Goal: Task Accomplishment & Management: Manage account settings

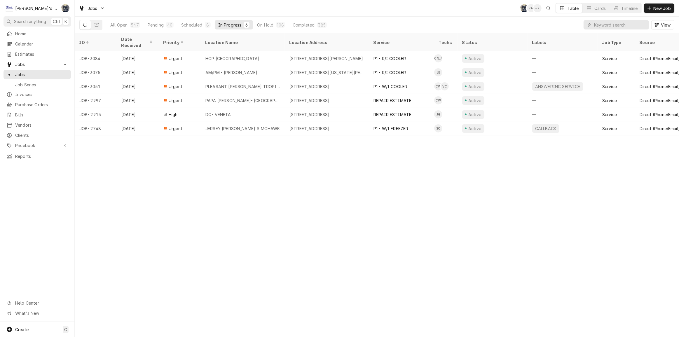
click at [124, 255] on div "ID Date Received Priority Location Name Location Address Service Techs Status L…" at bounding box center [377, 185] width 604 height 304
click at [167, 24] on div "40" at bounding box center [169, 25] width 5 height 6
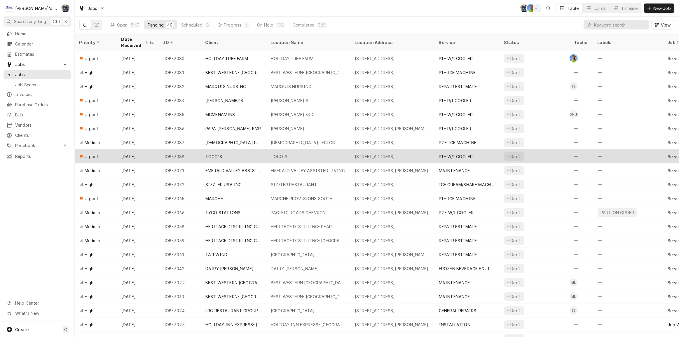
click at [219, 154] on div "TOGO'S" at bounding box center [213, 157] width 17 height 6
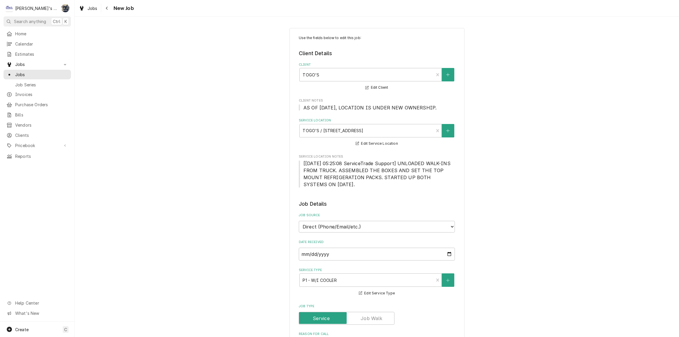
type textarea "x"
click at [84, 6] on div "Dynamic Content Wrapper" at bounding box center [82, 8] width 6 height 7
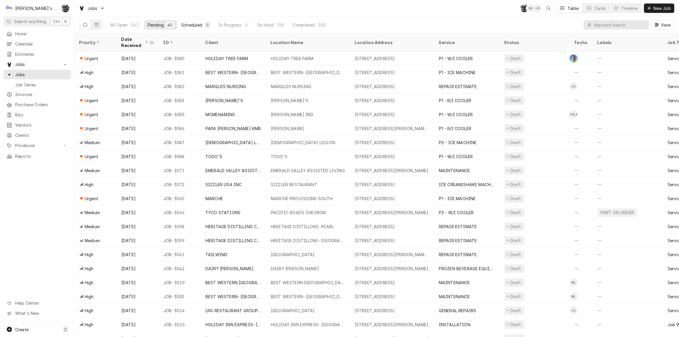
click at [199, 25] on div "Scheduled" at bounding box center [191, 25] width 21 height 6
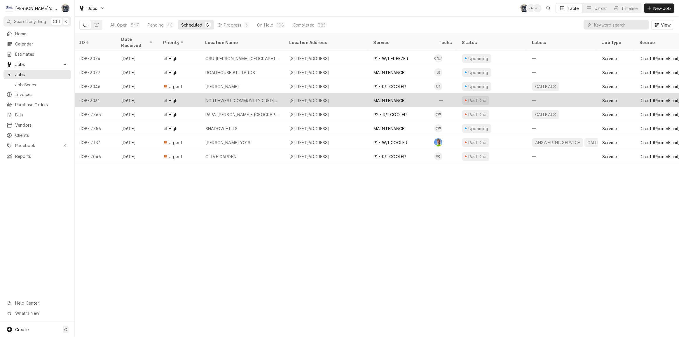
click at [303, 97] on div "545 E 8TH AVE, EUGENE, OR 97401" at bounding box center [309, 100] width 40 height 6
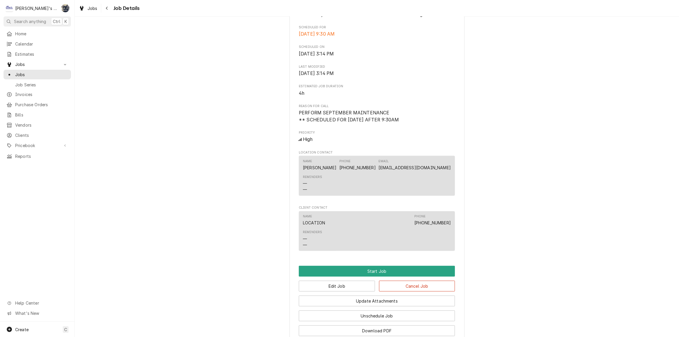
scroll to position [258, 0]
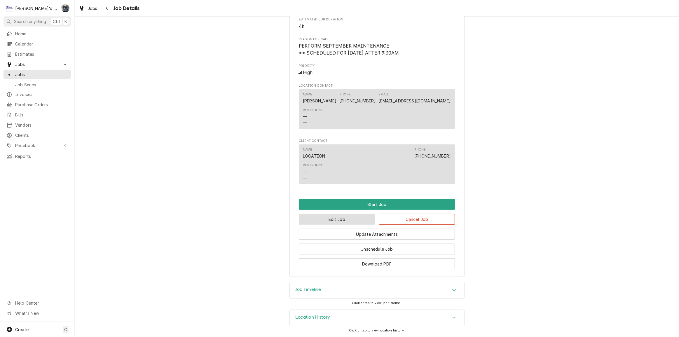
click at [356, 224] on button "Edit Job" at bounding box center [337, 219] width 76 height 11
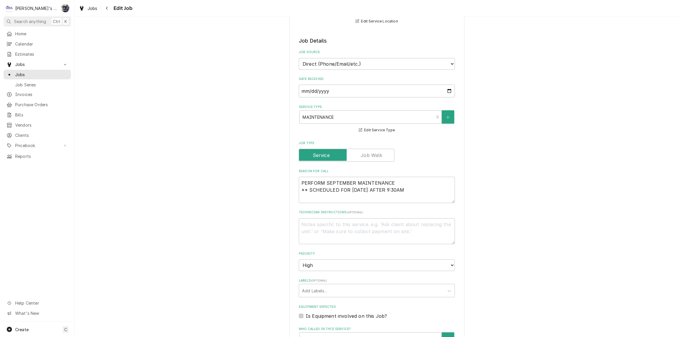
scroll to position [132, 0]
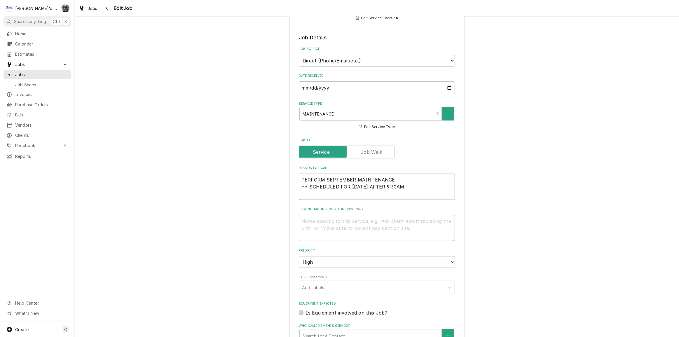
click at [427, 187] on textarea "PERFORM SEPTEMBER MAINTENANCE ** SCHEDULED FOR THURSDAY 10/2 AFTER 9:30AM" at bounding box center [377, 187] width 156 height 26
type textarea "x"
type textarea "PERFORM SEPTEMBER MAINTENANCE ** SCHEDULED FOR THURSDAY 10/2 AFTER 9:30AM"
type textarea "x"
type textarea "PERFORM SEPTEMBER MAINTENANCE ** SCHEDULED FOR THURSDAY 10/2 AFTER 9:30AM *"
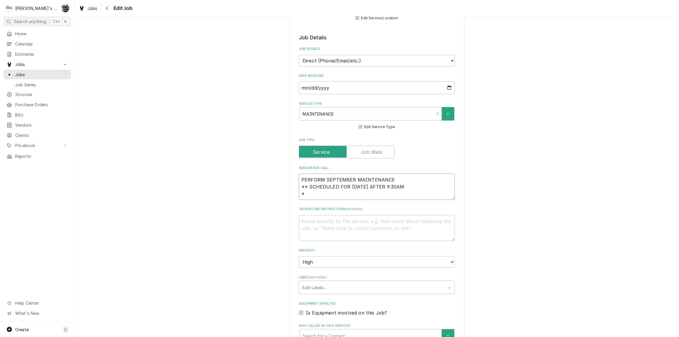
type textarea "x"
type textarea "PERFORM SEPTEMBER MAINTENANCE ** SCHEDULED FOR THURSDAY 10/2 AFTER 9:30AM **"
type textarea "x"
type textarea "PERFORM SEPTEMBER MAINTENANCE ** SCHEDULED FOR THURSDAY 10/2 AFTER 9:30AM **"
type textarea "x"
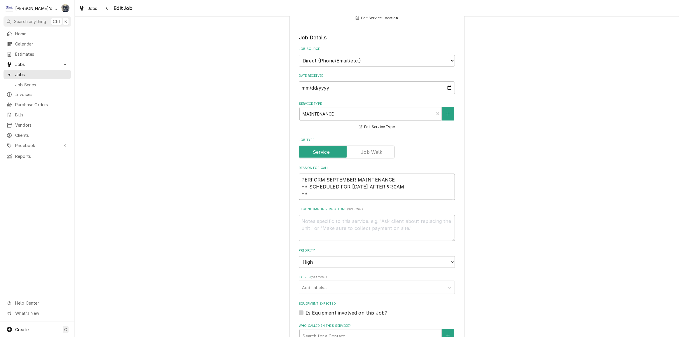
type textarea "PERFORM SEPTEMBER MAINTENANCE ** SCHEDULED FOR THURSDAY 10/2 AFTER 9:30AM ** 1"
type textarea "x"
type textarea "PERFORM SEPTEMBER MAINTENANCE ** SCHEDULED FOR THURSDAY 10/2 AFTER 9:30AM ** 10"
type textarea "x"
type textarea "PERFORM SEPTEMBER MAINTENANCE ** SCHEDULED FOR THURSDAY 10/2 AFTER 9:30AM ** 10/"
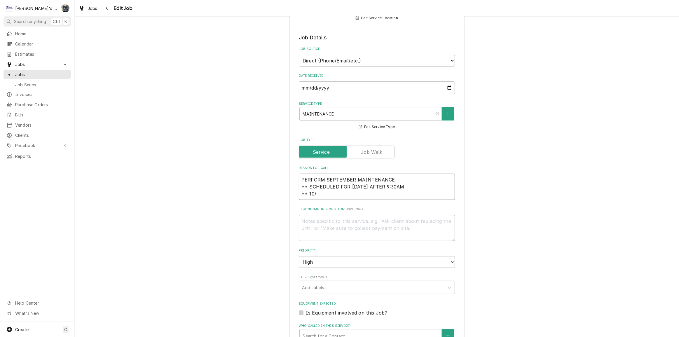
type textarea "x"
type textarea "PERFORM SEPTEMBER MAINTENANCE ** SCHEDULED FOR THURSDAY 10/2 AFTER 9:30AM ** 10…"
type textarea "x"
type textarea "PERFORM SEPTEMBER MAINTENANCE ** SCHEDULED FOR THURSDAY 10/2 AFTER 9:30AM ** 10…"
type textarea "x"
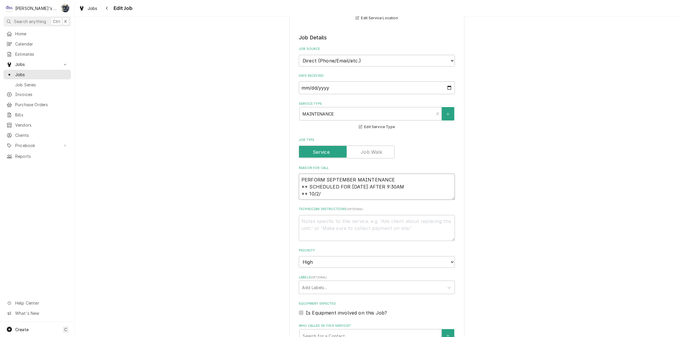
type textarea "PERFORM SEPTEMBER MAINTENANCE ** SCHEDULED FOR THURSDAY 10/2 AFTER 9:30AM ** 10…"
type textarea "x"
type textarea "PERFORM SEPTEMBER MAINTENANCE ** SCHEDULED FOR THURSDAY 10/2 AFTER 9:30AM ** 10…"
type textarea "x"
type textarea "PERFORM SEPTEMBER MAINTENANCE ** SCHEDULED FOR THURSDAY 10/2 AFTER 9:30AM ** 10…"
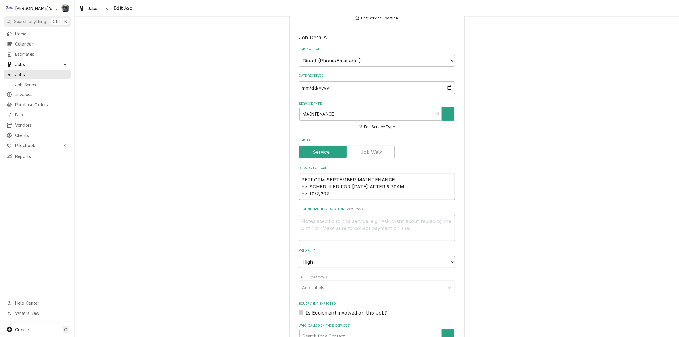
type textarea "x"
type textarea "PERFORM SEPTEMBER MAINTENANCE ** SCHEDULED FOR THURSDAY 10/2 AFTER 9:30AM ** 10…"
type textarea "x"
type textarea "PERFORM SEPTEMBER MAINTENANCE ** SCHEDULED FOR THURSDAY 10/2 AFTER 9:30AM ** 10…"
type textarea "x"
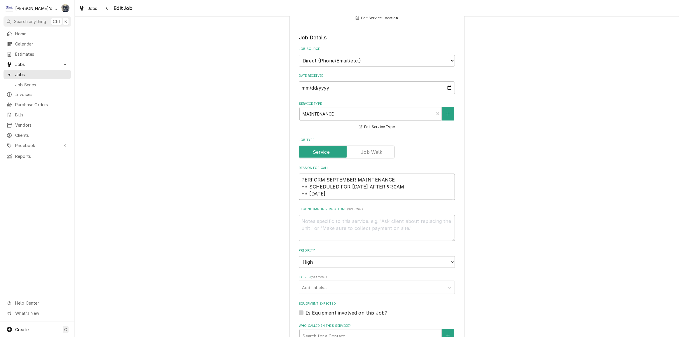
type textarea "PERFORM SEPTEMBER MAINTENANCE ** SCHEDULED FOR THURSDAY 10/2 AFTER 9:30AM ** 10…"
type textarea "x"
type textarea "PERFORM SEPTEMBER MAINTENANCE ** SCHEDULED FOR THURSDAY 10/2 AFTER 9:30AM ** 10…"
type textarea "x"
type textarea "PERFORM SEPTEMBER MAINTENANCE ** SCHEDULED FOR THURSDAY 10/2 AFTER 9:30AM ** 10…"
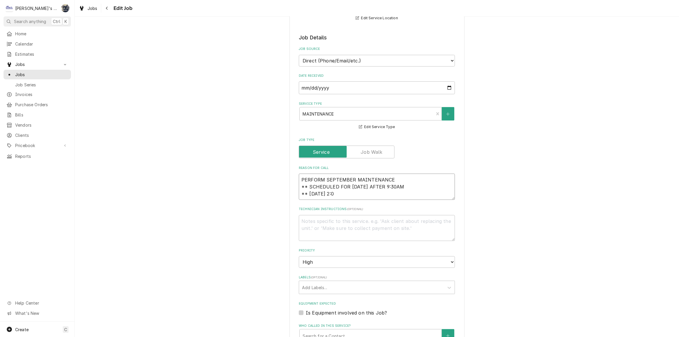
type textarea "x"
type textarea "PERFORM SEPTEMBER MAINTENANCE ** SCHEDULED FOR THURSDAY 10/2 AFTER 9:30AM ** 10…"
type textarea "x"
type textarea "PERFORM SEPTEMBER MAINTENANCE ** SCHEDULED FOR THURSDAY 10/2 AFTER 9:30AM ** 10…"
type textarea "x"
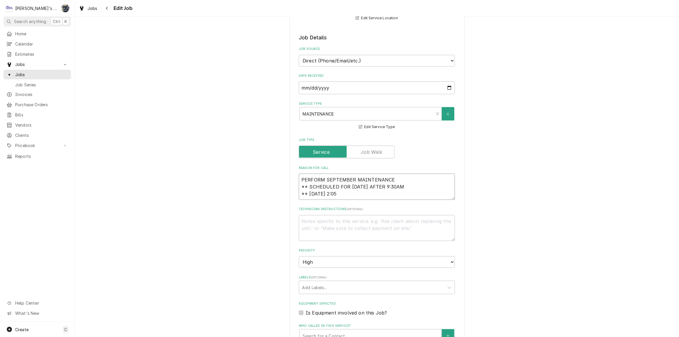
type textarea "PERFORM SEPTEMBER MAINTENANCE ** SCHEDULED FOR THURSDAY 10/2 AFTER 9:30AM ** 10…"
type textarea "x"
type textarea "PERFORM SEPTEMBER MAINTENANCE ** SCHEDULED FOR THURSDAY 10/2 AFTER 9:30AM ** 10…"
type textarea "x"
type textarea "PERFORM SEPTEMBER MAINTENANCE ** SCHEDULED FOR THURSDAY 10/2 AFTER 9:30AM ** 10…"
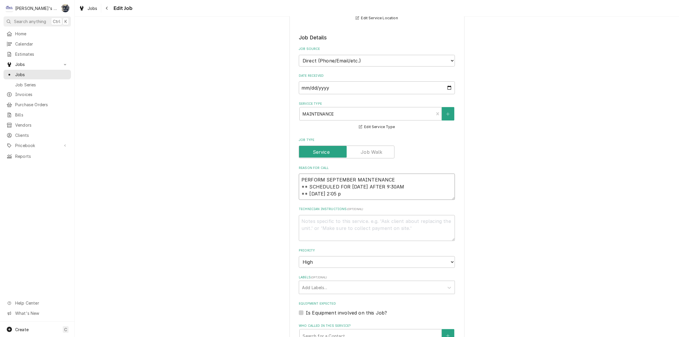
type textarea "x"
type textarea "PERFORM SEPTEMBER MAINTENANCE ** SCHEDULED FOR THURSDAY 10/2 AFTER 9:30AM ** 10…"
type textarea "x"
type textarea "PERFORM SEPTEMBER MAINTENANCE ** SCHEDULED FOR THURSDAY 10/2 AFTER 9:30AM ** 10…"
type textarea "x"
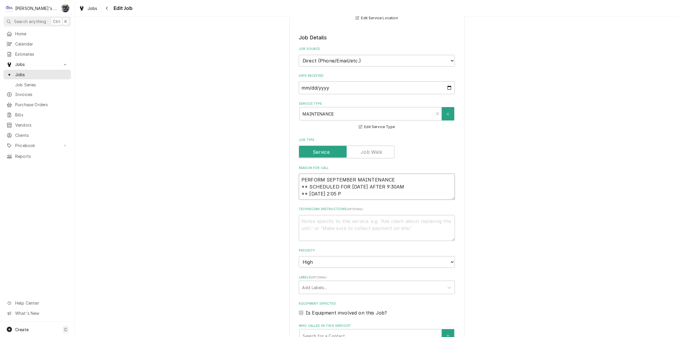
type textarea "PERFORM SEPTEMBER MAINTENANCE ** SCHEDULED FOR THURSDAY 10/2 AFTER 9:30AM ** 10…"
type textarea "x"
type textarea "PERFORM SEPTEMBER MAINTENANCE ** SCHEDULED FOR THURSDAY 10/2 AFTER 9:30AM ** 10…"
type textarea "x"
type textarea "PERFORM SEPTEMBER MAINTENANCE ** SCHEDULED FOR THURSDAY 10/2 AFTER 9:30AM ** 10…"
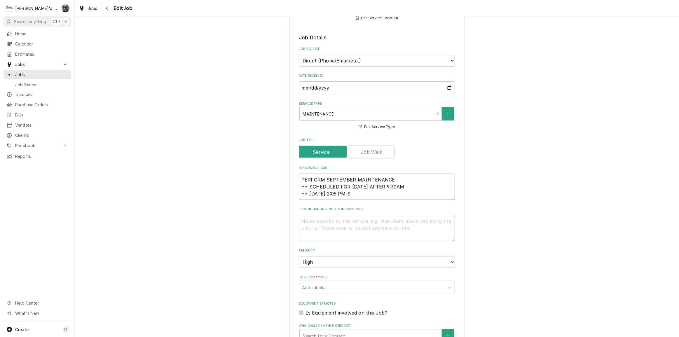
type textarea "x"
type textarea "PERFORM SEPTEMBER MAINTENANCE ** SCHEDULED FOR THURSDAY 10/2 AFTER 9:30AM ** 10…"
type textarea "x"
type textarea "PERFORM SEPTEMBER MAINTENANCE ** SCHEDULED FOR THURSDAY 10/2 AFTER 9:30AM ** 10…"
type textarea "x"
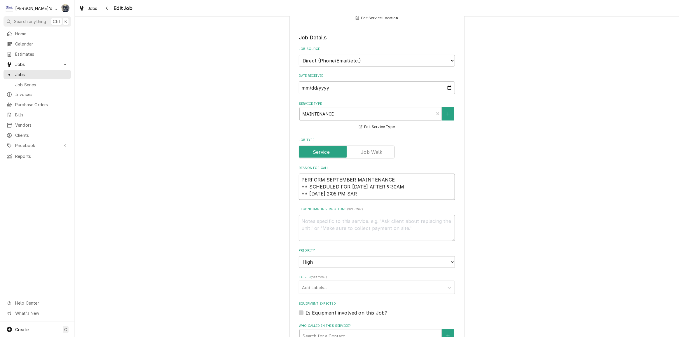
type textarea "PERFORM SEPTEMBER MAINTENANCE ** SCHEDULED FOR THURSDAY 10/2 AFTER 9:30AM ** 10…"
type textarea "x"
type textarea "PERFORM SEPTEMBER MAINTENANCE ** SCHEDULED FOR THURSDAY 10/2 AFTER 9:30AM ** 10…"
type textarea "x"
type textarea "PERFORM SEPTEMBER MAINTENANCE ** SCHEDULED FOR THURSDAY 10/2 AFTER 9:30AM ** 10…"
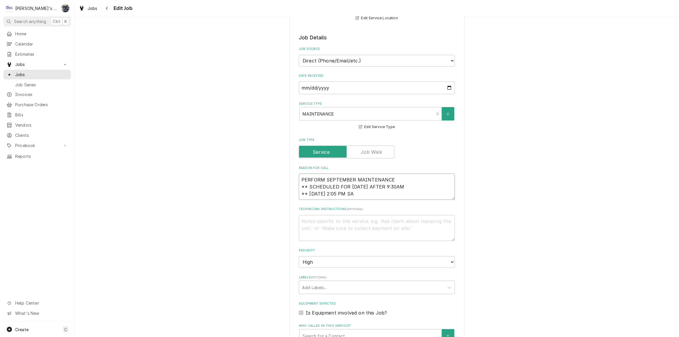
type textarea "x"
type textarea "PERFORM SEPTEMBER MAINTENANCE ** SCHEDULED FOR THURSDAY 10/2 AFTER 9:30AM ** 10…"
type textarea "x"
type textarea "PERFORM SEPTEMBER MAINTENANCE ** SCHEDULED FOR THURSDAY 10/2 AFTER 9:30AM ** 10…"
type textarea "x"
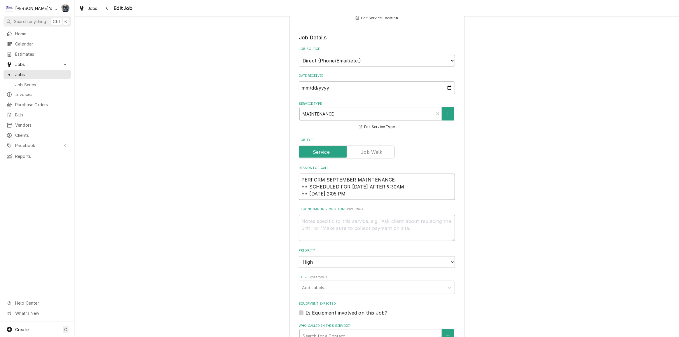
type textarea "PERFORM SEPTEMBER MAINTENANCE ** SCHEDULED FOR THURSDAY 10/2 AFTER 9:30AM ** 10…"
type textarea "x"
type textarea "PERFORM SEPTEMBER MAINTENANCE ** SCHEDULED FOR THURSDAY 10/2 AFTER 9:30AM ** 10…"
type textarea "x"
type textarea "PERFORM SEPTEMBER MAINTENANCE ** SCHEDULED FOR THURSDAY 10/2 AFTER 9:30AM ** 10…"
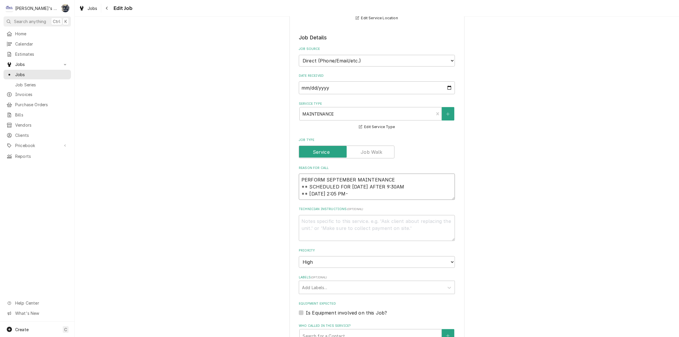
type textarea "x"
type textarea "PERFORM SEPTEMBER MAINTENANCE ** SCHEDULED FOR THURSDAY 10/2 AFTER 9:30AM ** 10…"
type textarea "x"
type textarea "PERFORM SEPTEMBER MAINTENANCE ** SCHEDULED FOR THURSDAY 10/2 AFTER 9:30AM ** 10…"
type textarea "x"
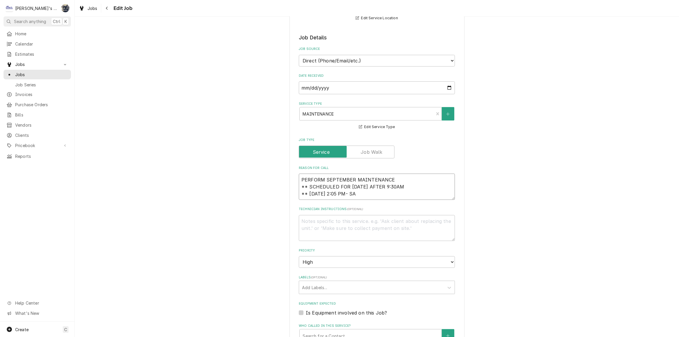
type textarea "PERFORM SEPTEMBER MAINTENANCE ** SCHEDULED FOR THURSDAY 10/2 AFTER 9:30AM ** 10…"
type textarea "x"
type textarea "PERFORM SEPTEMBER MAINTENANCE ** SCHEDULED FOR THURSDAY 10/2 AFTER 9:30AM ** 10…"
type textarea "x"
type textarea "PERFORM SEPTEMBER MAINTENANCE ** SCHEDULED FOR THURSDAY 10/2 AFTER 9:30AM ** 10…"
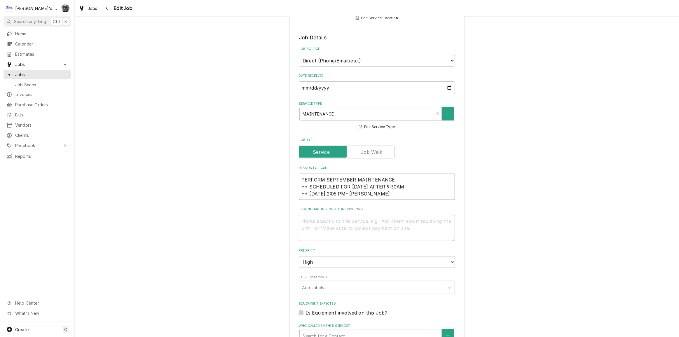
type textarea "x"
type textarea "PERFORM SEPTEMBER MAINTENANCE ** SCHEDULED FOR THURSDAY 10/2 AFTER 9:30AM ** 10…"
type textarea "x"
type textarea "PERFORM SEPTEMBER MAINTENANCE ** SCHEDULED FOR THURSDAY 10/2 AFTER 9:30AM ** 10…"
type textarea "x"
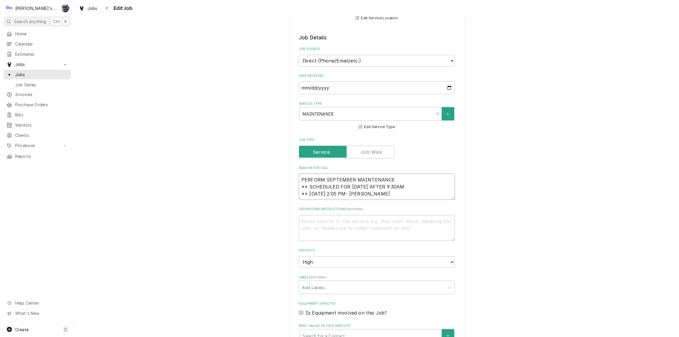
type textarea "PERFORM SEPTEMBER MAINTENANCE ** SCHEDULED FOR THURSDAY 10/2 AFTER 9:30AM ** 10…"
type textarea "x"
type textarea "PERFORM SEPTEMBER MAINTENANCE ** SCHEDULED FOR THURSDAY 10/2 AFTER 9:30AM ** 10…"
type textarea "x"
type textarea "PERFORM SEPTEMBER MAINTENANCE ** SCHEDULED FOR THURSDAY 10/2 AFTER 9:30AM ** 10…"
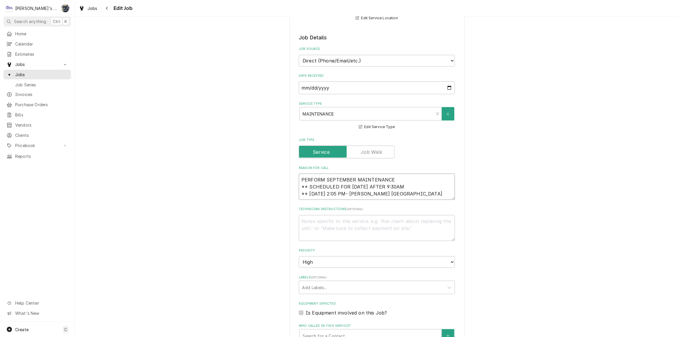
type textarea "x"
type textarea "PERFORM SEPTEMBER MAINTENANCE ** SCHEDULED FOR THURSDAY 10/2 AFTER 9:30AM ** 10…"
type textarea "x"
type textarea "PERFORM SEPTEMBER MAINTENANCE ** SCHEDULED FOR THURSDAY 10/2 AFTER 9:30AM ** 10…"
type textarea "x"
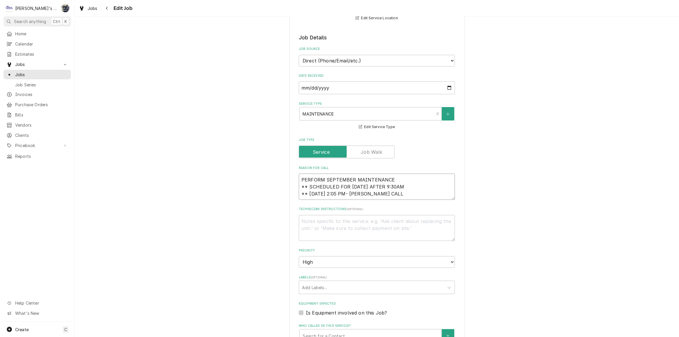
type textarea "PERFORM SEPTEMBER MAINTENANCE ** SCHEDULED FOR THURSDAY 10/2 AFTER 9:30AM ** 10…"
type textarea "x"
type textarea "PERFORM SEPTEMBER MAINTENANCE ** SCHEDULED FOR THURSDAY 10/2 AFTER 9:30AM ** 10…"
type textarea "x"
type textarea "PERFORM SEPTEMBER MAINTENANCE ** SCHEDULED FOR THURSDAY 10/2 AFTER 9:30AM ** 10…"
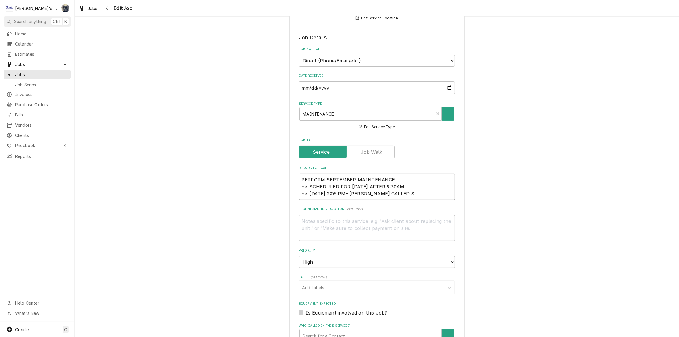
type textarea "x"
type textarea "PERFORM SEPTEMBER MAINTENANCE ** SCHEDULED FOR THURSDAY 10/2 AFTER 9:30AM ** 10…"
type textarea "x"
type textarea "PERFORM SEPTEMBER MAINTENANCE ** SCHEDULED FOR THURSDAY 10/2 AFTER 9:30AM ** 10…"
type textarea "x"
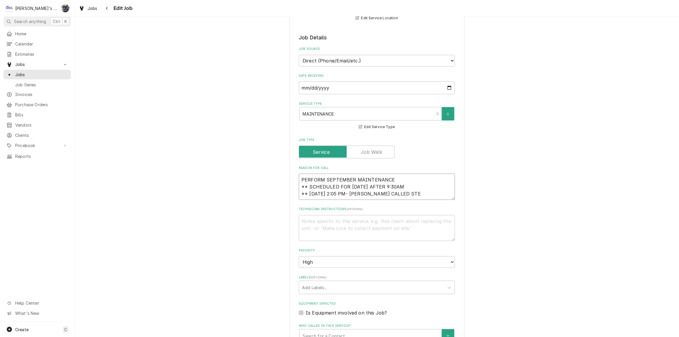
type textarea "PERFORM SEPTEMBER MAINTENANCE ** SCHEDULED FOR THURSDAY 10/2 AFTER 9:30AM ** 10…"
type textarea "x"
type textarea "PERFORM SEPTEMBER MAINTENANCE ** SCHEDULED FOR THURSDAY 10/2 AFTER 9:30AM ** 10…"
type textarea "x"
type textarea "PERFORM SEPTEMBER MAINTENANCE ** SCHEDULED FOR THURSDAY 10/2 AFTER 9:30AM ** 10…"
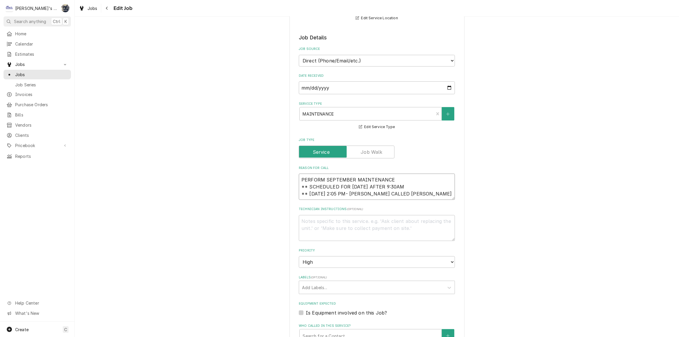
type textarea "x"
type textarea "PERFORM SEPTEMBER MAINTENANCE ** SCHEDULED FOR THURSDAY 10/2 AFTER 9:30AM ** 10…"
type textarea "x"
type textarea "PERFORM SEPTEMBER MAINTENANCE ** SCHEDULED FOR THURSDAY 10/2 AFTER 9:30AM ** 10…"
type textarea "x"
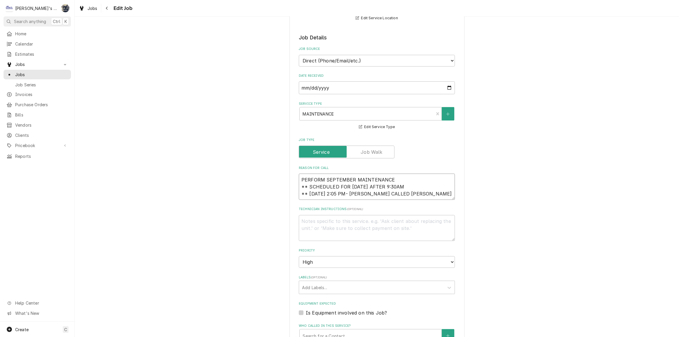
type textarea "PERFORM SEPTEMBER MAINTENANCE ** SCHEDULED FOR THURSDAY 10/2 AFTER 9:30AM ** 10…"
type textarea "x"
type textarea "PERFORM SEPTEMBER MAINTENANCE ** SCHEDULED FOR THURSDAY 10/2 AFTER 9:30AM ** 10…"
type textarea "x"
type textarea "PERFORM SEPTEMBER MAINTENANCE ** SCHEDULED FOR THURSDAY 10/2 AFTER 9:30AM ** 10…"
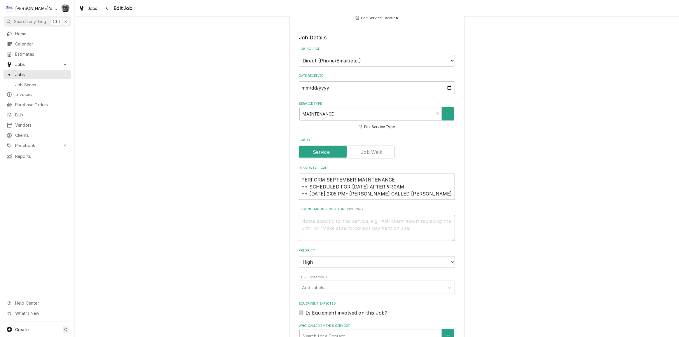
type textarea "x"
type textarea "PERFORM SEPTEMBER MAINTENANCE ** SCHEDULED FOR THURSDAY 10/2 AFTER 9:30AM ** 10…"
type textarea "x"
type textarea "PERFORM SEPTEMBER MAINTENANCE ** SCHEDULED FOR THURSDAY 10/2 AFTER 9:30AM ** 10…"
type textarea "x"
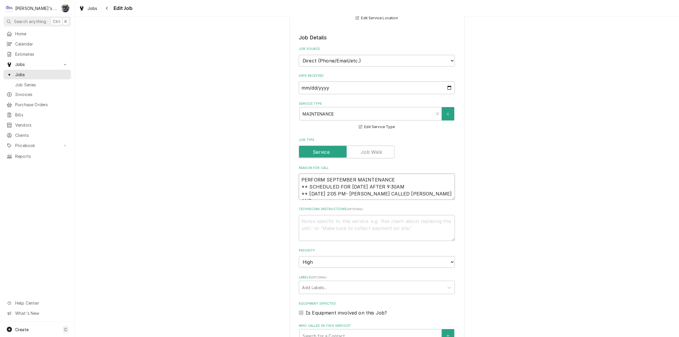
type textarea "PERFORM SEPTEMBER MAINTENANCE ** SCHEDULED FOR THURSDAY 10/2 AFTER 9:30AM ** 10…"
type textarea "x"
type textarea "PERFORM SEPTEMBER MAINTENANCE ** SCHEDULED FOR THURSDAY 10/2 AFTER 9:30AM ** 10…"
type textarea "x"
type textarea "PERFORM SEPTEMBER MAINTENANCE ** SCHEDULED FOR THURSDAY 10/2 AFTER 9:30AM ** 10…"
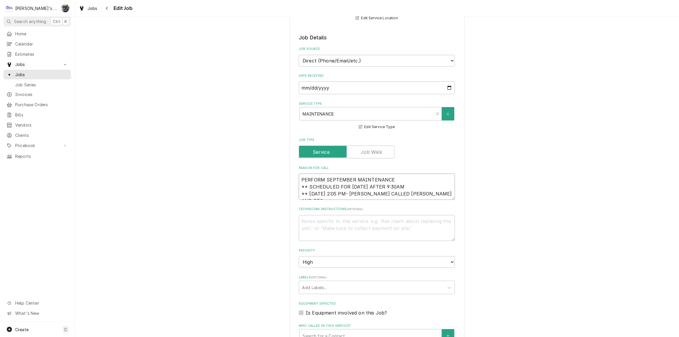
type textarea "x"
type textarea "PERFORM SEPTEMBER MAINTENANCE ** SCHEDULED FOR THURSDAY 10/2 AFTER 9:30AM ** 10…"
type textarea "x"
type textarea "PERFORM SEPTEMBER MAINTENANCE ** SCHEDULED FOR THURSDAY 10/2 AFTER 9:30AM ** 10…"
type textarea "x"
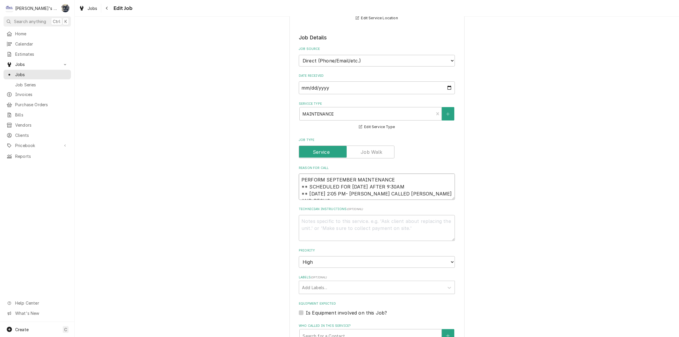
type textarea "PERFORM SEPTEMBER MAINTENANCE ** SCHEDULED FOR THURSDAY 10/2 AFTER 9:30AM ** 10…"
type textarea "x"
type textarea "PERFORM SEPTEMBER MAINTENANCE ** SCHEDULED FOR THURSDAY 10/2 AFTER 9:30AM ** 10…"
type textarea "x"
type textarea "PERFORM SEPTEMBER MAINTENANCE ** SCHEDULED FOR THURSDAY 10/2 AFTER 9:30AM ** 10…"
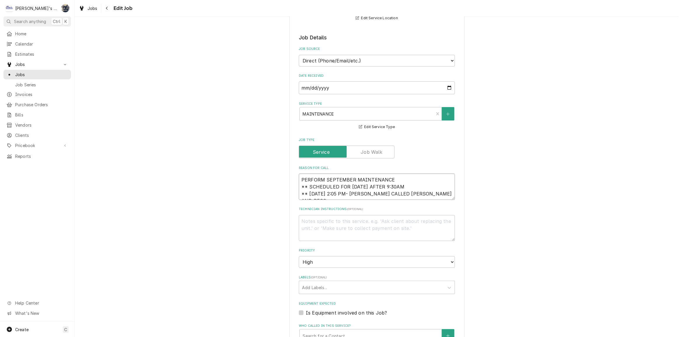
type textarea "x"
type textarea "PERFORM SEPTEMBER MAINTENANCE ** SCHEDULED FOR THURSDAY 10/2 AFTER 9:30AM ** 10…"
type textarea "x"
type textarea "PERFORM SEPTEMBER MAINTENANCE ** SCHEDULED FOR THURSDAY 10/2 AFTER 9:30AM ** 10…"
type textarea "x"
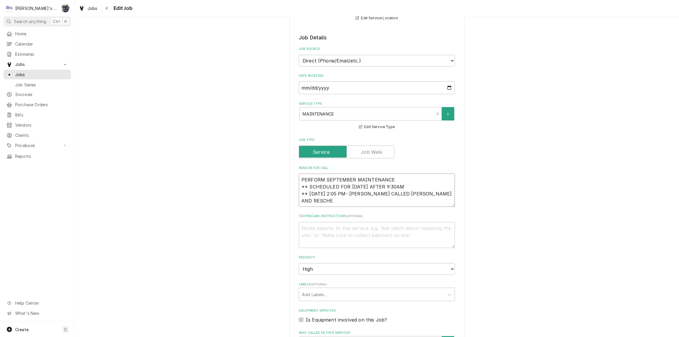
type textarea "PERFORM SEPTEMBER MAINTENANCE ** SCHEDULED FOR THURSDAY 10/2 AFTER 9:30AM ** 10…"
type textarea "x"
type textarea "PERFORM SEPTEMBER MAINTENANCE ** SCHEDULED FOR THURSDAY 10/2 AFTER 9:30AM ** 10…"
type textarea "x"
type textarea "PERFORM SEPTEMBER MAINTENANCE ** SCHEDULED FOR THURSDAY 10/2 AFTER 9:30AM ** 10…"
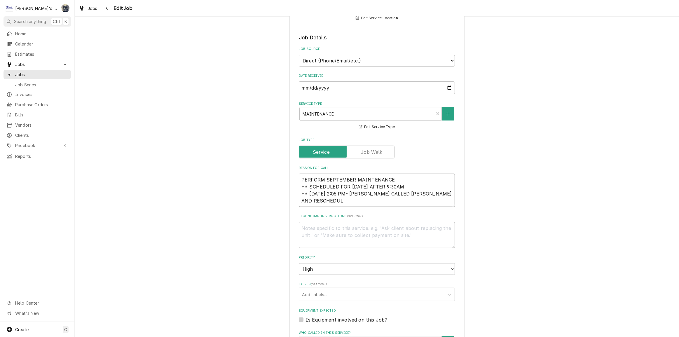
type textarea "x"
type textarea "PERFORM SEPTEMBER MAINTENANCE ** SCHEDULED FOR THURSDAY 10/2 AFTER 9:30AM ** 10…"
type textarea "x"
type textarea "PERFORM SEPTEMBER MAINTENANCE ** SCHEDULED FOR THURSDAY 10/2 AFTER 9:30AM ** 10…"
type textarea "x"
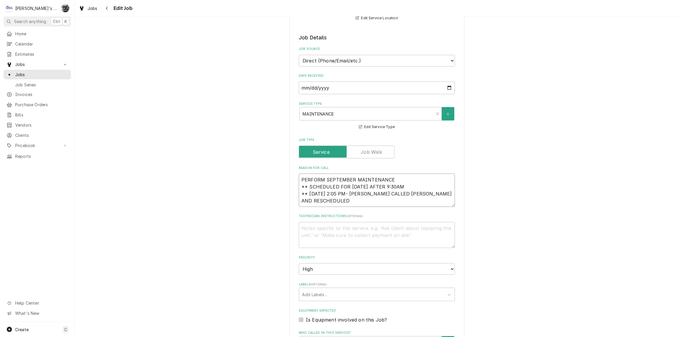
type textarea "PERFORM SEPTEMBER MAINTENANCE ** SCHEDULED FOR THURSDAY 10/2 AFTER 9:30AM ** 10…"
type textarea "x"
type textarea "PERFORM SEPTEMBER MAINTENANCE ** SCHEDULED FOR THURSDAY 10/2 AFTER 9:30AM ** 10…"
type textarea "x"
type textarea "PERFORM SEPTEMBER MAINTENANCE ** SCHEDULED FOR THURSDAY 10/2 AFTER 9:30AM ** 10…"
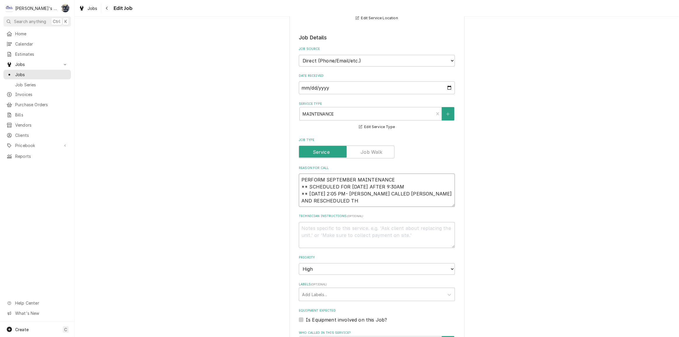
type textarea "x"
type textarea "PERFORM SEPTEMBER MAINTENANCE ** SCHEDULED FOR THURSDAY 10/2 AFTER 9:30AM ** 10…"
type textarea "x"
type textarea "PERFORM SEPTEMBER MAINTENANCE ** SCHEDULED FOR THURSDAY 10/2 AFTER 9:30AM ** 10…"
type textarea "x"
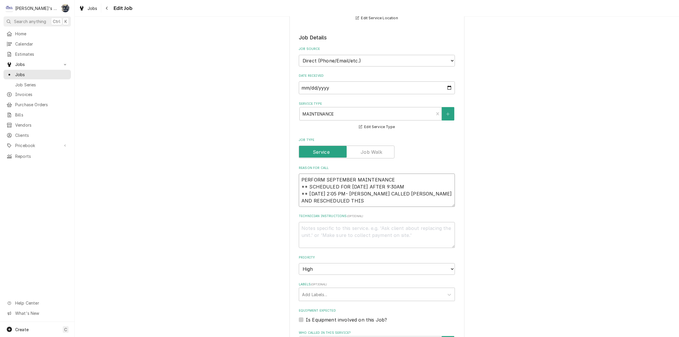
type textarea "PERFORM SEPTEMBER MAINTENANCE ** SCHEDULED FOR THURSDAY 10/2 AFTER 9:30AM ** 10…"
type textarea "x"
type textarea "PERFORM SEPTEMBER MAINTENANCE ** SCHEDULED FOR THURSDAY 10/2 AFTER 9:30AM ** 10…"
type textarea "x"
type textarea "PERFORM SEPTEMBER MAINTENANCE ** SCHEDULED FOR THURSDAY 10/2 AFTER 9:30AM ** 10…"
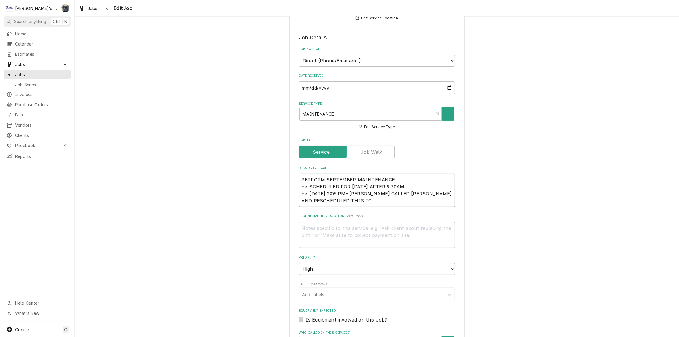
type textarea "x"
type textarea "PERFORM SEPTEMBER MAINTENANCE ** SCHEDULED FOR THURSDAY 10/2 AFTER 9:30AM ** 10…"
type textarea "x"
type textarea "PERFORM SEPTEMBER MAINTENANCE ** SCHEDULED FOR THURSDAY 10/2 AFTER 9:30AM ** 10…"
type textarea "x"
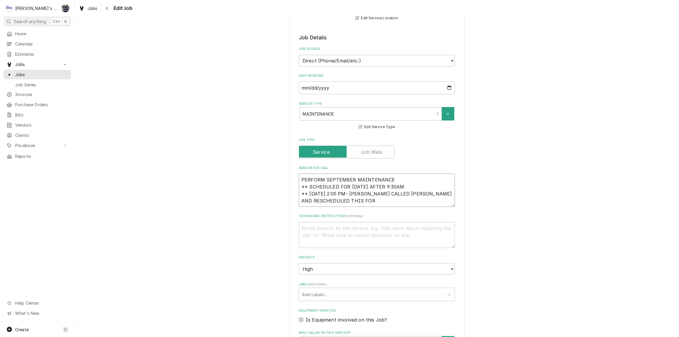
type textarea "PERFORM SEPTEMBER MAINTENANCE ** SCHEDULED FOR THURSDAY 10/2 AFTER 9:30AM ** 10…"
type textarea "x"
type textarea "PERFORM SEPTEMBER MAINTENANCE ** SCHEDULED FOR THURSDAY 10/2 AFTER 9:30AM ** 10…"
type textarea "x"
type textarea "PERFORM SEPTEMBER MAINTENANCE ** SCHEDULED FOR THURSDAY 10/2 AFTER 9:30AM ** 10…"
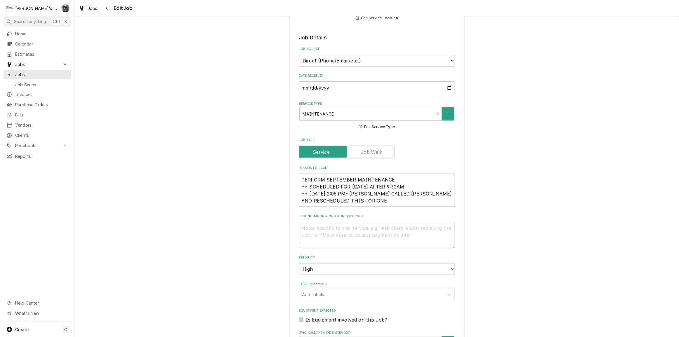
type textarea "x"
type textarea "PERFORM SEPTEMBER MAINTENANCE ** SCHEDULED FOR THURSDAY 10/2 AFTER 9:30AM ** 10…"
type textarea "x"
type textarea "PERFORM SEPTEMBER MAINTENANCE ** SCHEDULED FOR THURSDAY 10/2 AFTER 9:30AM ** 10…"
type textarea "x"
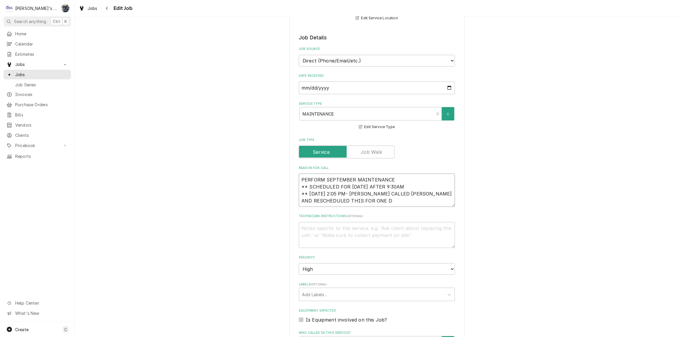
type textarea "PERFORM SEPTEMBER MAINTENANCE ** SCHEDULED FOR THURSDAY 10/2 AFTER 9:30AM ** 10…"
type textarea "x"
type textarea "PERFORM SEPTEMBER MAINTENANCE ** SCHEDULED FOR THURSDAY 10/2 AFTER 9:30AM ** 10…"
type textarea "x"
type textarea "PERFORM SEPTEMBER MAINTENANCE ** SCHEDULED FOR THURSDAY 10/2 AFTER 9:30AM ** 10…"
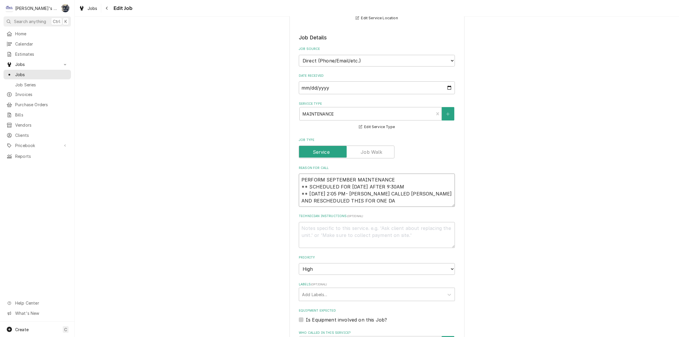
type textarea "x"
type textarea "PERFORM SEPTEMBER MAINTENANCE ** SCHEDULED FOR THURSDAY 10/2 AFTER 9:30AM ** 10…"
type textarea "x"
type textarea "PERFORM SEPTEMBER MAINTENANCE ** SCHEDULED FOR THURSDAY 10/2 AFTER 9:30AM ** 10…"
type textarea "x"
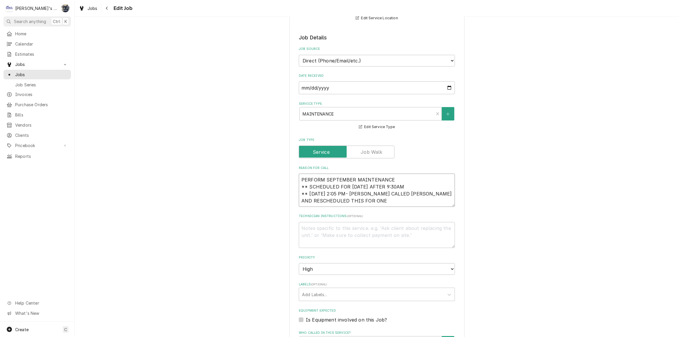
type textarea "PERFORM SEPTEMBER MAINTENANCE ** SCHEDULED FOR THURSDAY 10/2 AFTER 9:30AM ** 10…"
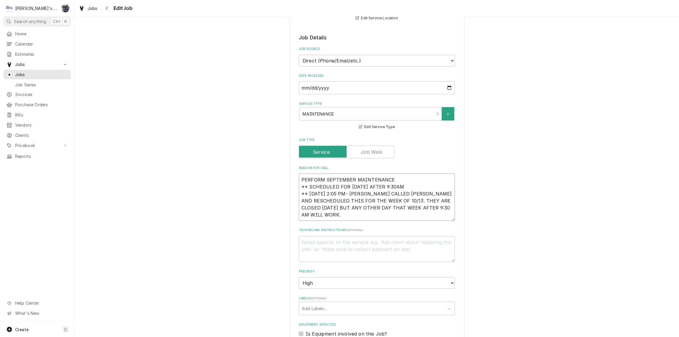
click at [430, 184] on textarea "PERFORM SEPTEMBER MAINTENANCE ** SCHEDULED FOR THURSDAY 10/2 AFTER 9:30AM ** 10…" at bounding box center [377, 197] width 156 height 47
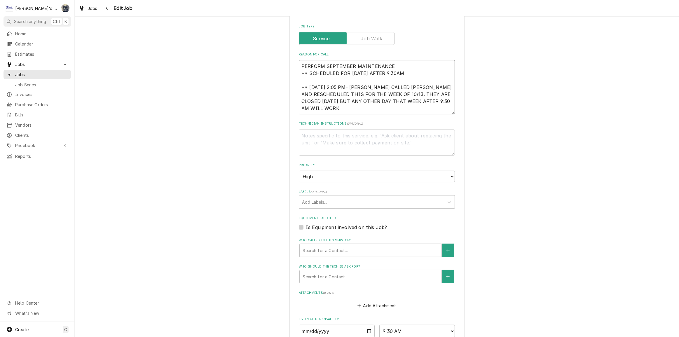
scroll to position [352, 0]
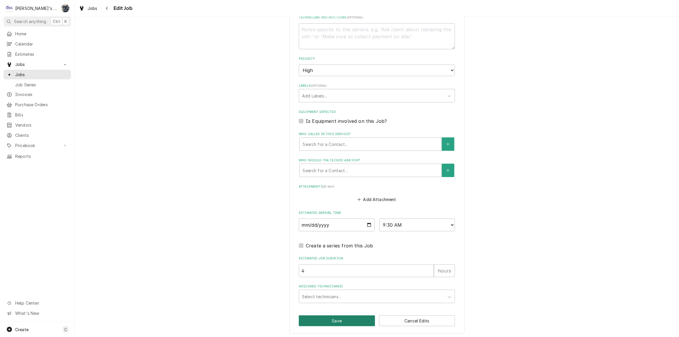
click at [340, 321] on button "Save" at bounding box center [337, 320] width 76 height 11
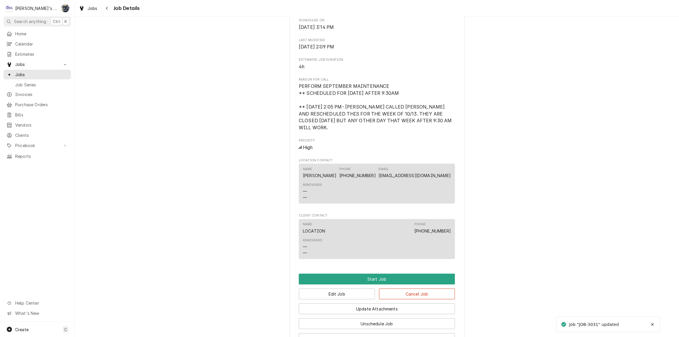
scroll to position [293, 0]
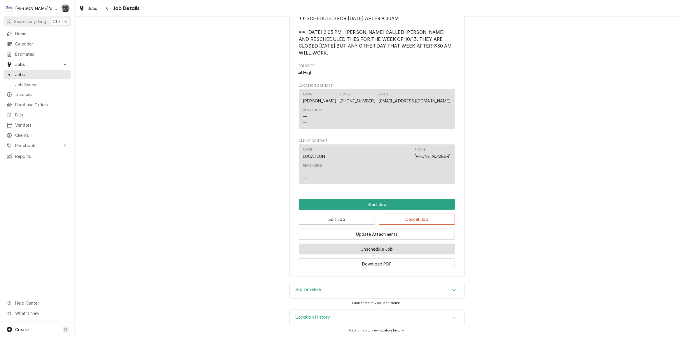
click at [363, 250] on button "Unschedule Job" at bounding box center [377, 249] width 156 height 11
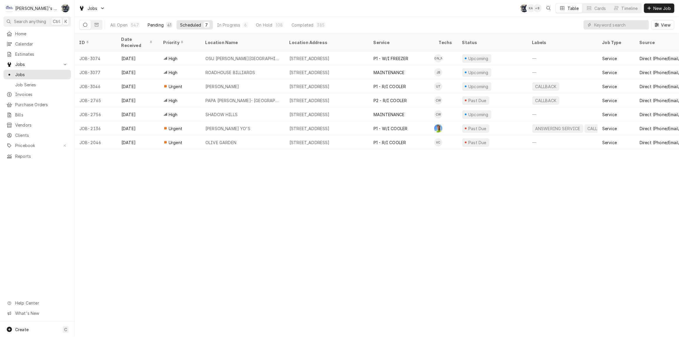
click at [166, 24] on div "41" at bounding box center [169, 25] width 6 height 6
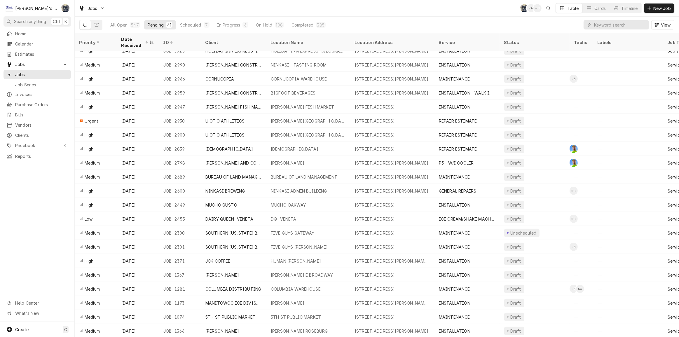
scroll to position [289, 0]
click at [610, 22] on input "Dynamic Content Wrapper" at bounding box center [620, 24] width 52 height 9
click at [611, 25] on input "Dynamic Content Wrapper" at bounding box center [620, 24] width 52 height 9
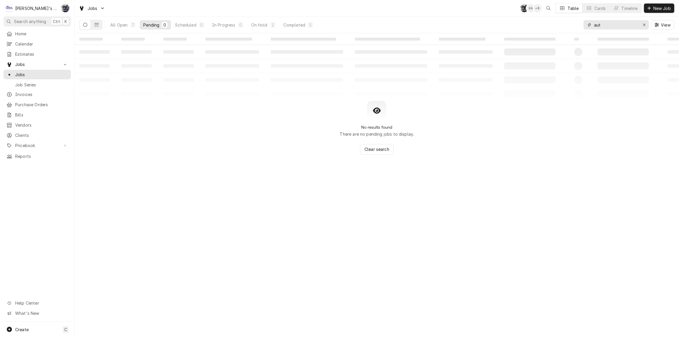
type input "aut"
click at [139, 14] on div "Jobs SB KA + 8 Table Cards Timeline New Job" at bounding box center [377, 8] width 604 height 16
click at [643, 23] on icon "Erase input" at bounding box center [644, 25] width 3 height 4
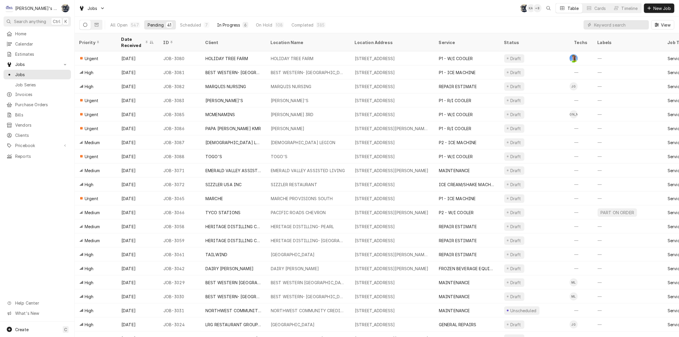
click at [237, 26] on div "In Progress" at bounding box center [228, 25] width 23 height 6
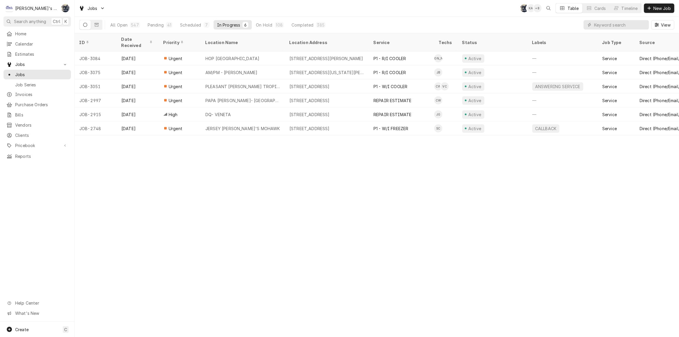
click at [234, 12] on div "Jobs SB KA + 8 Table Cards Timeline New Job" at bounding box center [377, 8] width 604 height 16
click at [627, 27] on input "Dynamic Content Wrapper" at bounding box center [620, 24] width 52 height 9
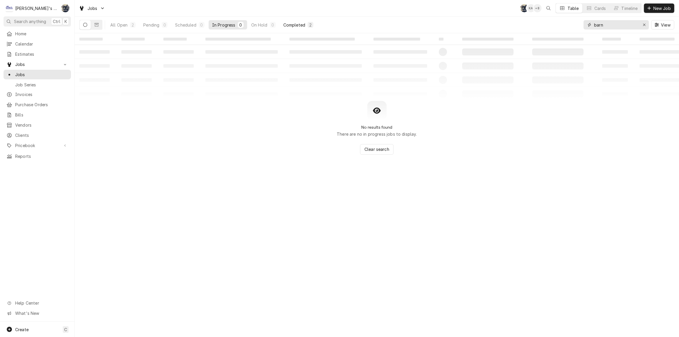
type input "barn"
click at [304, 25] on div "Completed" at bounding box center [294, 25] width 22 height 6
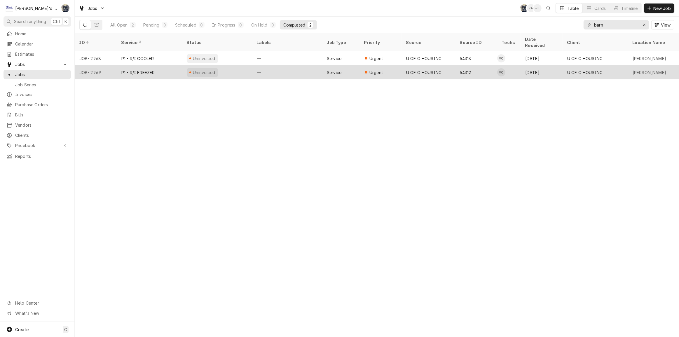
click at [364, 70] on div "Dynamic Content Wrapper" at bounding box center [366, 72] width 4 height 4
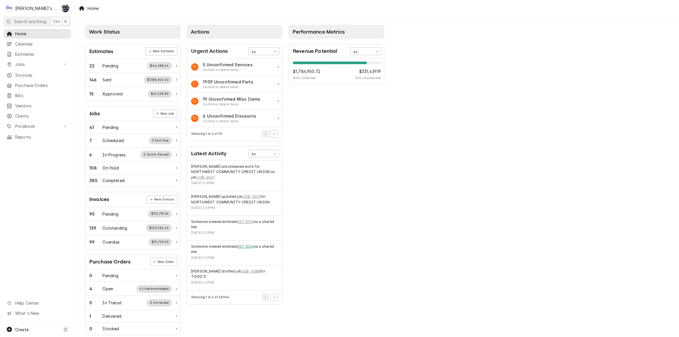
click at [248, 247] on link "EST-354" at bounding box center [245, 246] width 16 height 5
click at [250, 220] on link "EST-355" at bounding box center [245, 221] width 16 height 5
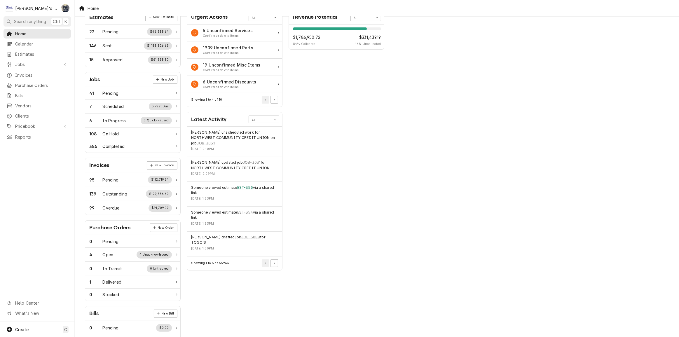
scroll to position [69, 0]
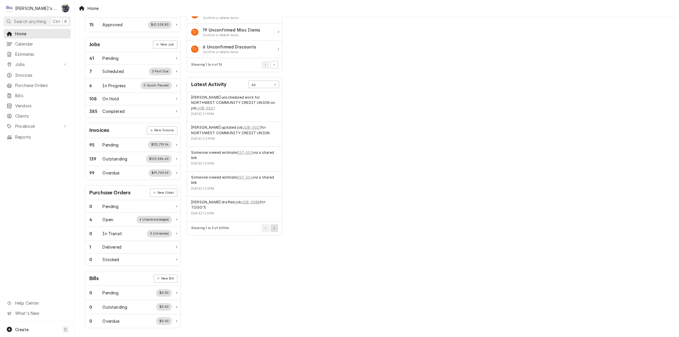
click at [275, 225] on button "Pagination Controls" at bounding box center [275, 228] width 8 height 8
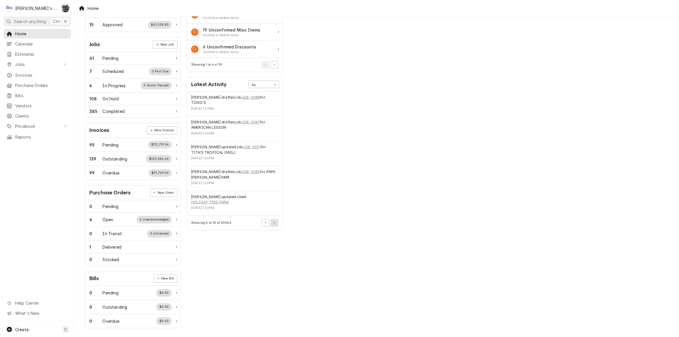
click at [275, 219] on button "Pagination Controls" at bounding box center [275, 223] width 8 height 8
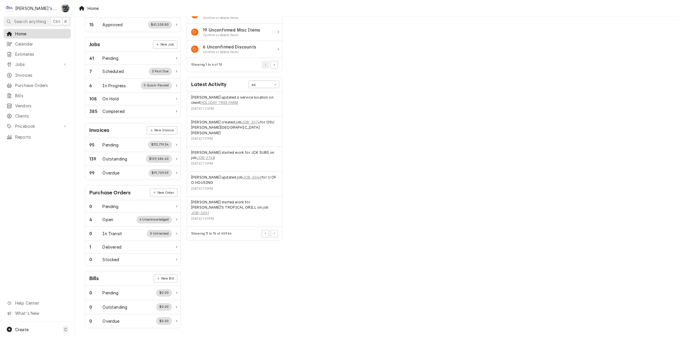
click at [38, 31] on span "Home" at bounding box center [41, 34] width 53 height 6
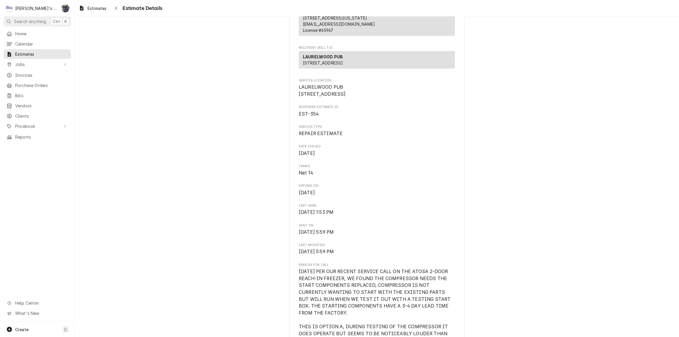
scroll to position [186, 0]
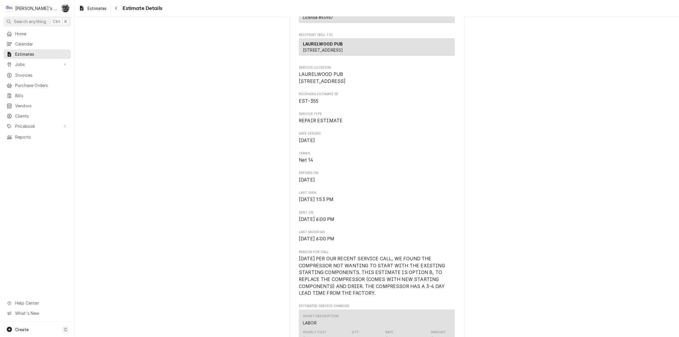
scroll to position [186, 0]
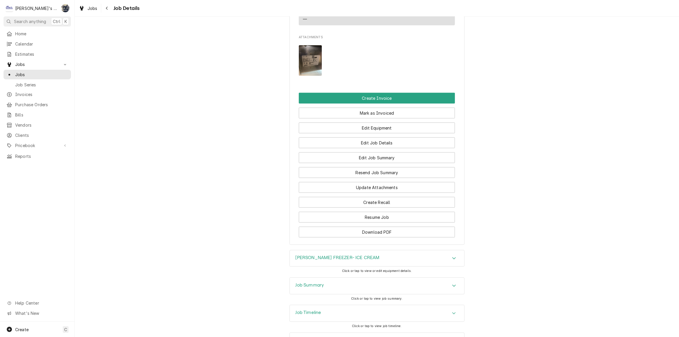
scroll to position [657, 0]
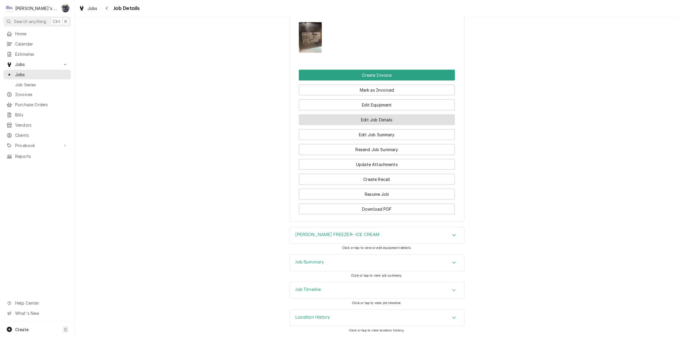
click at [358, 124] on button "Edit Job Details" at bounding box center [377, 119] width 156 height 11
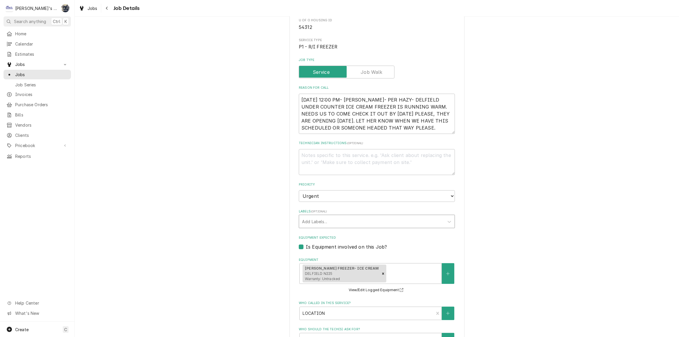
scroll to position [159, 0]
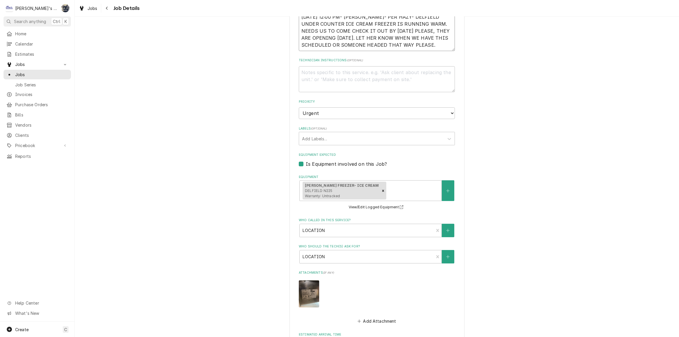
click at [437, 47] on textarea "9/17/2025 12:00 PM- KOREY- PER HAZY- DELFIELD UNDER COUNTER ICE CREAM FREEZER I…" at bounding box center [377, 31] width 156 height 40
type textarea "x"
type textarea "9/17/2025 12:00 PM- KOREY- PER HAZY- DELFIELD UNDER COUNTER ICE CREAM FREEZER I…"
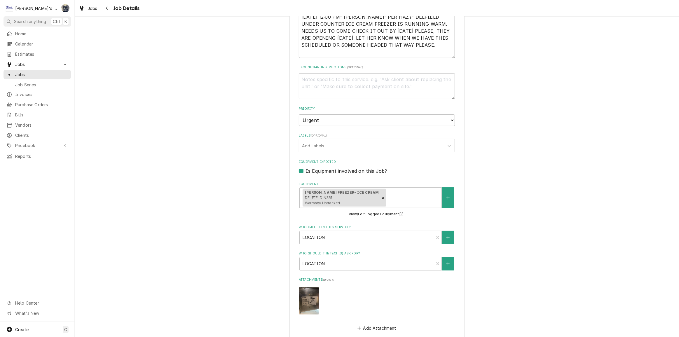
type textarea "x"
type textarea "9/17/2025 12:00 PM- KOREY- PER HAZY- DELFIELD UNDER COUNTER ICE CREAM FREEZER I…"
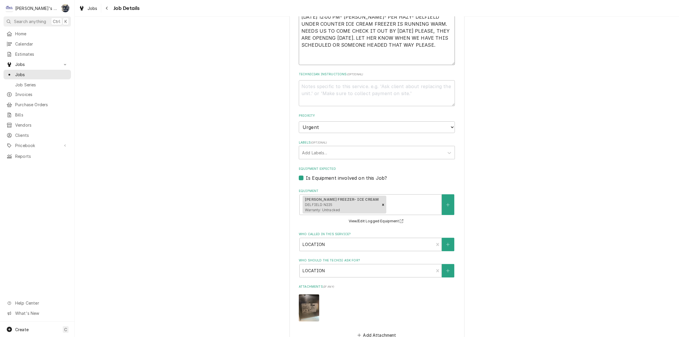
paste textarea "Purchase Order: PO 000072209 Contract No.: MC 000002238 Miscellaneous Supplemen…"
type textarea "x"
type textarea "9/17/2025 12:00 PM- KOREY- PER HAZY- DELFIELD UNDER COUNTER ICE CREAM FREEZER I…"
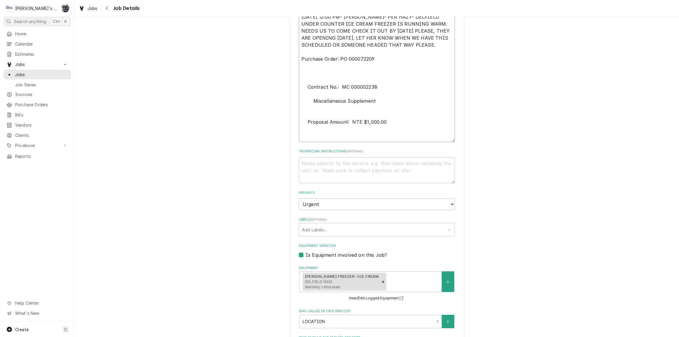
click at [304, 88] on textarea "9/17/2025 12:00 PM- KOREY- PER HAZY- DELFIELD UNDER COUNTER ICE CREAM FREEZER I…" at bounding box center [377, 76] width 156 height 131
type textarea "x"
type textarea "9/17/2025 12:00 PM- KOREY- PER HAZY- DELFIELD UNDER COUNTER ICE CREAM FREEZER I…"
type textarea "x"
type textarea "9/17/2025 12:00 PM- KOREY- PER HAZY- DELFIELD UNDER COUNTER ICE CREAM FREEZER I…"
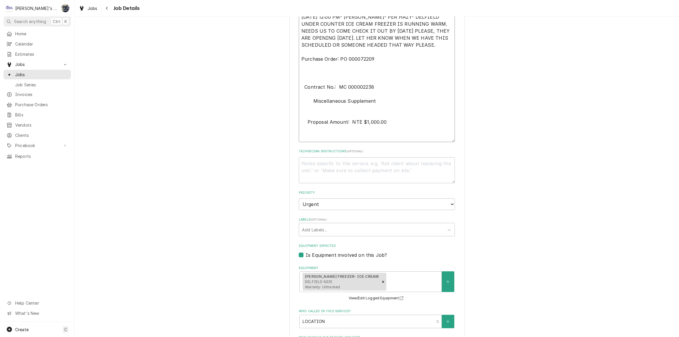
type textarea "x"
type textarea "9/17/2025 12:00 PM- KOREY- PER HAZY- DELFIELD UNDER COUNTER ICE CREAM FREEZER I…"
type textarea "x"
type textarea "9/17/2025 12:00 PM- KOREY- PER HAZY- DELFIELD UNDER COUNTER ICE CREAM FREEZER I…"
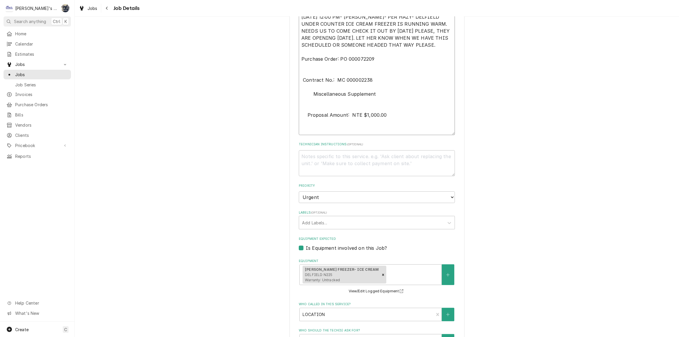
type textarea "x"
type textarea "9/17/2025 12:00 PM- KOREY- PER HAZY- DELFIELD UNDER COUNTER ICE CREAM FREEZER I…"
type textarea "x"
type textarea "9/17/2025 12:00 PM- KOREY- PER HAZY- DELFIELD UNDER COUNTER ICE CREAM FREEZER I…"
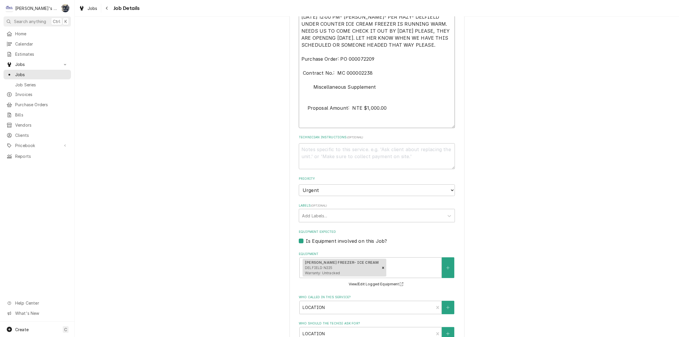
type textarea "x"
type textarea "9/17/2025 12:00 PM- KOREY- PER HAZY- DELFIELD UNDER COUNTER ICE CREAM FREEZER I…"
type textarea "x"
type textarea "9/17/2025 12:00 PM- KOREY- PER HAZY- DELFIELD UNDER COUNTER ICE CREAM FREEZER I…"
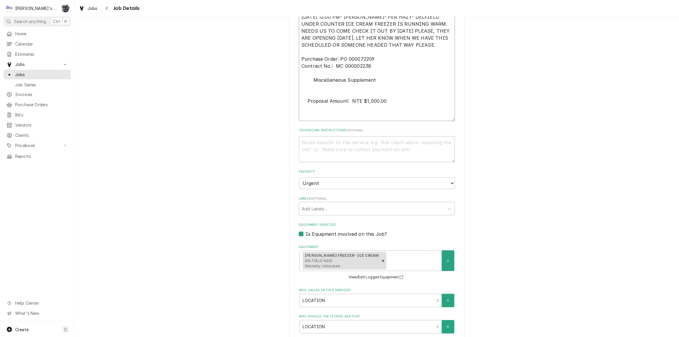
type textarea "x"
type textarea "9/17/2025 12:00 PM- KOREY- PER HAZY- DELFIELD UNDER COUNTER ICE CREAM FREEZER I…"
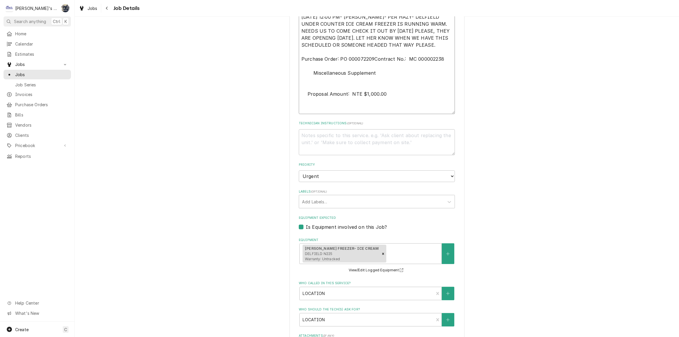
type textarea "x"
type textarea "9/17/2025 12:00 PM- KOREY- PER HAZY- DELFIELD UNDER COUNTER ICE CREAM FREEZER I…"
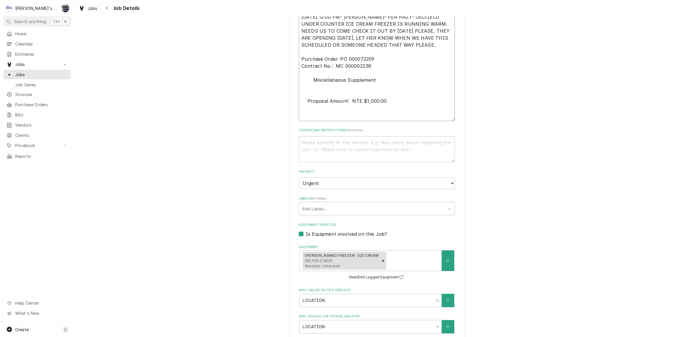
scroll to position [132, 0]
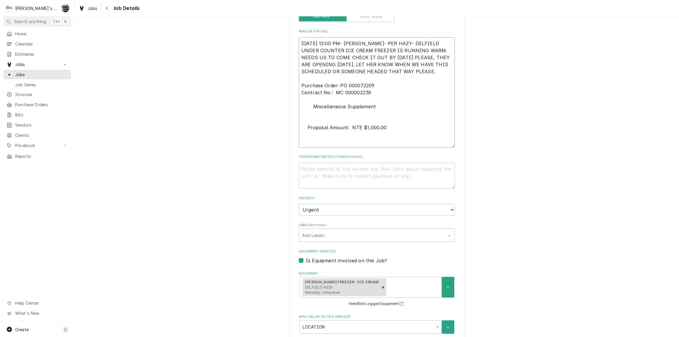
drag, startPoint x: 304, startPoint y: 128, endPoint x: 294, endPoint y: 127, distance: 10.3
click at [294, 127] on div "U OF O HOUSING BARNHART KITCHEN / 1000 PATTERSON ST, EUGENE, OR 97403 Use the f…" at bounding box center [376, 215] width 175 height 639
type textarea "x"
type textarea "9/17/2025 12:00 PM- KOREY- PER HAZY- DELFIELD UNDER COUNTER ICE CREAM FREEZER I…"
type textarea "x"
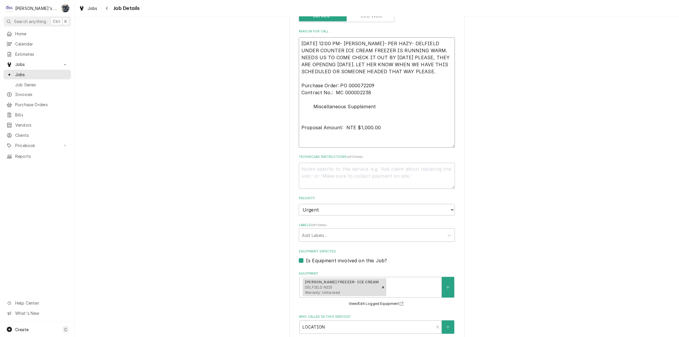
type textarea "9/17/2025 12:00 PM- KOREY- PER HAZY- DELFIELD UNDER COUNTER ICE CREAM FREEZER I…"
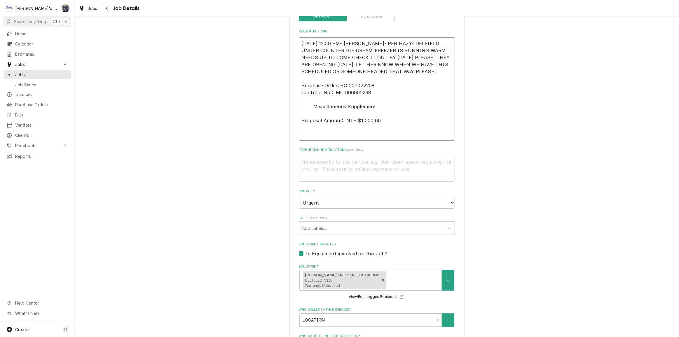
type textarea "x"
type textarea "9/17/2025 12:00 PM- KOREY- PER HAZY- DELFIELD UNDER COUNTER ICE CREAM FREEZER I…"
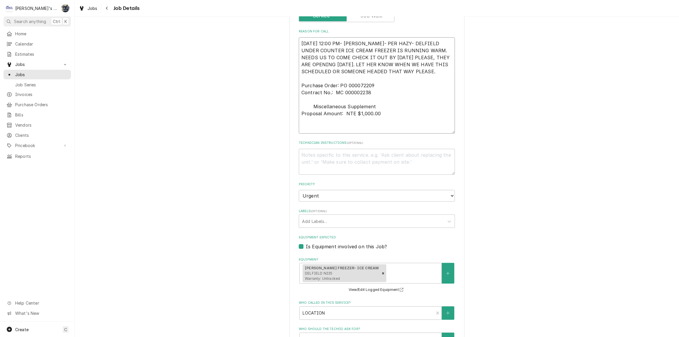
type textarea "x"
type textarea "9/17/2025 12:00 PM- KOREY- PER HAZY- DELFIELD UNDER COUNTER ICE CREAM FREEZER I…"
type textarea "x"
type textarea "9/17/2025 12:00 PM- KOREY- PER HAZY- DELFIELD UNDER COUNTER ICE CREAM FREEZER I…"
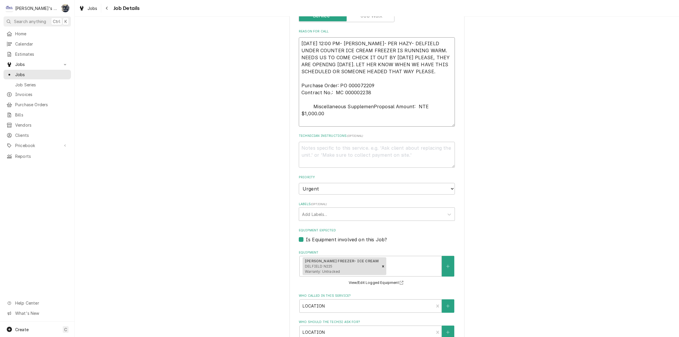
type textarea "x"
type textarea "9/17/2025 12:00 PM- KOREY- PER HAZY- DELFIELD UNDER COUNTER ICE CREAM FREEZER I…"
type textarea "x"
type textarea "9/17/2025 12:00 PM- KOREY- PER HAZY- DELFIELD UNDER COUNTER ICE CREAM FREEZER I…"
type textarea "x"
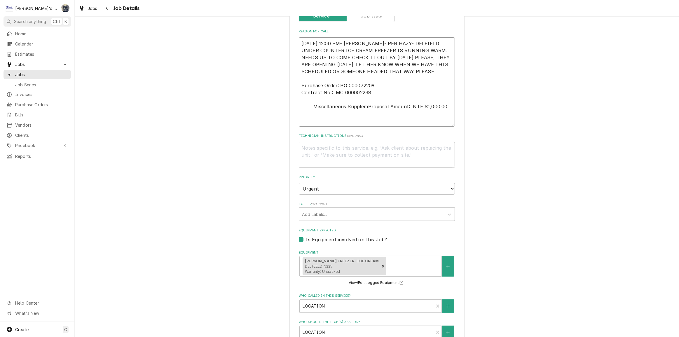
type textarea "9/17/2025 12:00 PM- KOREY- PER HAZY- DELFIELD UNDER COUNTER ICE CREAM FREEZER I…"
type textarea "x"
type textarea "9/17/2025 12:00 PM- KOREY- PER HAZY- DELFIELD UNDER COUNTER ICE CREAM FREEZER I…"
type textarea "x"
type textarea "9/17/2025 12:00 PM- KOREY- PER HAZY- DELFIELD UNDER COUNTER ICE CREAM FREEZER I…"
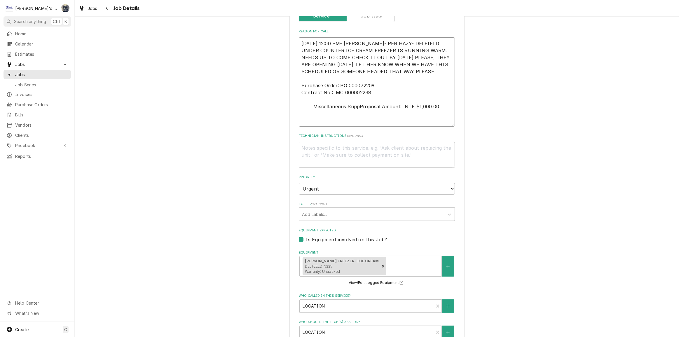
type textarea "x"
type textarea "9/17/2025 12:00 PM- KOREY- PER HAZY- DELFIELD UNDER COUNTER ICE CREAM FREEZER I…"
type textarea "x"
type textarea "9/17/2025 12:00 PM- KOREY- PER HAZY- DELFIELD UNDER COUNTER ICE CREAM FREEZER I…"
type textarea "x"
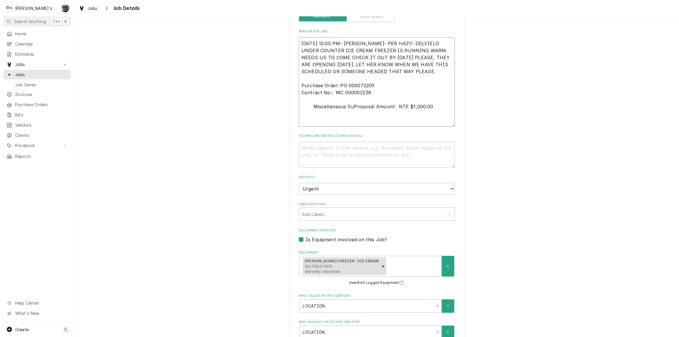
type textarea "9/17/2025 12:00 PM- KOREY- PER HAZY- DELFIELD UNDER COUNTER ICE CREAM FREEZER I…"
type textarea "x"
type textarea "9/17/2025 12:00 PM- KOREY- PER HAZY- DELFIELD UNDER COUNTER ICE CREAM FREEZER I…"
type textarea "x"
type textarea "9/17/2025 12:00 PM- KOREY- PER HAZY- DELFIELD UNDER COUNTER ICE CREAM FREEZER I…"
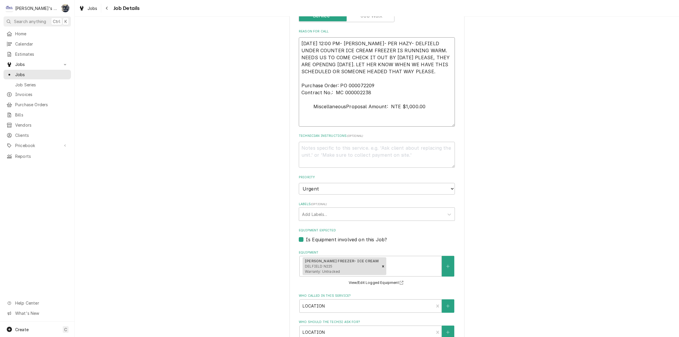
type textarea "x"
type textarea "9/17/2025 12:00 PM- KOREY- PER HAZY- DELFIELD UNDER COUNTER ICE CREAM FREEZER I…"
type textarea "x"
type textarea "9/17/2025 12:00 PM- KOREY- PER HAZY- DELFIELD UNDER COUNTER ICE CREAM FREEZER I…"
type textarea "x"
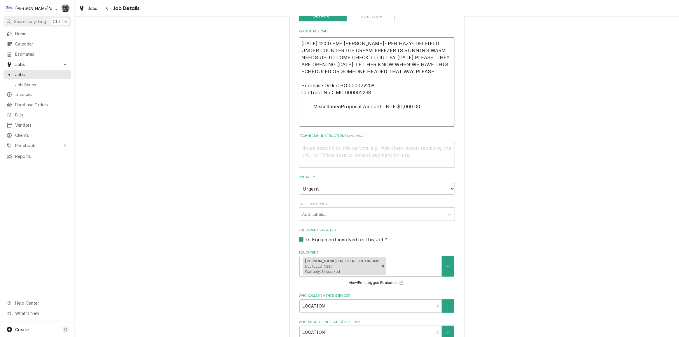
type textarea "9/17/2025 12:00 PM- KOREY- PER HAZY- DELFIELD UNDER COUNTER ICE CREAM FREEZER I…"
type textarea "x"
type textarea "9/17/2025 12:00 PM- KOREY- PER HAZY- DELFIELD UNDER COUNTER ICE CREAM FREEZER I…"
type textarea "x"
type textarea "9/17/2025 12:00 PM- KOREY- PER HAZY- DELFIELD UNDER COUNTER ICE CREAM FREEZER I…"
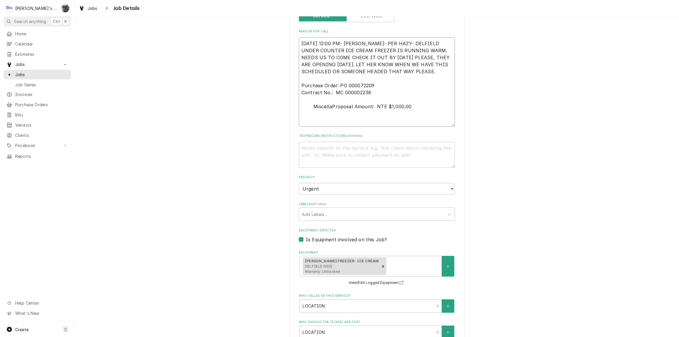
type textarea "x"
type textarea "9/17/2025 12:00 PM- KOREY- PER HAZY- DELFIELD UNDER COUNTER ICE CREAM FREEZER I…"
type textarea "x"
type textarea "9/17/2025 12:00 PM- KOREY- PER HAZY- DELFIELD UNDER COUNTER ICE CREAM FREEZER I…"
type textarea "x"
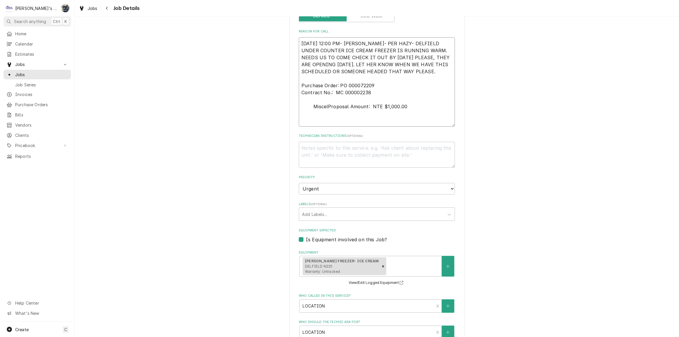
type textarea "9/17/2025 12:00 PM- KOREY- PER HAZY- DELFIELD UNDER COUNTER ICE CREAM FREEZER I…"
type textarea "x"
type textarea "9/17/2025 12:00 PM- KOREY- PER HAZY- DELFIELD UNDER COUNTER ICE CREAM FREEZER I…"
type textarea "x"
type textarea "9/17/2025 12:00 PM- KOREY- PER HAZY- DELFIELD UNDER COUNTER ICE CREAM FREEZER I…"
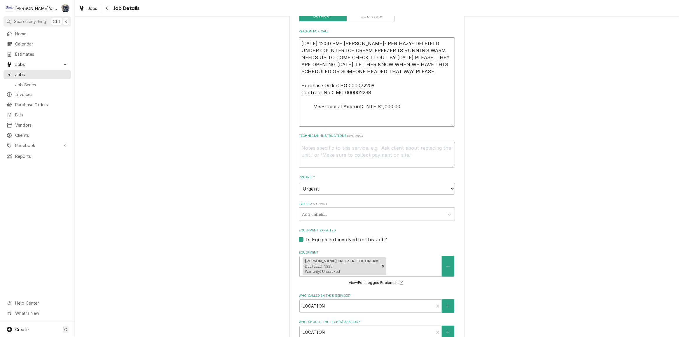
type textarea "x"
type textarea "9/17/2025 12:00 PM- KOREY- PER HAZY- DELFIELD UNDER COUNTER ICE CREAM FREEZER I…"
type textarea "x"
type textarea "9/17/2025 12:00 PM- KOREY- PER HAZY- DELFIELD UNDER COUNTER ICE CREAM FREEZER I…"
type textarea "x"
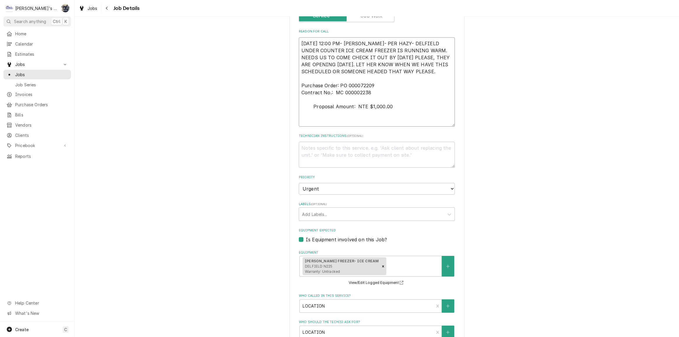
type textarea "9/17/2025 12:00 PM- KOREY- PER HAZY- DELFIELD UNDER COUNTER ICE CREAM FREEZER I…"
type textarea "x"
type textarea "9/17/2025 12:00 PM- KOREY- PER HAZY- DELFIELD UNDER COUNTER ICE CREAM FREEZER I…"
type textarea "x"
type textarea "9/17/2025 12:00 PM- KOREY- PER HAZY- DELFIELD UNDER COUNTER ICE CREAM FREEZER I…"
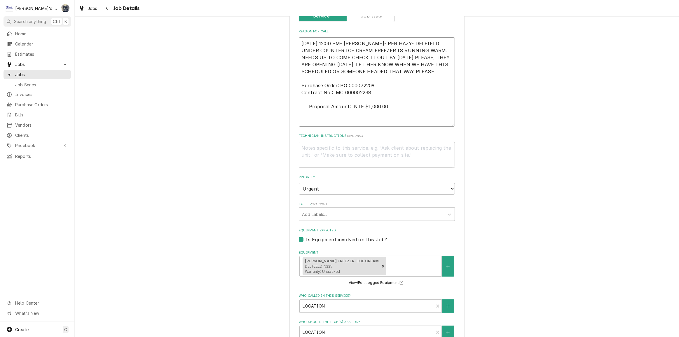
type textarea "x"
type textarea "9/17/2025 12:00 PM- KOREY- PER HAZY- DELFIELD UNDER COUNTER ICE CREAM FREEZER I…"
type textarea "x"
type textarea "9/17/2025 12:00 PM- KOREY- PER HAZY- DELFIELD UNDER COUNTER ICE CREAM FREEZER I…"
type textarea "x"
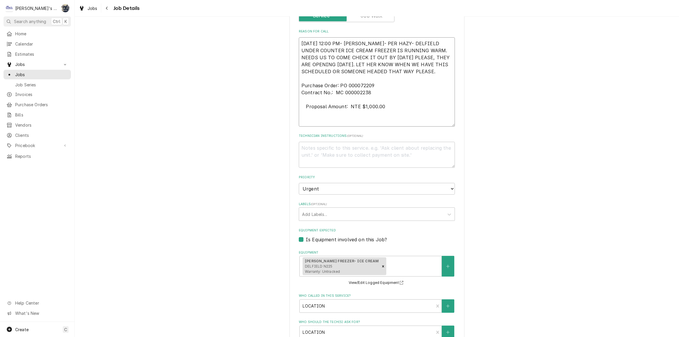
type textarea "9/17/2025 12:00 PM- KOREY- PER HAZY- DELFIELD UNDER COUNTER ICE CREAM FREEZER I…"
type textarea "x"
type textarea "9/17/2025 12:00 PM- KOREY- PER HAZY- DELFIELD UNDER COUNTER ICE CREAM FREEZER I…"
type textarea "x"
type textarea "9/17/2025 12:00 PM- KOREY- PER HAZY- DELFIELD UNDER COUNTER ICE CREAM FREEZER I…"
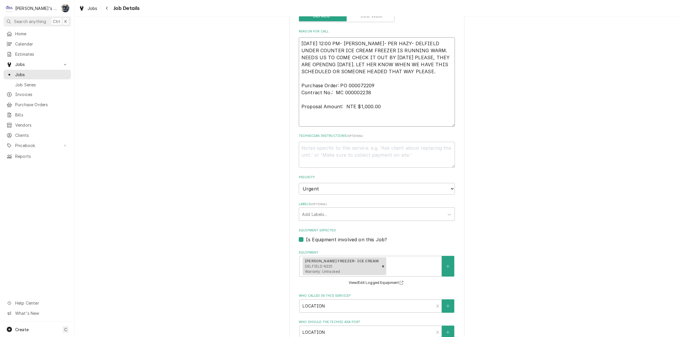
type textarea "x"
type textarea "9/17/2025 12:00 PM- KOREY- PER HAZY- DELFIELD UNDER COUNTER ICE CREAM FREEZER I…"
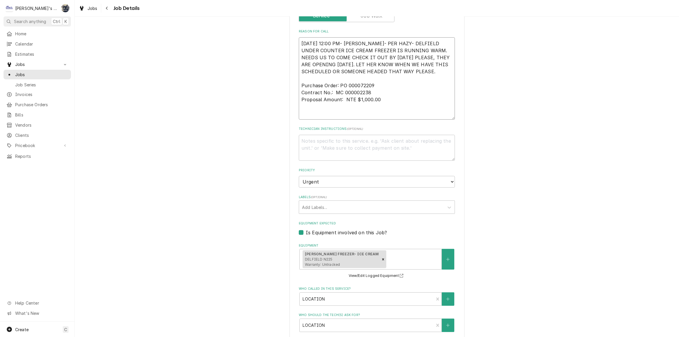
type textarea "x"
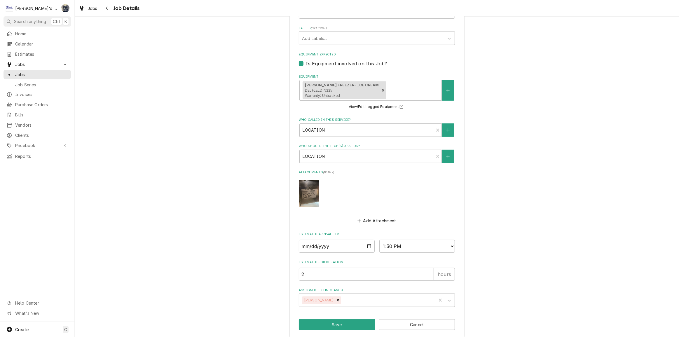
scroll to position [306, 0]
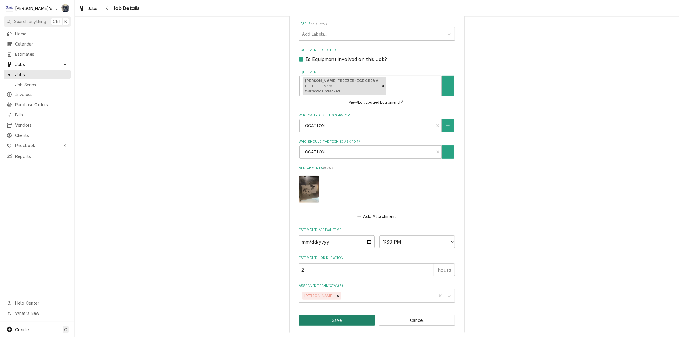
type textarea "9/17/2025 12:00 PM- KOREY- PER HAZY- DELFIELD UNDER COUNTER ICE CREAM FREEZER I…"
click at [336, 323] on button "Save" at bounding box center [337, 320] width 76 height 11
type textarea "x"
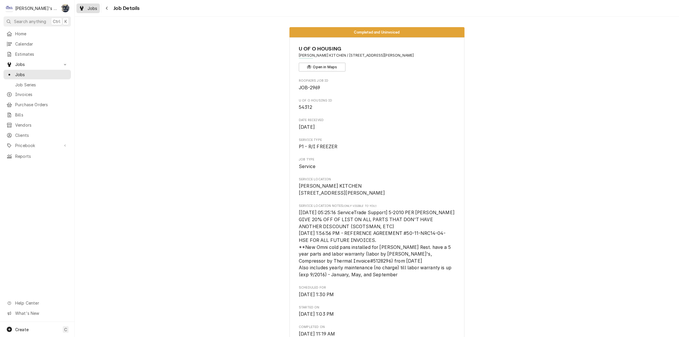
click at [88, 10] on span "Jobs" at bounding box center [93, 8] width 10 height 6
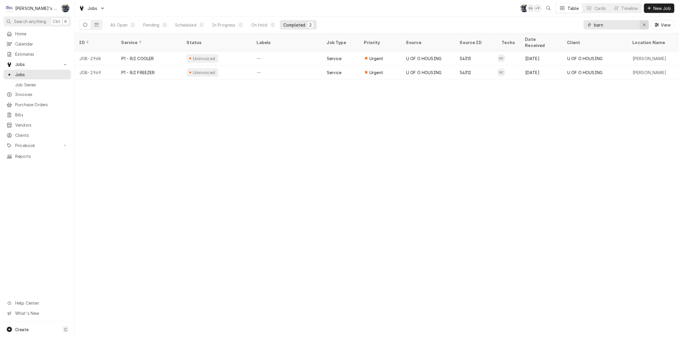
click at [643, 23] on icon "Erase input" at bounding box center [644, 25] width 3 height 4
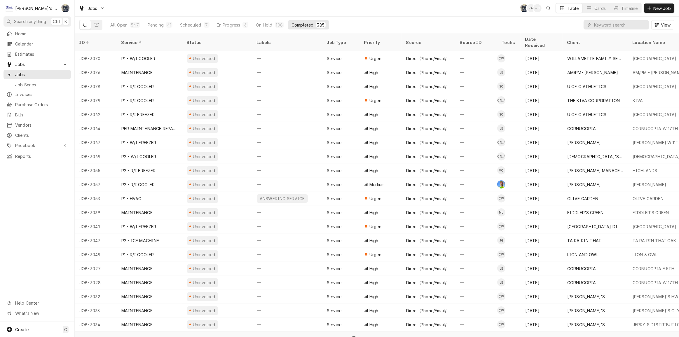
click at [303, 15] on div "Jobs SB KA + 8 Table Cards Timeline New Job" at bounding box center [377, 8] width 604 height 16
click at [231, 27] on div "In Progress" at bounding box center [228, 25] width 23 height 6
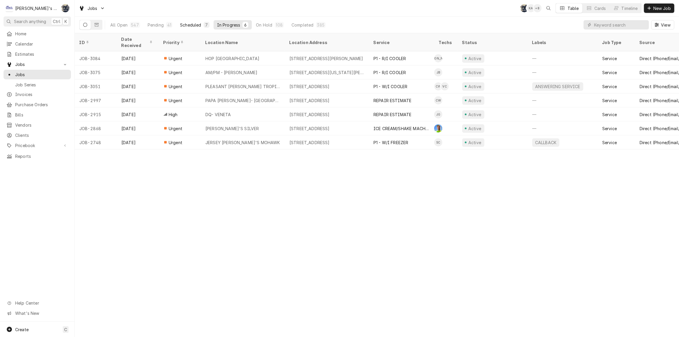
click at [198, 25] on div "Scheduled" at bounding box center [190, 25] width 21 height 6
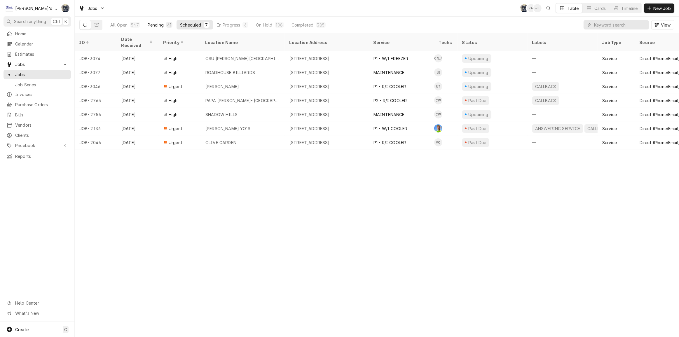
click at [166, 27] on div "41" at bounding box center [169, 25] width 6 height 6
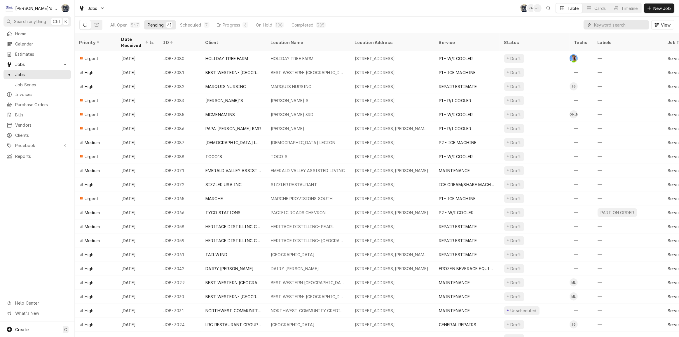
click at [614, 26] on input "Dynamic Content Wrapper" at bounding box center [620, 24] width 52 height 9
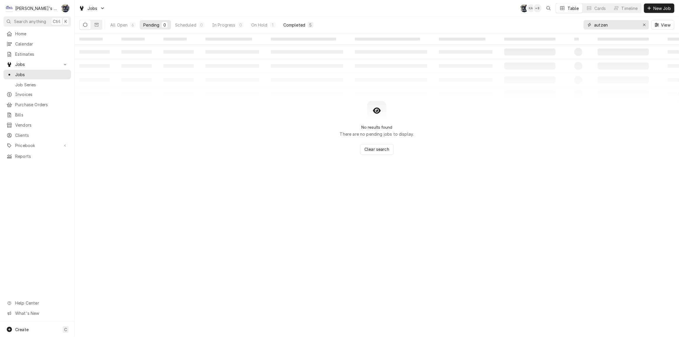
type input "autzen"
click at [302, 25] on div "Completed" at bounding box center [294, 25] width 22 height 6
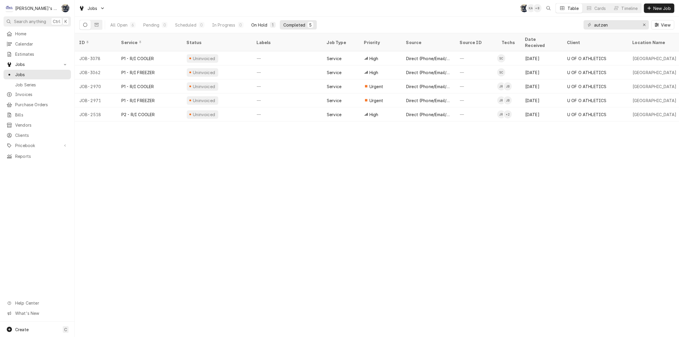
click at [268, 23] on button "On Hold 1" at bounding box center [264, 24] width 32 height 9
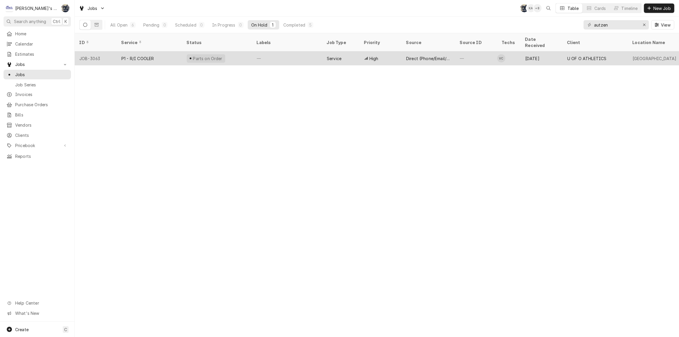
click at [414, 55] on div "Direct (Phone/Email/etc.)" at bounding box center [428, 58] width 44 height 6
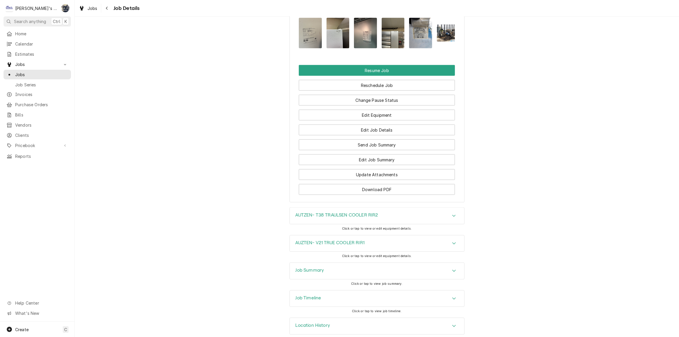
scroll to position [928, 0]
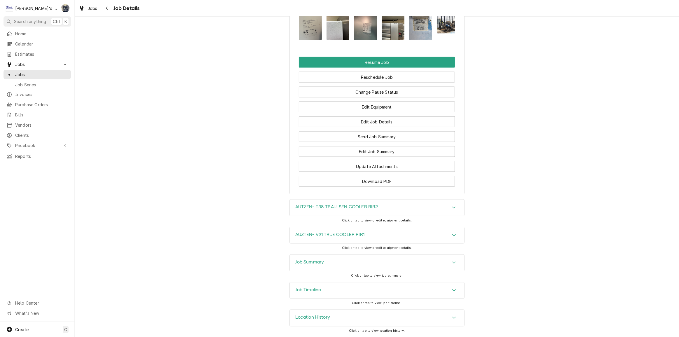
click at [357, 270] on div "Job Summary" at bounding box center [377, 263] width 175 height 16
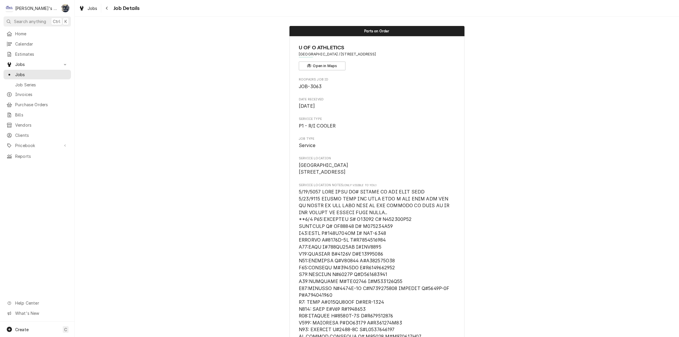
scroll to position [0, 0]
click at [97, 11] on div "Jobs" at bounding box center [88, 8] width 21 height 7
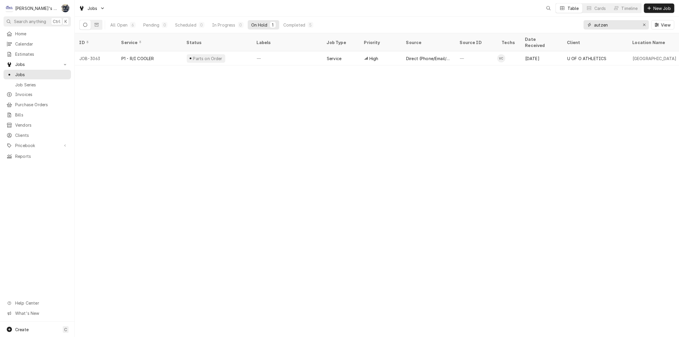
drag, startPoint x: 612, startPoint y: 24, endPoint x: 566, endPoint y: 23, distance: 45.2
click at [566, 23] on div "All Open 6 Pending 0 Scheduled 0 In Progress 0 On Hold 1 Completed 5 autzen View" at bounding box center [376, 25] width 595 height 16
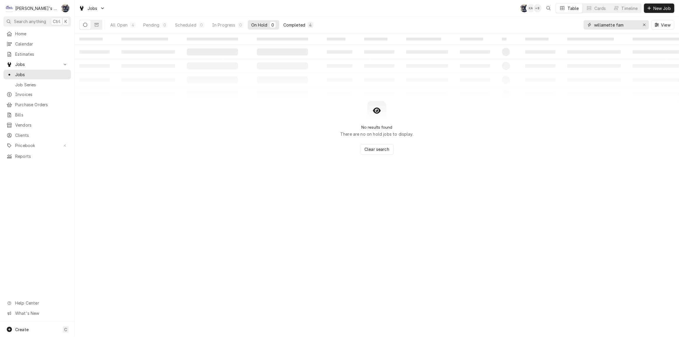
type input "willamette fam"
click at [308, 25] on div "4" at bounding box center [311, 25] width 6 height 6
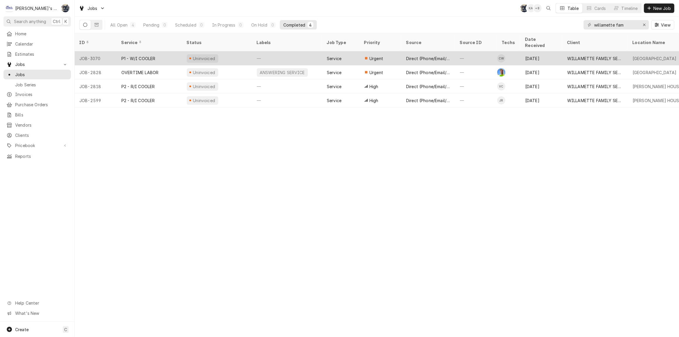
click at [439, 51] on div "Direct (Phone/Email/etc.)" at bounding box center [429, 58] width 54 height 14
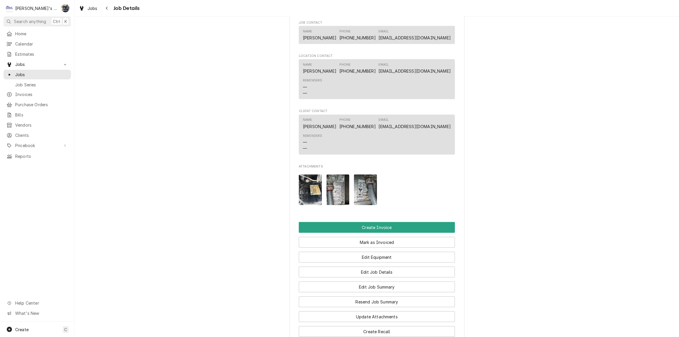
scroll to position [531, 0]
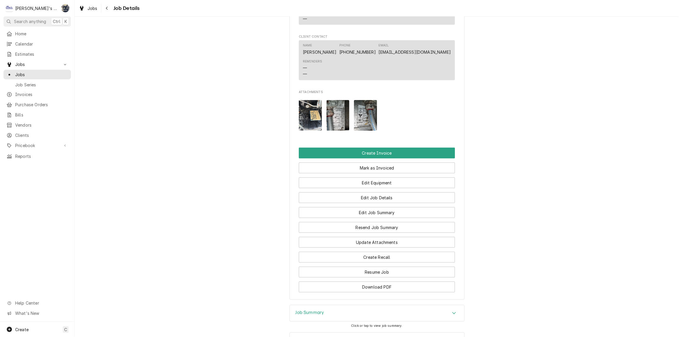
click at [315, 310] on h3 "Job Summary" at bounding box center [310, 313] width 29 height 6
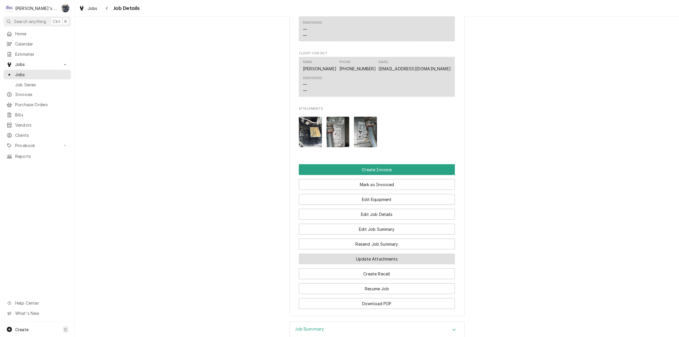
scroll to position [511, 0]
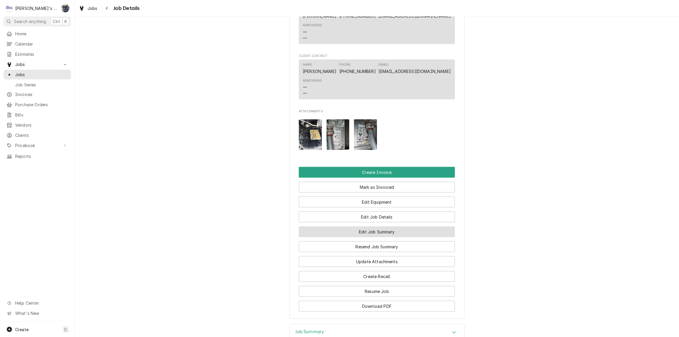
click at [371, 226] on button "Edit Job Summary" at bounding box center [377, 231] width 156 height 11
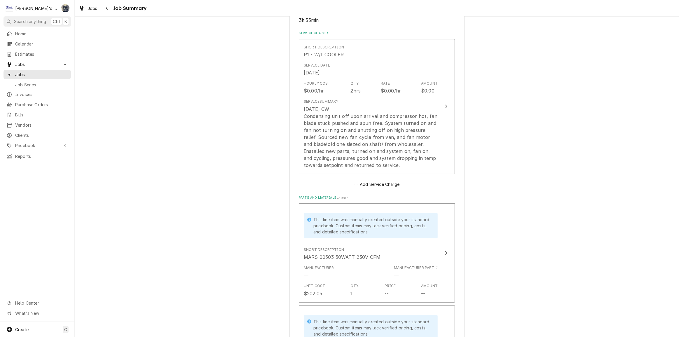
scroll to position [132, 0]
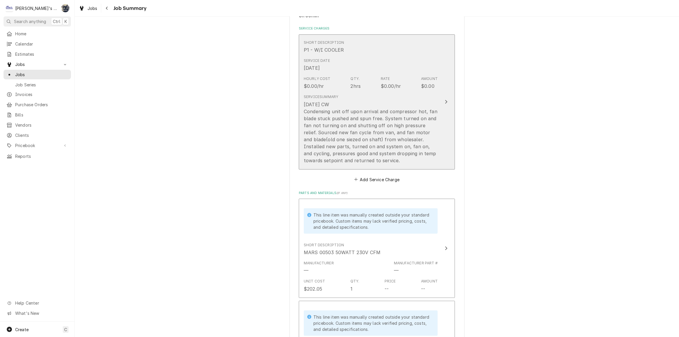
click at [340, 130] on div "[DATE] CW Condensing unit off upon arrival and compressor hot, fan blade stuck …" at bounding box center [371, 132] width 134 height 63
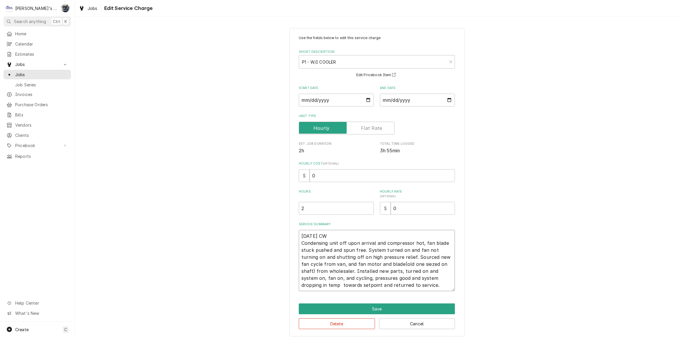
click at [312, 237] on textarea "[DATE] CW Condensing unit off upon arrival and compressor hot, fan blade stuck …" at bounding box center [377, 260] width 156 height 61
type textarea "x"
type textarea "10/1/205 CW Condensing unit off upon arrival and compressor hot, fan blade stuc…"
type textarea "x"
type textarea "[DATE] CW Condensing unit off upon arrival and compressor hot, fan blade stuck …"
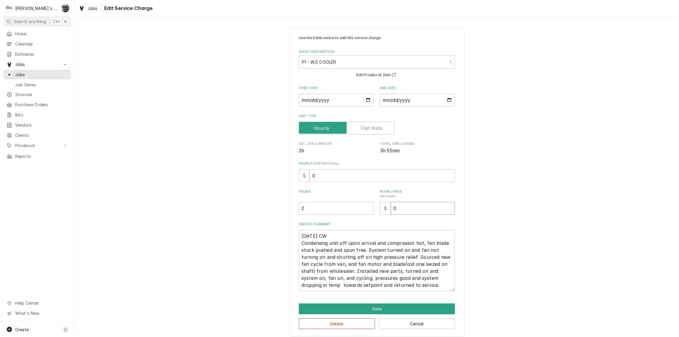
drag, startPoint x: 415, startPoint y: 208, endPoint x: 370, endPoint y: 215, distance: 45.7
click at [370, 215] on div "Use the fields below to edit this service charge Short Description P1 - W/I COO…" at bounding box center [377, 163] width 156 height 256
type textarea "x"
type input "1"
type textarea "x"
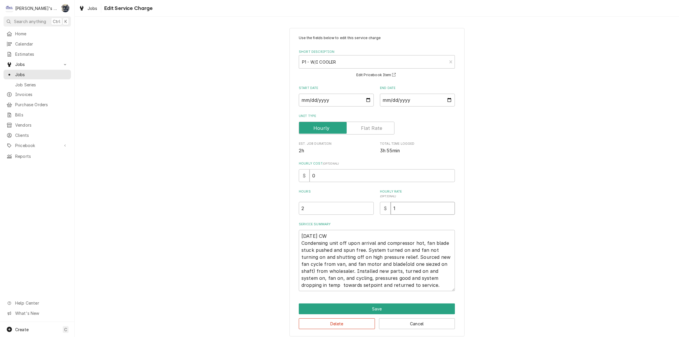
type input "12"
type textarea "x"
type input "126"
drag, startPoint x: 349, startPoint y: 206, endPoint x: 261, endPoint y: 207, distance: 87.6
click at [261, 207] on div "Use the fields below to edit this service charge Short Description P1 - W/I COO…" at bounding box center [377, 182] width 604 height 319
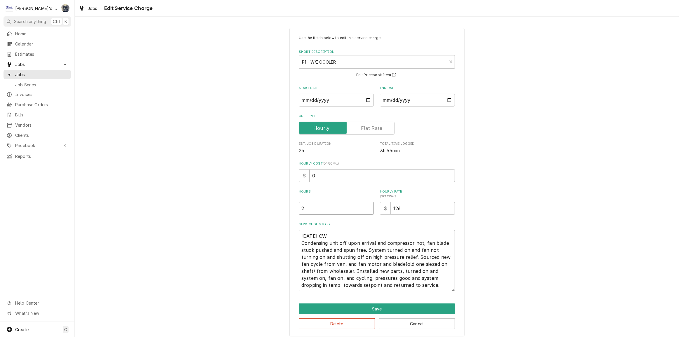
type textarea "x"
type input "4"
click at [368, 306] on button "Save" at bounding box center [377, 309] width 156 height 11
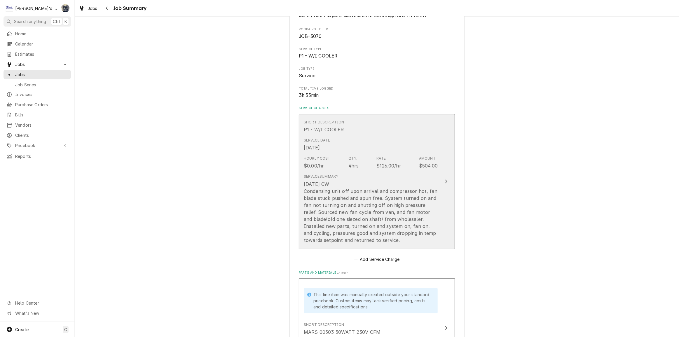
scroll to position [186, 0]
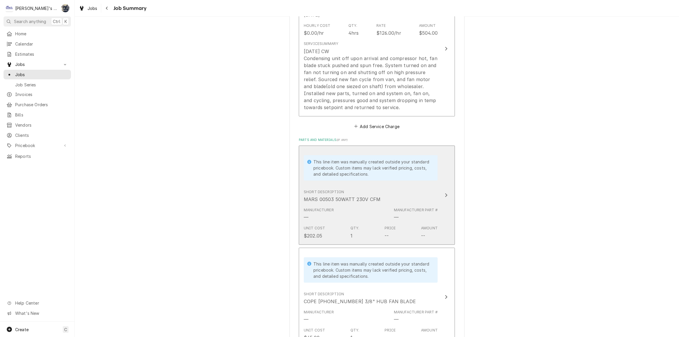
click at [356, 218] on div "Manufacturer — Manufacturer Part # —" at bounding box center [371, 214] width 134 height 18
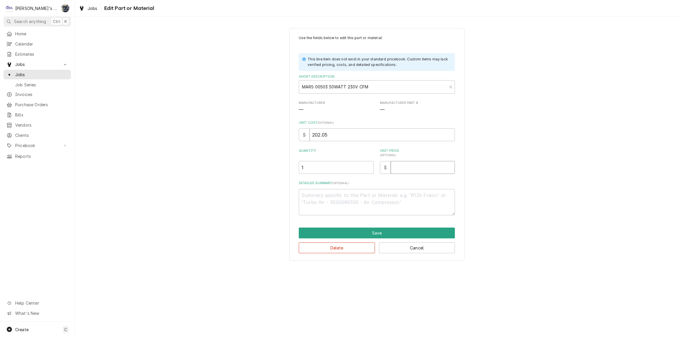
click at [414, 168] on input "Unit Price ( optional )" at bounding box center [423, 167] width 64 height 13
type textarea "x"
type input "4"
type textarea "x"
type input "42"
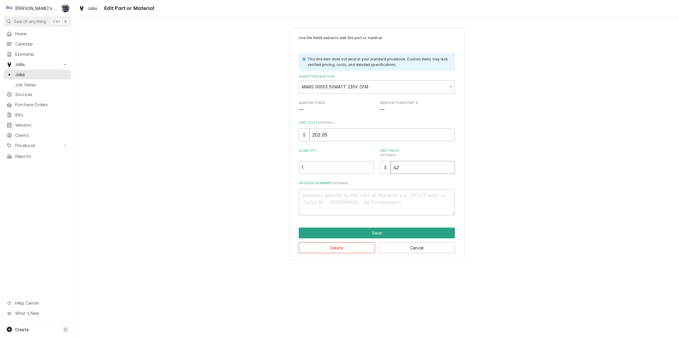
type textarea "x"
type input "424"
type textarea "x"
type input "424.3"
type textarea "x"
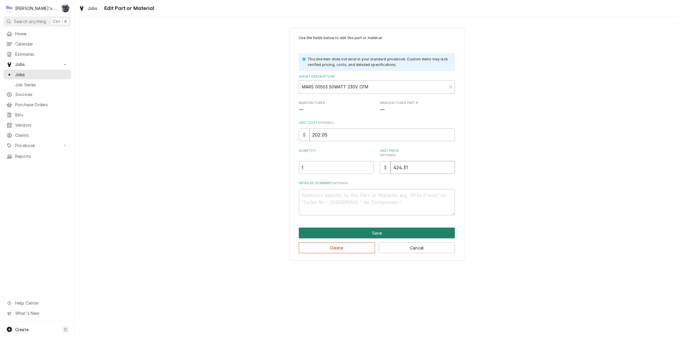
type input "424.31"
click at [380, 232] on button "Save" at bounding box center [377, 233] width 156 height 11
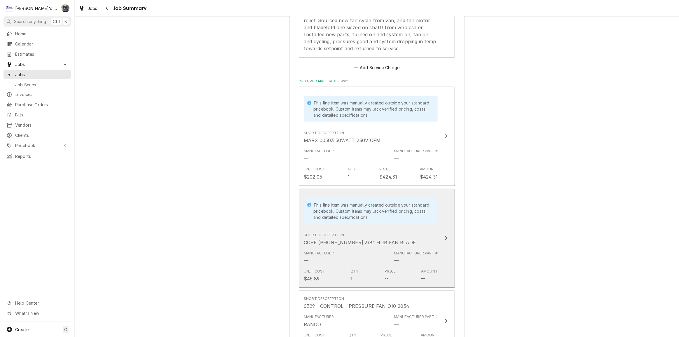
scroll to position [292, 0]
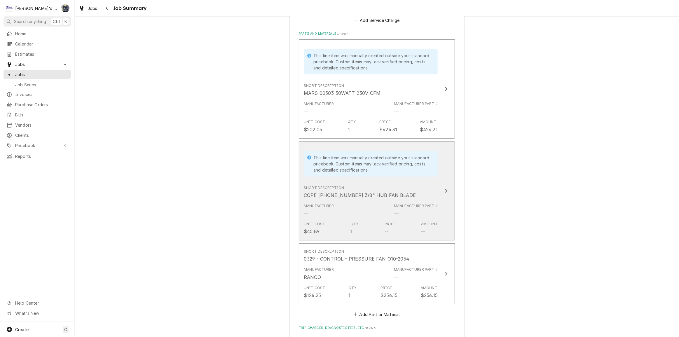
click at [379, 214] on div "Manufacturer — Manufacturer Part # —" at bounding box center [371, 210] width 134 height 18
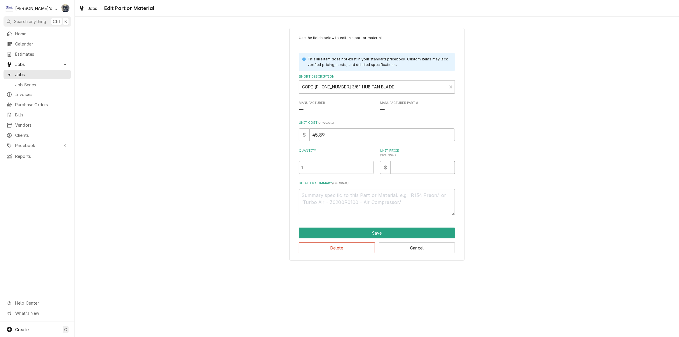
click at [397, 167] on input "Unit Price ( optional )" at bounding box center [423, 167] width 64 height 13
type textarea "x"
type input "1"
type textarea "x"
type input "11"
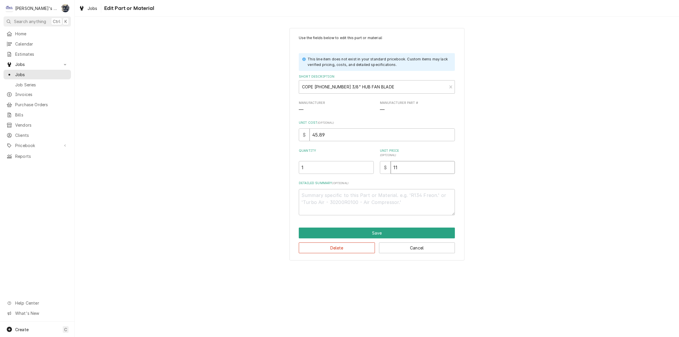
type textarea "x"
type input "114"
type textarea "x"
type input "114.7"
type textarea "x"
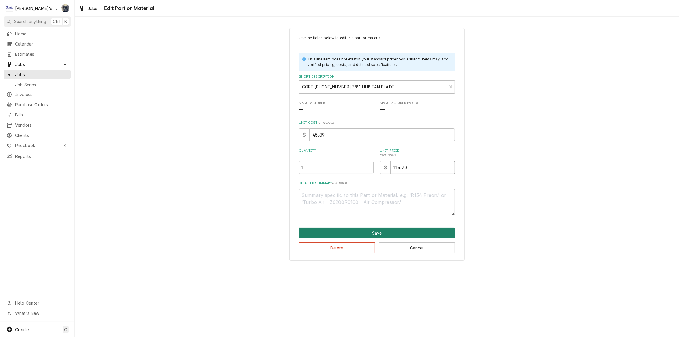
type input "114.73"
click at [367, 231] on button "Save" at bounding box center [377, 233] width 156 height 11
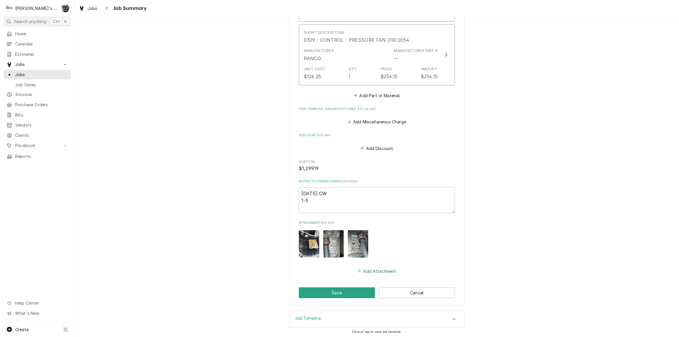
scroll to position [511, 0]
click at [358, 292] on button "Save" at bounding box center [337, 292] width 76 height 11
type textarea "x"
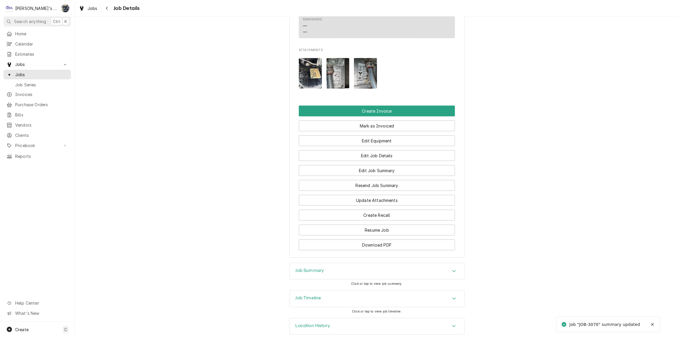
click at [364, 264] on div "Job Summary" at bounding box center [377, 271] width 175 height 16
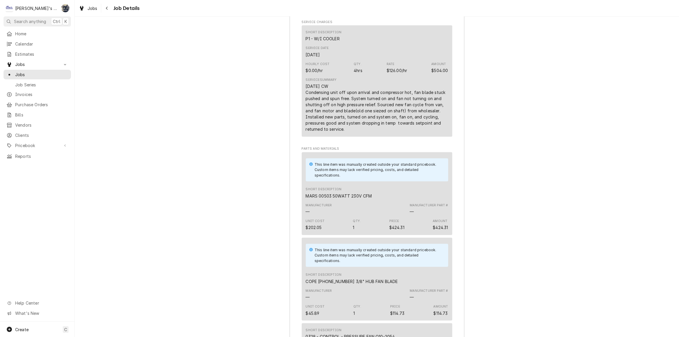
scroll to position [891, 0]
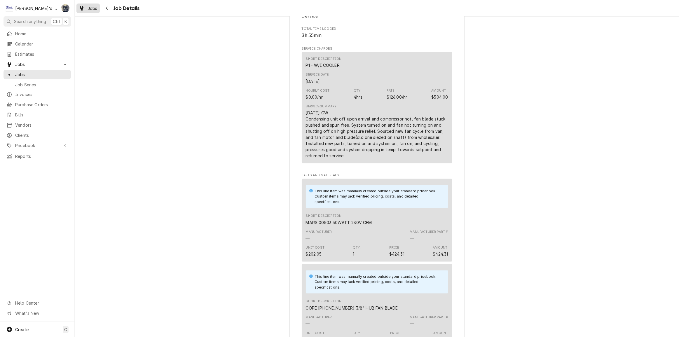
click at [88, 6] on span "Jobs" at bounding box center [93, 8] width 10 height 6
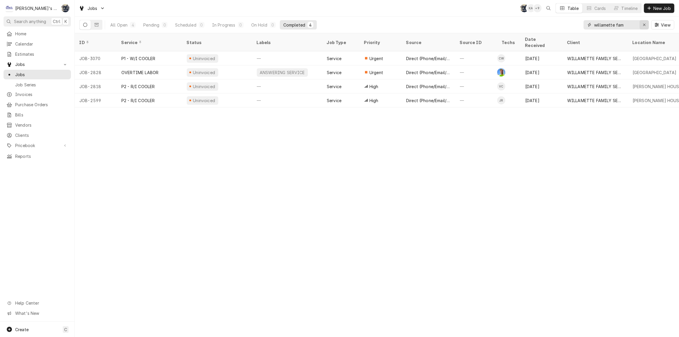
click at [645, 23] on icon "Erase input" at bounding box center [644, 25] width 3 height 4
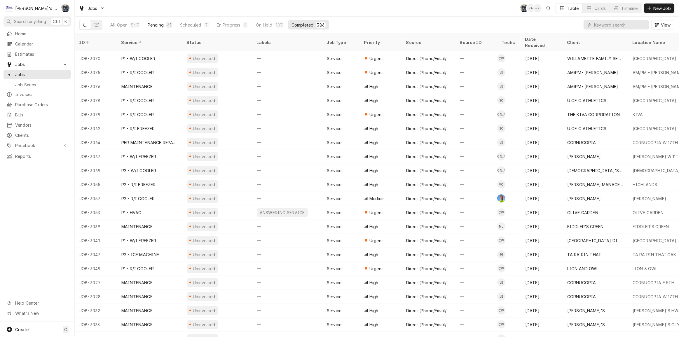
click at [164, 22] on button "Pending 41" at bounding box center [160, 24] width 32 height 9
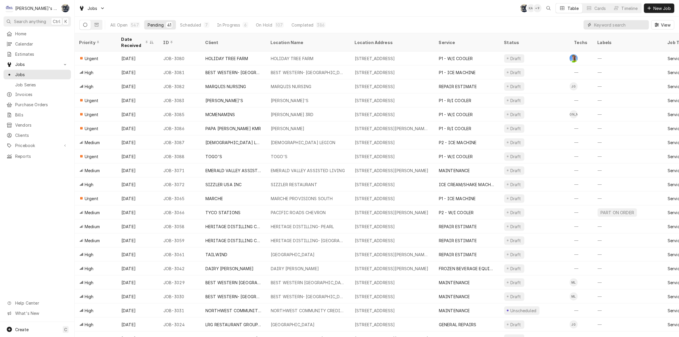
click at [632, 26] on input "Dynamic Content Wrapper" at bounding box center [620, 24] width 52 height 9
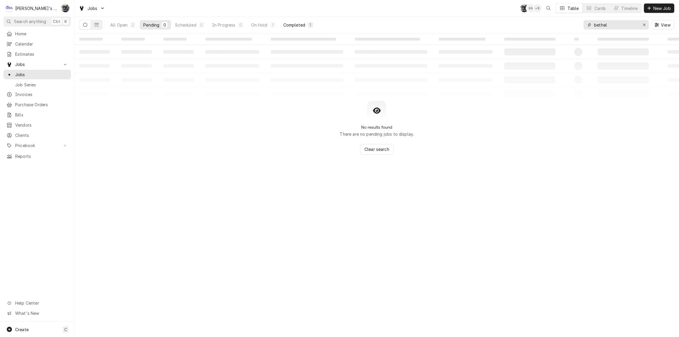
type input "bethel"
click at [312, 24] on div "1" at bounding box center [311, 25] width 4 height 6
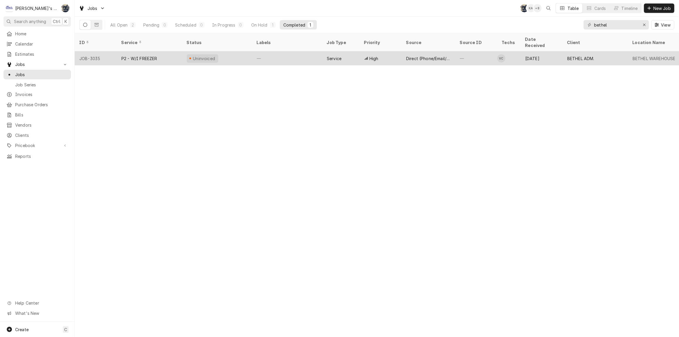
click at [341, 55] on div "Service" at bounding box center [334, 58] width 15 height 6
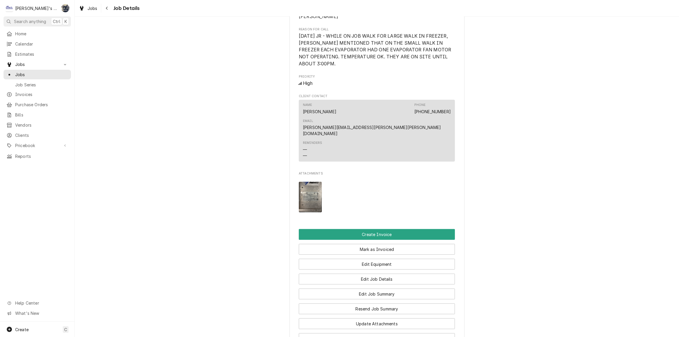
scroll to position [411, 0]
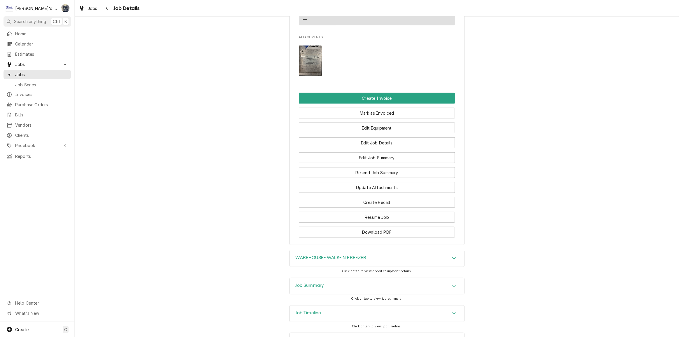
click at [365, 278] on div "Job Summary" at bounding box center [377, 286] width 175 height 16
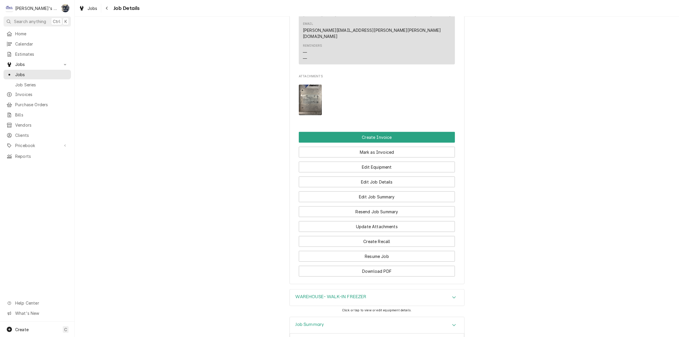
scroll to position [371, 0]
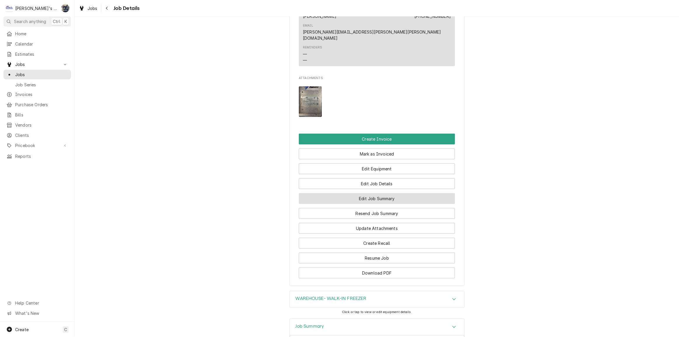
click at [359, 193] on button "Edit Job Summary" at bounding box center [377, 198] width 156 height 11
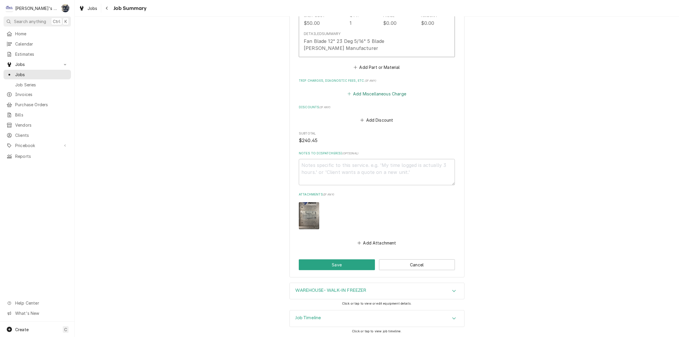
scroll to position [270, 0]
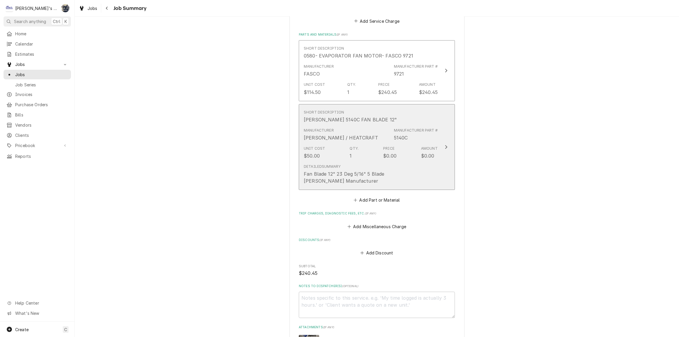
click at [374, 130] on div "Manufacturer BOHN / HEATCRAFT Manufacturer Part # 5140C" at bounding box center [371, 134] width 134 height 18
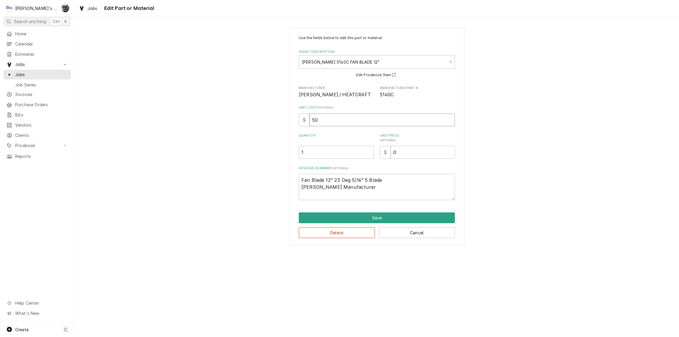
drag, startPoint x: 343, startPoint y: 122, endPoint x: 287, endPoint y: 123, distance: 55.7
click at [287, 123] on div "Use the fields below to edit this part or material: Short Description BOHN 5140…" at bounding box center [377, 137] width 604 height 228
type textarea "x"
type input "5"
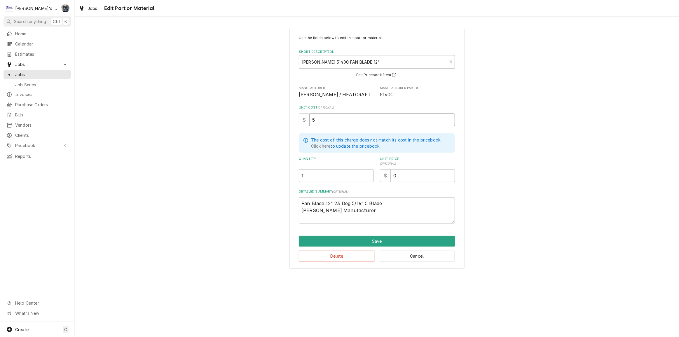
type textarea "x"
type input "55"
drag, startPoint x: 406, startPoint y: 179, endPoint x: 394, endPoint y: 181, distance: 12.1
click at [394, 181] on input "0" at bounding box center [423, 175] width 64 height 13
type textarea "x"
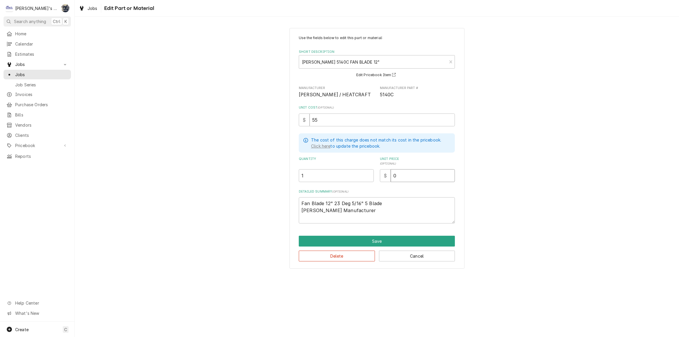
type input "1"
type textarea "x"
type input "11"
type textarea "x"
type input "115"
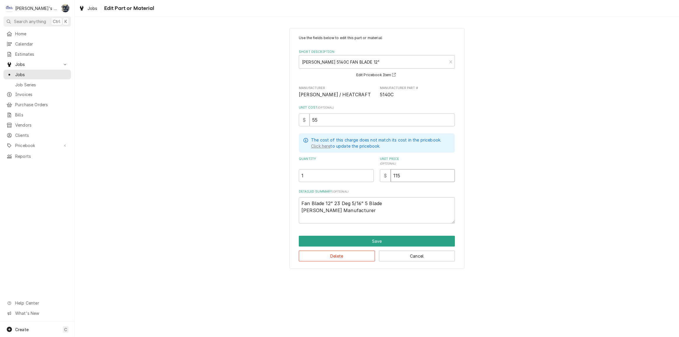
type textarea "x"
type input "115.5"
type textarea "x"
type input "115.50"
click at [374, 239] on button "Save" at bounding box center [377, 241] width 156 height 11
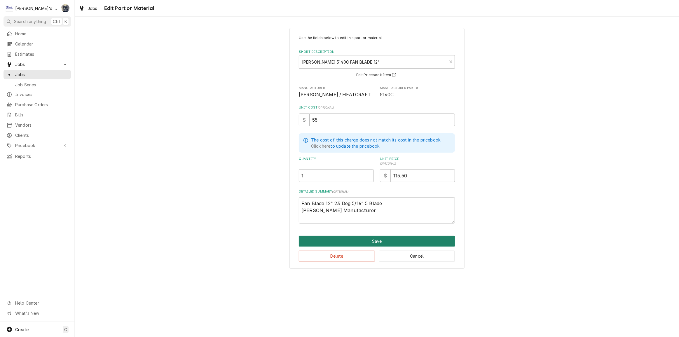
type textarea "x"
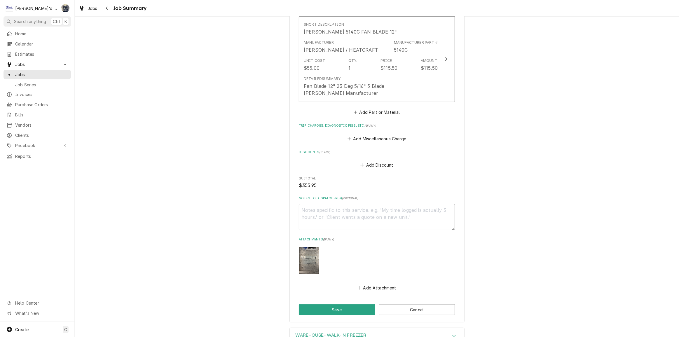
scroll to position [403, 0]
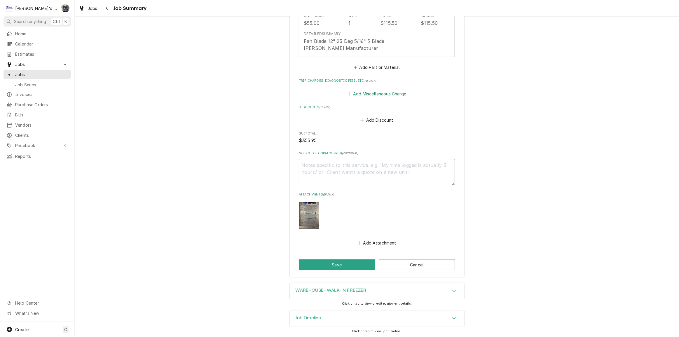
click at [375, 93] on button "Add Miscellaneous Charge" at bounding box center [376, 94] width 61 height 8
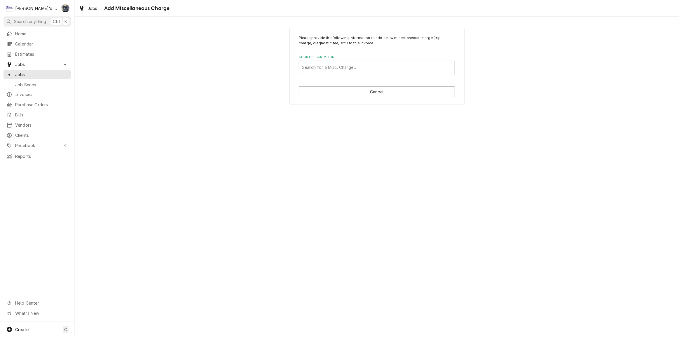
click at [336, 67] on div "Short Description" at bounding box center [377, 67] width 150 height 11
type input "tr"
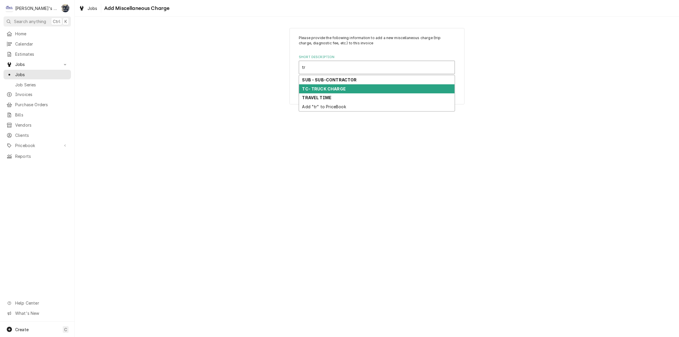
click at [336, 87] on strong "TC- TRUCK CHARGE" at bounding box center [324, 88] width 44 height 5
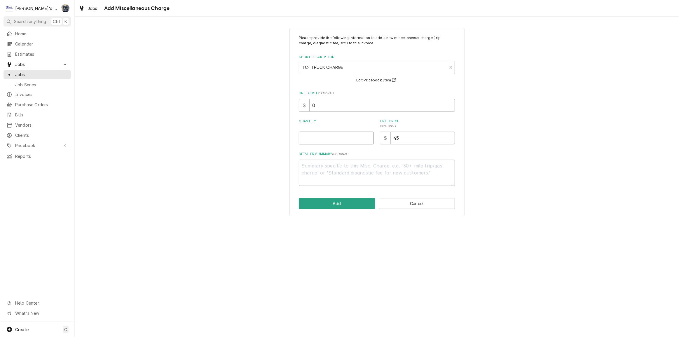
click at [318, 138] on input "Quantity" at bounding box center [336, 138] width 75 height 13
type textarea "x"
type input "1"
click at [331, 205] on button "Add" at bounding box center [337, 203] width 76 height 11
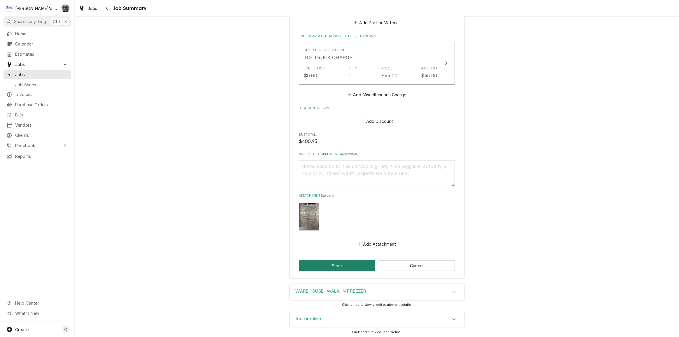
scroll to position [448, 0]
click at [339, 264] on button "Save" at bounding box center [337, 264] width 76 height 11
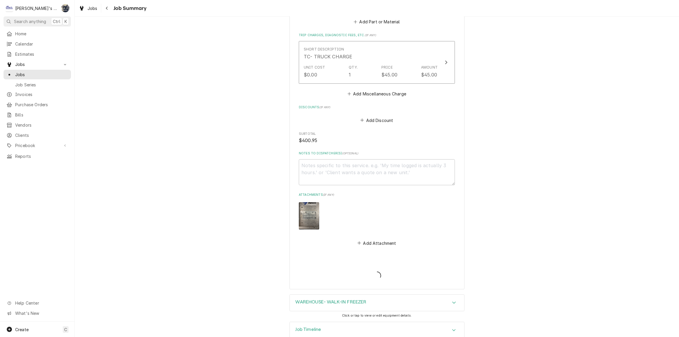
type textarea "x"
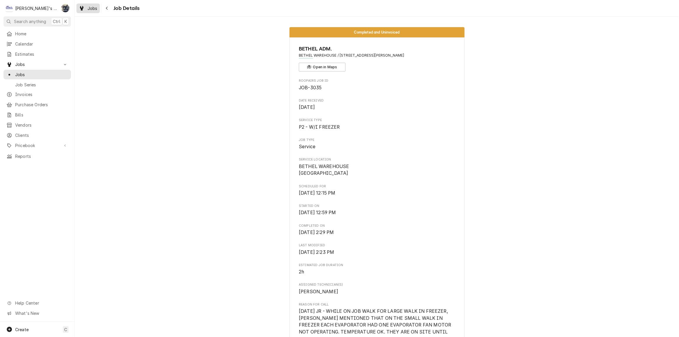
click at [98, 7] on link "Jobs" at bounding box center [87, 9] width 23 height 10
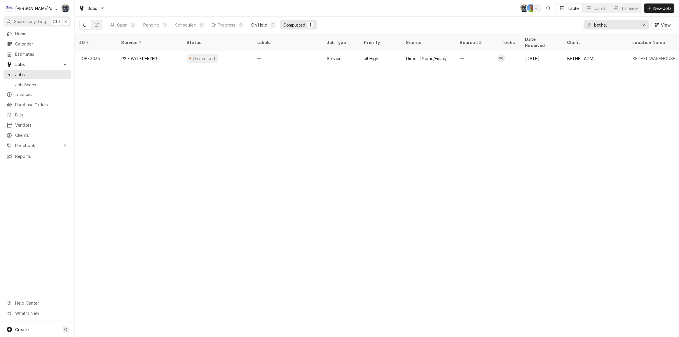
click at [259, 22] on div "On Hold" at bounding box center [259, 25] width 16 height 6
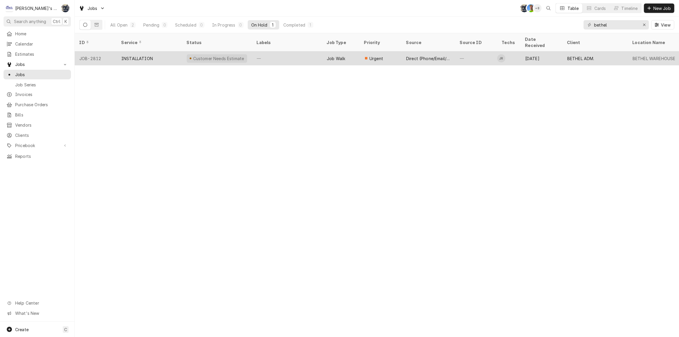
click at [405, 54] on div "Direct (Phone/Email/etc.)" at bounding box center [429, 58] width 54 height 14
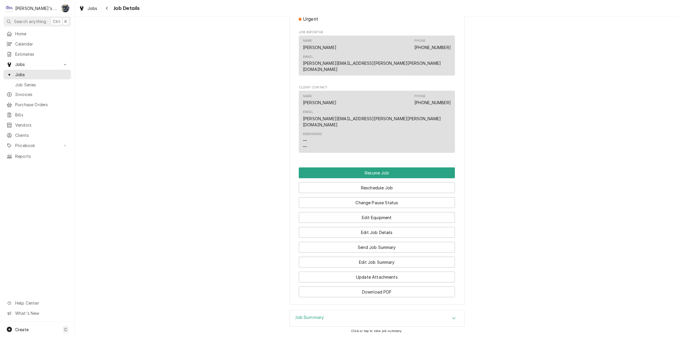
scroll to position [454, 0]
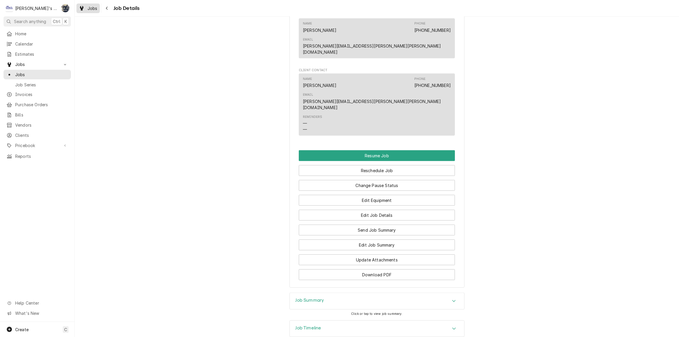
click at [93, 10] on span "Jobs" at bounding box center [93, 8] width 10 height 6
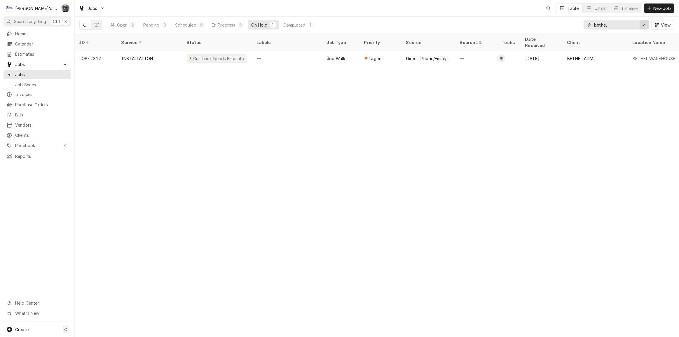
click at [644, 26] on icon "Erase input" at bounding box center [644, 25] width 3 height 4
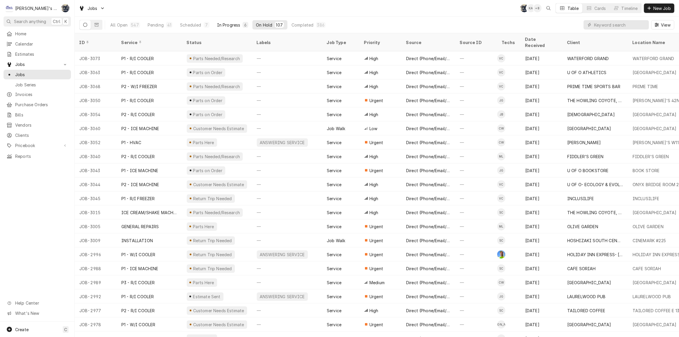
click at [228, 25] on div "In Progress" at bounding box center [228, 25] width 23 height 6
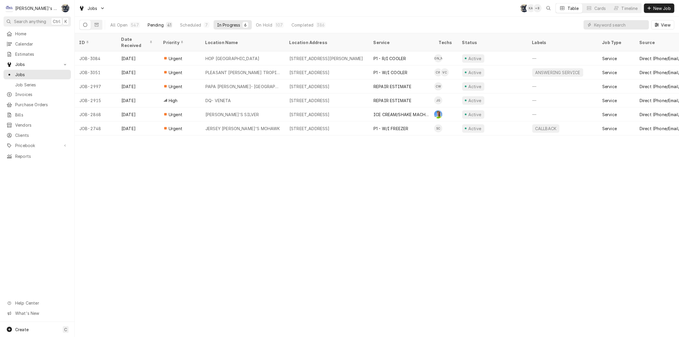
click at [166, 25] on div "41" at bounding box center [169, 25] width 6 height 6
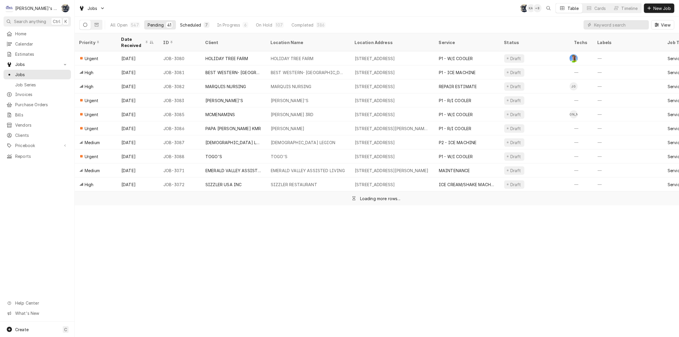
click at [198, 25] on div "Scheduled" at bounding box center [190, 25] width 21 height 6
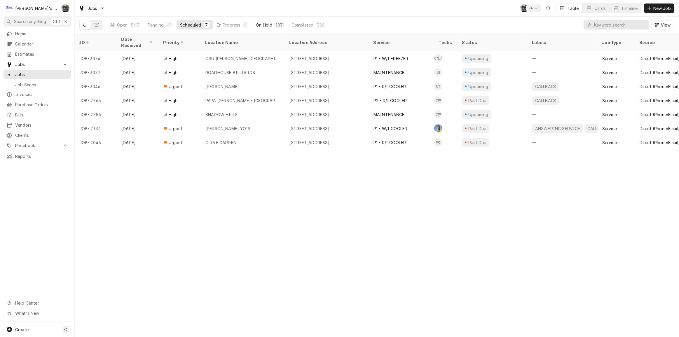
click at [262, 23] on div "On Hold" at bounding box center [264, 25] width 16 height 6
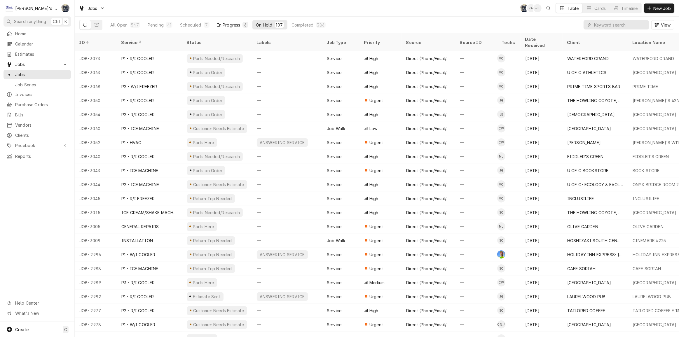
click at [226, 27] on div "In Progress" at bounding box center [228, 25] width 23 height 6
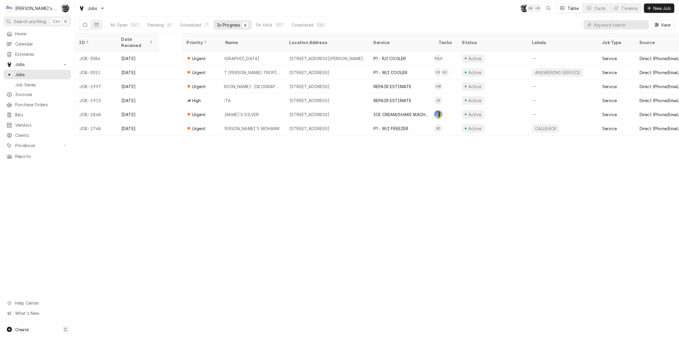
click at [228, 27] on div "In Progress" at bounding box center [228, 25] width 23 height 6
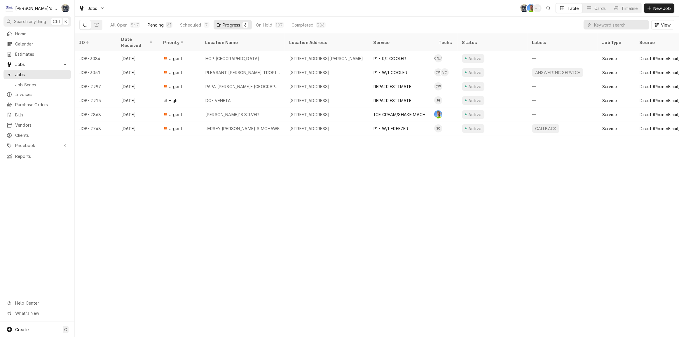
click at [164, 25] on button "Pending 41" at bounding box center [160, 24] width 32 height 9
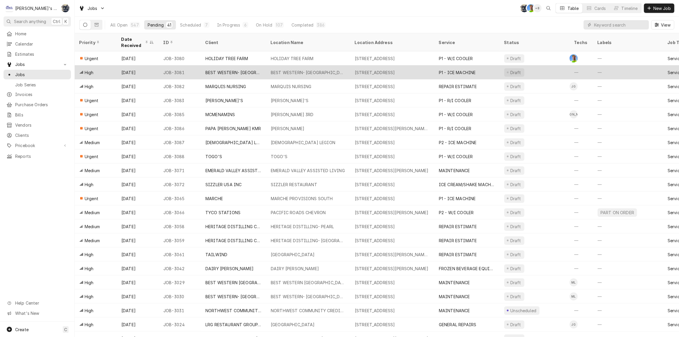
click at [280, 73] on div "BEST WESTERN- [GEOGRAPHIC_DATA]" at bounding box center [308, 72] width 84 height 14
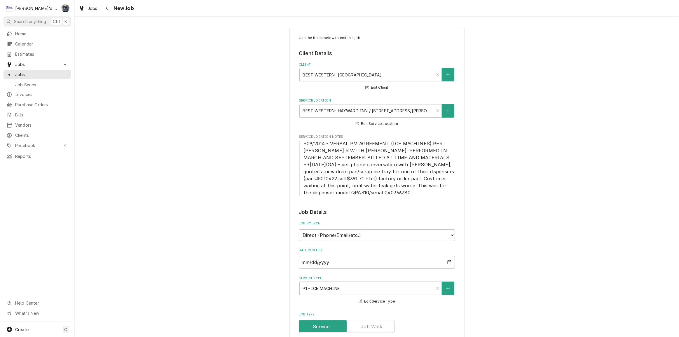
type textarea "x"
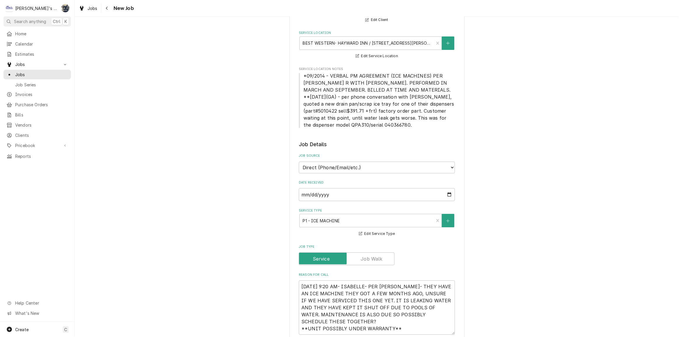
scroll to position [186, 0]
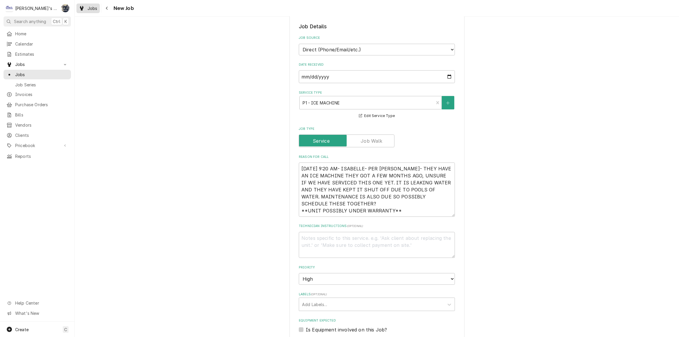
click at [88, 8] on span "Jobs" at bounding box center [93, 8] width 10 height 6
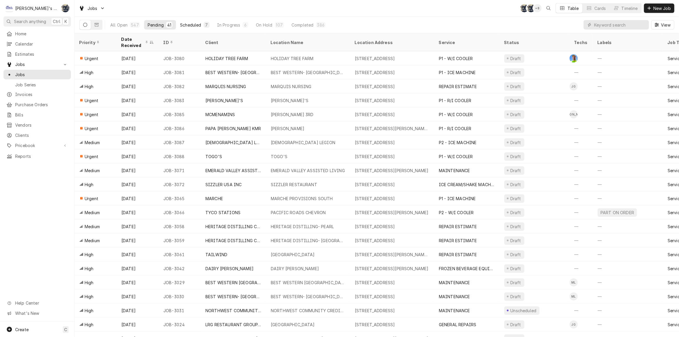
click at [195, 24] on div "Scheduled" at bounding box center [190, 25] width 21 height 6
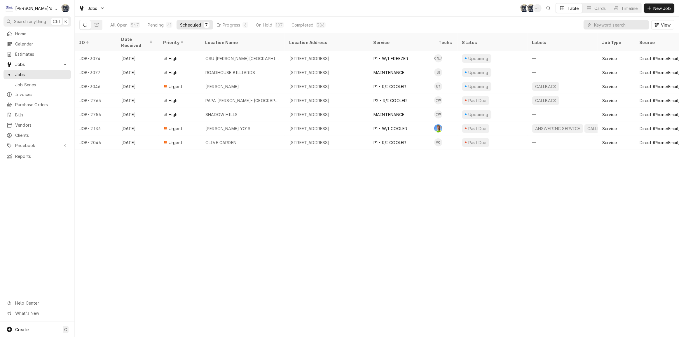
click at [144, 5] on div "Jobs SB SB + 8 Table Cards Timeline New Job" at bounding box center [377, 8] width 604 height 16
click at [159, 24] on div "Pending" at bounding box center [156, 25] width 16 height 6
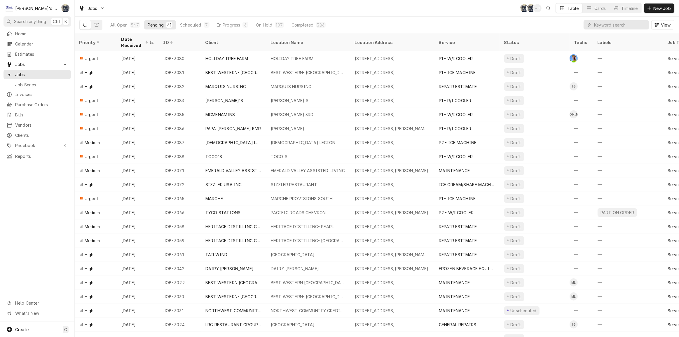
click at [158, 11] on div "Jobs SB SB + 8 Table Cards Timeline New Job" at bounding box center [377, 8] width 604 height 16
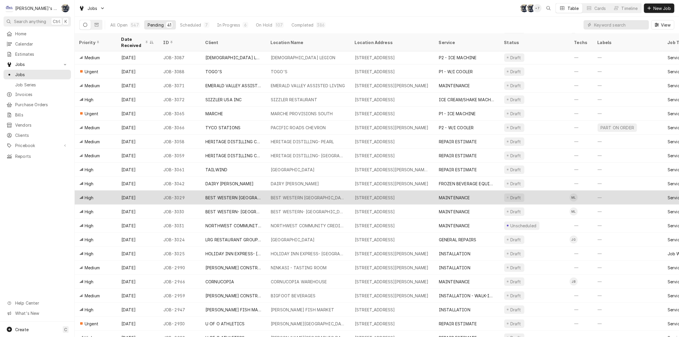
scroll to position [93, 0]
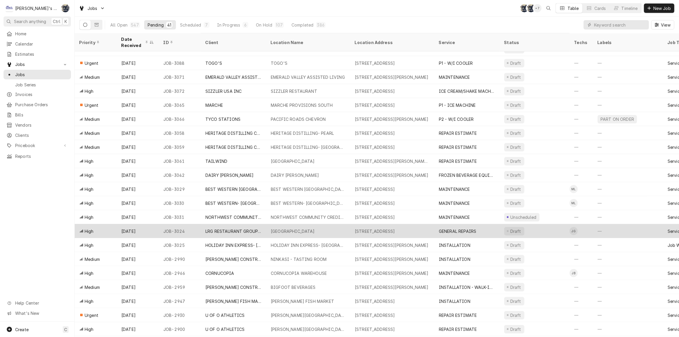
click at [283, 228] on div "KFC RIVER RD" at bounding box center [293, 231] width 44 height 6
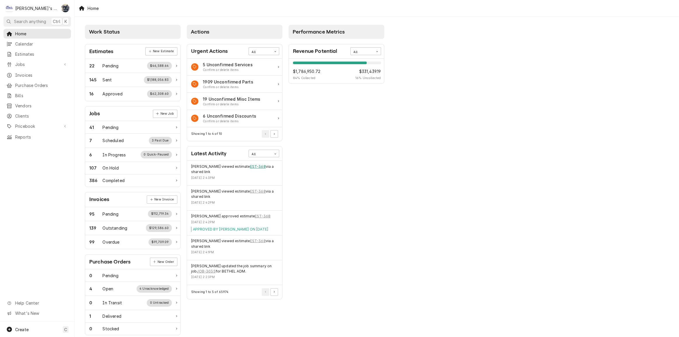
click at [254, 165] on link "EST-368" at bounding box center [258, 166] width 16 height 5
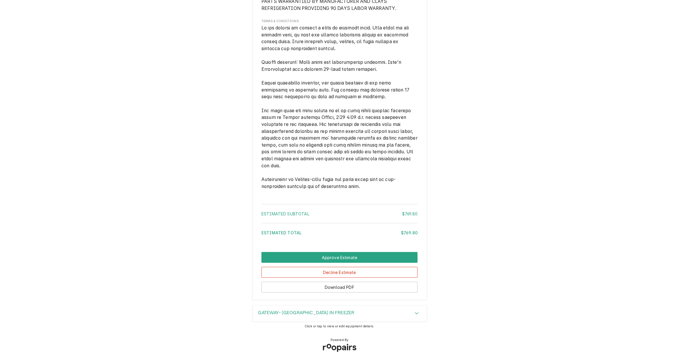
scroll to position [798, 0]
click at [246, 255] on button "Approve Estimate" at bounding box center [339, 257] width 156 height 11
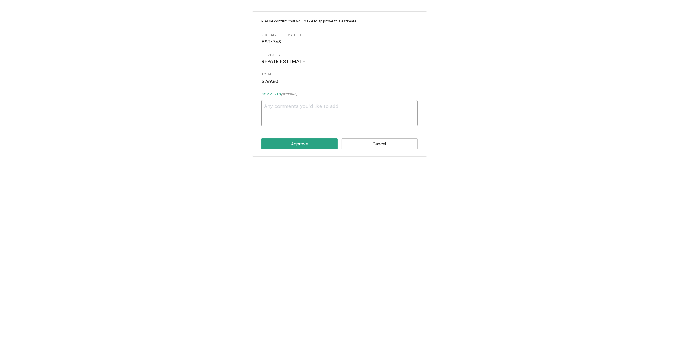
click at [246, 118] on textarea "Comments ( optional )" at bounding box center [339, 113] width 156 height 26
type textarea "x"
type textarea "a"
type textarea "x"
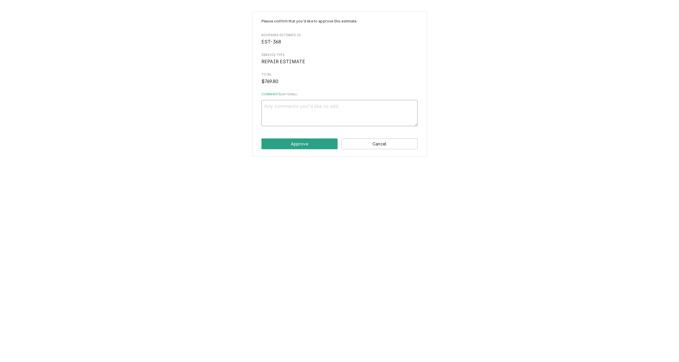
type textarea "A"
type textarea "x"
type textarea "Ap"
type textarea "x"
type textarea "App"
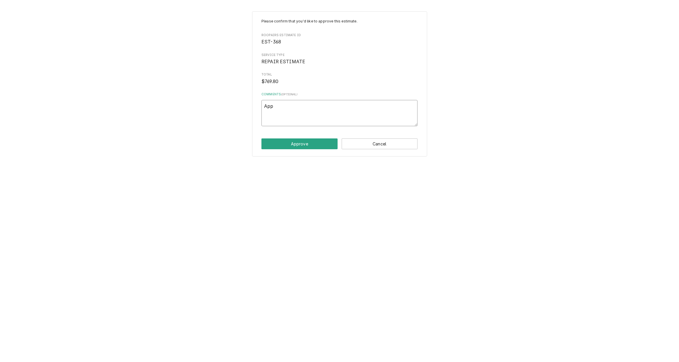
type textarea "x"
type textarea "Appr"
type textarea "x"
type textarea "Appro"
type textarea "x"
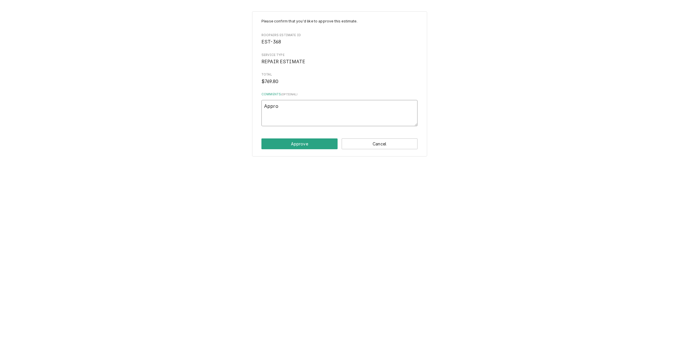
type textarea "Approv"
type textarea "x"
type textarea "Appro"
type textarea "x"
type textarea "Appr"
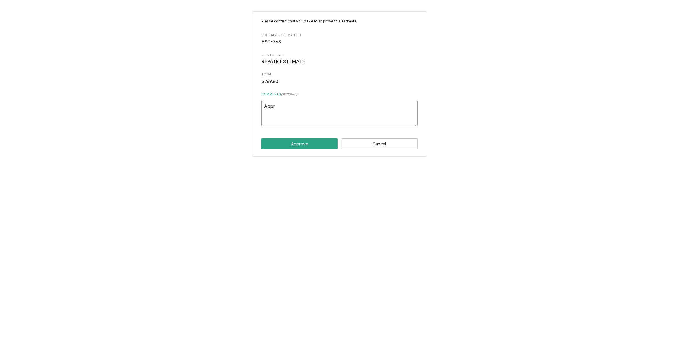
type textarea "x"
type textarea "App"
type textarea "x"
type textarea "Ap"
type textarea "x"
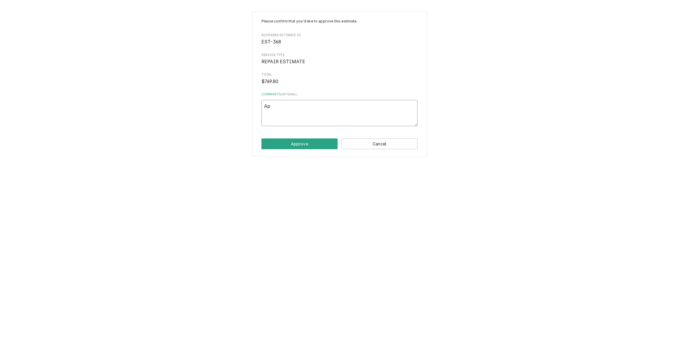
type textarea "A"
type textarea "x"
type textarea "AP"
type textarea "x"
type textarea "APP"
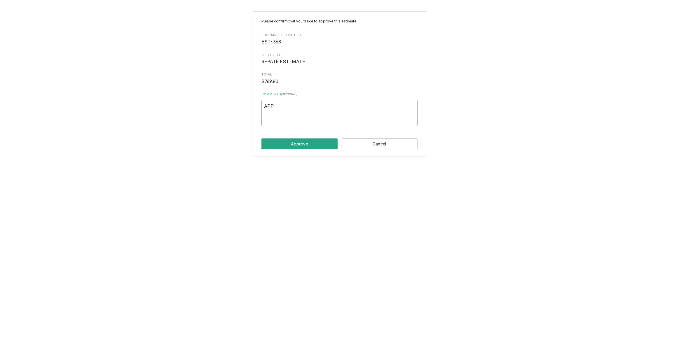
type textarea "x"
type textarea "APPR"
type textarea "x"
type textarea "APPRO"
type textarea "x"
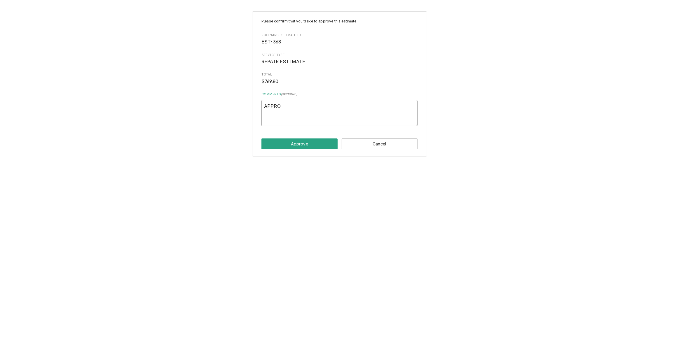
type textarea "APPROV"
type textarea "x"
type textarea "APPROVE"
type textarea "x"
type textarea "APPROVED"
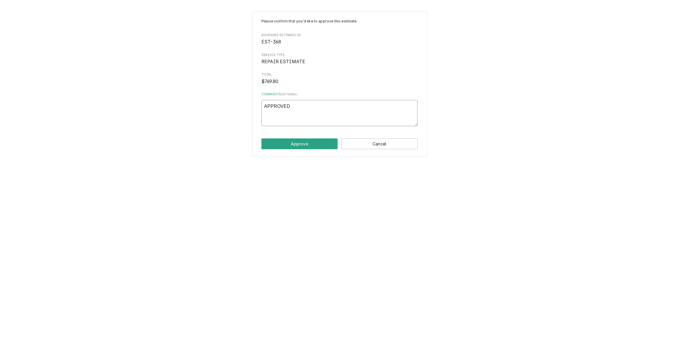
type textarea "x"
type textarea "APPROVED"
type textarea "x"
type textarea "APPROVED B"
type textarea "x"
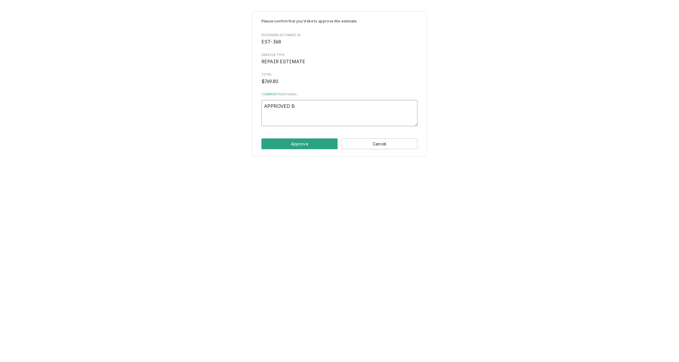
type textarea "APPROVED BY"
type textarea "x"
type textarea "APPROVED BY"
type textarea "x"
type textarea "APPROVED BY J"
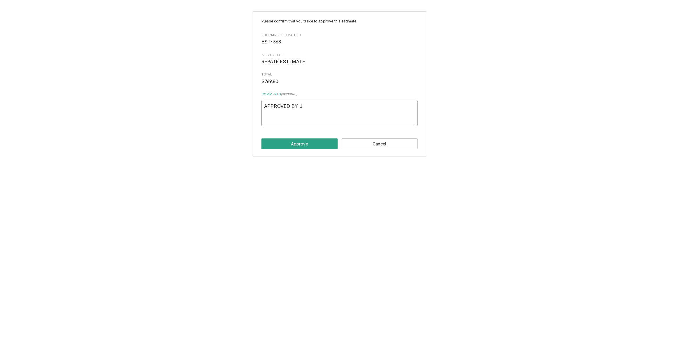
type textarea "x"
type textarea "APPROVED BY JO"
type textarea "x"
type textarea "APPROVED BY JOE"
type textarea "x"
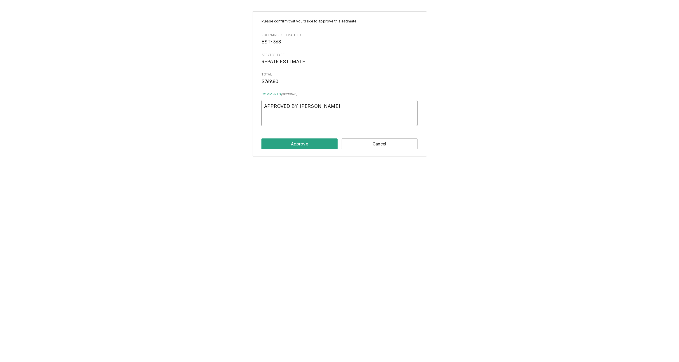
type textarea "APPROVED BY JO"
type textarea "x"
type textarea "APPROVED BY JOS"
type textarea "x"
type textarea "APPROVED BY JOSE"
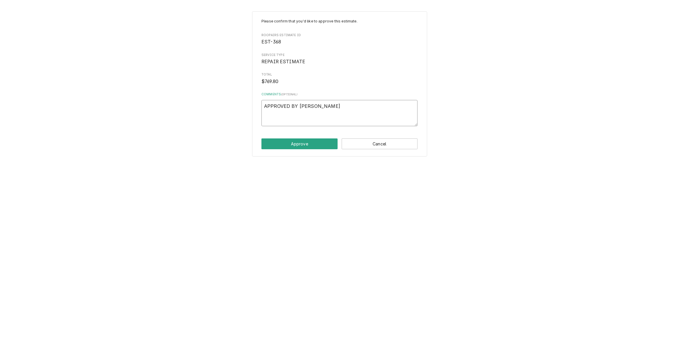
type textarea "x"
type textarea "APPROVED BY JOSE R"
type textarea "x"
type textarea "APPROVED BY JOSE RA"
type textarea "x"
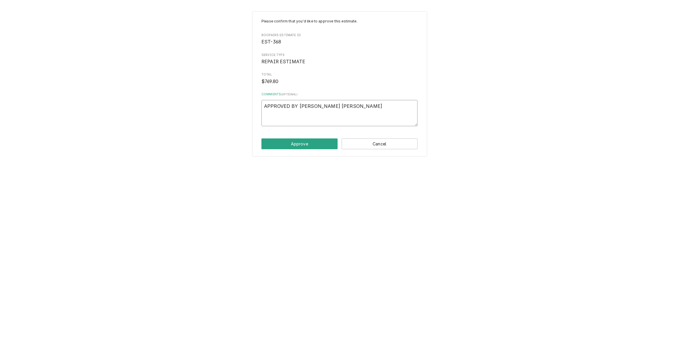
type textarea "APPROVED BY JOSE RAM"
type textarea "x"
type textarea "APPROVED BY JOSE RAMI"
type textarea "x"
type textarea "APPROVED BY JOSE RAMIR"
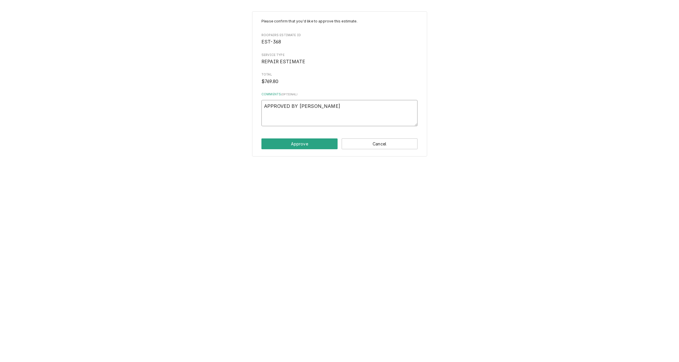
type textarea "x"
type textarea "APPROVED BY JOSE RAMIRE"
type textarea "x"
type textarea "APPROVED BY JOSE RAMIREZ"
type textarea "x"
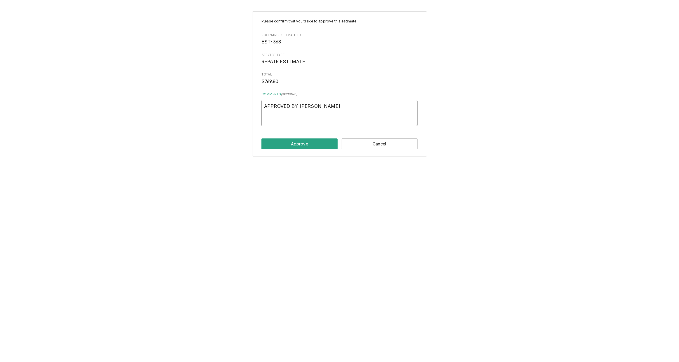
type textarea "APPROVED BY JOSE RAMIREZ"
type textarea "x"
type textarea "APPROVED BY JOSE RAMIREZ O"
type textarea "x"
type textarea "APPROVED BY JOSE RAMIREZ ON"
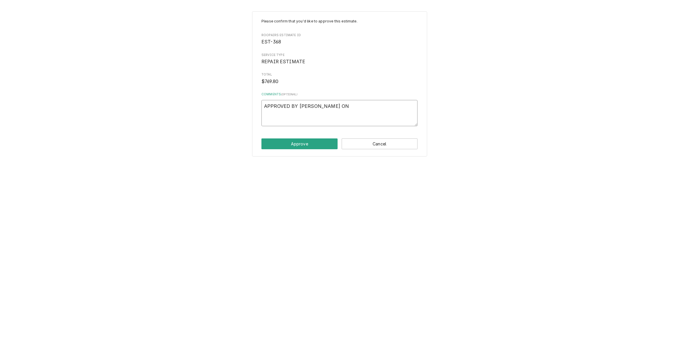
type textarea "x"
type textarea "APPROVED BY JOSE RAMIREZ ON"
type textarea "x"
type textarea "APPROVED BY JOSE RAMIREZ ON 1"
type textarea "x"
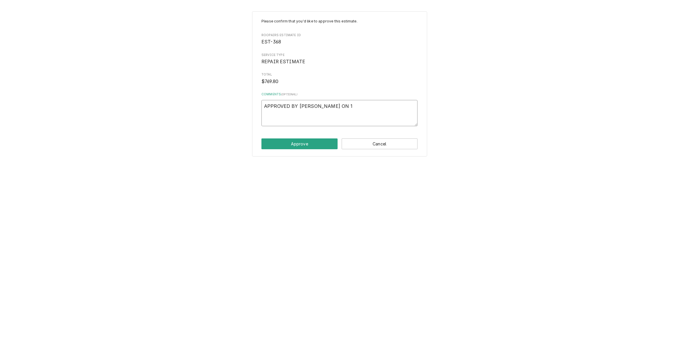
type textarea "APPROVED BY JOSE RAMIREZ ON 10"
type textarea "x"
type textarea "APPROVED BY JOSE RAMIREZ ON 10/"
type textarea "x"
type textarea "APPROVED BY JOSE RAMIREZ ON 10/2"
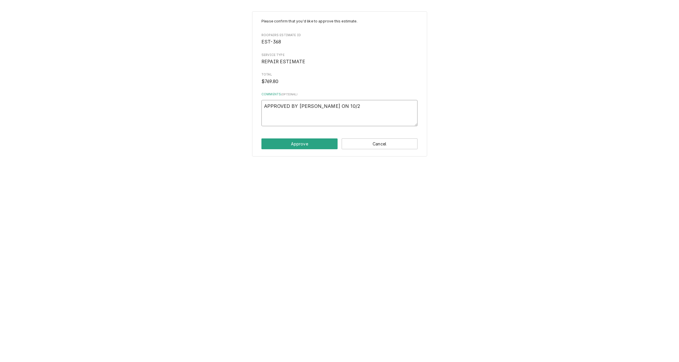
type textarea "x"
type textarea "APPROVED BY JOSE RAMIREZ ON 10/2/"
type textarea "x"
type textarea "APPROVED BY JOSE RAMIREZ ON 10/2/2"
type textarea "x"
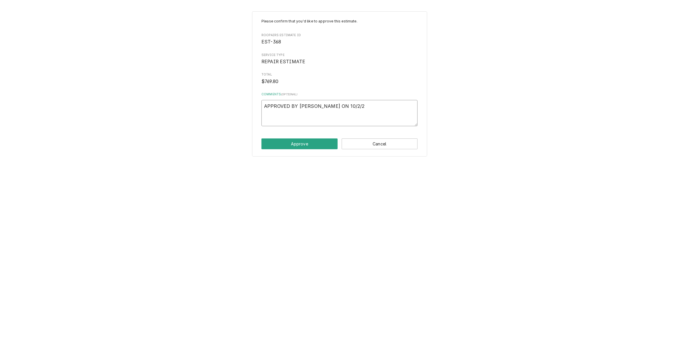
type textarea "APPROVED BY JOSE RAMIREZ ON 10/2/20"
type textarea "x"
type textarea "APPROVED BY JOSE RAMIREZ ON 10/2/202"
type textarea "x"
type textarea "APPROVED BY JOSE RAMIREZ ON 10/2/2025"
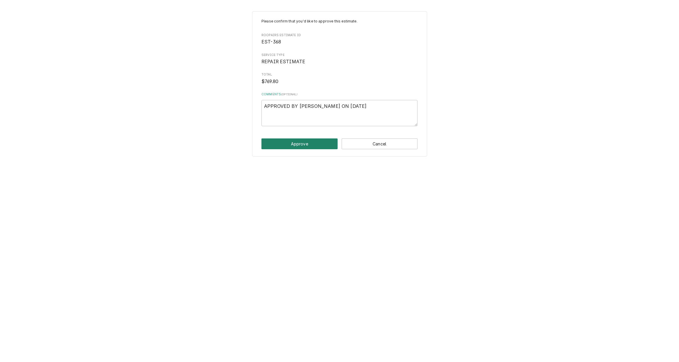
click at [246, 147] on button "Approve" at bounding box center [299, 144] width 76 height 11
type textarea "x"
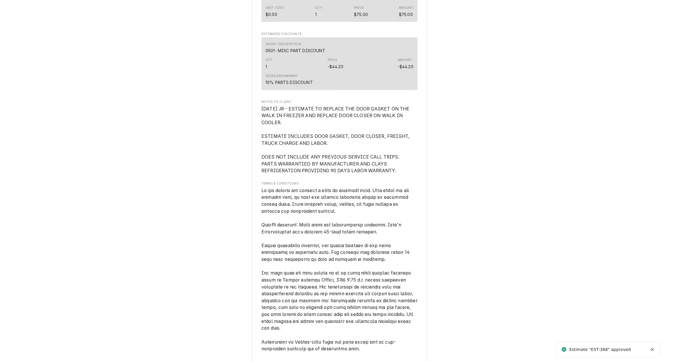
scroll to position [788, 0]
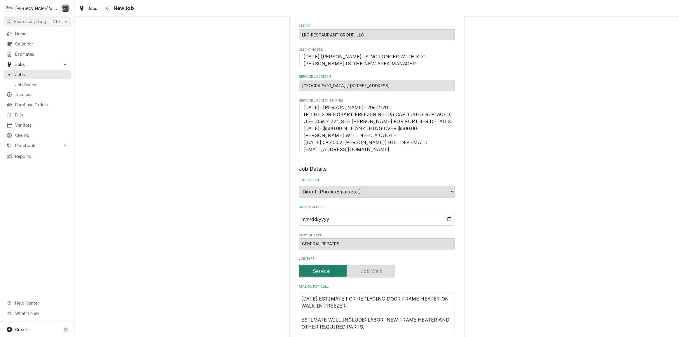
type textarea "x"
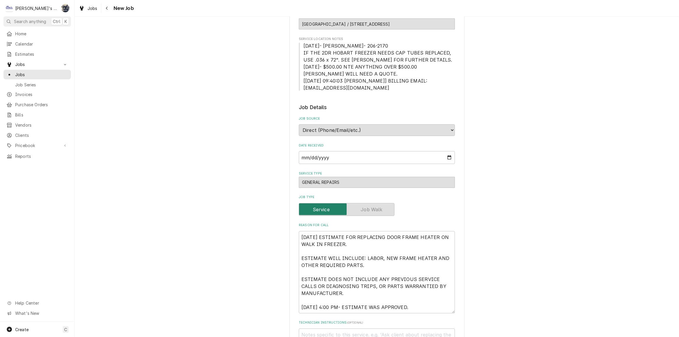
scroll to position [186, 0]
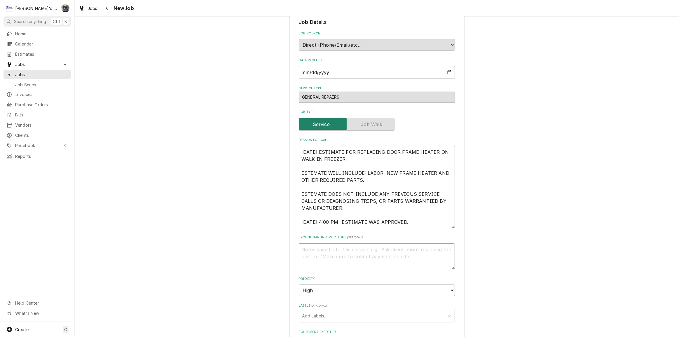
click at [356, 252] on textarea "Technician Instructions ( optional )" at bounding box center [377, 256] width 156 height 26
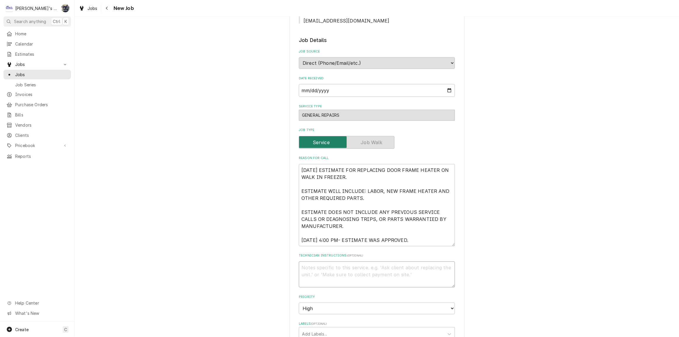
scroll to position [159, 0]
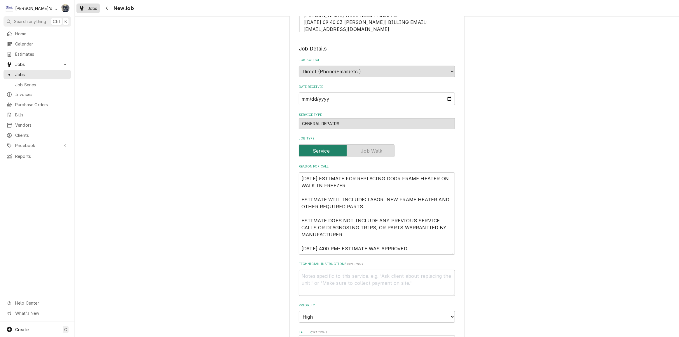
click at [86, 9] on div "Jobs" at bounding box center [88, 8] width 21 height 7
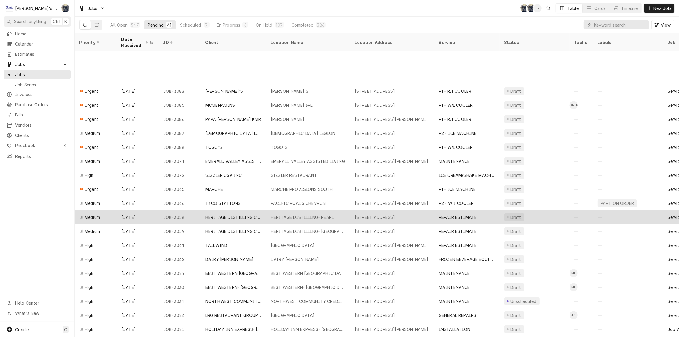
scroll to position [93, 0]
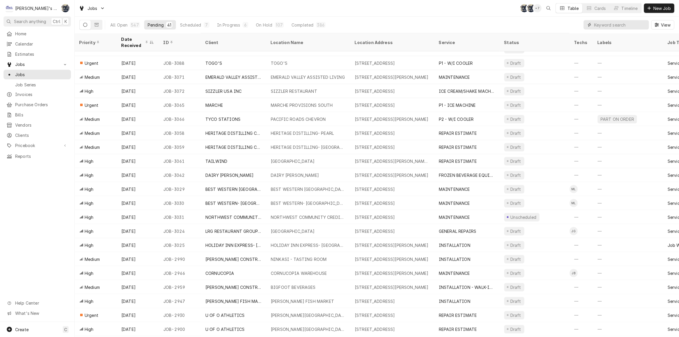
click at [605, 25] on input "Dynamic Content Wrapper" at bounding box center [620, 24] width 52 height 9
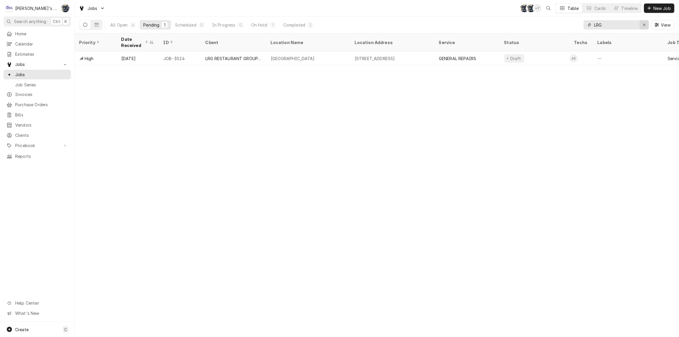
type input "LRG"
click at [645, 26] on icon "Erase input" at bounding box center [644, 25] width 3 height 4
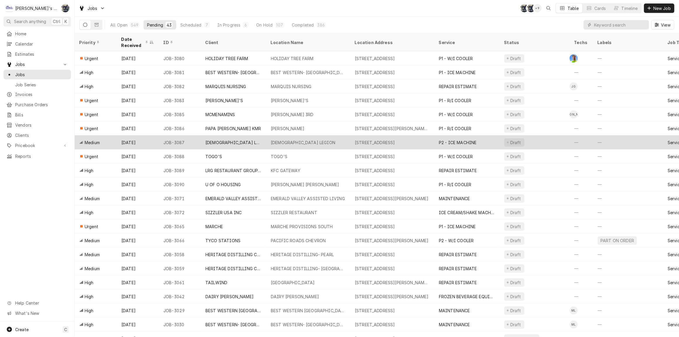
click at [345, 142] on div "[DEMOGRAPHIC_DATA] LEGION" at bounding box center [308, 142] width 84 height 14
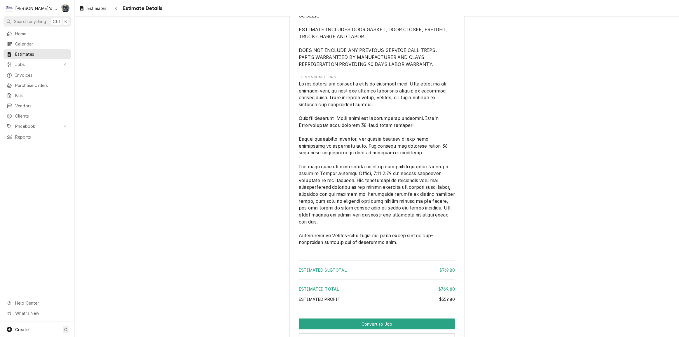
scroll to position [947, 0]
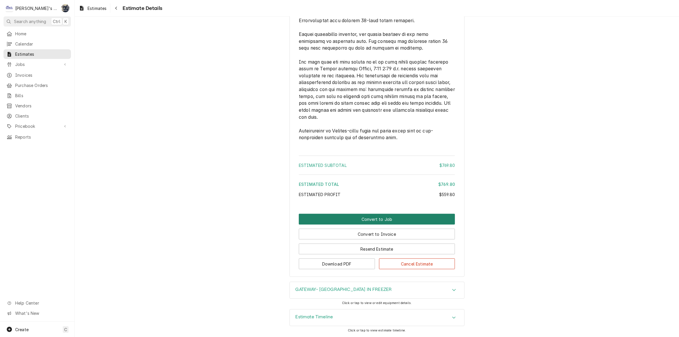
click at [371, 219] on button "Convert to Job" at bounding box center [377, 219] width 156 height 11
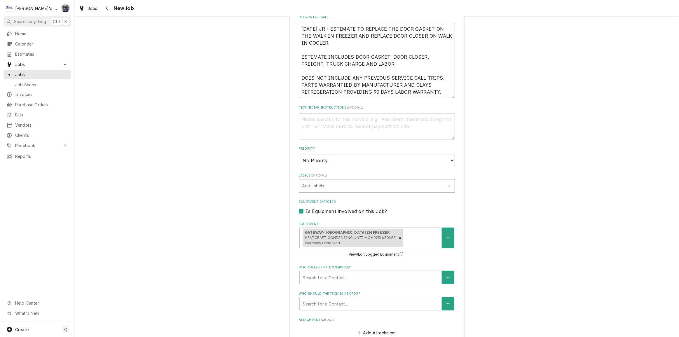
scroll to position [318, 0]
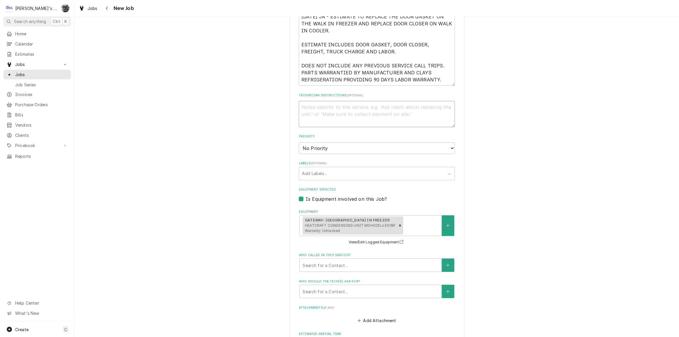
click at [336, 113] on textarea "Technician Instructions ( optional )" at bounding box center [377, 114] width 156 height 26
type textarea "x"
type textarea "1"
type textarea "x"
type textarea "10"
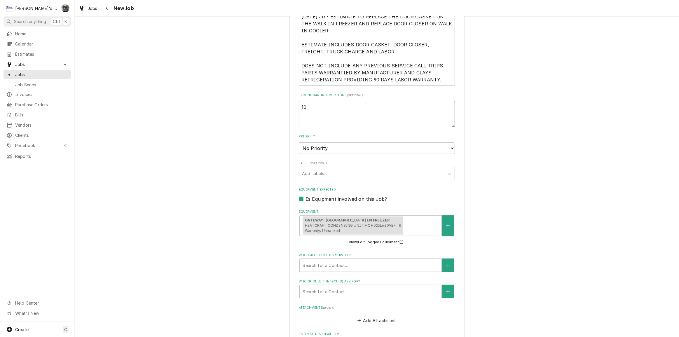
type textarea "x"
type textarea "10/"
type textarea "x"
type textarea "10/2"
type textarea "x"
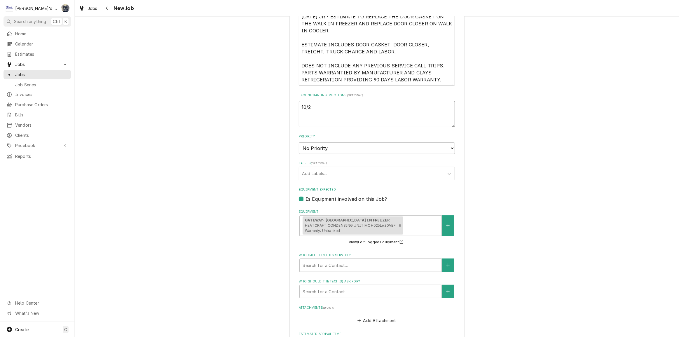
type textarea "10/2/"
type textarea "x"
type textarea "10/2/2"
type textarea "x"
type textarea "10/2/20"
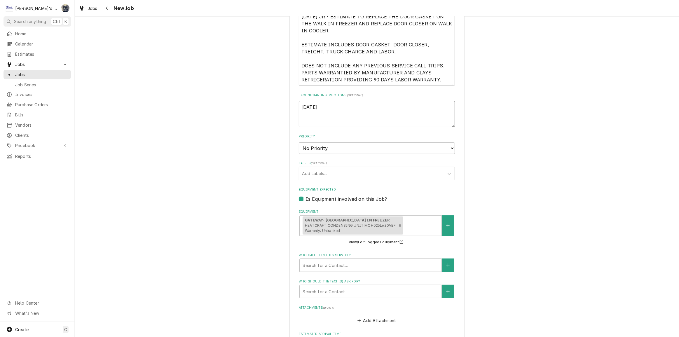
type textarea "x"
type textarea "10/2/202"
type textarea "x"
type textarea "10/2/2025"
type textarea "x"
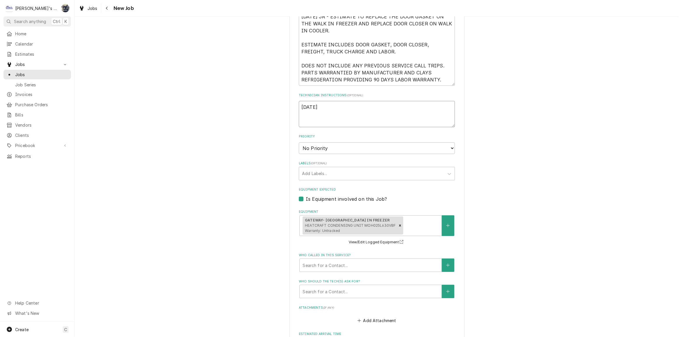
type textarea "10/2/2025"
type textarea "x"
type textarea "10/2/2025 S"
type textarea "x"
type textarea "10/2/2025 SA"
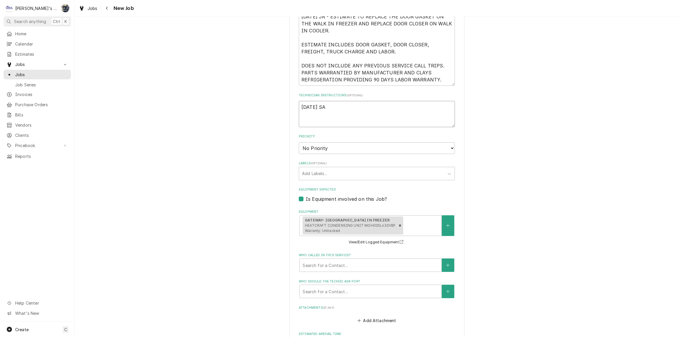
type textarea "x"
type textarea "10/2/2025 SARA"
type textarea "x"
type textarea "10/2/2025 SARAH"
type textarea "x"
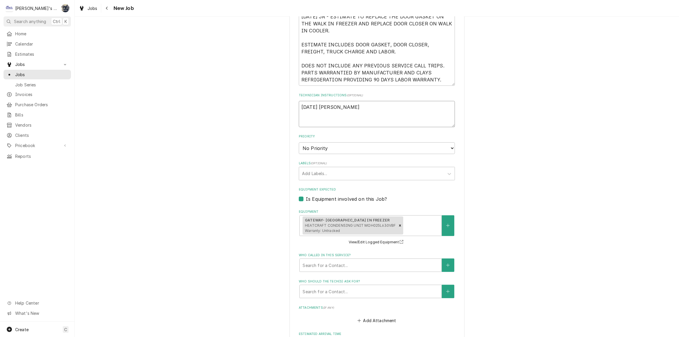
type textarea "10/2/2025 SARAH-"
type textarea "x"
type textarea "10/2/2025 SARAH-"
type textarea "x"
type textarea "10/2/2025 SARAH- I"
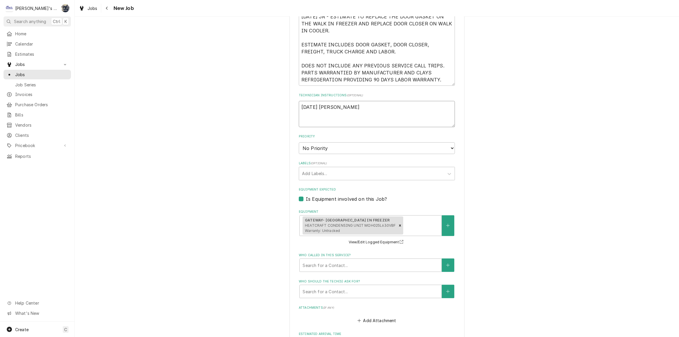
type textarea "x"
type textarea "10/2/2025 SARAH- I"
type textarea "x"
type textarea "10/2/2025 SARAH- I T"
type textarea "x"
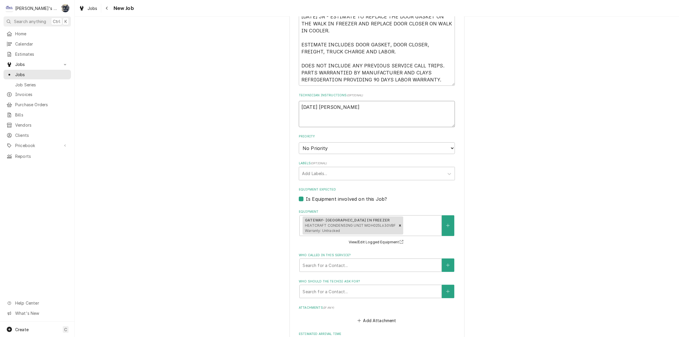
type textarea "10/2/2025 SARAH- I TH"
type textarea "x"
type textarea "10/2/2025 SARAH- I THI"
type textarea "x"
type textarea "10/2/2025 SARAH- I THIN"
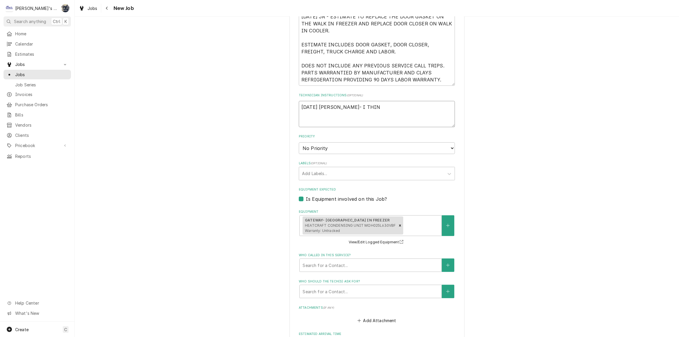
type textarea "x"
type textarea "10/2/2025 SARAH- I THINK"
type textarea "x"
type textarea "10/2/2025 SARAH- I THINK"
type textarea "x"
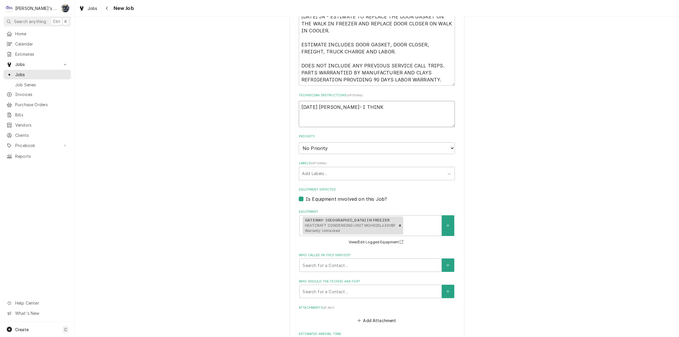
type textarea "10/2/2025 SARAH- I THINK W"
type textarea "x"
type textarea "10/2/2025 SARAH- I THINK WE"
type textarea "x"
type textarea "10/2/2025 SARAH- I THINK WE"
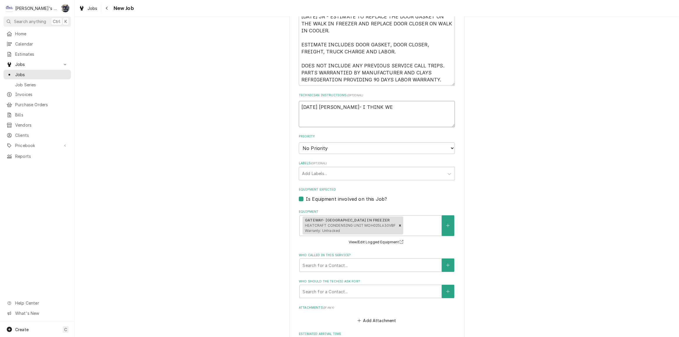
type textarea "x"
type textarea "10/2/2025 SARAH- I THINK WE A"
type textarea "x"
type textarea "10/2/2025 SARAH- I THINK WE AR"
type textarea "x"
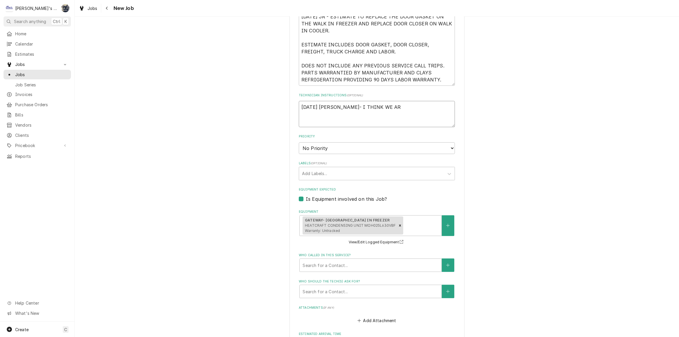
type textarea "10/2/2025 SARAH- I THINK WE ARE"
type textarea "x"
type textarea "10/2/2025 SARAH- I THINK WE ARE"
type textarea "x"
type textarea "10/2/2025 SARAH- I THINK WE ARE"
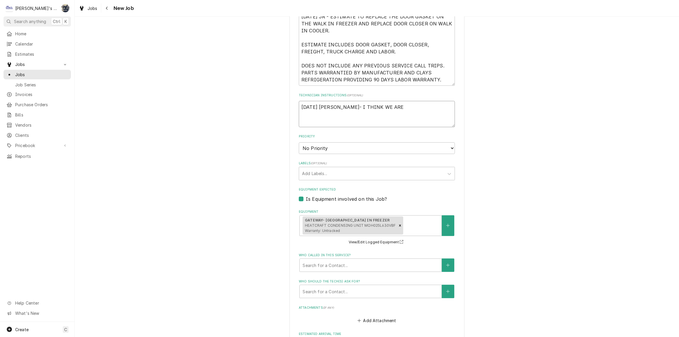
type textarea "x"
type textarea "10/2/2025 SARAH- I THINK WE AR"
type textarea "x"
type textarea "10/2/2025 SARAH- I THINK WE A"
type textarea "x"
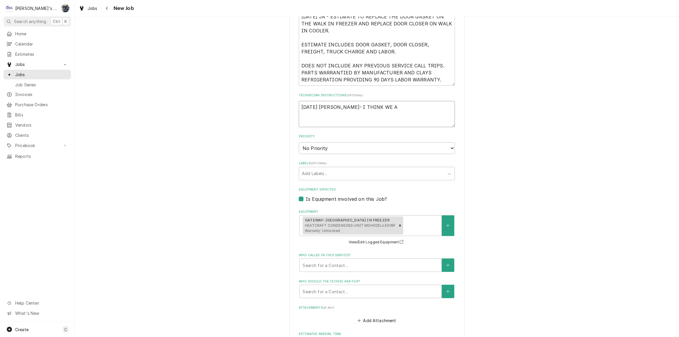
type textarea "10/2/2025 SARAH- I THINK WE AL"
type textarea "x"
type textarea "10/2/2025 SARAH- I THINK WE ALR"
type textarea "x"
type textarea "10/2/2025 SARAH- I THINK WE ALRE"
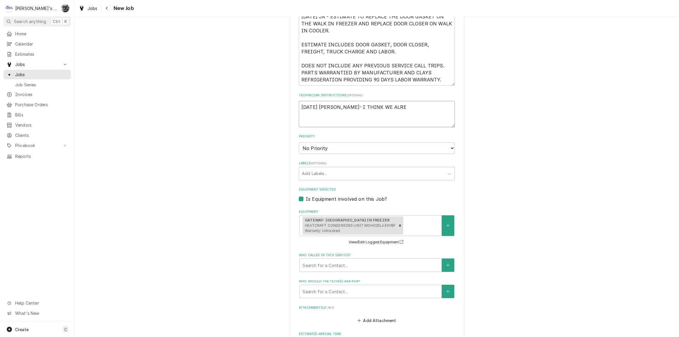
type textarea "x"
type textarea "10/2/2025 SARAH- I THINK WE ALREA"
type textarea "x"
type textarea "10/2/2025 SARAH- I THINK WE ALREADY"
type textarea "x"
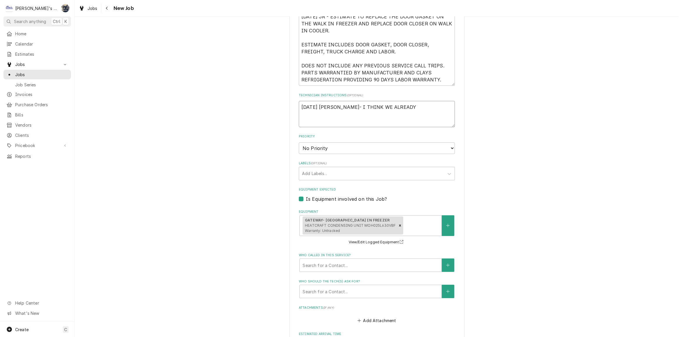
type textarea "10/2/2025 SARAH- I THINK WE ALREADY"
type textarea "x"
type textarea "10/2/2025 SARAH- I THINK WE ALREADY F"
type textarea "x"
type textarea "10/2/2025 SARAH- I THINK WE ALREADY"
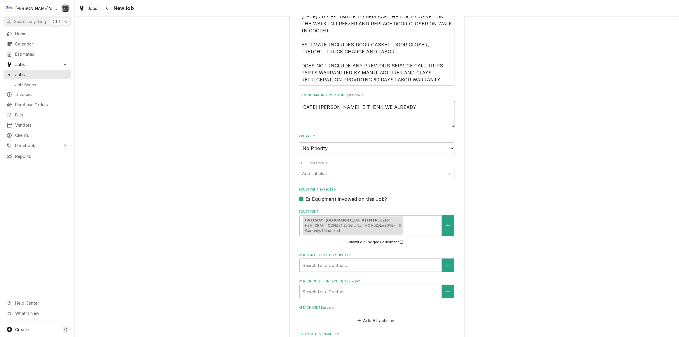
type textarea "x"
type textarea "10/2/2025 SARAH- I THINK WE ALREADY H"
type textarea "x"
type textarea "10/2/2025 SARAH- I THINK WE ALREADY HA"
type textarea "x"
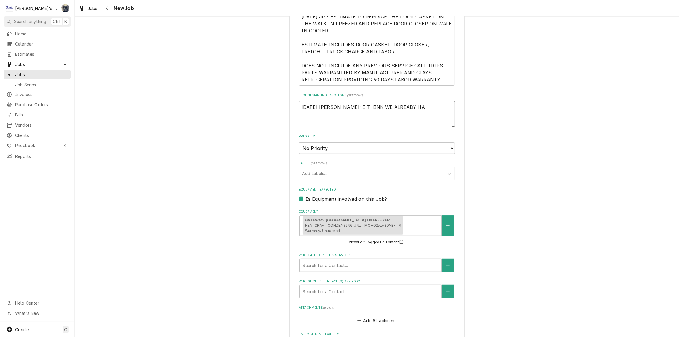
type textarea "10/2/2025 SARAH- I THINK WE ALREADY HAV"
type textarea "x"
type textarea "10/2/2025 SARAH- I THINK WE ALREADY HAVE"
type textarea "x"
type textarea "10/2/2025 SARAH- I THINK WE ALREADY HAVE"
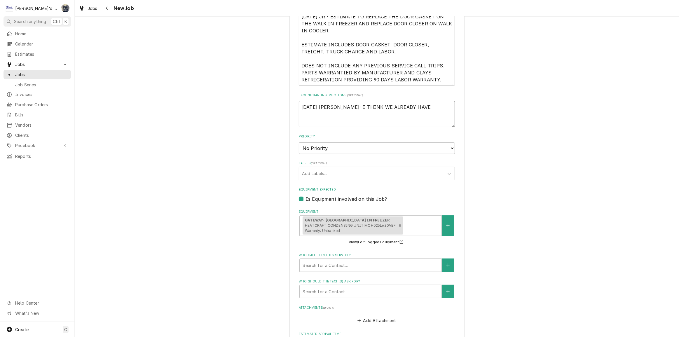
type textarea "x"
type textarea "10/2/2025 SARAH- I THINK WE ALREADY HAVE T"
type textarea "x"
type textarea "10/2/2025 SARAH- I THINK WE ALREADY HAVE TH"
type textarea "x"
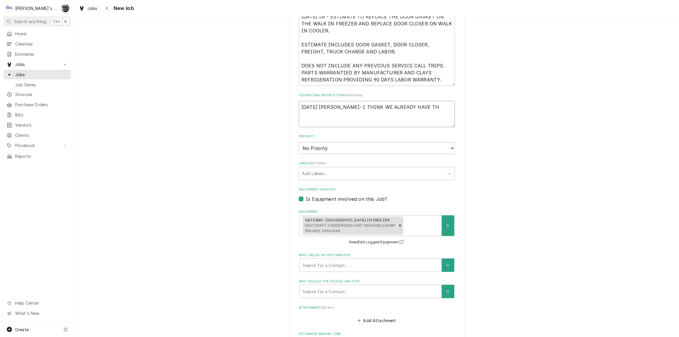
type textarea "10/2/2025 SARAH- I THINK WE ALREADY HAVE THE"
type textarea "x"
type textarea "10/2/2025 SARAH- I THINK WE ALREADY HAVE THES"
type textarea "x"
type textarea "10/2/2025 SARAH- I THINK WE ALREADY HAVE THESE"
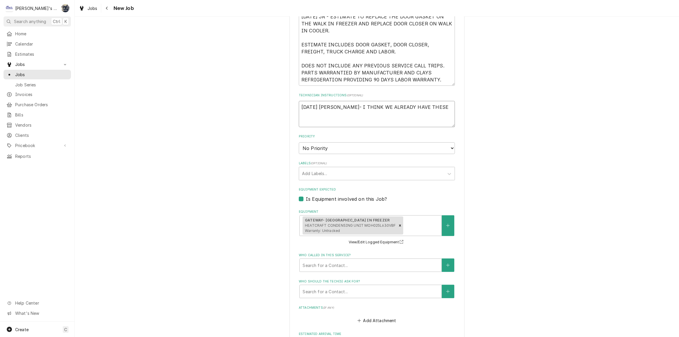
type textarea "x"
type textarea "10/2/2025 SARAH- I THINK WE ALREADY HAVE THESE"
type textarea "x"
type textarea "10/2/2025 SARAH- I THINK WE ALREADY HAVE THESE P"
type textarea "x"
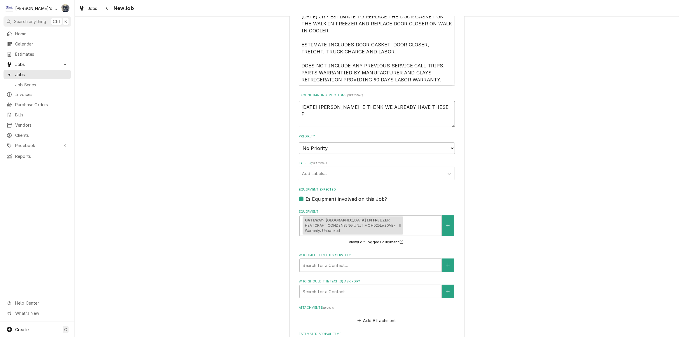
type textarea "10/2/2025 SARAH- I THINK WE ALREADY HAVE THESE PA"
type textarea "x"
type textarea "10/2/2025 SARAH- I THINK WE ALREADY HAVE THESE PAR"
type textarea "x"
type textarea "10/2/2025 SARAH- I THINK WE ALREADY HAVE THESE PART"
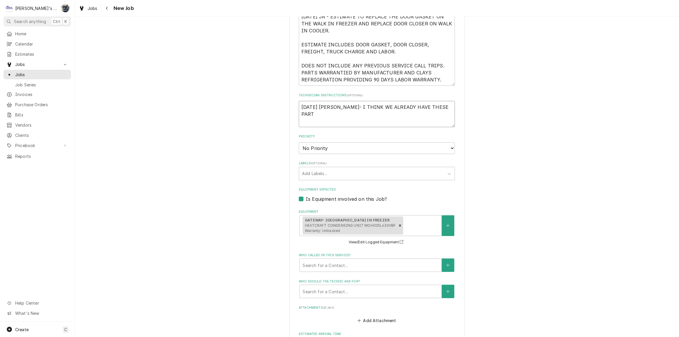
type textarea "x"
type textarea "10/2/2025 SARAH- I THINK WE ALREADY HAVE THESE PARTS"
type textarea "x"
type textarea "10/2/2025 SARAH- I THINK WE ALREADY HAVE THESE PARTS"
type textarea "x"
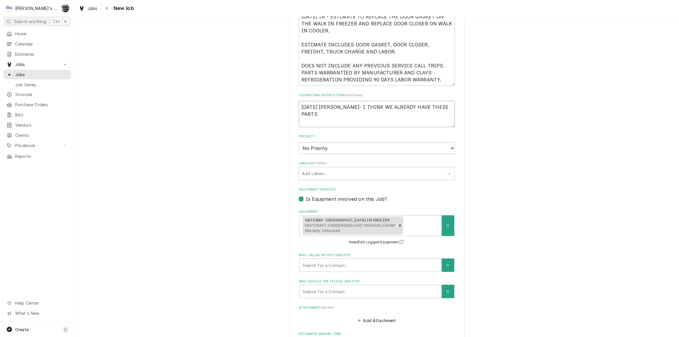
type textarea "10/2/2025 SARAH- I THINK WE ALREADY HAVE THESE PARTS O"
type textarea "x"
type textarea "10/2/2025 SARAH- I THINK WE ALREADY HAVE THESE PARTS ON"
type textarea "x"
type textarea "10/2/2025 SARAH- I THINK WE ALREADY HAVE THESE PARTS ON"
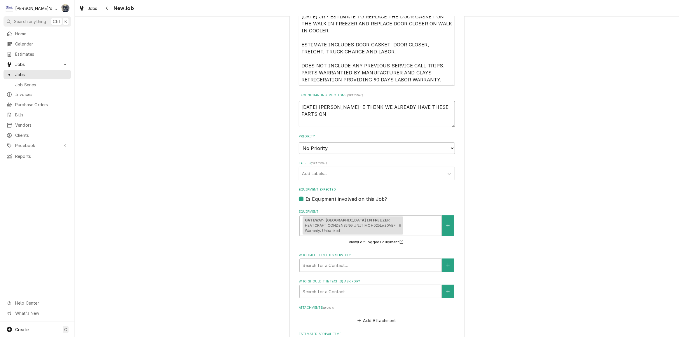
type textarea "x"
type textarea "10/2/2025 SARAH- I THINK WE ALREADY HAVE THESE PARTS ON H"
type textarea "x"
type textarea "10/2/2025 SARAH- I THINK WE ALREADY HAVE THESE PARTS ON HA"
type textarea "x"
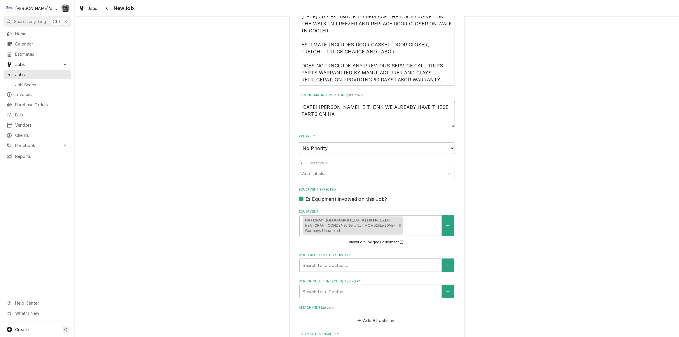
type textarea "10/2/2025 SARAH- I THINK WE ALREADY HAVE THESE PARTS ON HAN"
type textarea "x"
type textarea "10/2/2025 SARAH- I THINK WE ALREADY HAVE THESE PARTS ON HAND"
type textarea "x"
type textarea "10/2/2025 SARAH- I THINK WE ALREADY HAVE THESE PARTS ON HAND?"
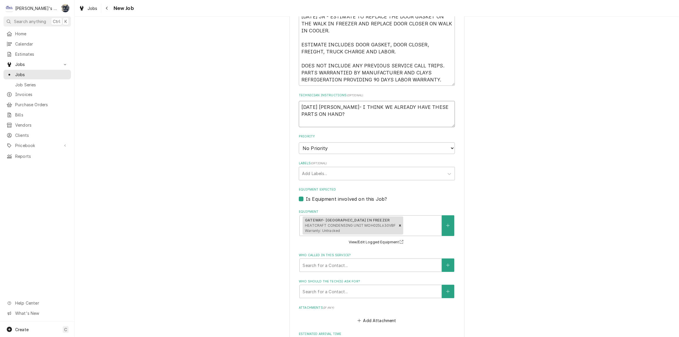
type textarea "x"
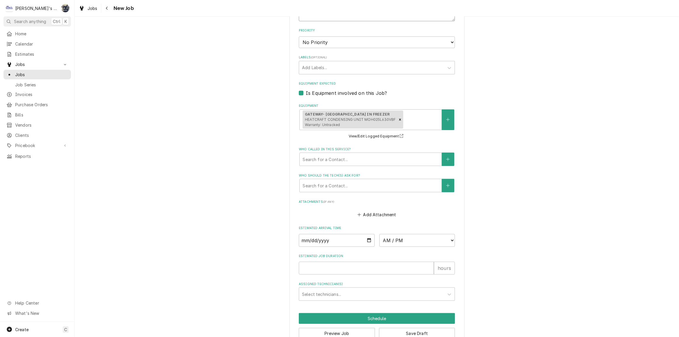
scroll to position [424, 0]
type textarea "10/2/2025 SARAH- I THINK WE ALREADY HAVE THESE PARTS ON HAND?"
click at [324, 41] on select "No Priority Urgent High Medium Low" at bounding box center [377, 42] width 156 height 12
select select "2"
click at [299, 36] on select "No Priority Urgent High Medium Low" at bounding box center [377, 42] width 156 height 12
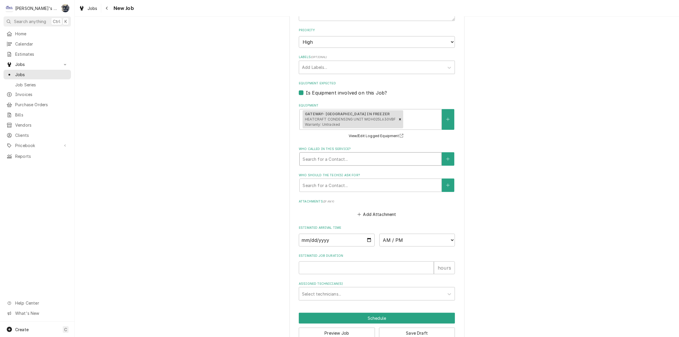
click at [327, 159] on div "Who called in this service?" at bounding box center [371, 159] width 136 height 11
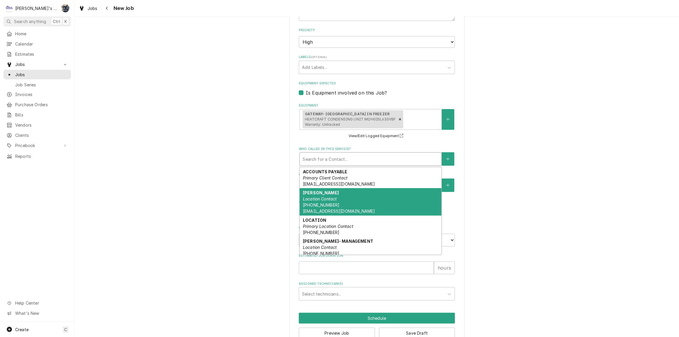
click at [333, 197] on em "Location Contact" at bounding box center [320, 198] width 34 height 5
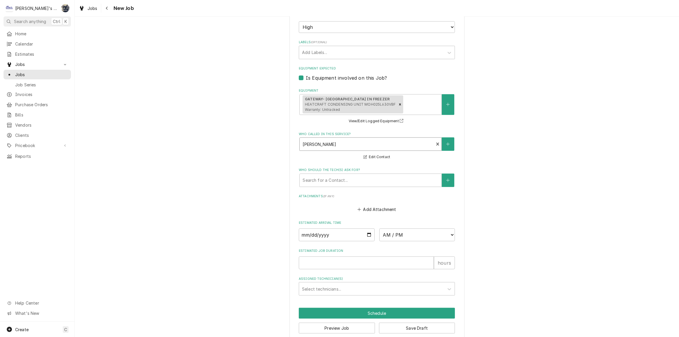
scroll to position [446, 0]
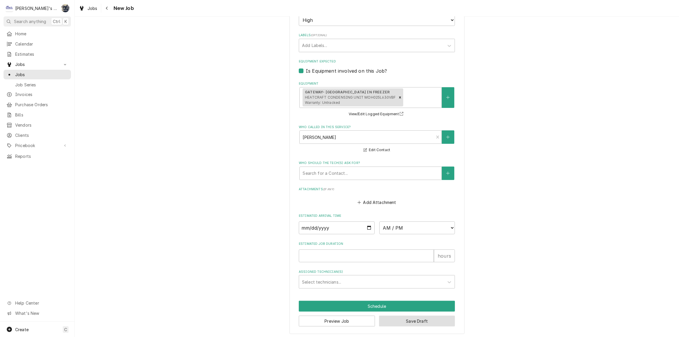
click at [386, 318] on button "Save Draft" at bounding box center [417, 321] width 76 height 11
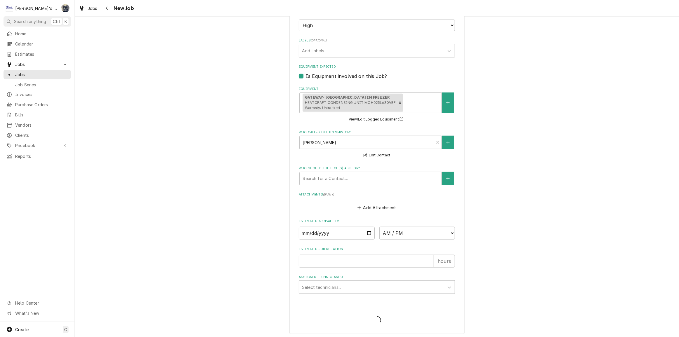
type textarea "x"
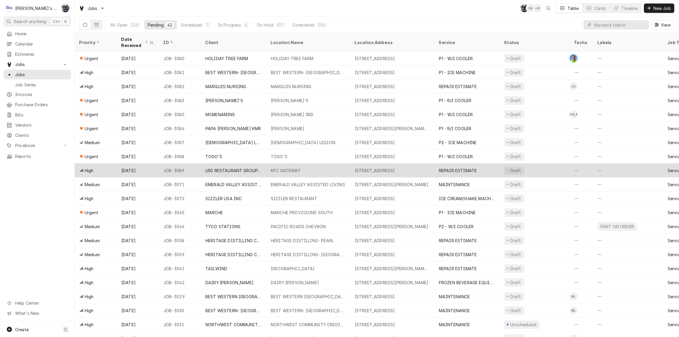
click at [463, 168] on div "REPAIR ESTIMATE" at bounding box center [458, 171] width 38 height 6
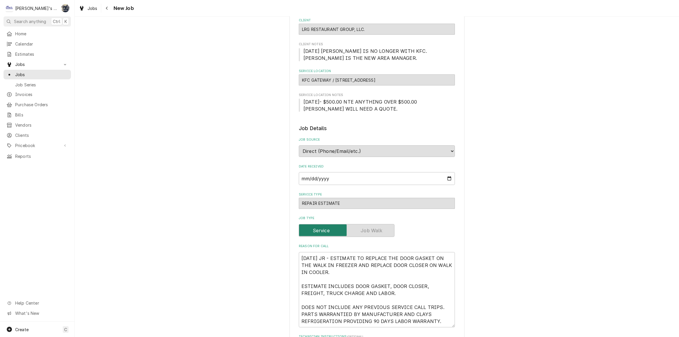
scroll to position [159, 0]
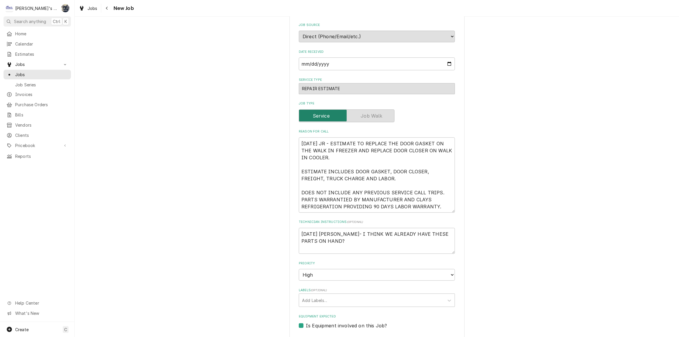
type textarea "x"
drag, startPoint x: 89, startPoint y: 9, endPoint x: 93, endPoint y: 11, distance: 3.9
click at [89, 9] on span "Jobs" at bounding box center [93, 8] width 10 height 6
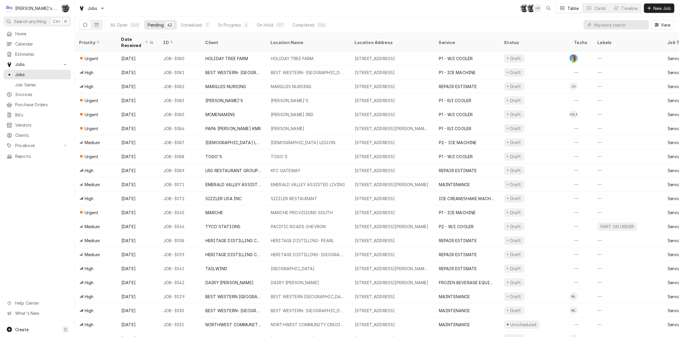
click at [266, 15] on div "Jobs SB SB + 8 Table Cards Timeline New Job" at bounding box center [377, 8] width 604 height 16
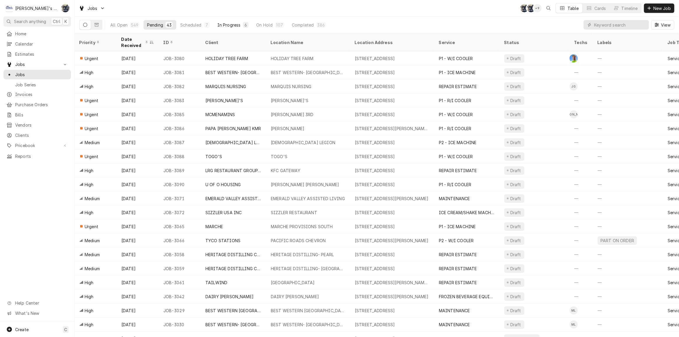
click at [223, 26] on div "In Progress" at bounding box center [228, 25] width 23 height 6
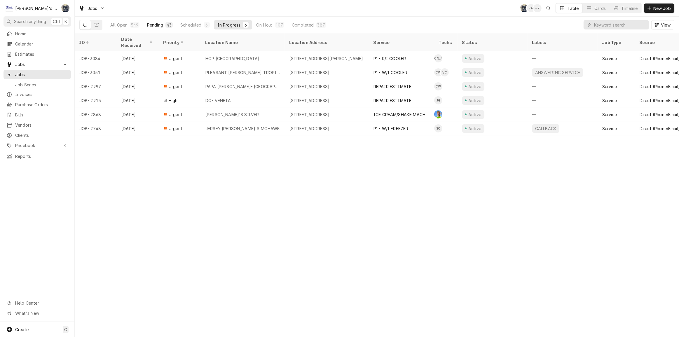
click at [159, 24] on div "Pending" at bounding box center [155, 25] width 16 height 6
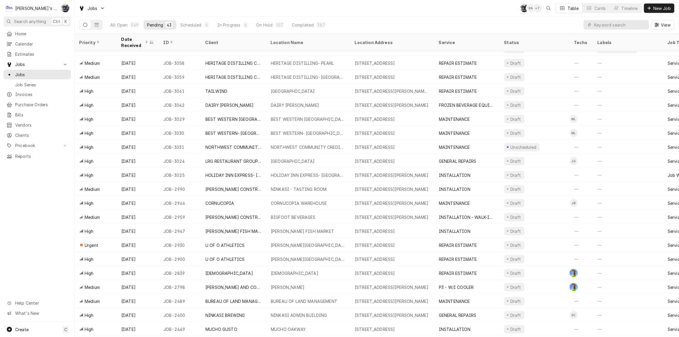
scroll to position [233, 0]
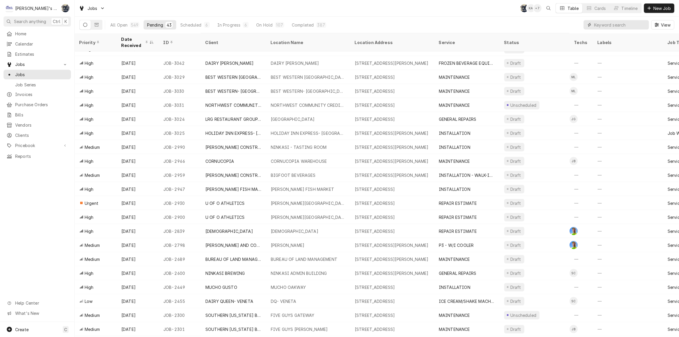
click at [606, 22] on input "Dynamic Content Wrapper" at bounding box center [620, 24] width 52 height 9
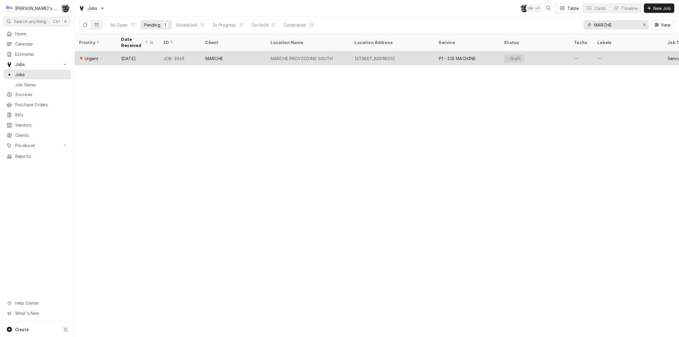
type input "MARCHE"
click at [395, 57] on div "747 E 32ND ST, EUGENE, OR 97405" at bounding box center [375, 58] width 40 height 6
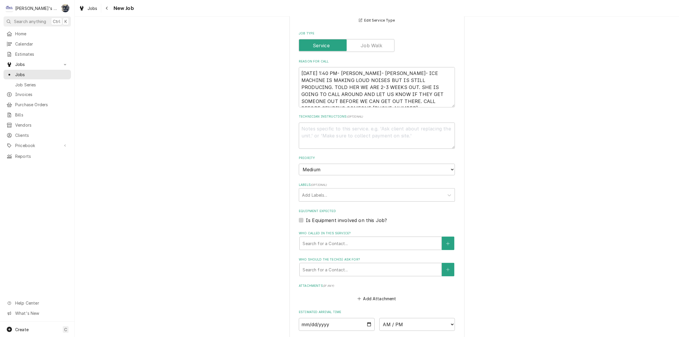
scroll to position [7, 0]
type textarea "x"
click at [342, 240] on div "Who called in this service?" at bounding box center [371, 243] width 136 height 11
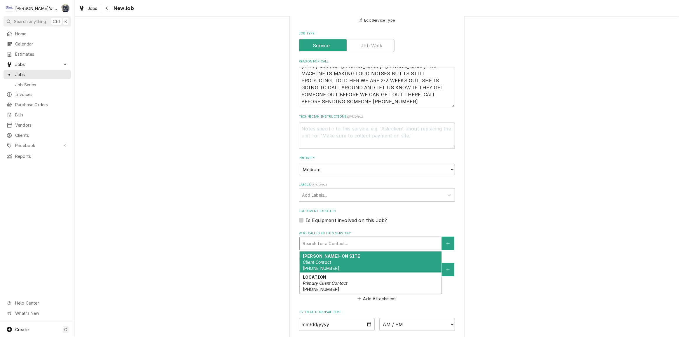
click at [498, 213] on div "Use the fields below to edit this job: Client Details Client AMERICAN LEGION Ed…" at bounding box center [377, 131] width 604 height 640
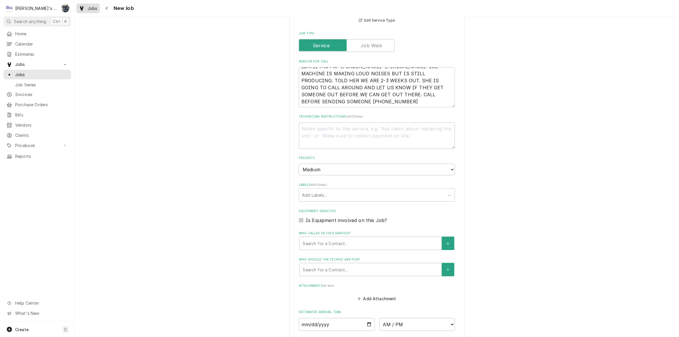
click at [90, 12] on link "Jobs" at bounding box center [87, 9] width 23 height 10
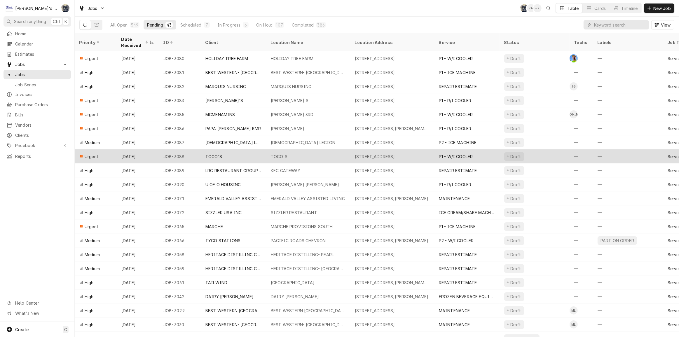
click at [301, 151] on div "TOGO'S" at bounding box center [308, 156] width 84 height 14
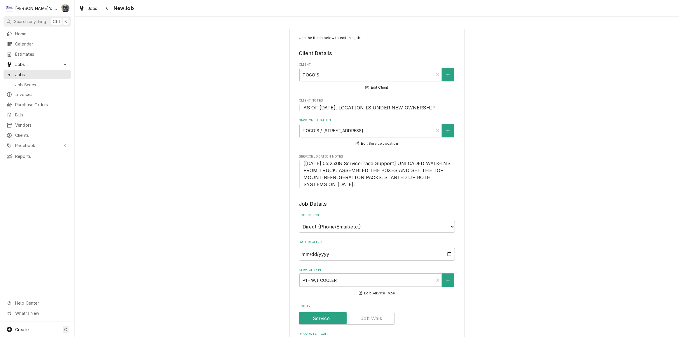
type textarea "x"
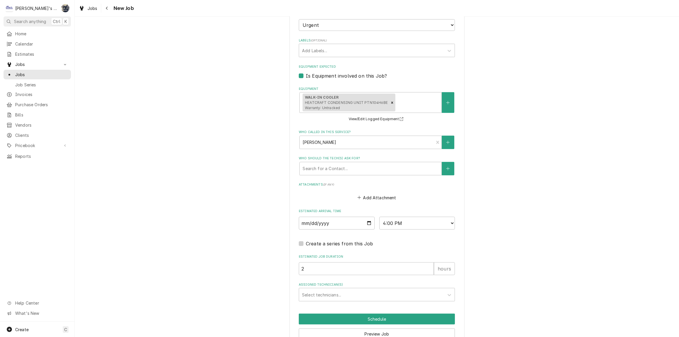
scroll to position [451, 0]
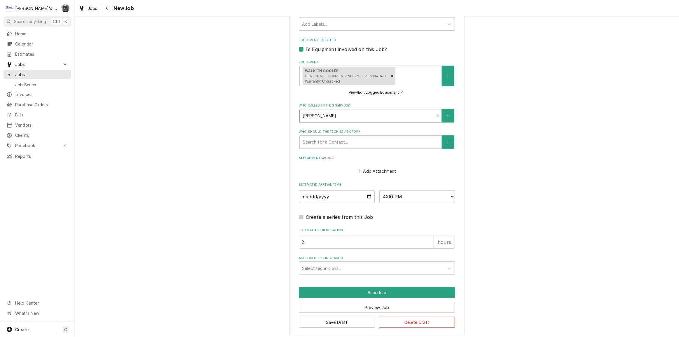
click at [315, 117] on div "Who called in this service?" at bounding box center [367, 116] width 128 height 11
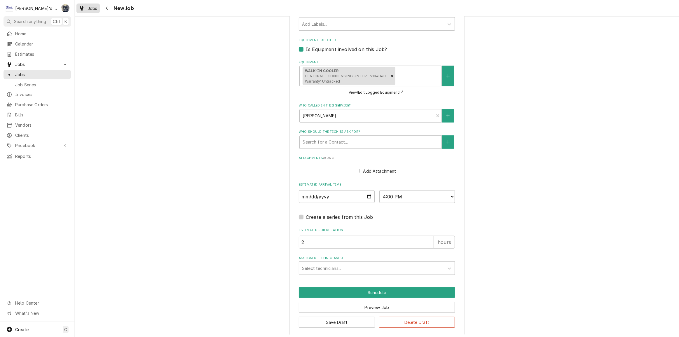
click at [90, 11] on div "Jobs" at bounding box center [88, 8] width 21 height 7
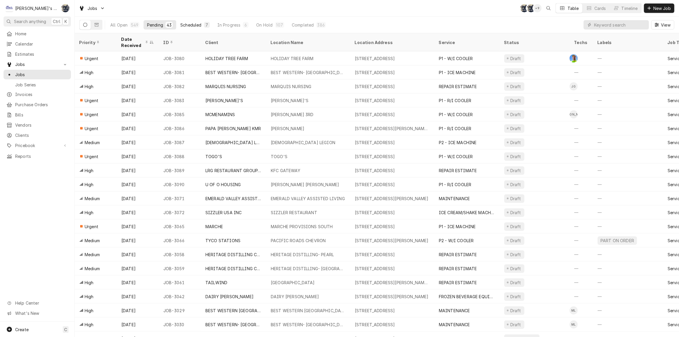
click at [197, 24] on div "Scheduled" at bounding box center [190, 25] width 21 height 6
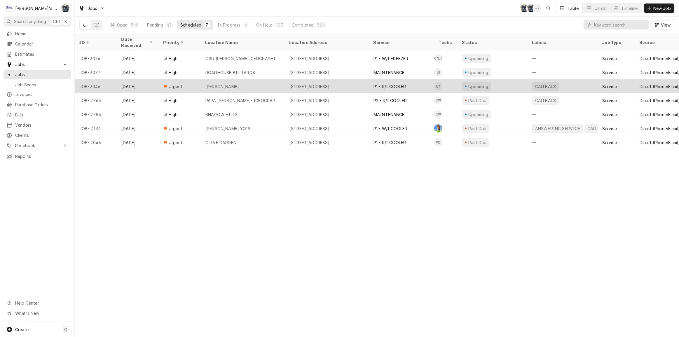
click at [220, 83] on div "CARSON KITCHEN" at bounding box center [222, 86] width 34 height 6
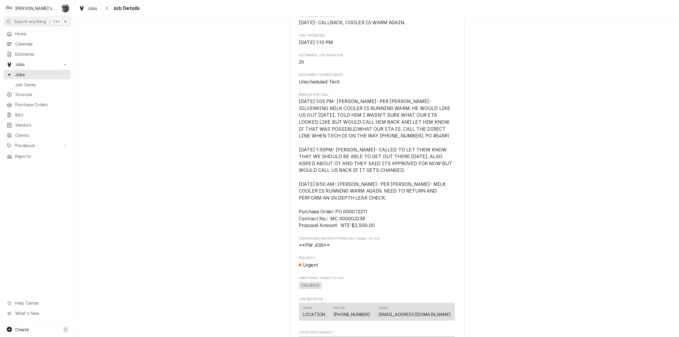
scroll to position [345, 0]
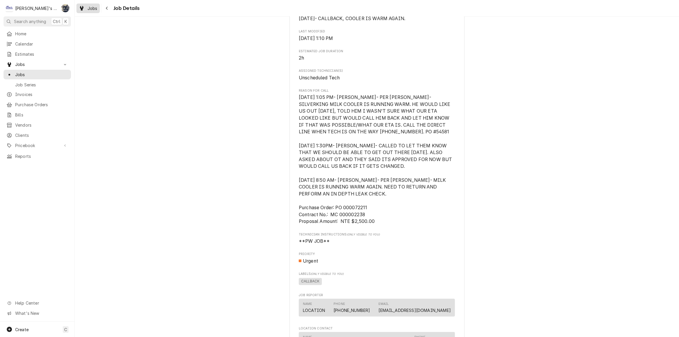
click at [86, 6] on div "Jobs" at bounding box center [88, 8] width 21 height 7
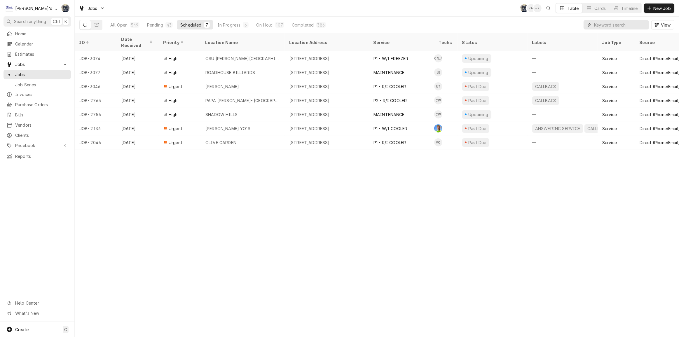
click at [611, 23] on input "Dynamic Content Wrapper" at bounding box center [620, 24] width 52 height 9
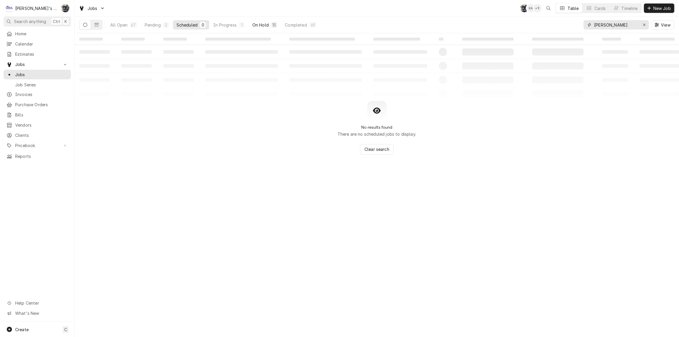
type input "JOHNNY"
click at [268, 25] on button "On Hold 15" at bounding box center [265, 24] width 32 height 9
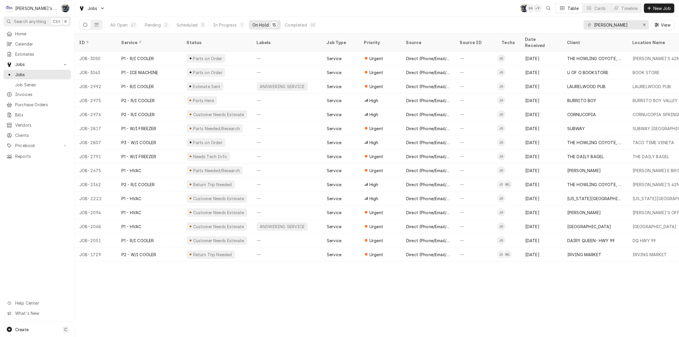
click at [198, 8] on div "Jobs SB KA + 9 Table Cards Timeline New Job" at bounding box center [377, 8] width 604 height 16
click at [374, 7] on div "Jobs SB KA + 9 Table Cards Timeline New Job" at bounding box center [377, 8] width 604 height 16
click at [155, 22] on div "Pending" at bounding box center [153, 25] width 16 height 6
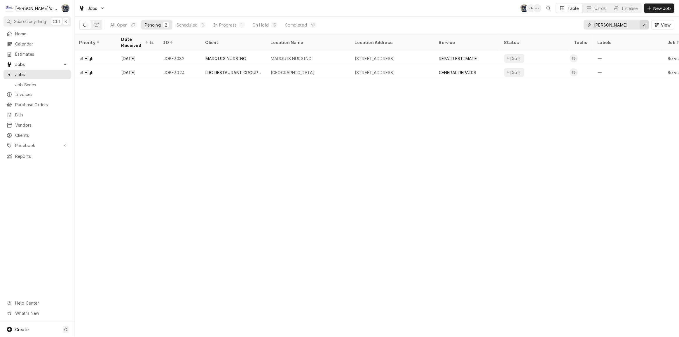
click at [643, 25] on icon "Erase input" at bounding box center [644, 25] width 3 height 4
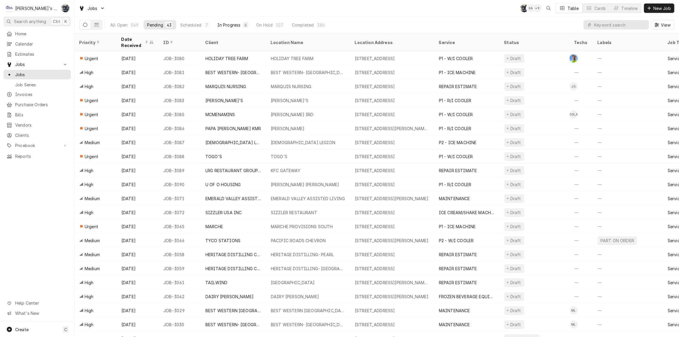
click at [226, 26] on div "In Progress" at bounding box center [228, 25] width 23 height 6
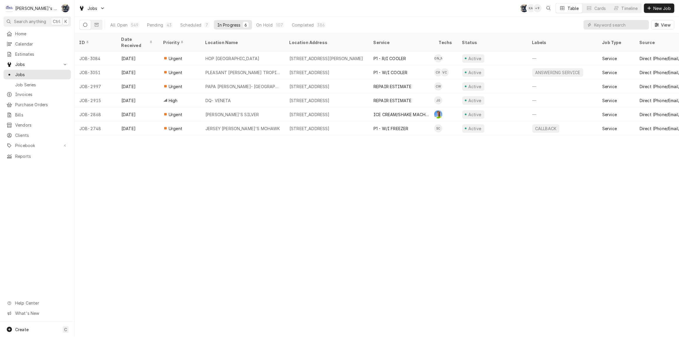
click at [229, 10] on div "Jobs SB KA + 9 Table Cards Timeline New Job" at bounding box center [377, 8] width 604 height 16
click at [230, 26] on div "In Progress" at bounding box center [228, 25] width 23 height 6
click at [193, 27] on div "Scheduled" at bounding box center [190, 25] width 21 height 6
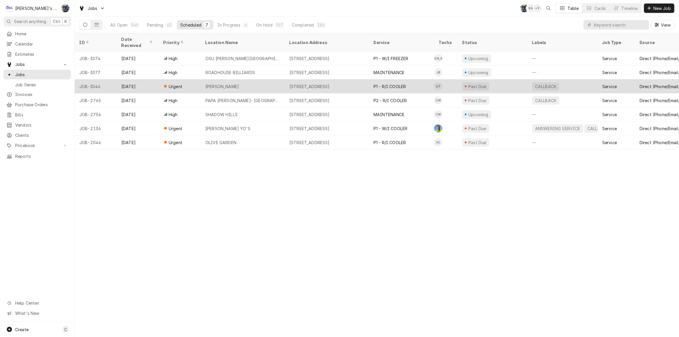
click at [274, 79] on div "CARSON KITCHEN" at bounding box center [243, 86] width 84 height 14
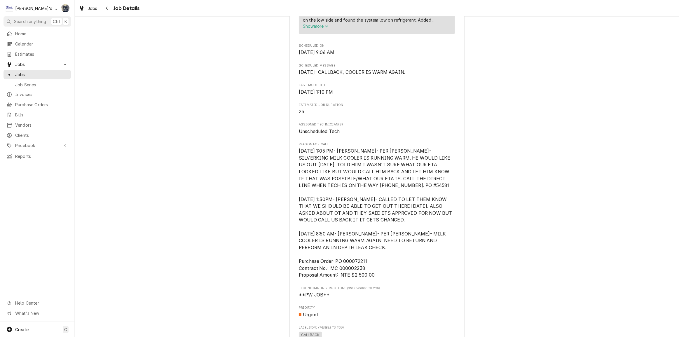
scroll to position [292, 0]
click at [88, 6] on span "Jobs" at bounding box center [93, 8] width 10 height 6
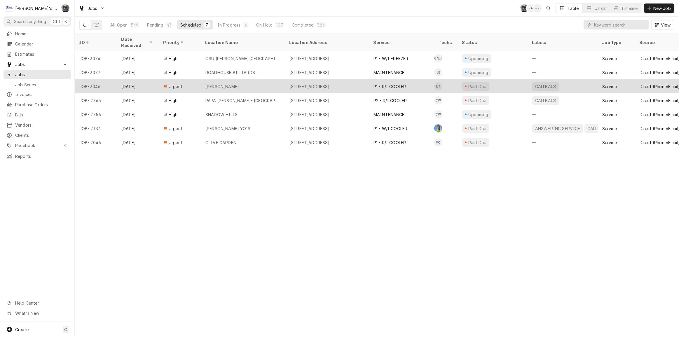
click at [239, 83] on div "[PERSON_NAME]" at bounding box center [222, 86] width 34 height 6
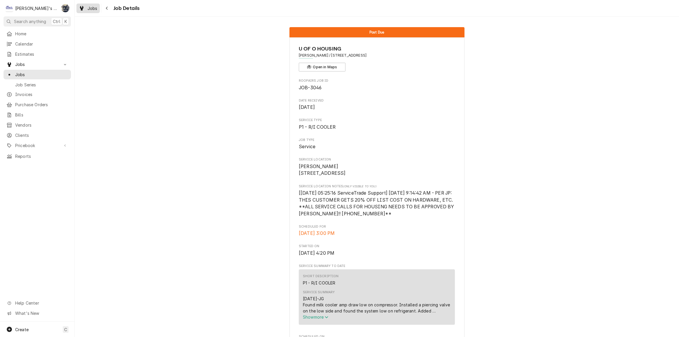
click at [89, 11] on span "Jobs" at bounding box center [93, 8] width 10 height 6
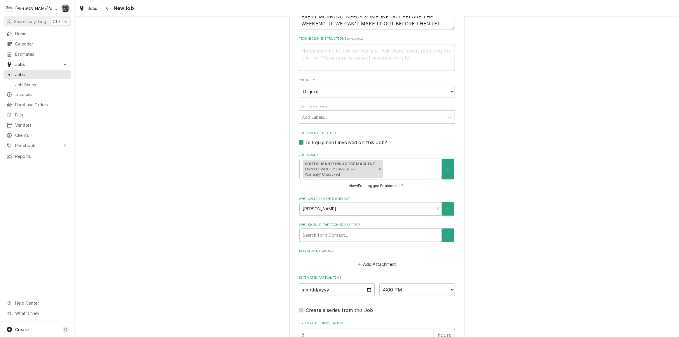
scroll to position [371, 0]
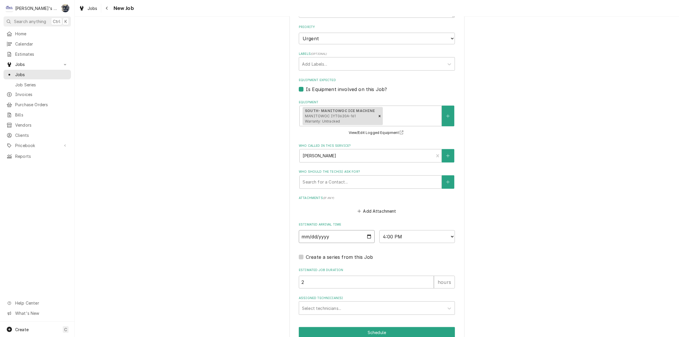
click at [342, 236] on input "2025-10-03" at bounding box center [337, 236] width 76 height 13
click at [369, 236] on input "2025-10-03" at bounding box center [337, 236] width 76 height 13
type textarea "x"
type input "[DATE]"
click at [408, 233] on select "AM / PM 6:00 AM 6:15 AM 6:30 AM 6:45 AM 7:00 AM 7:15 AM 7:30 AM 7:45 AM 8:00 AM…" at bounding box center [417, 236] width 76 height 13
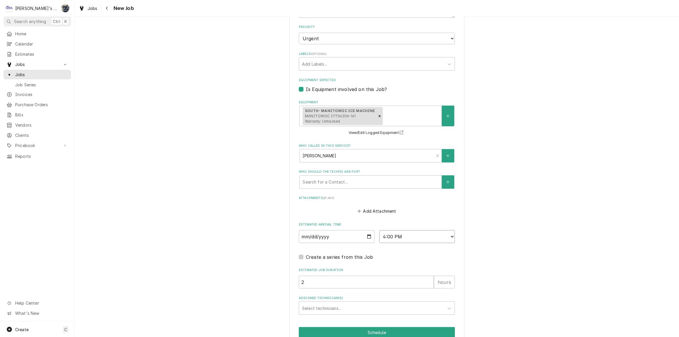
type textarea "x"
select select "15:15:00"
click at [379, 230] on select "AM / PM 6:00 AM 6:15 AM 6:30 AM 6:45 AM 7:00 AM 7:15 AM 7:30 AM 7:45 AM 8:00 AM…" at bounding box center [417, 236] width 76 height 13
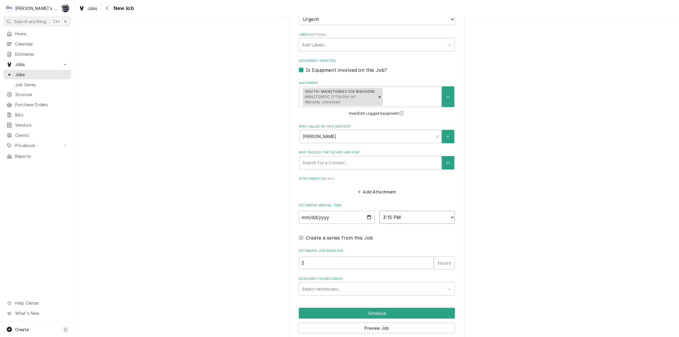
scroll to position [412, 0]
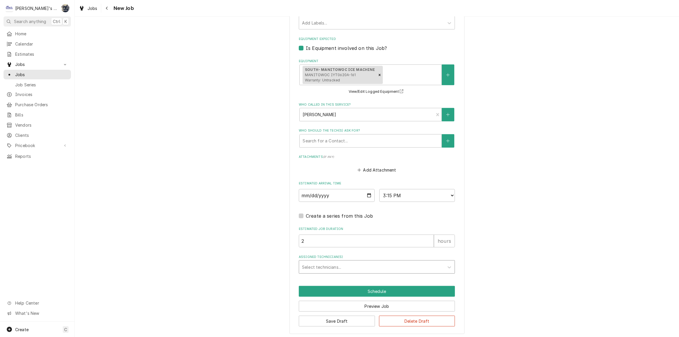
click at [347, 268] on div "Assigned Technician(s)" at bounding box center [371, 267] width 139 height 11
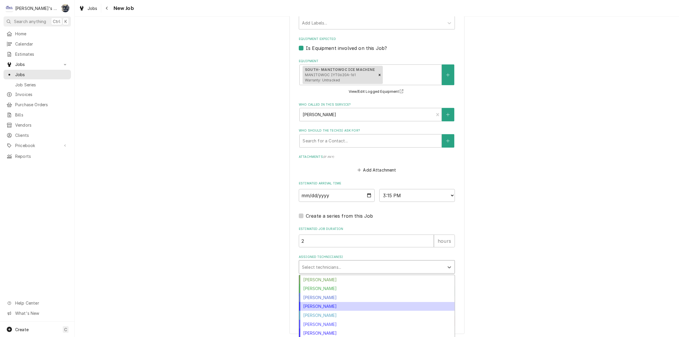
click at [342, 303] on div "Joey Brabb" at bounding box center [377, 306] width 156 height 9
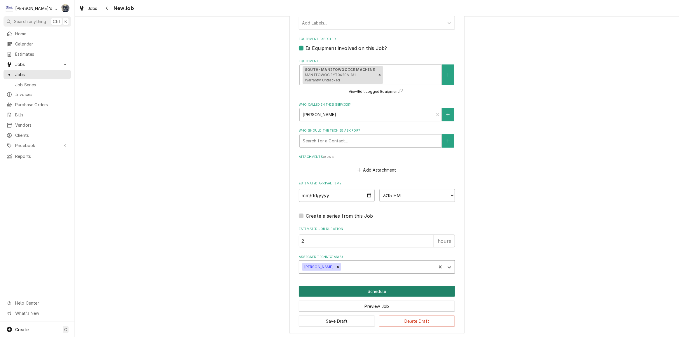
click at [347, 290] on button "Schedule" at bounding box center [377, 291] width 156 height 11
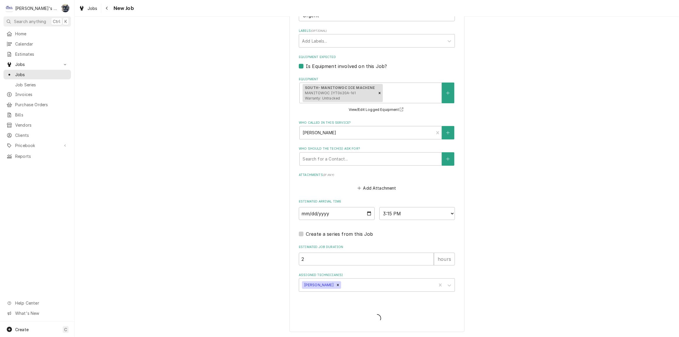
scroll to position [393, 0]
type textarea "x"
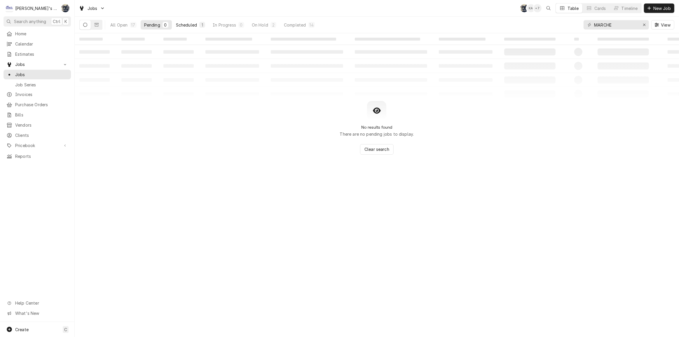
click at [203, 22] on div "1" at bounding box center [202, 25] width 6 height 6
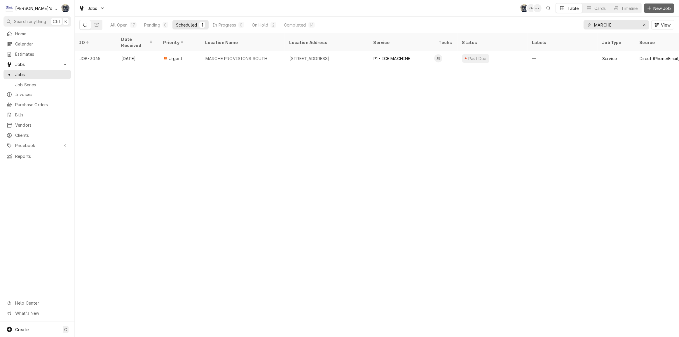
click at [656, 6] on span "New Job" at bounding box center [662, 8] width 20 height 6
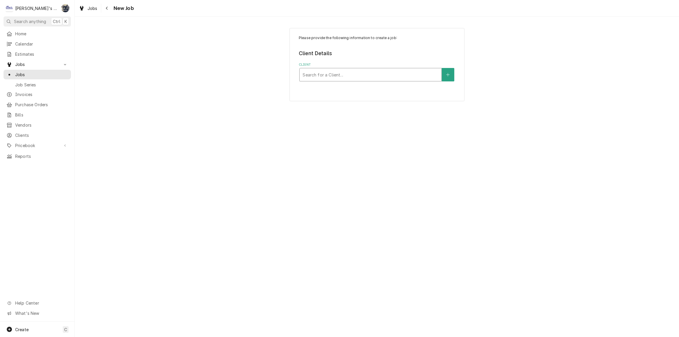
click at [374, 73] on div "Client" at bounding box center [371, 74] width 136 height 11
type input "HOP VALLEY"
click at [372, 87] on strong "AMERICAN BEVERAGE CRAFT- HOP VALLEY" at bounding box center [349, 87] width 93 height 5
click at [364, 107] on div "Service Location" at bounding box center [371, 111] width 136 height 11
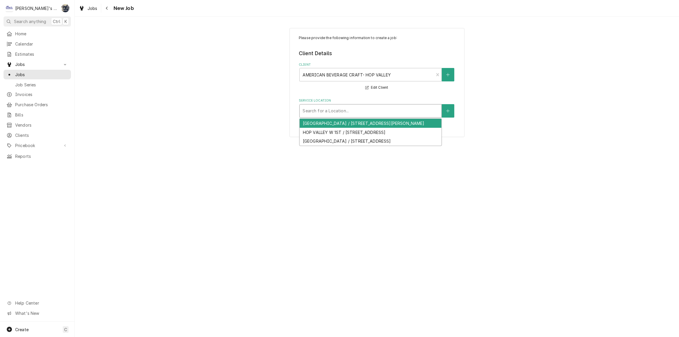
click at [363, 124] on div "[GEOGRAPHIC_DATA] / [STREET_ADDRESS][PERSON_NAME]" at bounding box center [371, 123] width 142 height 9
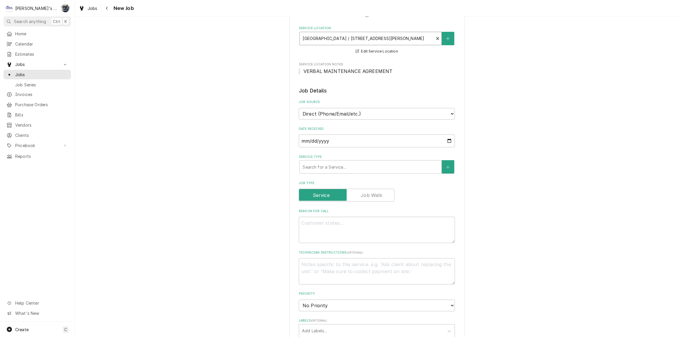
scroll to position [106, 0]
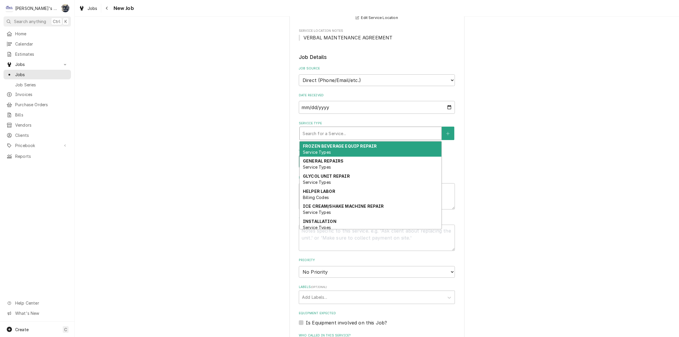
click at [341, 133] on div "Service Type" at bounding box center [371, 133] width 136 height 11
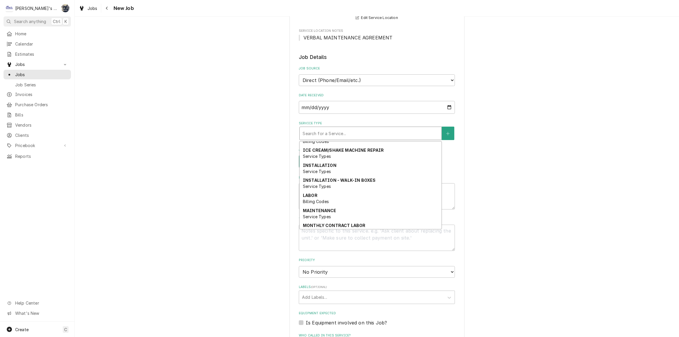
scroll to position [63, 0]
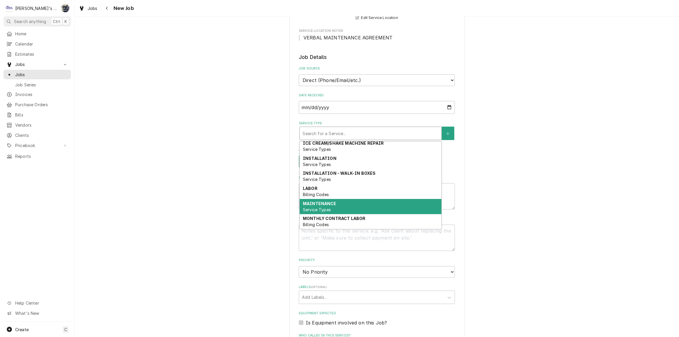
click at [346, 204] on div "MAINTENANCE Service Types" at bounding box center [371, 206] width 142 height 15
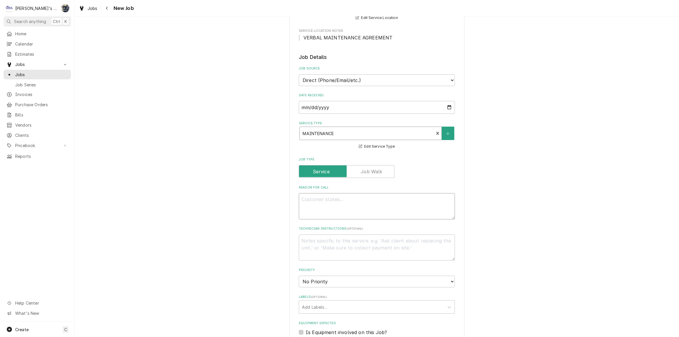
click at [342, 202] on textarea "Reason For Call" at bounding box center [377, 206] width 156 height 26
type textarea "x"
type textarea "1"
type textarea "x"
type textarea "10"
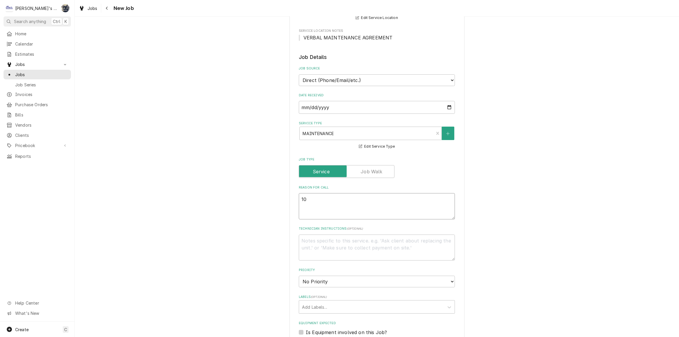
type textarea "x"
type textarea "10/"
type textarea "x"
type textarea "10/2"
type textarea "x"
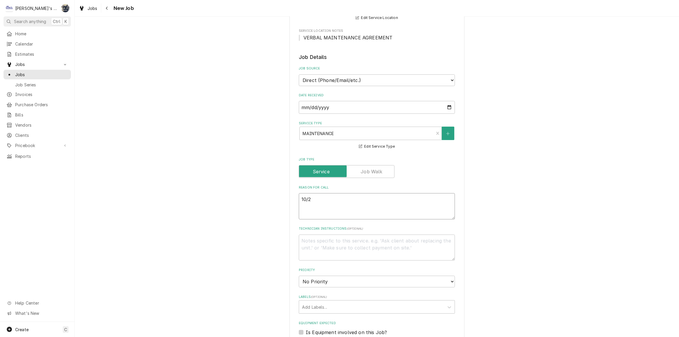
type textarea "10/2/"
type textarea "x"
type textarea "10/2/2"
type textarea "x"
type textarea "[DATE]"
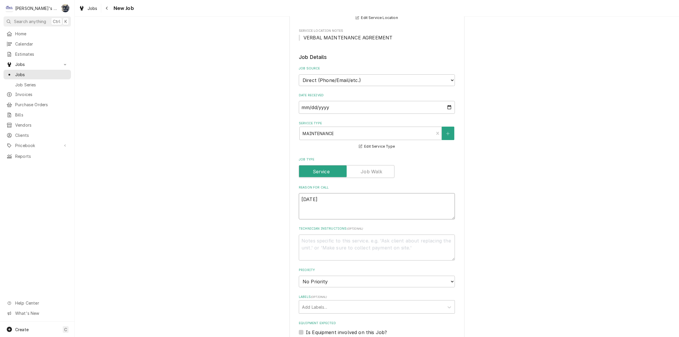
type textarea "x"
type textarea "10/2/202"
type textarea "x"
type textarea "[DATE]"
type textarea "x"
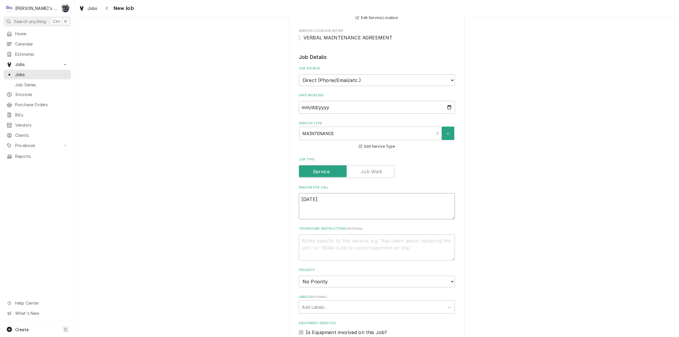
type textarea "[DATE]"
type textarea "x"
type textarea "[DATE] 3"
type textarea "x"
type textarea "[DATE] 3:"
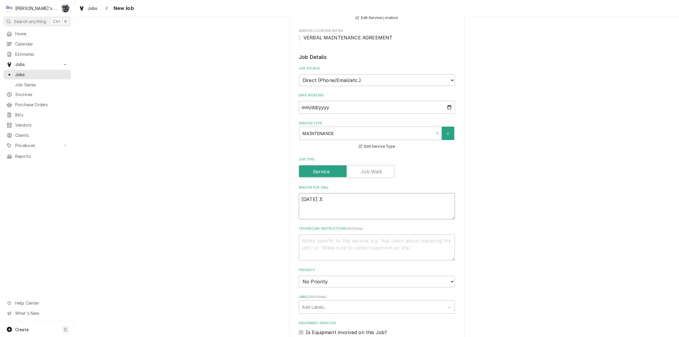
type textarea "x"
type textarea "[DATE] 3:2"
type textarea "x"
type textarea "[DATE] 3:20"
type textarea "x"
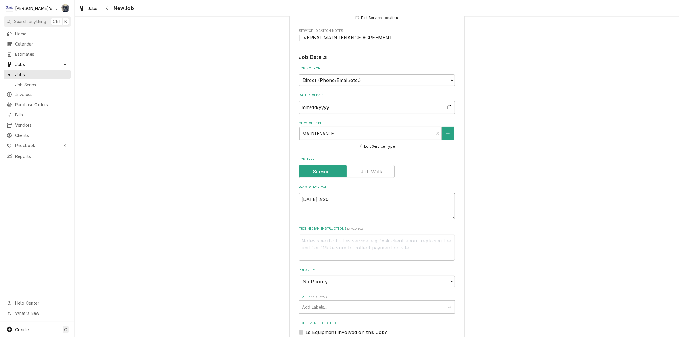
type textarea "[DATE] 3:20"
type textarea "x"
type textarea "[DATE] 3:20 P"
type textarea "x"
type textarea "[DATE] 3:20 PM"
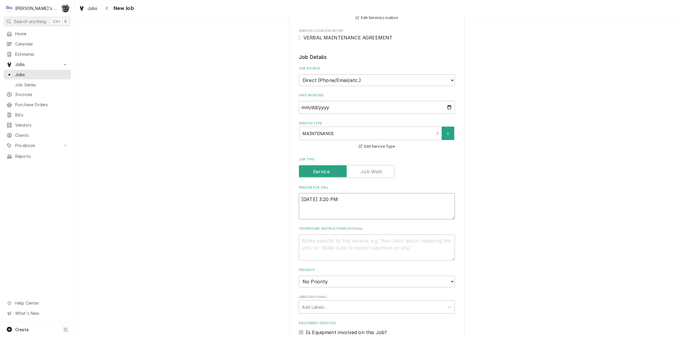
type textarea "x"
type textarea "[DATE] 3:20 PM"
type textarea "x"
type textarea "[DATE] 3:20 PM"
type textarea "x"
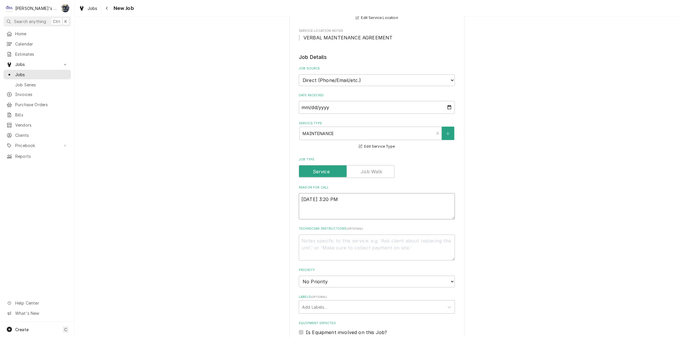
type textarea "[DATE] 3:20 PM-"
type textarea "x"
type textarea "[DATE] 3:20 PM-"
type textarea "x"
type textarea "[DATE] 3:20 PM- S"
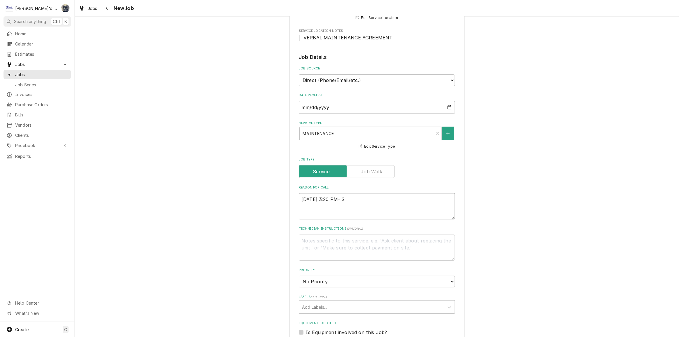
type textarea "x"
type textarea "[DATE] 3:20 PM- [GEOGRAPHIC_DATA]"
type textarea "x"
type textarea "[DATE] 3:20 PM- SAR"
type textarea "x"
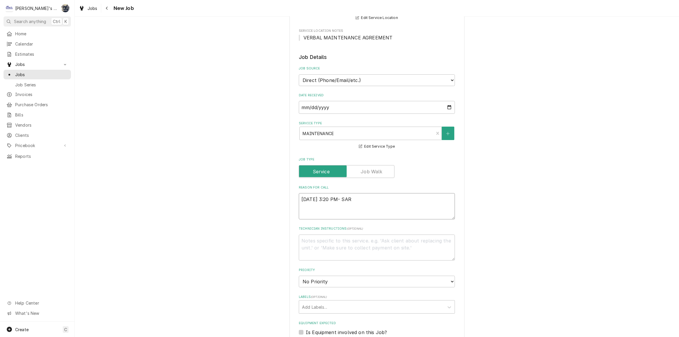
type textarea "10/2/2025 3:20 PM- SARA"
type textarea "x"
type textarea "10/2/2025 3:20 PM- SARAH"
type textarea "x"
type textarea "10/2/2025 3:20 PM- SARAH-"
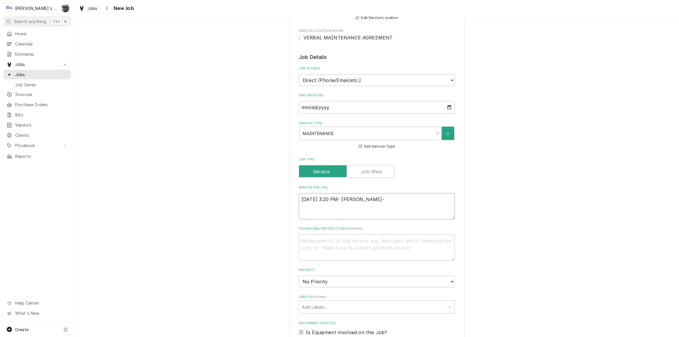
type textarea "x"
type textarea "10/2/2025 3:20 PM- SARAH-"
type textarea "x"
type textarea "10/2/2025 3:20 PM- SARAH- W"
type textarea "x"
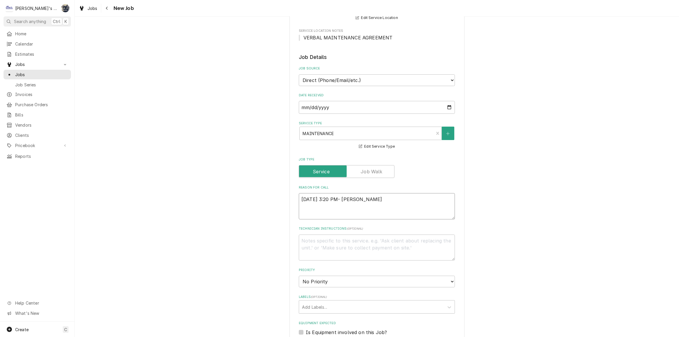
type textarea "10/2/2025 3:20 PM- SARAH- WH"
type textarea "x"
type textarea "10/2/2025 3:20 PM- SARAH- WHI"
type textarea "x"
type textarea "10/2/2025 3:20 PM- SARAH- WHIE"
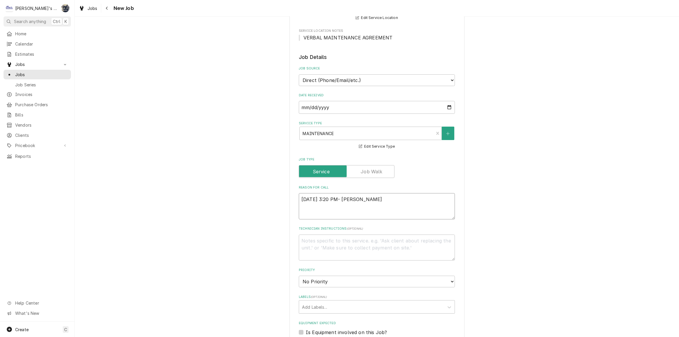
type textarea "x"
type textarea "10/2/2025 3:20 PM- SARAH- WHIEL"
type textarea "x"
type textarea "10/2/2025 3:20 PM- SARAH- WHIE"
type textarea "x"
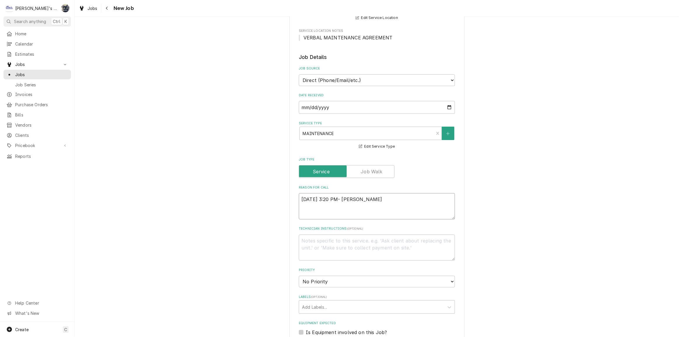
type textarea "10/2/2025 3:20 PM- SARAH- WHI"
type textarea "x"
type textarea "10/2/2025 3:20 PM- SARAH- WHIL"
type textarea "x"
type textarea "10/2/2025 3:20 PM- SARAH- WHILE"
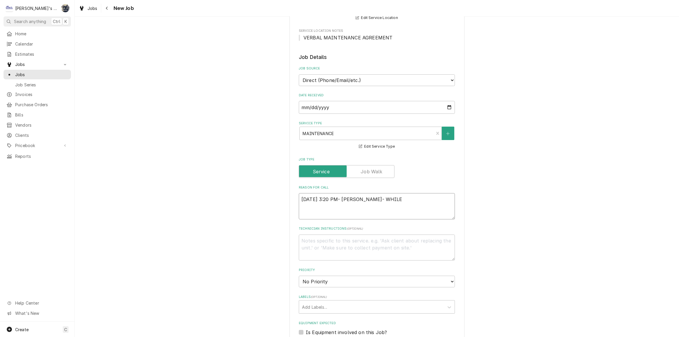
type textarea "x"
type textarea "10/2/2025 3:20 PM- SARAH- WHILE"
type textarea "x"
type textarea "10/2/2025 3:20 PM- SARAH- WHILE J"
type textarea "x"
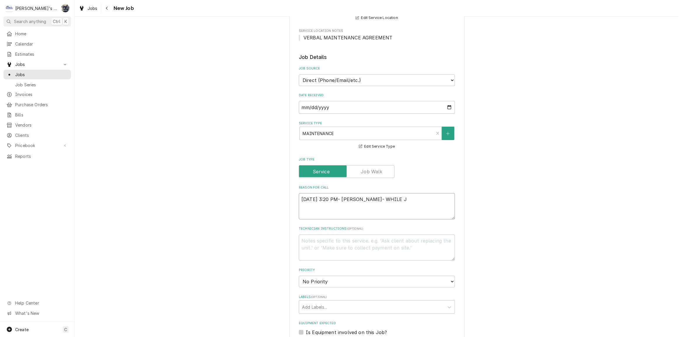
type textarea "10/2/2025 3:20 PM- SARAH- WHILE JU"
type textarea "x"
type textarea "10/2/2025 3:20 PM- SARAH- WHILE JUS"
type textarea "x"
type textarea "10/2/2025 3:20 PM- SARAH- WHILE JUST"
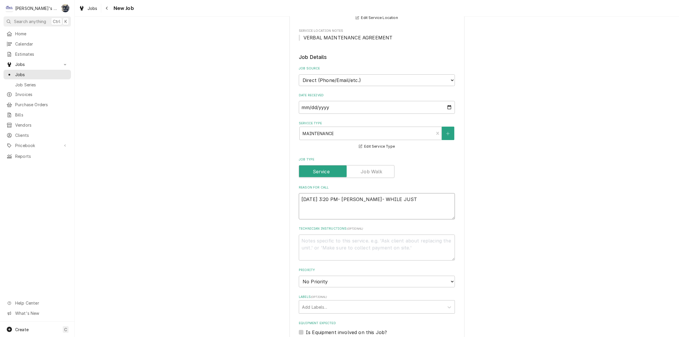
type textarea "x"
type textarea "10/2/2025 3:20 PM- SARAH- WHILE JUST"
type textarea "x"
type textarea "10/2/2025 3:20 PM- SARAH- WHILE JUST"
type textarea "x"
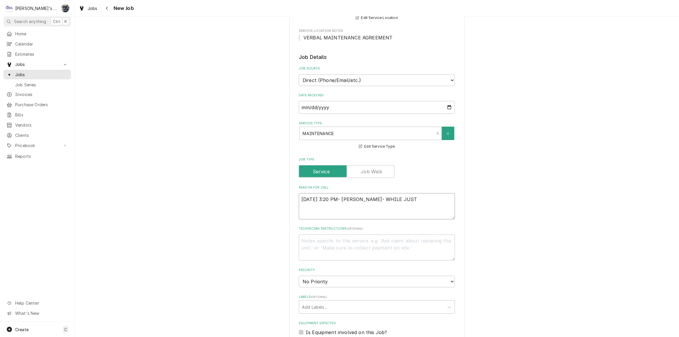
type textarea "10/2/2025 3:20 PM- SARAH- WHILE JUSTI"
type textarea "x"
type textarea "10/2/2025 3:20 PM- SARAH- WHILE JUSTIN"
type textarea "x"
type textarea "10/2/2025 3:20 PM- SARAH- WHILE JUSTIN"
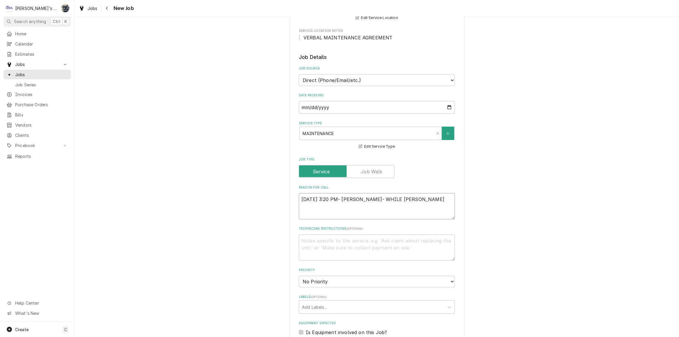
type textarea "x"
type textarea "10/2/2025 3:20 PM- SARAH- WHILE JUSTIN W"
type textarea "x"
type textarea "10/2/2025 3:20 PM- SARAH- WHILE JUSTIN WA"
type textarea "x"
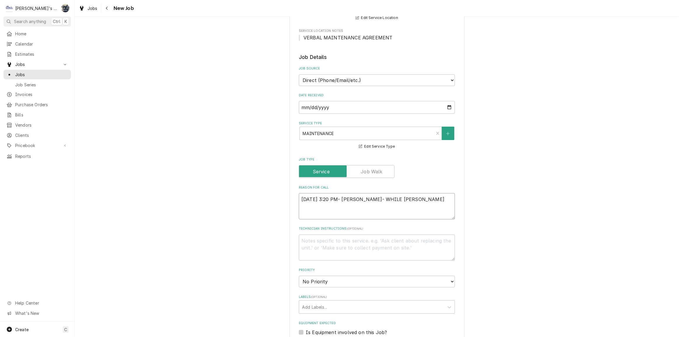
type textarea "10/2/2025 3:20 PM- SARAH- WHILE JUSTIN WAS"
type textarea "x"
type textarea "10/2/2025 3:20 PM- SARAH- WHILE JUSTIN WAS"
type textarea "x"
type textarea "10/2/2025 3:20 PM- SARAH- WHILE JUSTIN WAS O"
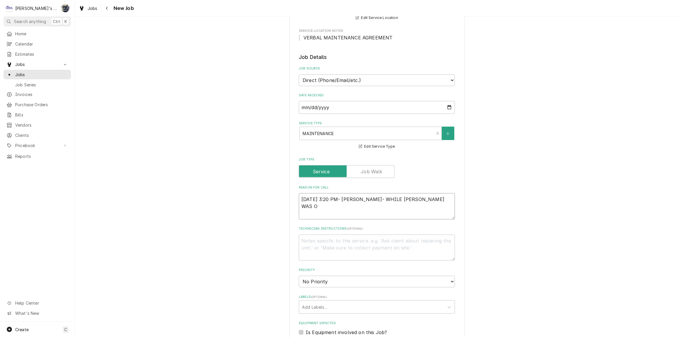
type textarea "x"
type textarea "10/2/2025 3:20 PM- SARAH- WHILE JUSTIN WAS ON"
type textarea "x"
type textarea "10/2/2025 3:20 PM- SARAH- WHILE JUSTIN WAS ON"
type textarea "x"
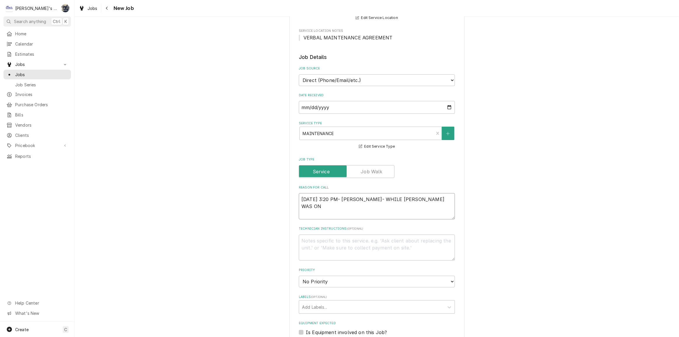
type textarea "10/2/2025 3:20 PM- SARAH- WHILE JUSTIN WAS ON S"
type textarea "x"
type textarea "10/2/2025 3:20 PM- SARAH- WHILE JUSTIN WAS ON SI"
type textarea "x"
type textarea "10/2/2025 3:20 PM- SARAH- WHILE JUSTIN WAS ON SIT"
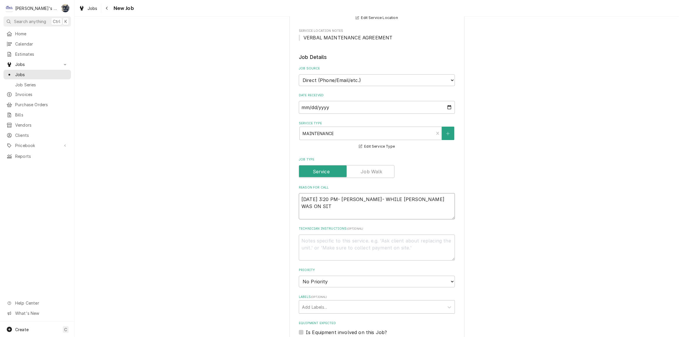
type textarea "x"
type textarea "10/2/2025 3:20 PM- SARAH- WHILE JUSTIN WAS ON SITE"
type textarea "x"
type textarea "10/2/2025 3:20 PM- SARAH- WHILE JUSTIN WAS ON SITE"
type textarea "x"
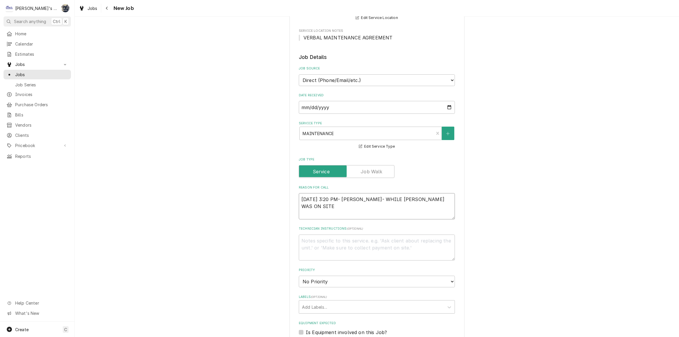
type textarea "10/2/2025 3:20 PM- SARAH- WHILE JUSTIN WAS ON SITE T"
type textarea "x"
type textarea "10/2/2025 3:20 PM- SARAH- WHILE JUSTIN WAS ON SITE TO"
type textarea "x"
type textarea "10/2/2025 3:20 PM- SARAH- WHILE JUSTIN WAS ON SITE TOD"
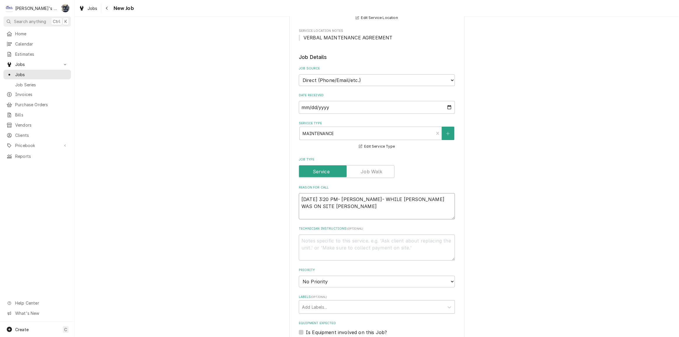
type textarea "x"
type textarea "10/2/2025 3:20 PM- SARAH- WHILE JUSTIN WAS ON SITE TODA"
type textarea "x"
type textarea "10/2/2025 3:20 PM- SARAH- WHILE JUSTIN WAS ON SITE TODAY"
type textarea "x"
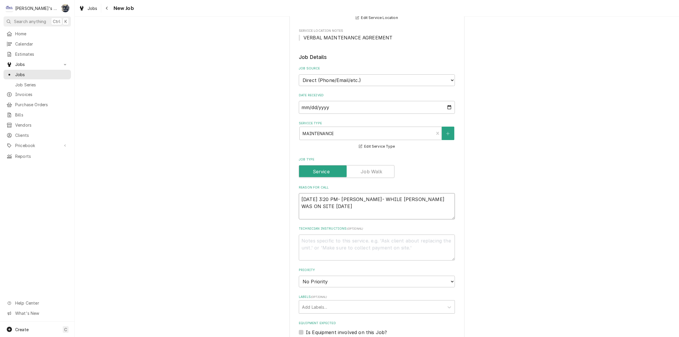
type textarea "10/2/2025 3:20 PM- SARAH- WHILE JUSTIN WAS ON SITE TODAY,"
type textarea "x"
type textarea "10/2/2025 3:20 PM- SARAH- WHILE JUSTIN WAS ON SITE TODAY,"
type textarea "x"
type textarea "10/2/2025 3:20 PM- SARAH- WHILE JUSTIN WAS ON SITE TODAY, T"
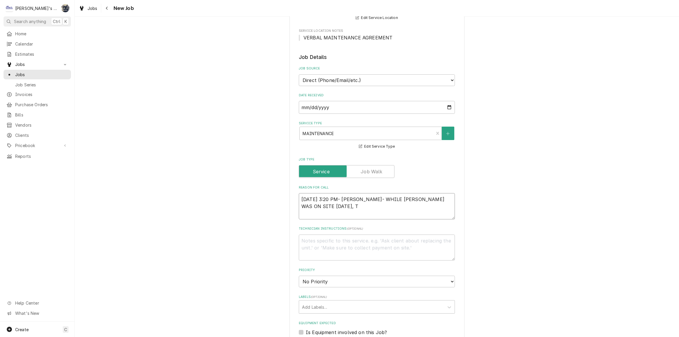
type textarea "x"
type textarea "10/2/2025 3:20 PM- SARAH- WHILE JUSTIN WAS ON SITE TODAY, TR"
type textarea "x"
type textarea "10/2/2025 3:20 PM- SARAH- WHILE JUSTIN WAS ON SITE TODAY, TRE"
type textarea "x"
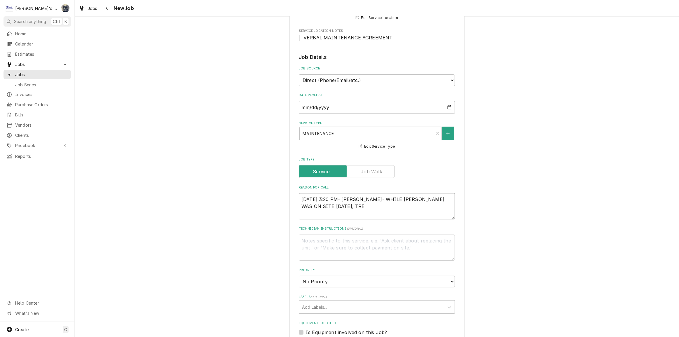
type textarea "10/2/2025 3:20 PM- SARAH- WHILE JUSTIN WAS ON SITE TODAY, TREV"
type textarea "x"
type textarea "10/2/2025 3:20 PM- SARAH- WHILE JUSTIN WAS ON SITE TODAY, TREVE"
type textarea "x"
type textarea "10/2/2025 3:20 PM- SARAH- WHILE JUSTIN WAS ON SITE TODAY, TREVEO"
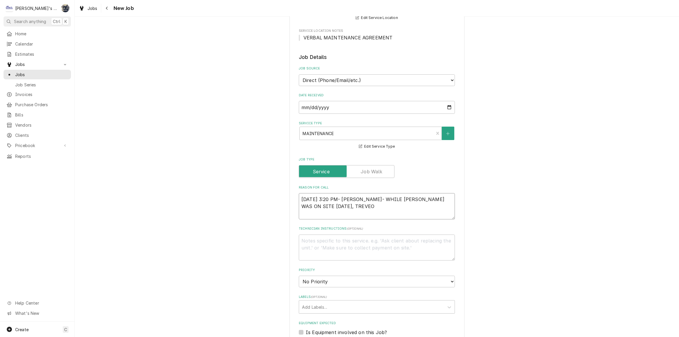
type textarea "x"
type textarea "10/2/2025 3:20 PM- SARAH- WHILE JUSTIN WAS ON SITE TODAY, TREVEOR"
type textarea "x"
type textarea "10/2/2025 3:20 PM- SARAH- WHILE JUSTIN WAS ON SITE TODAY, TREVEOR"
type textarea "x"
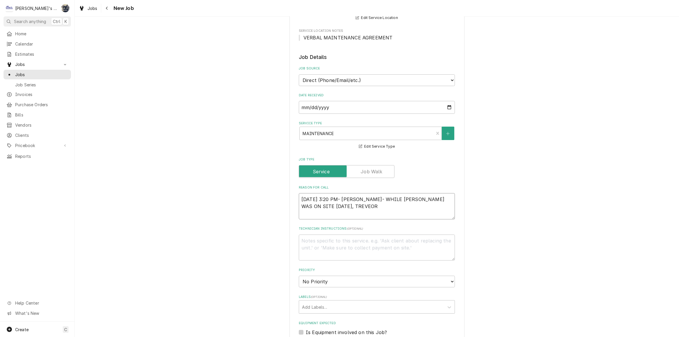
type textarea "10/2/2025 3:20 PM- SARAH- WHILE JUSTIN WAS ON SITE TODAY, TREVEOR"
type textarea "x"
type textarea "10/2/2025 3:20 PM- SARAH- WHILE JUSTIN WAS ON SITE TODAY, TREVEO"
type textarea "x"
type textarea "10/2/2025 3:20 PM- SARAH- WHILE JUSTIN WAS ON SITE TODAY, TREVE"
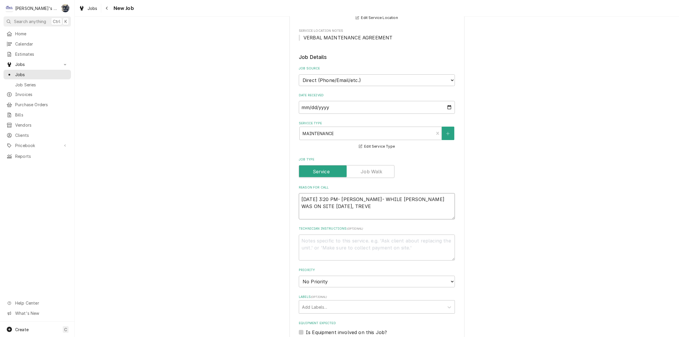
type textarea "x"
type textarea "10/2/2025 3:20 PM- SARAH- WHILE JUSTIN WAS ON SITE TODAY, TREV"
type textarea "x"
type textarea "10/2/2025 3:20 PM- SARAH- WHILE JUSTIN WAS ON SITE TODAY, TREVO"
type textarea "x"
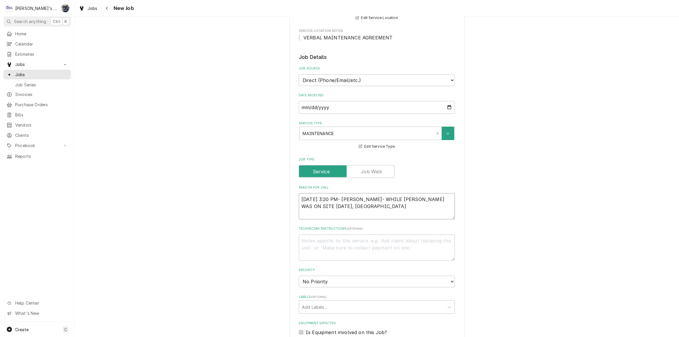
type textarea "10/2/2025 3:20 PM- SARAH- WHILE JUSTIN WAS ON SITE TODAY, TREVOR"
type textarea "x"
type textarea "10/2/2025 3:20 PM- SARAH- WHILE JUSTIN WAS ON SITE TODAY, TREVOR"
type textarea "x"
type textarea "10/2/2025 3:20 PM- SARAH- WHILE JUSTIN WAS ON SITE TODAY, TREVOR H"
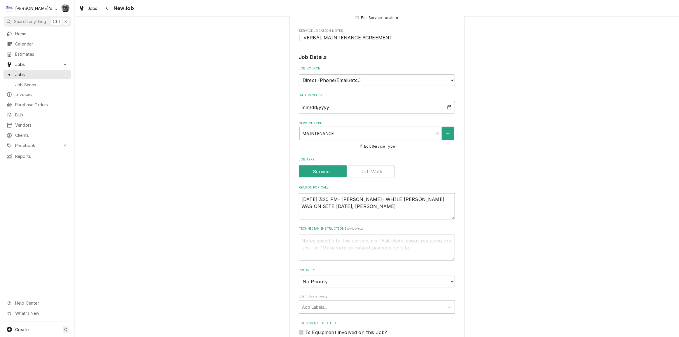
type textarea "x"
type textarea "10/2/2025 3:20 PM- SARAH- WHILE JUSTIN WAS ON SITE TODAY, TREVOR HA"
type textarea "x"
type textarea "10/2/2025 3:20 PM- SARAH- WHILE JUSTIN WAS ON SITE TODAY, TREVOR H"
type textarea "x"
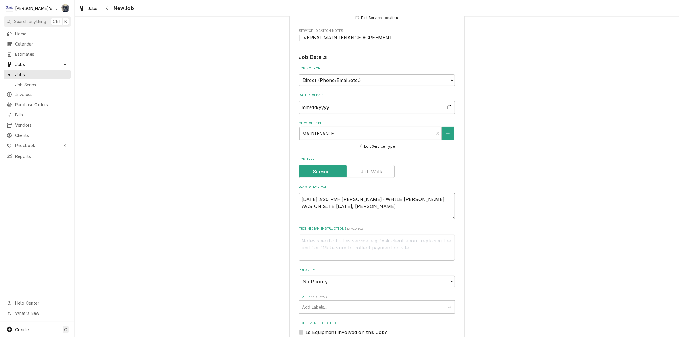
type textarea "10/2/2025 3:20 PM- SARAH- WHILE JUSTIN WAS ON SITE TODAY, TREVOR"
type textarea "x"
type textarea "10/2/2025 3:20 PM- SARAH- WHILE JUSTIN WAS ON SITE TODAY, TREVOR A"
type textarea "x"
type textarea "10/2/2025 3:20 PM- SARAH- WHILE JUSTIN WAS ON SITE TODAY, TREVOR AS"
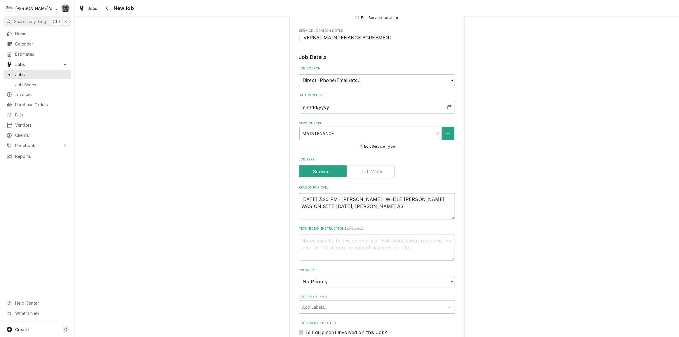
type textarea "x"
type textarea "10/2/2025 3:20 PM- SARAH- WHILE JUSTIN WAS ON SITE TODAY, TREVOR ASK"
type textarea "x"
type textarea "10/2/2025 3:20 PM- SARAH- WHILE JUSTIN WAS ON SITE TODAY, TREVOR ASKE"
type textarea "x"
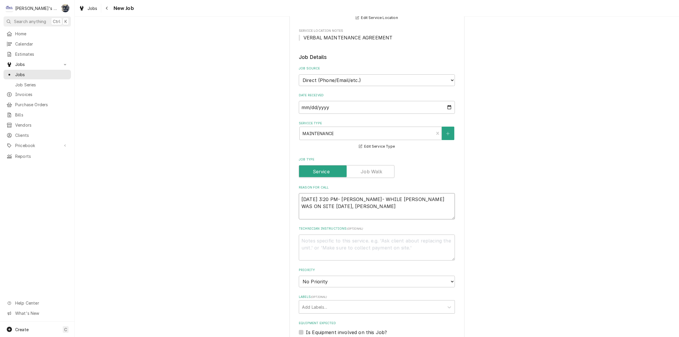
type textarea "10/2/2025 3:20 PM- SARAH- WHILE JUSTIN WAS ON SITE TODAY, TREVOR ASKED"
type textarea "x"
type textarea "10/2/2025 3:20 PM- SARAH- WHILE JUSTIN WAS ON SITE TODAY, TREVOR ASKED"
type textarea "x"
type textarea "10/2/2025 3:20 PM- SARAH- WHILE JUSTIN WAS ON SITE TODAY, TREVOR ASKED T"
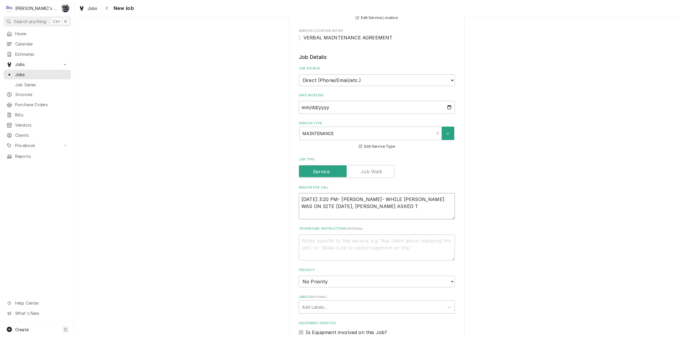
type textarea "x"
type textarea "10/2/2025 3:20 PM- SARAH- WHILE JUSTIN WAS ON SITE TODAY, TREVOR ASKED TO"
type textarea "x"
type textarea "10/2/2025 3:20 PM- SARAH- WHILE JUSTIN WAS ON SITE TODAY, TREVOR ASKED TO"
type textarea "x"
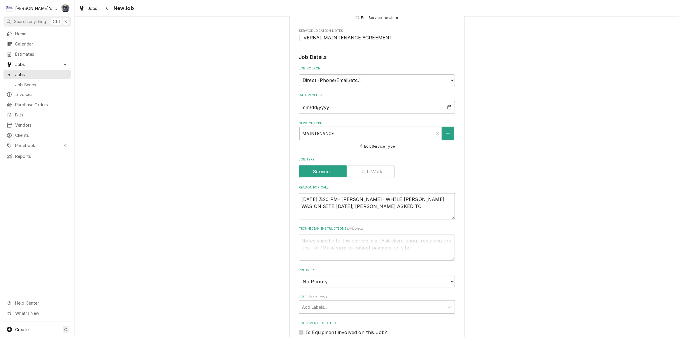
type textarea "10/2/2025 3:20 PM- SARAH- WHILE JUSTIN WAS ON SITE TODAY, TREVOR ASKED TO B"
type textarea "x"
type textarea "10/2/2025 3:20 PM- SARAH- WHILE JUSTIN WAS ON SITE TODAY, TREVOR ASKED TO"
type textarea "x"
type textarea "10/2/2025 3:20 PM- SARAH- WHILE JUSTIN WAS ON SITE TODAY, TREVOR ASKED TO"
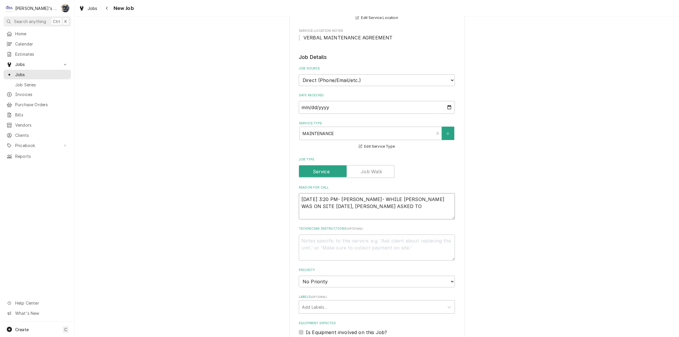
type textarea "x"
type textarea "10/2/2025 3:20 PM- SARAH- WHILE JUSTIN WAS ON SITE TODAY, TREVOR ASKED T"
type textarea "x"
type textarea "10/2/2025 3:20 PM- SARAH- WHILE JUSTIN WAS ON SITE TODAY, TREVOR ASKED"
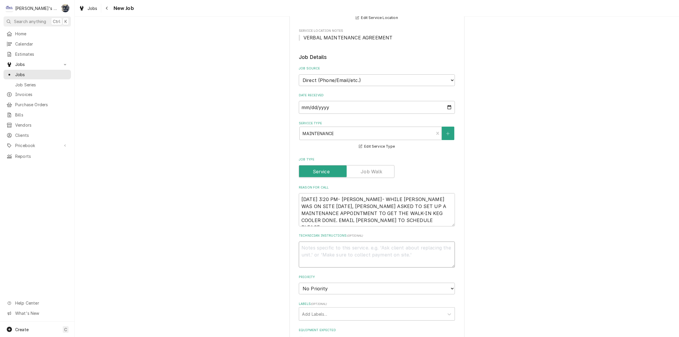
click at [359, 245] on textarea "Technician Instructions ( optional )" at bounding box center [377, 255] width 156 height 26
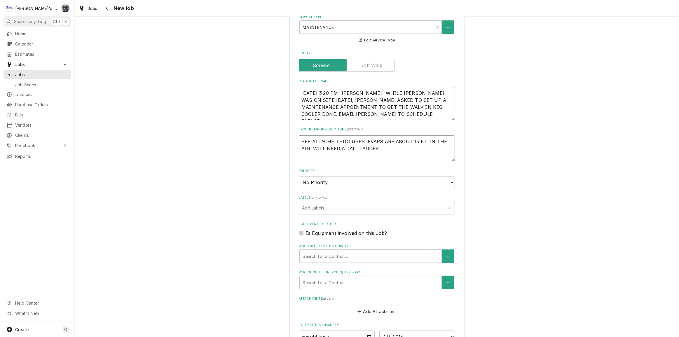
scroll to position [318, 0]
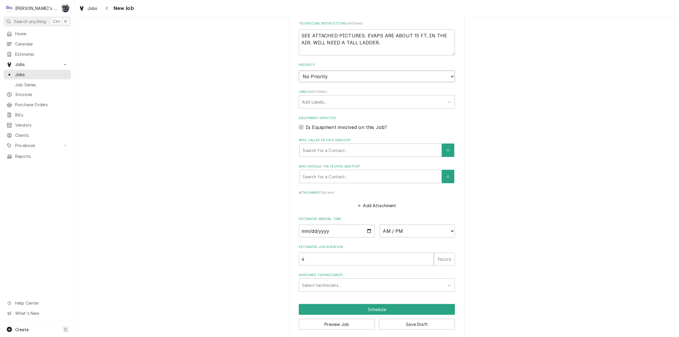
click at [339, 78] on select "No Priority Urgent High Medium Low" at bounding box center [377, 77] width 156 height 12
click at [299, 71] on select "No Priority Urgent High Medium Low" at bounding box center [377, 77] width 156 height 12
click at [306, 125] on label "Is Equipment involved on this Job?" at bounding box center [346, 127] width 81 height 7
click at [306, 125] on input "Equipment Expected" at bounding box center [384, 130] width 156 height 13
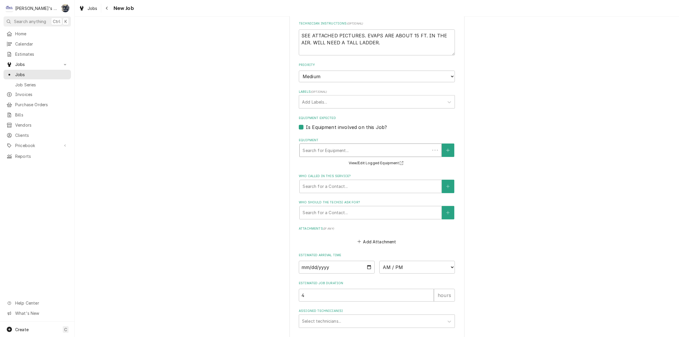
click at [346, 144] on div "Search for Equipment..." at bounding box center [365, 150] width 130 height 13
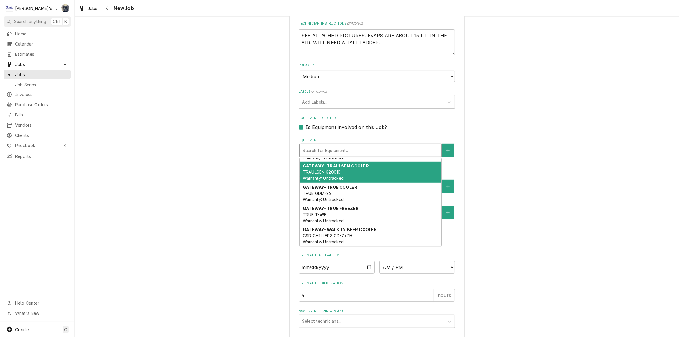
scroll to position [167, 0]
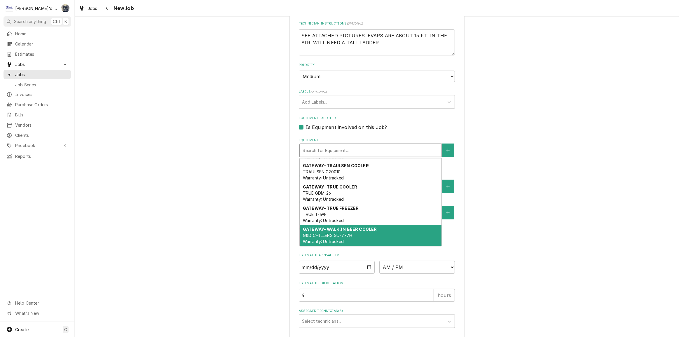
click at [345, 234] on span "G&D CHILLERS GD-7x7H Warranty: Untracked" at bounding box center [327, 238] width 49 height 11
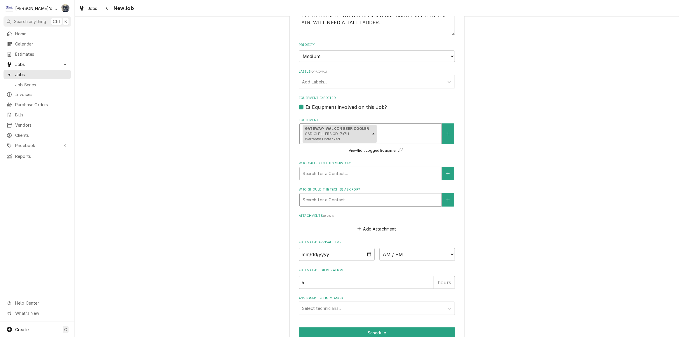
scroll to position [365, 0]
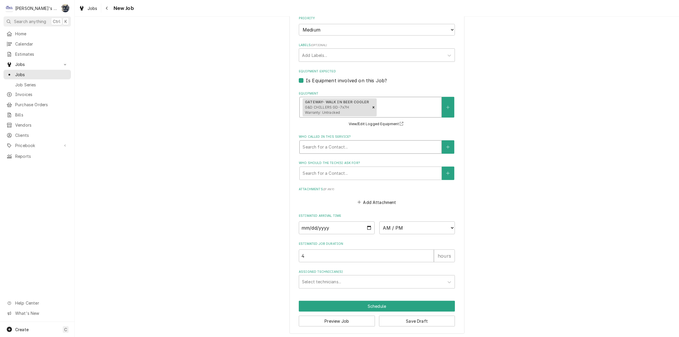
click at [339, 145] on div "Who called in this service?" at bounding box center [371, 147] width 136 height 11
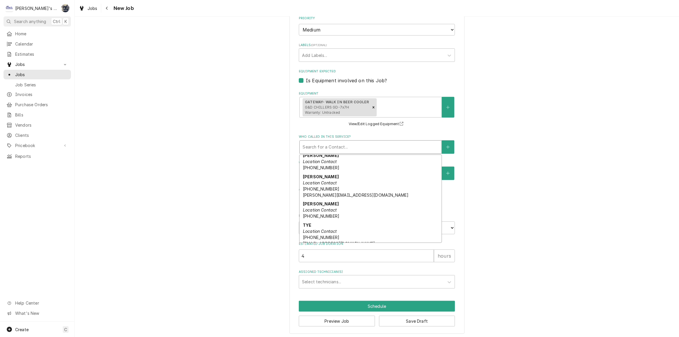
scroll to position [179, 0]
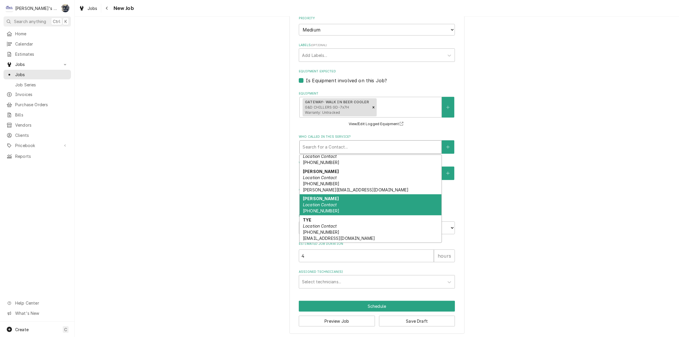
click at [335, 204] on em "Location Contact" at bounding box center [320, 204] width 34 height 5
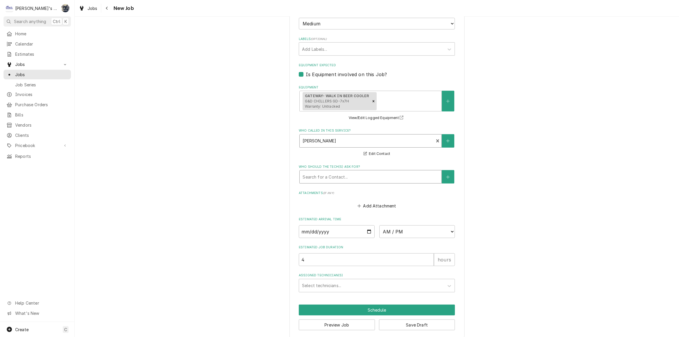
scroll to position [374, 0]
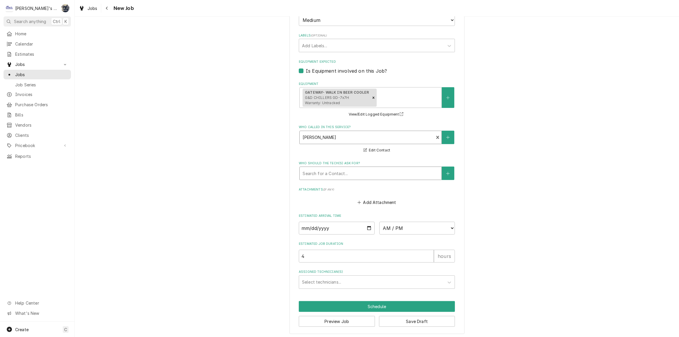
click at [329, 169] on div "Who should the tech(s) ask for?" at bounding box center [371, 173] width 136 height 11
click at [374, 150] on button "Edit Contact" at bounding box center [377, 150] width 28 height 7
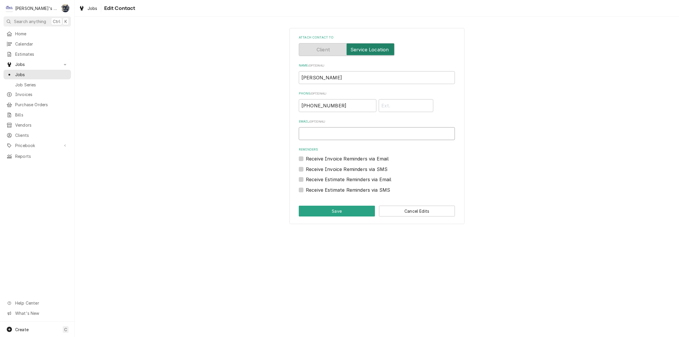
click at [349, 137] on input "Email ( optional )" at bounding box center [377, 133] width 156 height 13
click at [343, 218] on div "Attach contact to Name ( optional ) TREVOR Phone ( optional ) (541) 968-0721 Em…" at bounding box center [376, 126] width 175 height 196
click at [341, 213] on button "Save" at bounding box center [337, 211] width 76 height 11
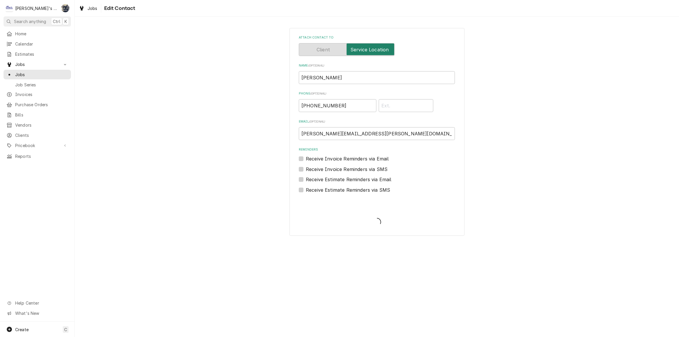
scroll to position [374, 0]
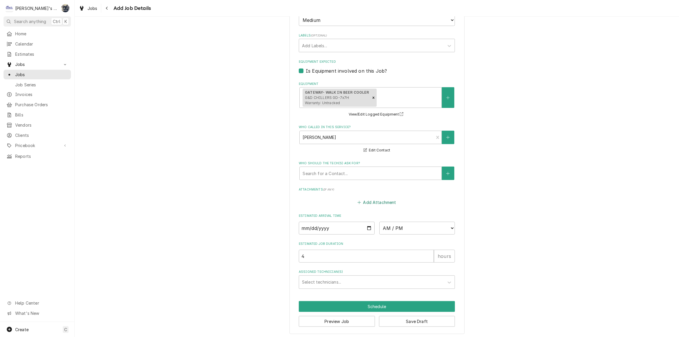
click at [366, 202] on button "Add Attachment" at bounding box center [377, 202] width 41 height 8
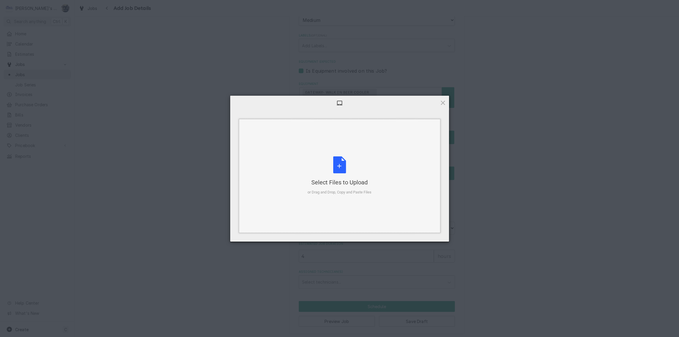
click at [336, 171] on div "Select Files to Upload or Drag and Drop, Copy and Paste Files" at bounding box center [340, 175] width 64 height 39
click at [344, 167] on div "Select Files to Upload or Drag and Drop, Copy and Paste Files" at bounding box center [340, 175] width 64 height 39
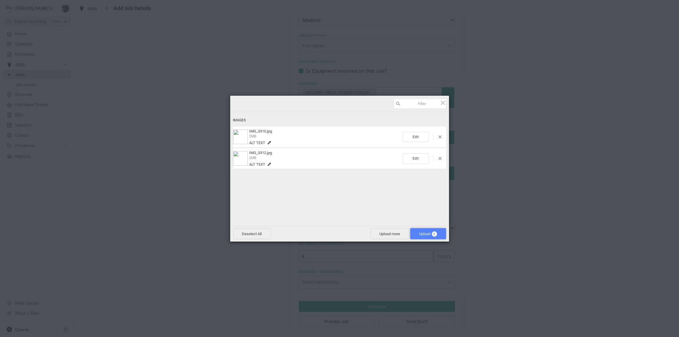
click at [432, 233] on span "2" at bounding box center [434, 233] width 5 height 5
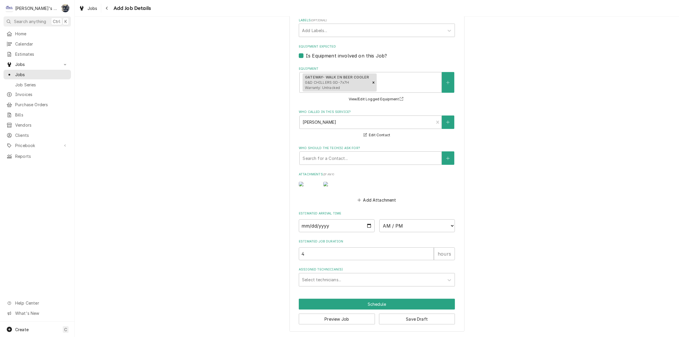
scroll to position [410, 0]
click at [411, 322] on button "Save Draft" at bounding box center [417, 319] width 76 height 11
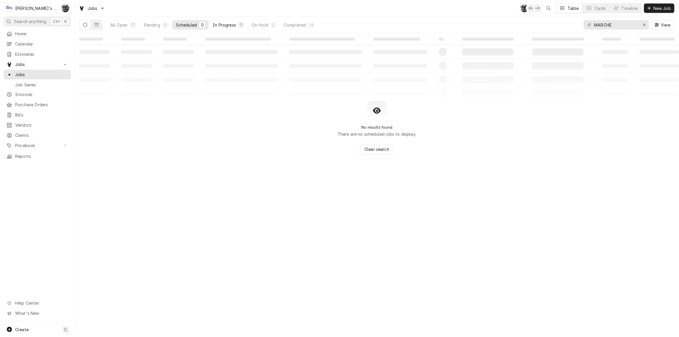
click at [222, 26] on div "In Progress" at bounding box center [224, 25] width 23 height 6
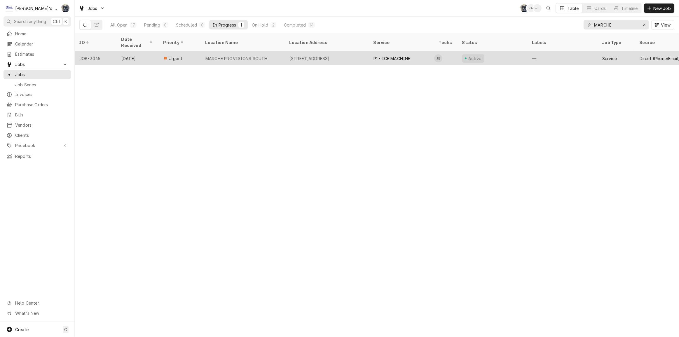
click at [283, 51] on div "MARCHE PROVISIONS SOUTH" at bounding box center [243, 58] width 84 height 14
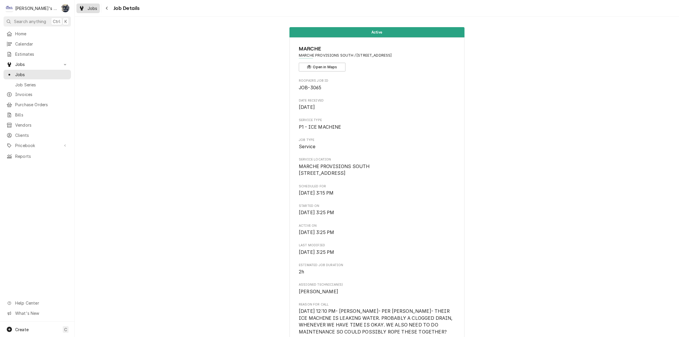
click at [78, 8] on div "Jobs" at bounding box center [88, 8] width 21 height 7
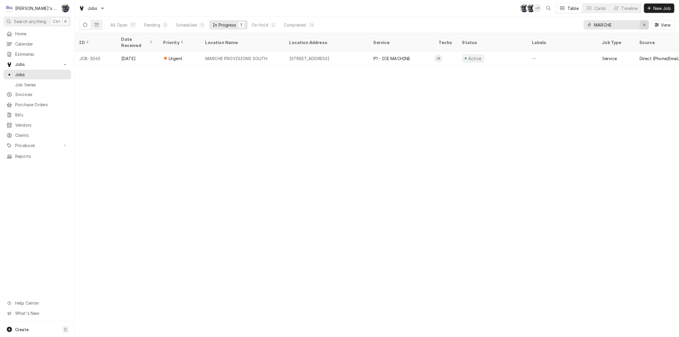
click at [644, 26] on icon "Erase input" at bounding box center [644, 25] width 3 height 4
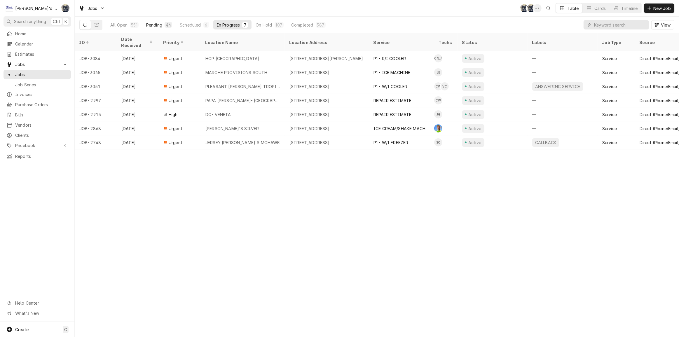
click at [165, 25] on div "44" at bounding box center [169, 25] width 8 height 6
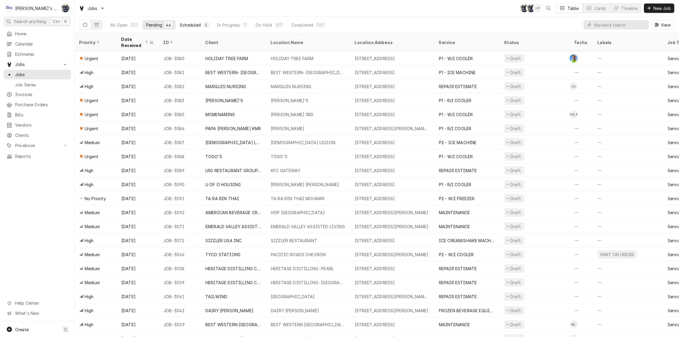
click at [188, 22] on div "Scheduled" at bounding box center [190, 25] width 21 height 6
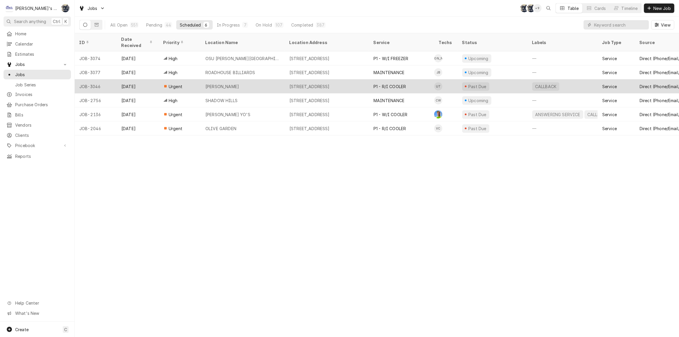
click at [236, 83] on div "[PERSON_NAME]" at bounding box center [222, 86] width 34 height 6
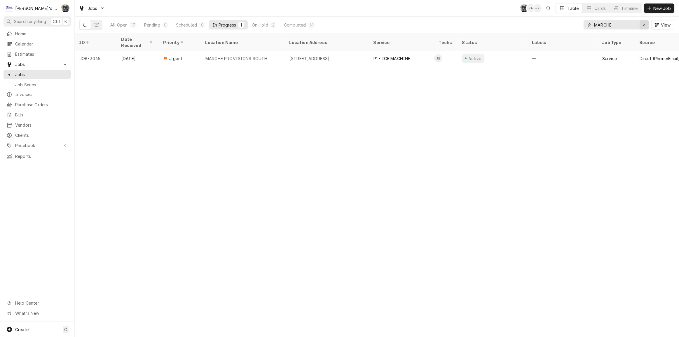
click at [647, 26] on div "Erase input" at bounding box center [644, 25] width 6 height 6
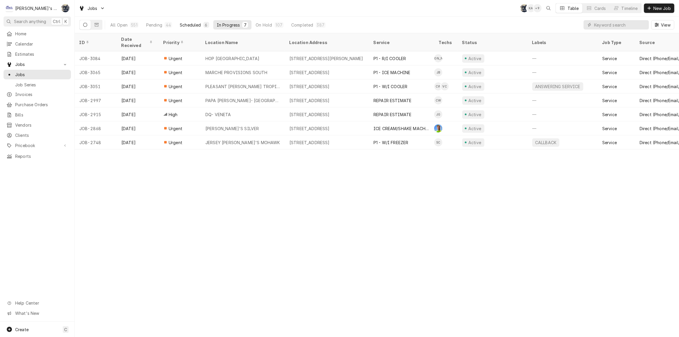
click at [199, 26] on div "Scheduled" at bounding box center [190, 25] width 21 height 6
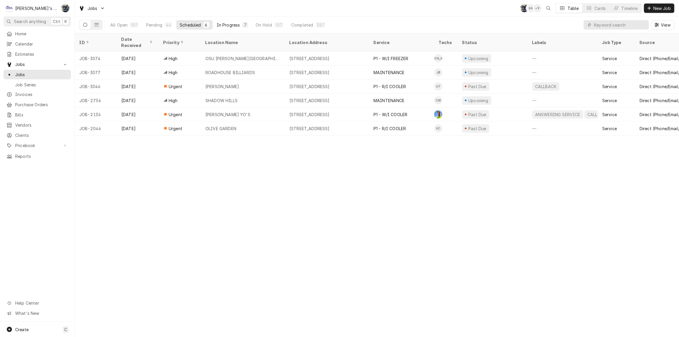
click at [230, 23] on div "In Progress" at bounding box center [228, 25] width 23 height 6
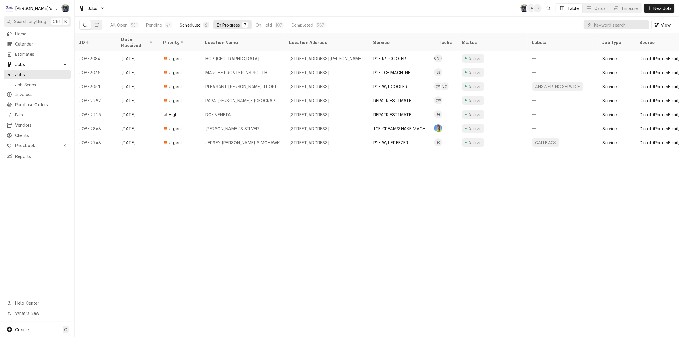
click at [203, 25] on div "6" at bounding box center [206, 25] width 6 height 6
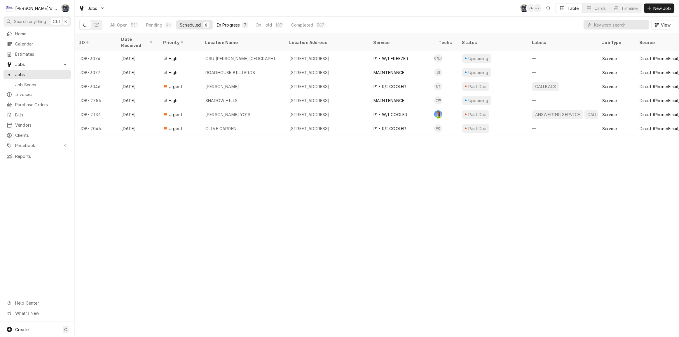
click at [240, 22] on button "In Progress 7" at bounding box center [232, 24] width 39 height 9
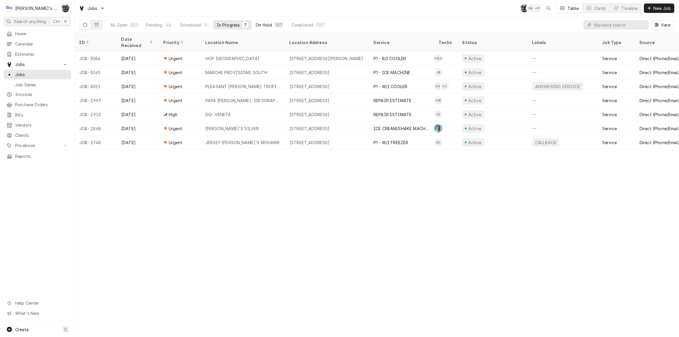
click at [275, 24] on div "107" at bounding box center [279, 25] width 9 height 6
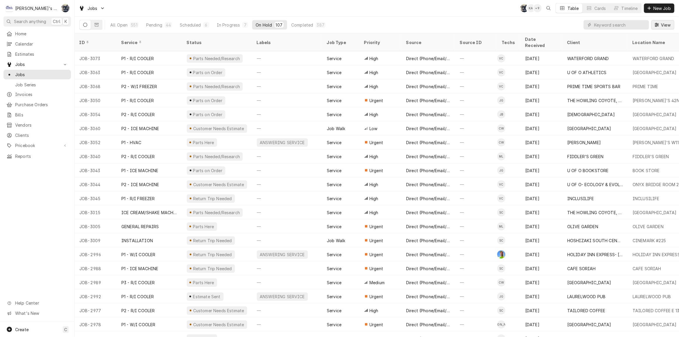
click at [662, 23] on span "View" at bounding box center [666, 25] width 12 height 6
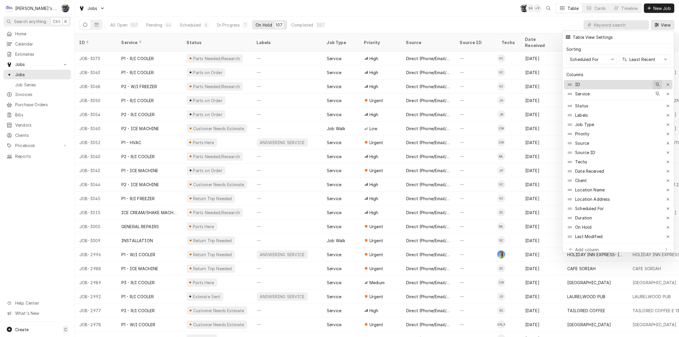
click at [660, 82] on button "button" at bounding box center [657, 84] width 9 height 9
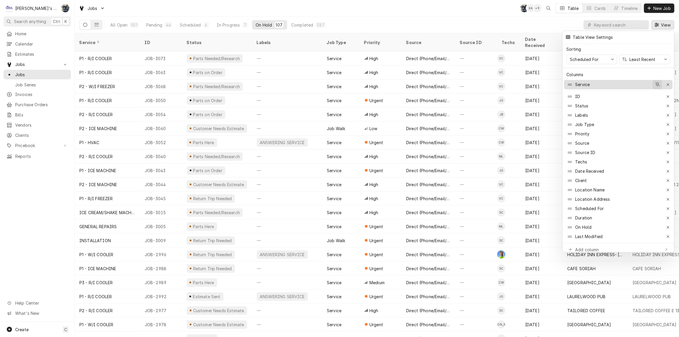
click at [656, 83] on icon "button" at bounding box center [657, 85] width 5 height 4
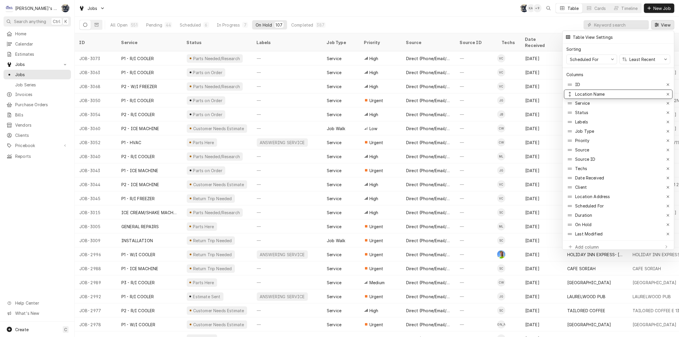
drag, startPoint x: 611, startPoint y: 183, endPoint x: 610, endPoint y: 90, distance: 93.1
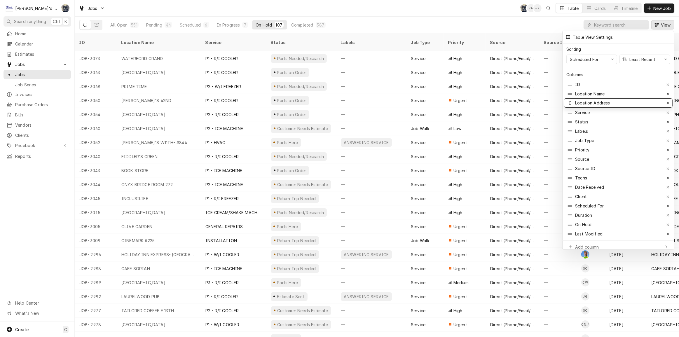
drag, startPoint x: 606, startPoint y: 186, endPoint x: 602, endPoint y: 98, distance: 87.7
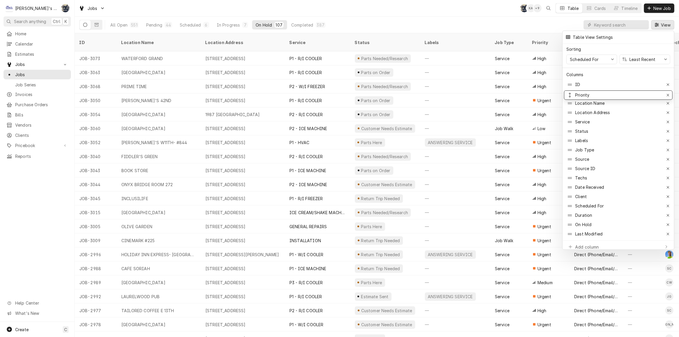
drag, startPoint x: 596, startPoint y: 150, endPoint x: 593, endPoint y: 95, distance: 54.9
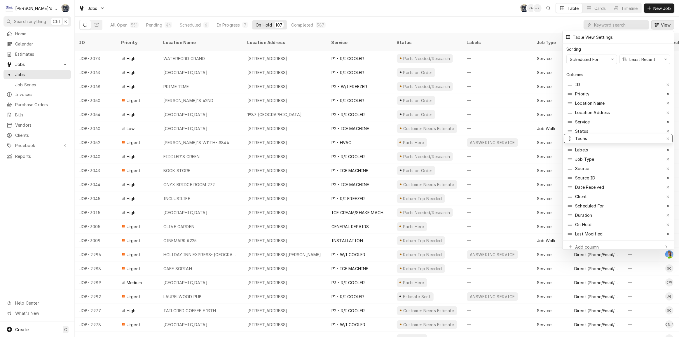
drag, startPoint x: 587, startPoint y: 172, endPoint x: 589, endPoint y: 133, distance: 39.1
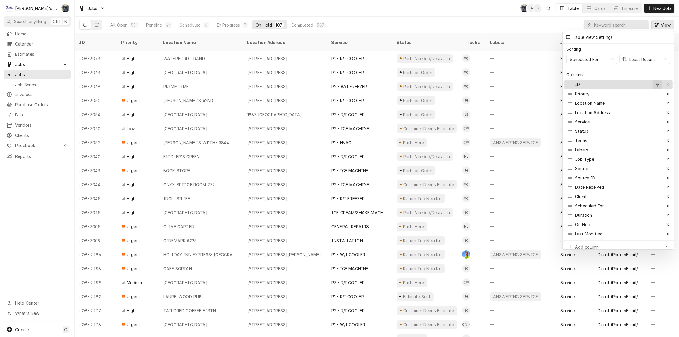
click at [658, 83] on icon "button" at bounding box center [657, 85] width 3 height 4
click at [658, 94] on div "button" at bounding box center [658, 97] width 6 height 6
click at [658, 104] on icon "button" at bounding box center [657, 106] width 3 height 4
click at [520, 20] on div at bounding box center [339, 168] width 679 height 337
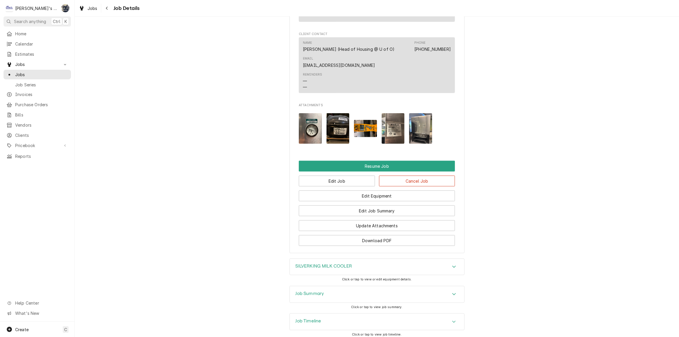
scroll to position [732, 0]
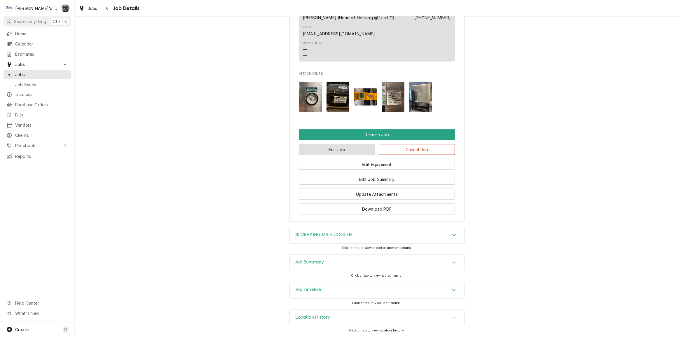
click at [350, 152] on button "Edit Job" at bounding box center [337, 149] width 76 height 11
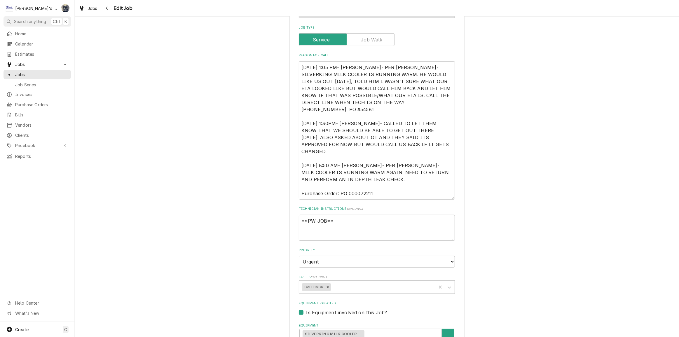
scroll to position [239, 0]
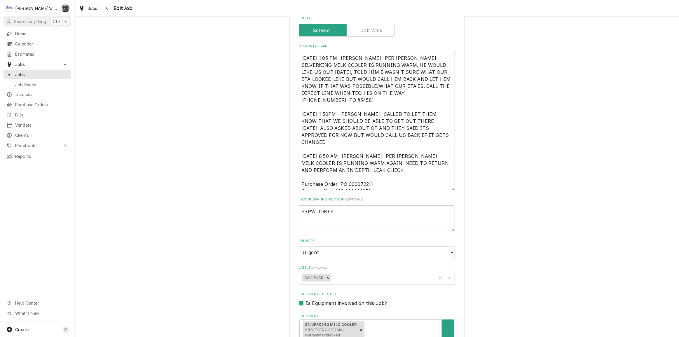
click at [385, 179] on textarea "9/26/2025 1:05 PM- BECKETT- PER ARIEL- SILVERKING MILK COOLER IS RUNNING WARM. …" at bounding box center [377, 121] width 156 height 138
type textarea "x"
type textarea "9/26/2025 1:05 PM- BECKETT- PER ARIEL- SILVERKING MILK COOLER IS RUNNING WARM. …"
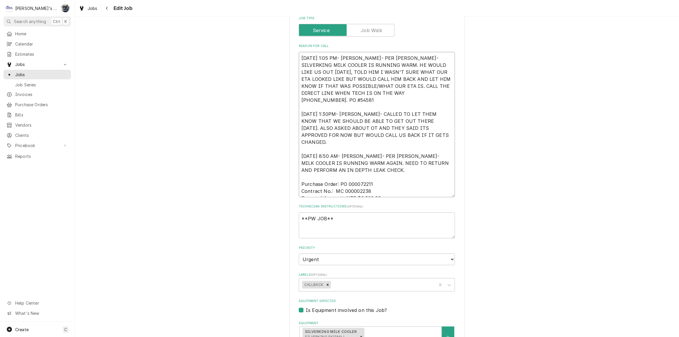
type textarea "x"
type textarea "9/26/2025 1:05 PM- BECKETT- PER ARIEL- SILVERKING MILK COOLER IS RUNNING WARM. …"
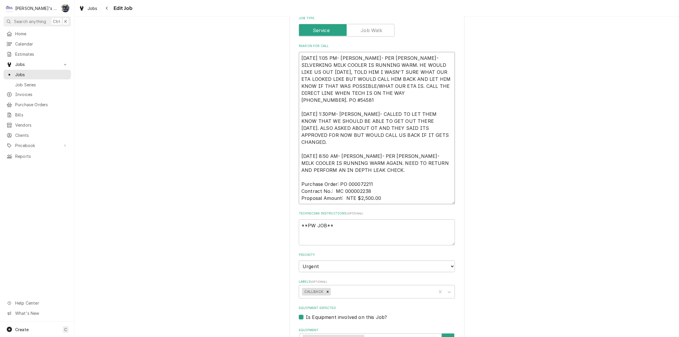
drag, startPoint x: 379, startPoint y: 175, endPoint x: 299, endPoint y: 159, distance: 82.4
click at [299, 159] on textarea "9/26/2025 1:05 PM- BECKETT- PER ARIEL- SILVERKING MILK COOLER IS RUNNING WARM. …" at bounding box center [377, 128] width 156 height 152
click at [420, 86] on textarea "9/26/2025 1:05 PM- BECKETT- PER ARIEL- SILVERKING MILK COOLER IS RUNNING WARM. …" at bounding box center [377, 128] width 156 height 152
click at [421, 123] on textarea "9/26/2025 1:05 PM- BECKETT- PER ARIEL- SILVERKING MILK COOLER IS RUNNING WARM. …" at bounding box center [377, 128] width 156 height 152
click at [416, 86] on textarea "9/26/2025 1:05 PM- BECKETT- PER ARIEL- SILVERKING MILK COOLER IS RUNNING WARM. …" at bounding box center [377, 128] width 156 height 152
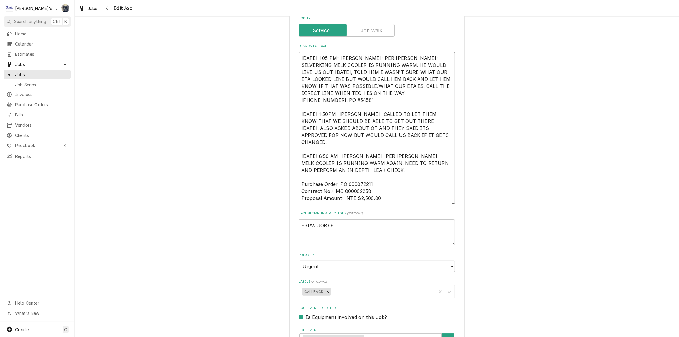
type textarea "x"
type textarea "9/26/2025 1:05 PM- BECKETT- PER ARIEL- SILVERKING MILK COOLER IS RUNNING WARM. …"
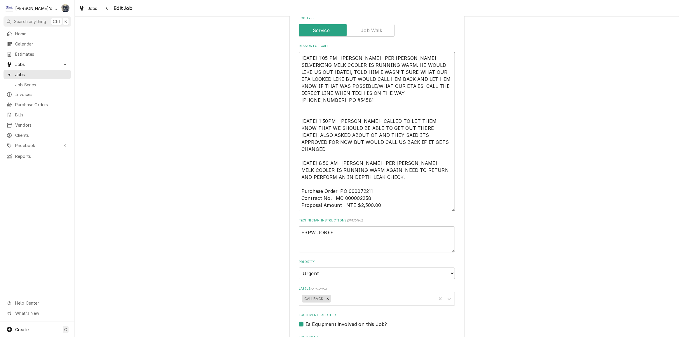
type textarea "x"
type textarea "9/26/2025 1:05 PM- BECKETT- PER ARIEL- SILVERKING MILK COOLER IS RUNNING WARM. …"
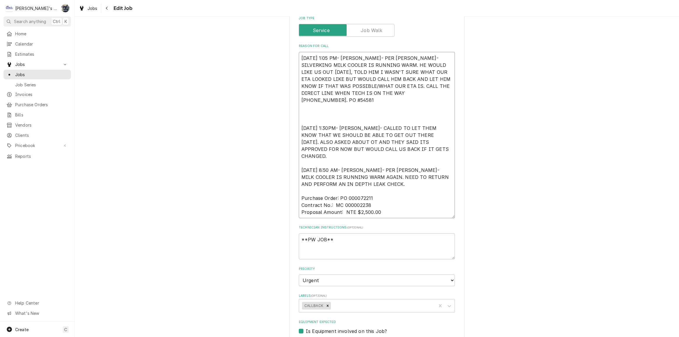
paste textarea "Purchase Order: PO 000072211 Contract No.: MC 000002238 Proposal Amount: NTE $2…"
type textarea "x"
type textarea "9/26/2025 1:05 PM- BECKETT- PER ARIEL- SILVERKING MILK COOLER IS RUNNING WARM. …"
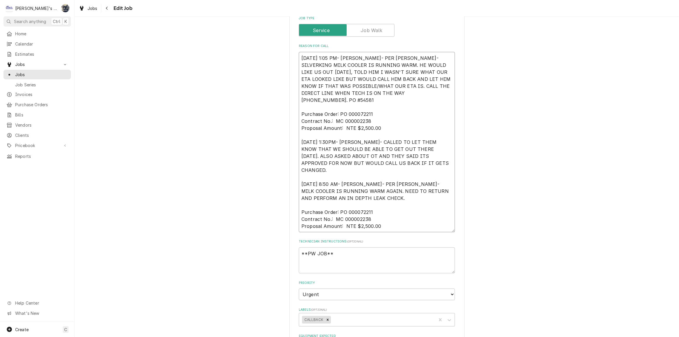
drag, startPoint x: 380, startPoint y: 203, endPoint x: 300, endPoint y: 186, distance: 81.7
click at [300, 186] on textarea "9/26/2025 1:05 PM- BECKETT- PER ARIEL- SILVERKING MILK COOLER IS RUNNING WARM. …" at bounding box center [377, 142] width 156 height 180
type textarea "x"
type textarea "9/26/2025 1:05 PM- BECKETT- PER ARIEL- SILVERKING MILK COOLER IS RUNNING WARM. …"
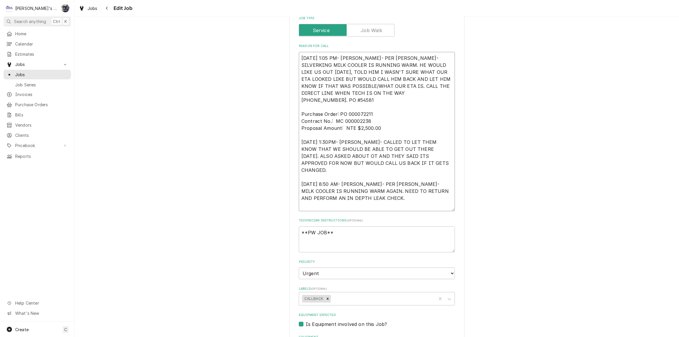
type textarea "x"
type textarea "9/26/2025 1:05 PM- BECKETT- PER ARIEL- SILVERKING MILK COOLER IS RUNNING WARM. …"
type textarea "x"
type textarea "9/26/2025 1:05 PM- BECKETT- PER ARIEL- SILVERKING MILK COOLER IS RUNNING WARM. …"
type textarea "x"
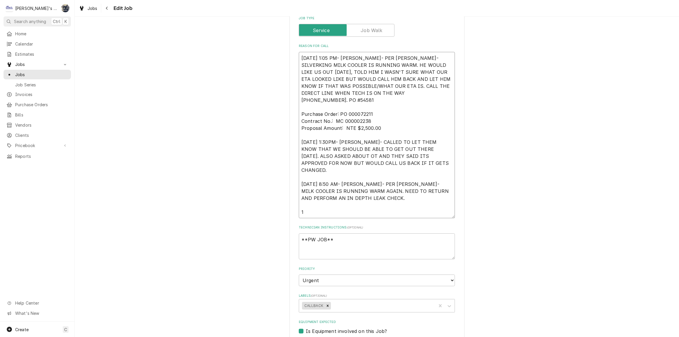
type textarea "9/26/2025 1:05 PM- BECKETT- PER ARIEL- SILVERKING MILK COOLER IS RUNNING WARM. …"
type textarea "x"
type textarea "9/26/2025 1:05 PM- BECKETT- PER ARIEL- SILVERKING MILK COOLER IS RUNNING WARM. …"
type textarea "x"
type textarea "9/26/2025 1:05 PM- BECKETT- PER ARIEL- SILVERKING MILK COOLER IS RUNNING WARM. …"
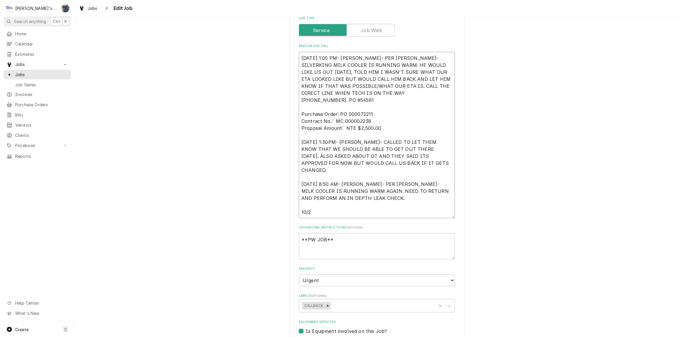
type textarea "x"
type textarea "9/26/2025 1:05 PM- BECKETT- PER ARIEL- SILVERKING MILK COOLER IS RUNNING WARM. …"
type textarea "x"
type textarea "9/26/2025 1:05 PM- BECKETT- PER ARIEL- SILVERKING MILK COOLER IS RUNNING WARM. …"
type textarea "x"
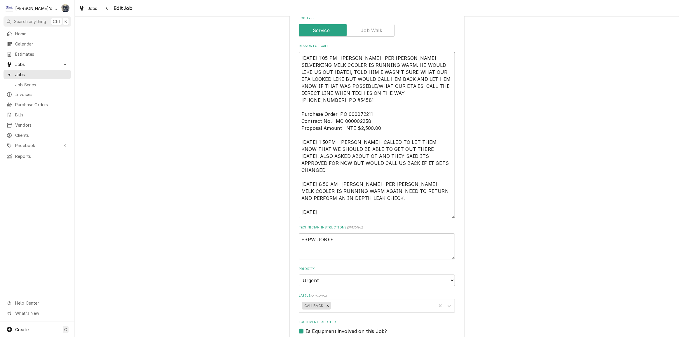
type textarea "9/26/2025 1:05 PM- BECKETT- PER ARIEL- SILVERKING MILK COOLER IS RUNNING WARM. …"
type textarea "x"
type textarea "9/26/2025 1:05 PM- BECKETT- PER ARIEL- SILVERKING MILK COOLER IS RUNNING WARM. …"
type textarea "x"
type textarea "9/26/2025 1:05 PM- BECKETT- PER ARIEL- SILVERKING MILK COOLER IS RUNNING WARM. …"
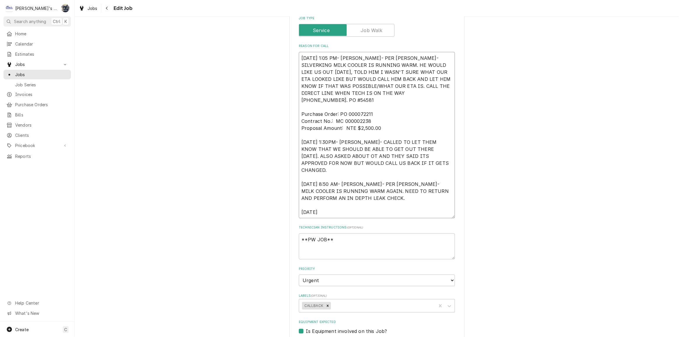
type textarea "x"
type textarea "9/26/2025 1:05 PM- BECKETT- PER ARIEL- SILVERKING MILK COOLER IS RUNNING WARM. …"
type textarea "x"
type textarea "9/26/2025 1:05 PM- BECKETT- PER ARIEL- SILVERKING MILK COOLER IS RUNNING WARM. …"
type textarea "x"
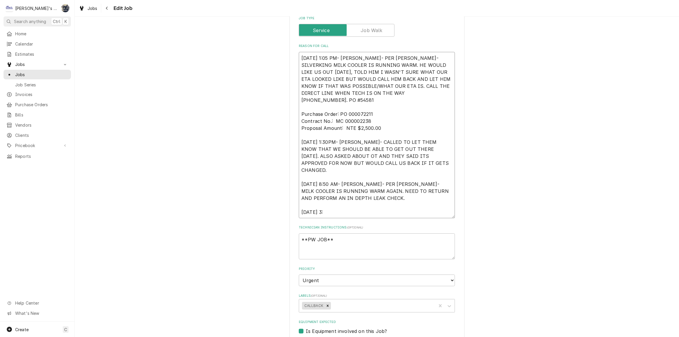
type textarea "9/26/2025 1:05 PM- BECKETT- PER ARIEL- SILVERKING MILK COOLER IS RUNNING WARM. …"
type textarea "x"
type textarea "9/26/2025 1:05 PM- BECKETT- PER ARIEL- SILVERKING MILK COOLER IS RUNNING WARM. …"
type textarea "x"
type textarea "9/26/2025 1:05 PM- BECKETT- PER ARIEL- SILVERKING MILK COOLER IS RUNNING WARM. …"
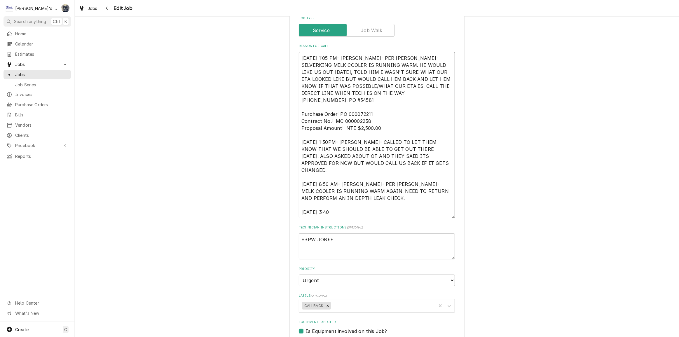
type textarea "x"
type textarea "9/26/2025 1:05 PM- BECKETT- PER ARIEL- SILVERKING MILK COOLER IS RUNNING WARM. …"
type textarea "x"
type textarea "9/26/2025 1:05 PM- BECKETT- PER ARIEL- SILVERKING MILK COOLER IS RUNNING WARM. …"
type textarea "x"
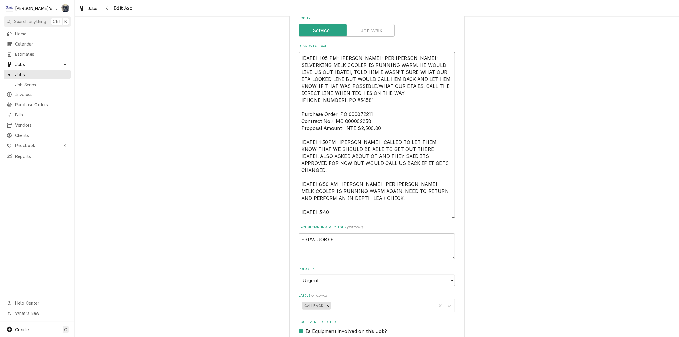
type textarea "9/26/2025 1:05 PM- BECKETT- PER ARIEL- SILVERKING MILK COOLER IS RUNNING WARM. …"
type textarea "x"
type textarea "9/26/2025 1:05 PM- BECKETT- PER ARIEL- SILVERKING MILK COOLER IS RUNNING WARM. …"
type textarea "x"
type textarea "9/26/2025 1:05 PM- BECKETT- PER ARIEL- SILVERKING MILK COOLER IS RUNNING WARM. …"
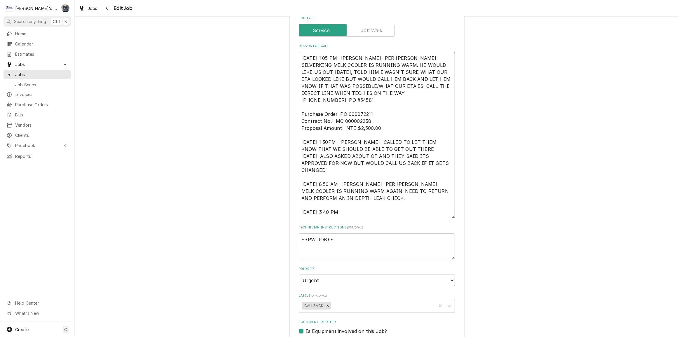
type textarea "x"
type textarea "9/26/2025 1:05 PM- BECKETT- PER ARIEL- SILVERKING MILK COOLER IS RUNNING WARM. …"
type textarea "x"
type textarea "9/26/2025 1:05 PM- BECKETT- PER ARIEL- SILVERKING MILK COOLER IS RUNNING WARM. …"
type textarea "x"
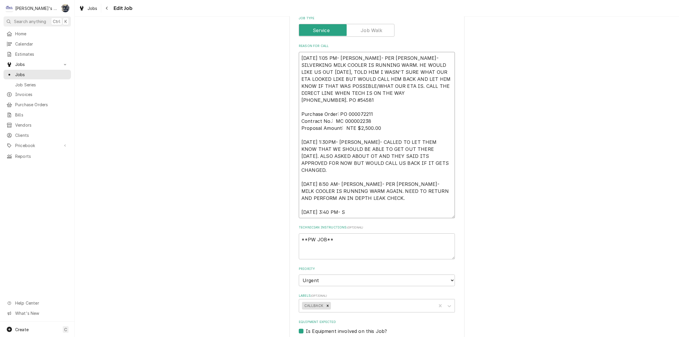
type textarea "9/26/2025 1:05 PM- BECKETT- PER ARIEL- SILVERKING MILK COOLER IS RUNNING WARM. …"
type textarea "x"
type textarea "9/26/2025 1:05 PM- BECKETT- PER ARIEL- SILVERKING MILK COOLER IS RUNNING WARM. …"
type textarea "x"
type textarea "9/26/2025 1:05 PM- BECKETT- PER ARIEL- SILVERKING MILK COOLER IS RUNNING WARM. …"
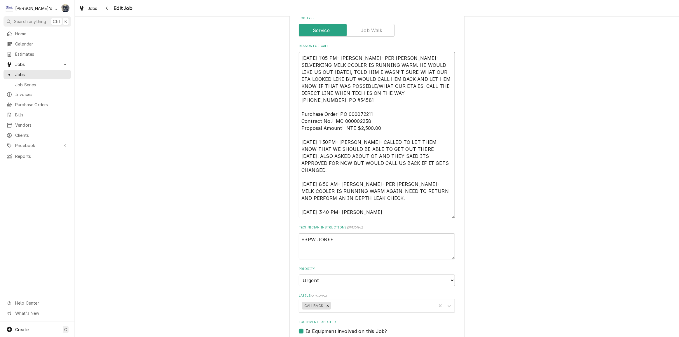
type textarea "x"
type textarea "9/26/2025 1:05 PM- BECKETT- PER ARIEL- SILVERKING MILK COOLER IS RUNNING WARM. …"
type textarea "x"
type textarea "9/26/2025 1:05 PM- BECKETT- PER ARIEL- SILVERKING MILK COOLER IS RUNNING WARM. …"
type textarea "x"
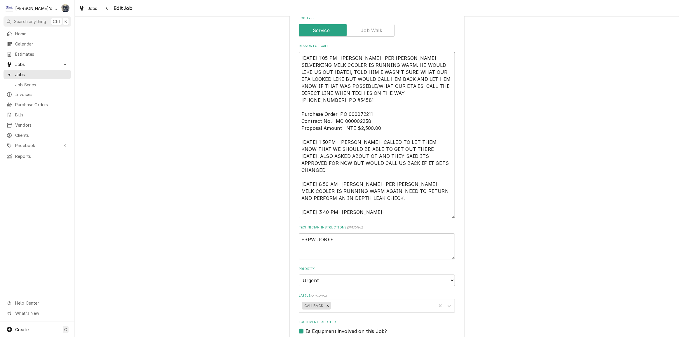
type textarea "9/26/2025 1:05 PM- BECKETT- PER ARIEL- SILVERKING MILK COOLER IS RUNNING WARM. …"
type textarea "x"
type textarea "9/26/2025 1:05 PM- BECKETT- PER ARIEL- SILVERKING MILK COOLER IS RUNNING WARM. …"
type textarea "x"
type textarea "9/26/2025 1:05 PM- BECKETT- PER ARIEL- SILVERKING MILK COOLER IS RUNNING WARM. …"
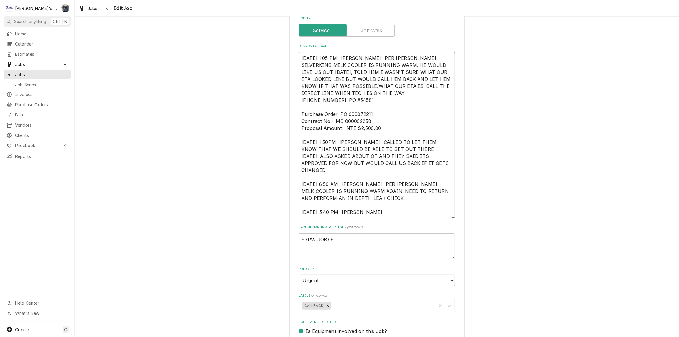
type textarea "x"
type textarea "9/26/2025 1:05 PM- BECKETT- PER ARIEL- SILVERKING MILK COOLER IS RUNNING WARM. …"
type textarea "x"
type textarea "9/26/2025 1:05 PM- BECKETT- PER ARIEL- SILVERKING MILK COOLER IS RUNNING WARM. …"
type textarea "x"
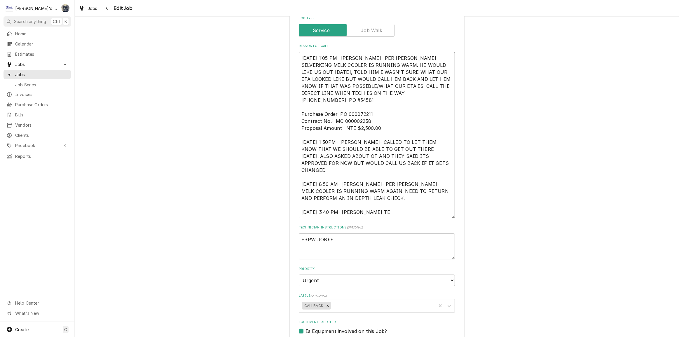
type textarea "9/26/2025 1:05 PM- BECKETT- PER ARIEL- SILVERKING MILK COOLER IS RUNNING WARM. …"
type textarea "x"
type textarea "9/26/2025 1:05 PM- BECKETT- PER ARIEL- SILVERKING MILK COOLER IS RUNNING WARM. …"
type textarea "x"
type textarea "9/26/2025 1:05 PM- BECKETT- PER ARIEL- SILVERKING MILK COOLER IS RUNNING WARM. …"
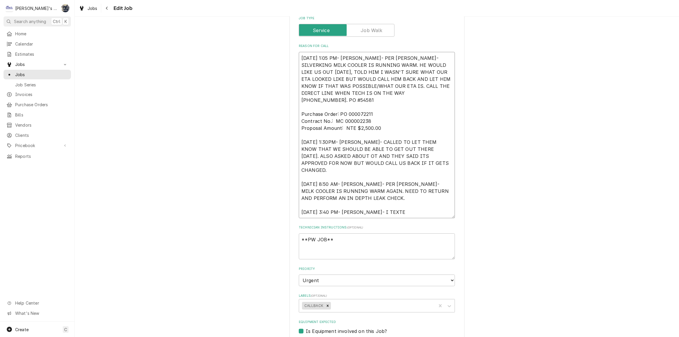
type textarea "x"
type textarea "9/26/2025 1:05 PM- BECKETT- PER ARIEL- SILVERKING MILK COOLER IS RUNNING WARM. …"
type textarea "x"
type textarea "9/26/2025 1:05 PM- BECKETT- PER ARIEL- SILVERKING MILK COOLER IS RUNNING WARM. …"
type textarea "x"
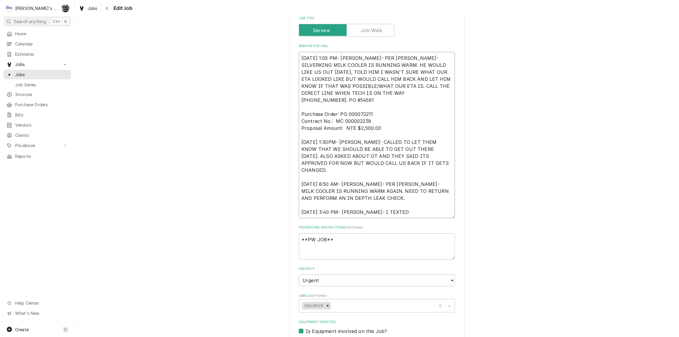
type textarea "9/26/2025 1:05 PM- BECKETT- PER ARIEL- SILVERKING MILK COOLER IS RUNNING WARM. …"
type textarea "x"
type textarea "9/26/2025 1:05 PM- BECKETT- PER ARIEL- SILVERKING MILK COOLER IS RUNNING WARM. …"
type textarea "x"
type textarea "9/26/2025 1:05 PM- BECKETT- PER ARIEL- SILVERKING MILK COOLER IS RUNNING WARM. …"
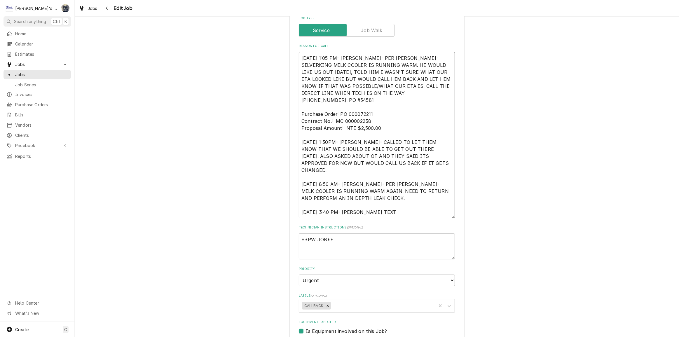
type textarea "x"
type textarea "9/26/2025 1:05 PM- BECKETT- PER ARIEL- SILVERKING MILK COOLER IS RUNNING WARM. …"
type textarea "x"
type textarea "9/26/2025 1:05 PM- BECKETT- PER ARIEL- SILVERKING MILK COOLER IS RUNNING WARM. …"
type textarea "x"
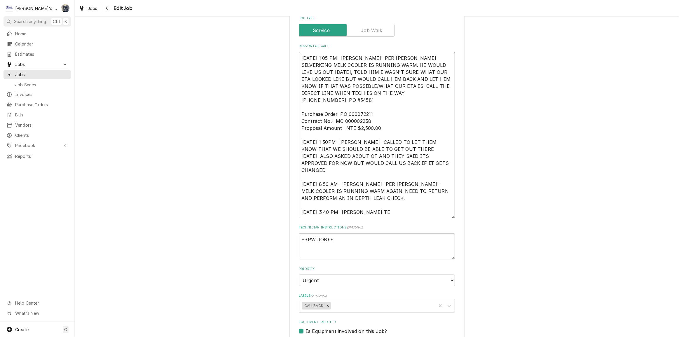
type textarea "9/26/2025 1:05 PM- BECKETT- PER ARIEL- SILVERKING MILK COOLER IS RUNNING WARM. …"
type textarea "x"
type textarea "9/26/2025 1:05 PM- BECKETT- PER ARIEL- SILVERKING MILK COOLER IS RUNNING WARM. …"
type textarea "x"
type textarea "9/26/2025 1:05 PM- BECKETT- PER ARIEL- SILVERKING MILK COOLER IS RUNNING WARM. …"
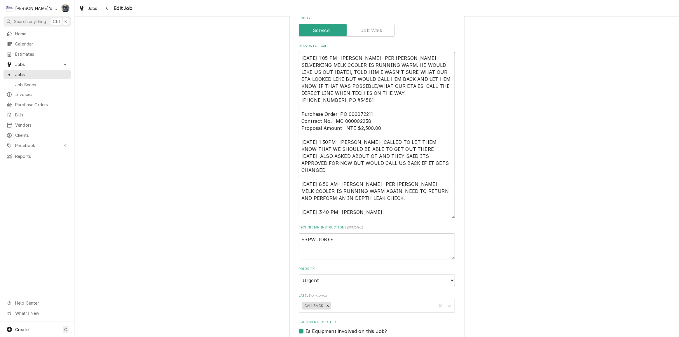
type textarea "x"
type textarea "9/26/2025 1:05 PM- BECKETT- PER ARIEL- SILVERKING MILK COOLER IS RUNNING WARM. …"
type textarea "x"
type textarea "9/26/2025 1:05 PM- BECKETT- PER ARIEL- SILVERKING MILK COOLER IS RUNNING WARM. …"
type textarea "x"
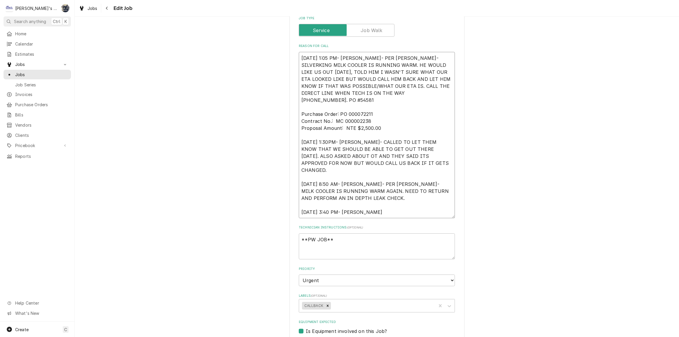
type textarea "9/26/2025 1:05 PM- BECKETT- PER ARIEL- SILVERKING MILK COOLER IS RUNNING WARM. …"
type textarea "x"
type textarea "9/26/2025 1:05 PM- BECKETT- PER ARIEL- SILVERKING MILK COOLER IS RUNNING WARM. …"
type textarea "x"
type textarea "9/26/2025 1:05 PM- BECKETT- PER ARIEL- SILVERKING MILK COOLER IS RUNNING WARM. …"
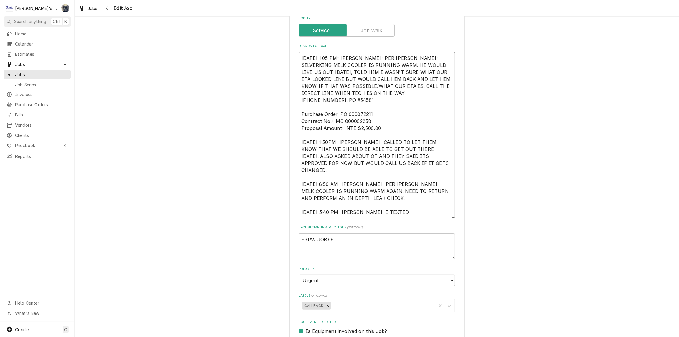
type textarea "x"
type textarea "9/26/2025 1:05 PM- BECKETT- PER ARIEL- SILVERKING MILK COOLER IS RUNNING WARM. …"
type textarea "x"
type textarea "9/26/2025 1:05 PM- BECKETT- PER ARIEL- SILVERKING MILK COOLER IS RUNNING WARM. …"
type textarea "x"
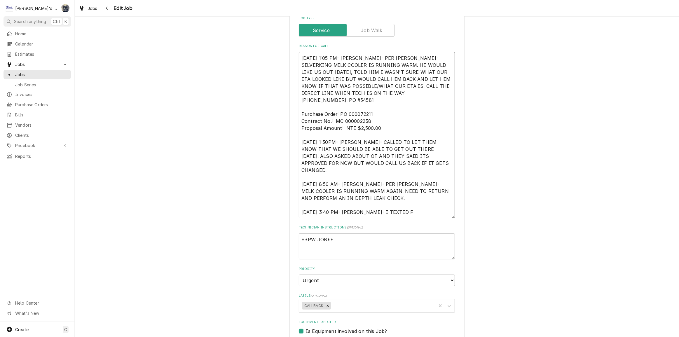
type textarea "9/26/2025 1:05 PM- BECKETT- PER ARIEL- SILVERKING MILK COOLER IS RUNNING WARM. …"
type textarea "x"
type textarea "9/26/2025 1:05 PM- BECKETT- PER ARIEL- SILVERKING MILK COOLER IS RUNNING WARM. …"
type textarea "x"
type textarea "9/26/2025 1:05 PM- BECKETT- PER ARIEL- SILVERKING MILK COOLER IS RUNNING WARM. …"
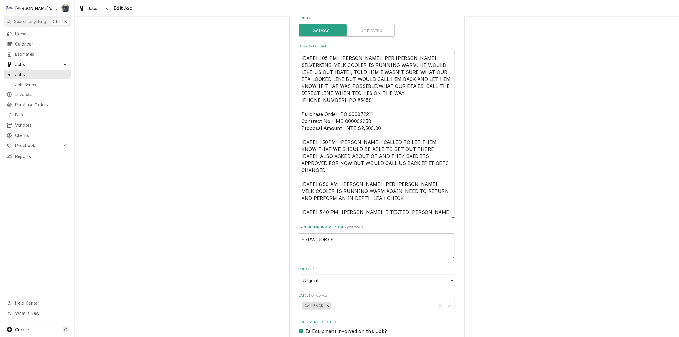
type textarea "x"
type textarea "9/26/2025 1:05 PM- BECKETT- PER ARIEL- SILVERKING MILK COOLER IS RUNNING WARM. …"
type textarea "x"
type textarea "9/26/2025 1:05 PM- BECKETT- PER ARIEL- SILVERKING MILK COOLER IS RUNNING WARM. …"
type textarea "x"
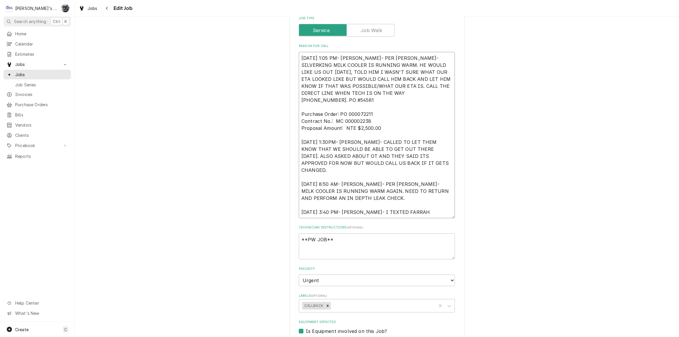
type textarea "9/26/2025 1:05 PM- BECKETT- PER ARIEL- SILVERKING MILK COOLER IS RUNNING WARM. …"
type textarea "x"
type textarea "9/26/2025 1:05 PM- BECKETT- PER ARIEL- SILVERKING MILK COOLER IS RUNNING WARM. …"
type textarea "x"
type textarea "9/26/2025 1:05 PM- BECKETT- PER ARIEL- SILVERKING MILK COOLER IS RUNNING WARM. …"
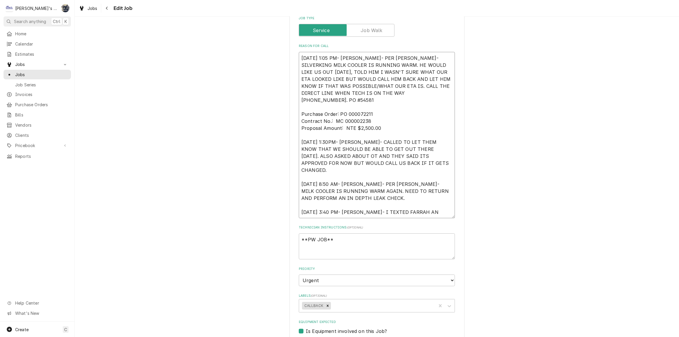
type textarea "x"
type textarea "9/26/2025 1:05 PM- BECKETT- PER ARIEL- SILVERKING MILK COOLER IS RUNNING WARM. …"
type textarea "x"
type textarea "9/26/2025 1:05 PM- BECKETT- PER ARIEL- SILVERKING MILK COOLER IS RUNNING WARM. …"
type textarea "x"
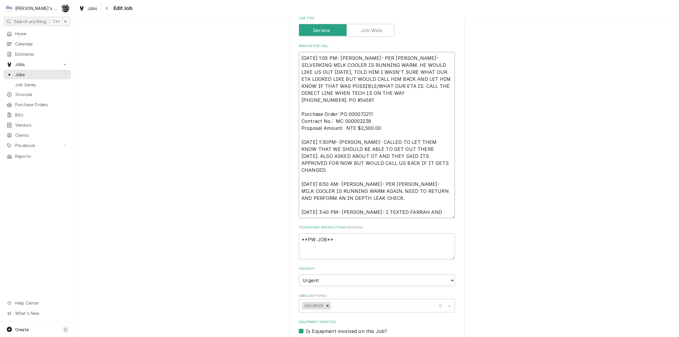
type textarea "9/26/2025 1:05 PM- BECKETT- PER ARIEL- SILVERKING MILK COOLER IS RUNNING WARM. …"
type textarea "x"
type textarea "9/26/2025 1:05 PM- BECKETT- PER ARIEL- SILVERKING MILK COOLER IS RUNNING WARM. …"
type textarea "x"
type textarea "9/26/2025 1:05 PM- BECKETT- PER ARIEL- SILVERKING MILK COOLER IS RUNNING WARM. …"
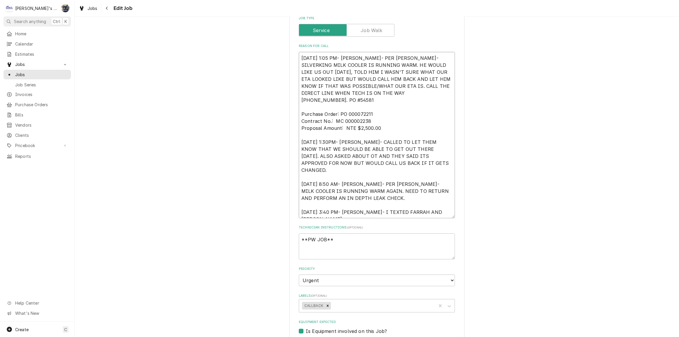
type textarea "x"
type textarea "9/26/2025 1:05 PM- BECKETT- PER ARIEL- SILVERKING MILK COOLER IS RUNNING WARM. …"
type textarea "x"
type textarea "9/26/2025 1:05 PM- BECKETT- PER ARIEL- SILVERKING MILK COOLER IS RUNNING WARM. …"
type textarea "x"
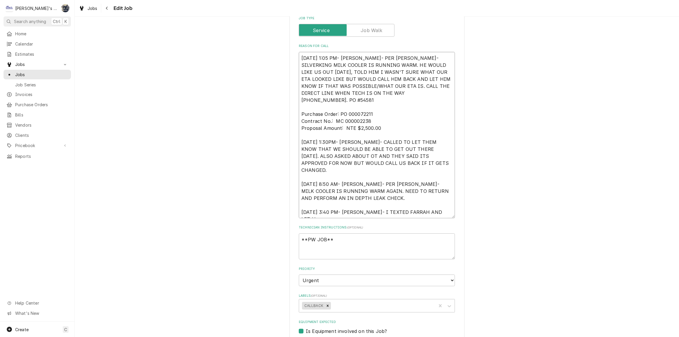
type textarea "9/26/2025 1:05 PM- BECKETT- PER ARIEL- SILVERKING MILK COOLER IS RUNNING WARM. …"
type textarea "x"
type textarea "9/26/2025 1:05 PM- BECKETT- PER ARIEL- SILVERKING MILK COOLER IS RUNNING WARM. …"
type textarea "x"
type textarea "9/26/2025 1:05 PM- BECKETT- PER ARIEL- SILVERKING MILK COOLER IS RUNNING WARM. …"
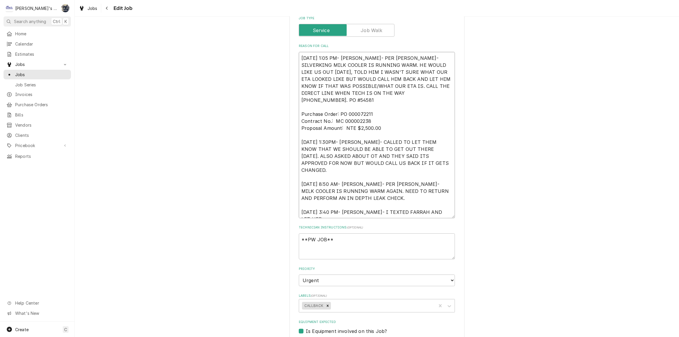
type textarea "x"
type textarea "9/26/2025 1:05 PM- BECKETT- PER ARIEL- SILVERKING MILK COOLER IS RUNNING WARM. …"
type textarea "x"
type textarea "9/26/2025 1:05 PM- BECKETT- PER ARIEL- SILVERKING MILK COOLER IS RUNNING WARM. …"
type textarea "x"
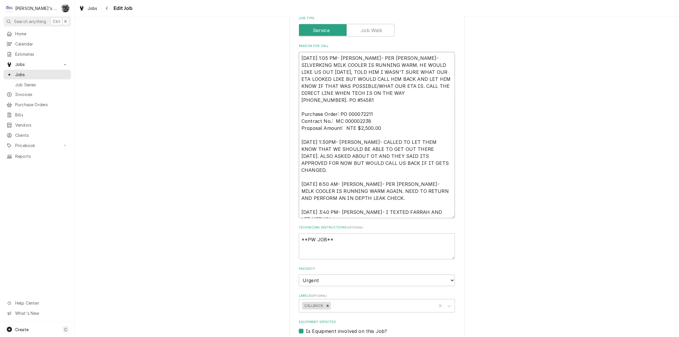
type textarea "9/26/2025 1:05 PM- BECKETT- PER ARIEL- SILVERKING MILK COOLER IS RUNNING WARM. …"
type textarea "x"
type textarea "9/26/2025 1:05 PM- BECKETT- PER ARIEL- SILVERKING MILK COOLER IS RUNNING WARM. …"
type textarea "x"
type textarea "9/26/2025 1:05 PM- BECKETT- PER ARIEL- SILVERKING MILK COOLER IS RUNNING WARM. …"
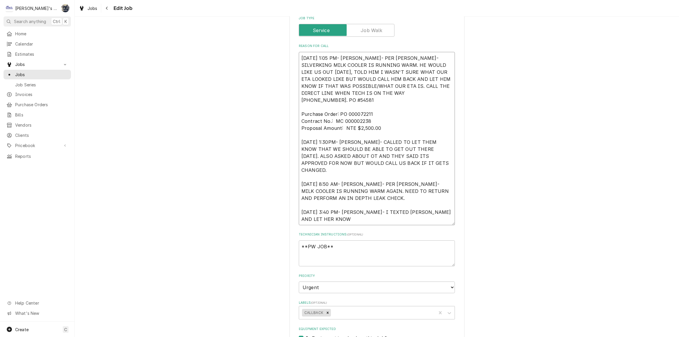
type textarea "x"
type textarea "9/26/2025 1:05 PM- BECKETT- PER ARIEL- SILVERKING MILK COOLER IS RUNNING WARM. …"
type textarea "x"
type textarea "9/26/2025 1:05 PM- BECKETT- PER ARIEL- SILVERKING MILK COOLER IS RUNNING WARM. …"
type textarea "x"
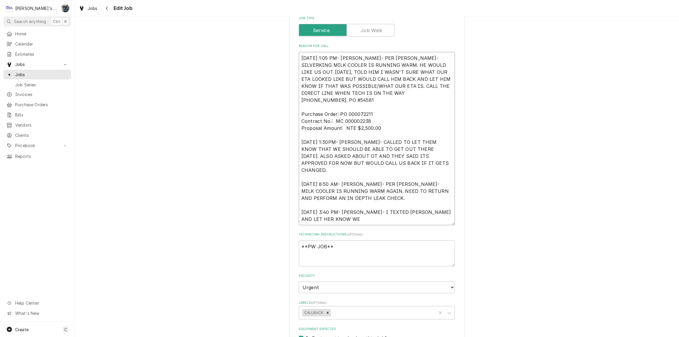
type textarea "9/26/2025 1:05 PM- BECKETT- PER ARIEL- SILVERKING MILK COOLER IS RUNNING WARM. …"
type textarea "x"
type textarea "9/26/2025 1:05 PM- BECKETT- PER ARIEL- SILVERKING MILK COOLER IS RUNNING WARM. …"
type textarea "x"
type textarea "9/26/2025 1:05 PM- BECKETT- PER ARIEL- SILVERKING MILK COOLER IS RUNNING WARM. …"
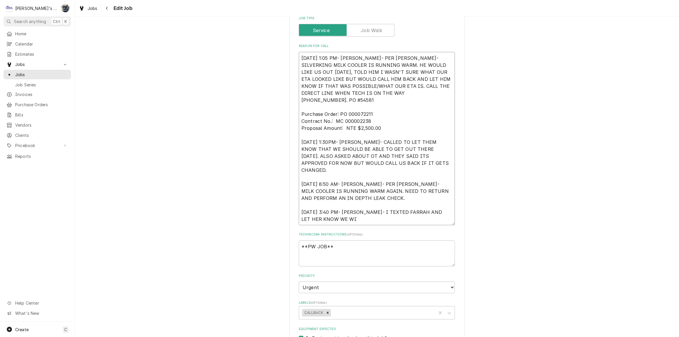
type textarea "x"
type textarea "9/26/2025 1:05 PM- BECKETT- PER ARIEL- SILVERKING MILK COOLER IS RUNNING WARM. …"
type textarea "x"
type textarea "9/26/2025 1:05 PM- BECKETT- PER ARIEL- SILVERKING MILK COOLER IS RUNNING WARM. …"
type textarea "x"
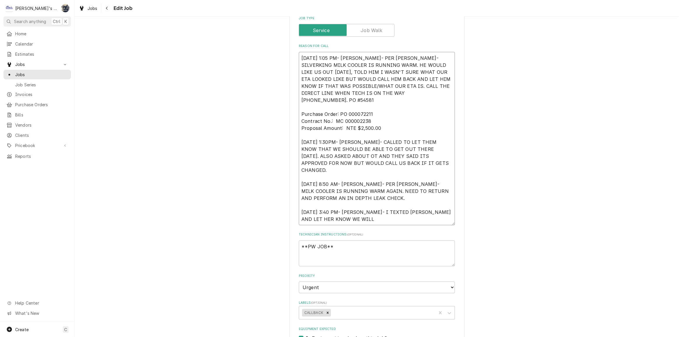
type textarea "9/26/2025 1:05 PM- BECKETT- PER ARIEL- SILVERKING MILK COOLER IS RUNNING WARM. …"
type textarea "x"
type textarea "9/26/2025 1:05 PM- BECKETT- PER ARIEL- SILVERKING MILK COOLER IS RUNNING WARM. …"
type textarea "x"
type textarea "9/26/2025 1:05 PM- BECKETT- PER ARIEL- SILVERKING MILK COOLER IS RUNNING WARM. …"
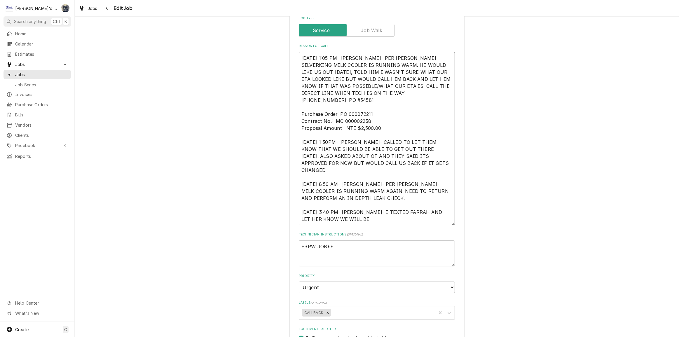
type textarea "x"
type textarea "9/26/2025 1:05 PM- BECKETT- PER ARIEL- SILVERKING MILK COOLER IS RUNNING WARM. …"
type textarea "x"
type textarea "9/26/2025 1:05 PM- BECKETT- PER ARIEL- SILVERKING MILK COOLER IS RUNNING WARM. …"
type textarea "x"
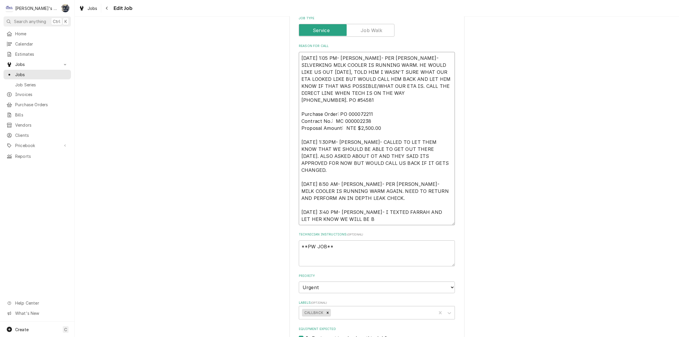
type textarea "9/26/2025 1:05 PM- BECKETT- PER ARIEL- SILVERKING MILK COOLER IS RUNNING WARM. …"
type textarea "x"
type textarea "9/26/2025 1:05 PM- BECKETT- PER ARIEL- SILVERKING MILK COOLER IS RUNNING WARM. …"
type textarea "x"
type textarea "9/26/2025 1:05 PM- BECKETT- PER ARIEL- SILVERKING MILK COOLER IS RUNNING WARM. …"
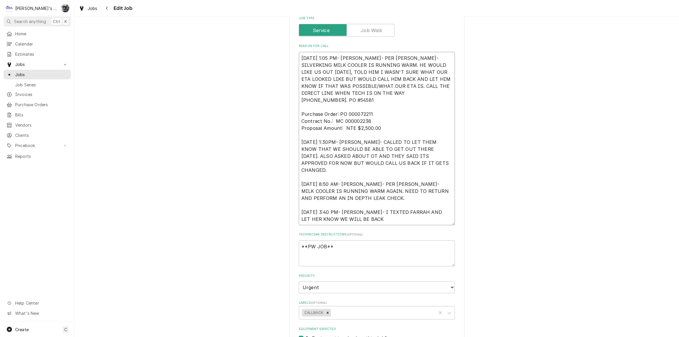
type textarea "x"
type textarea "9/26/2025 1:05 PM- BECKETT- PER ARIEL- SILVERKING MILK COOLER IS RUNNING WARM. …"
type textarea "x"
type textarea "9/26/2025 1:05 PM- BECKETT- PER ARIEL- SILVERKING MILK COOLER IS RUNNING WARM. …"
type textarea "x"
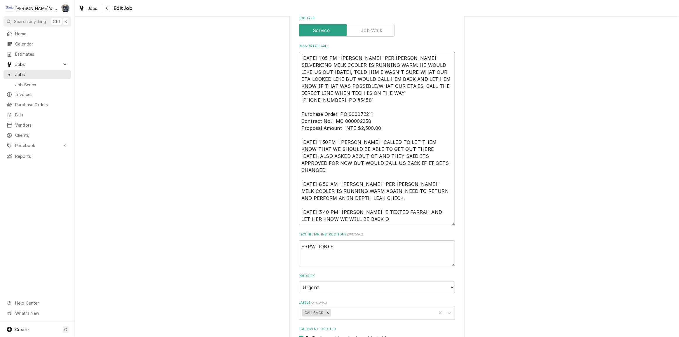
type textarea "9/26/2025 1:05 PM- BECKETT- PER ARIEL- SILVERKING MILK COOLER IS RUNNING WARM. …"
type textarea "x"
type textarea "9/26/2025 1:05 PM- BECKETT- PER ARIEL- SILVERKING MILK COOLER IS RUNNING WARM. …"
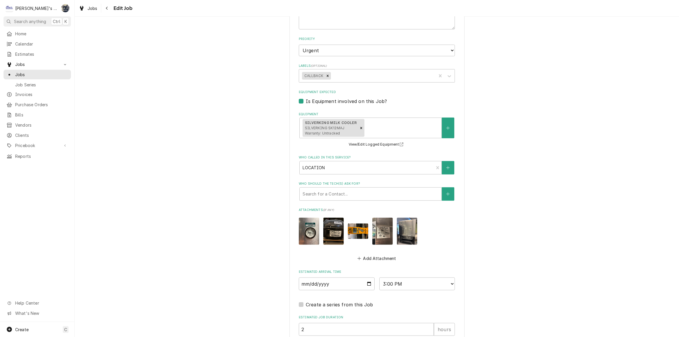
scroll to position [531, 0]
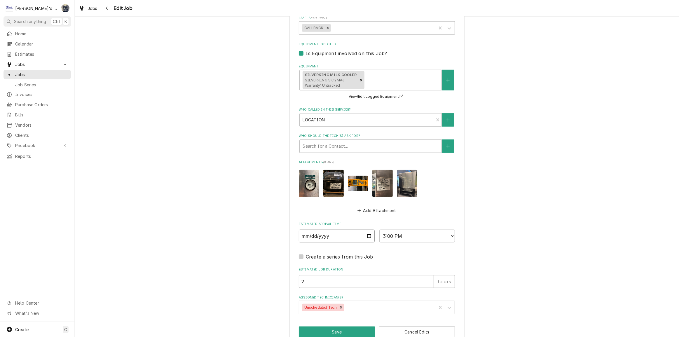
click at [365, 230] on input "2025-10-02" at bounding box center [337, 236] width 76 height 13
click at [444, 231] on select "AM / PM 6:00 AM 6:15 AM 6:30 AM 6:45 AM 7:00 AM 7:15 AM 7:30 AM 7:45 AM 8:00 AM…" at bounding box center [417, 236] width 76 height 13
click at [379, 230] on select "AM / PM 6:00 AM 6:15 AM 6:30 AM 6:45 AM 7:00 AM 7:15 AM 7:30 AM 7:45 AM 8:00 AM…" at bounding box center [417, 236] width 76 height 13
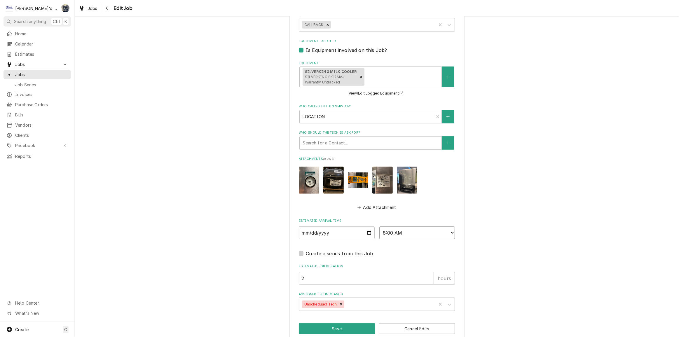
scroll to position [534, 0]
click at [340, 303] on icon "Remove Unscheduled Tech" at bounding box center [341, 304] width 2 height 2
click at [338, 299] on div "Assigned Technician(s)" at bounding box center [371, 304] width 139 height 11
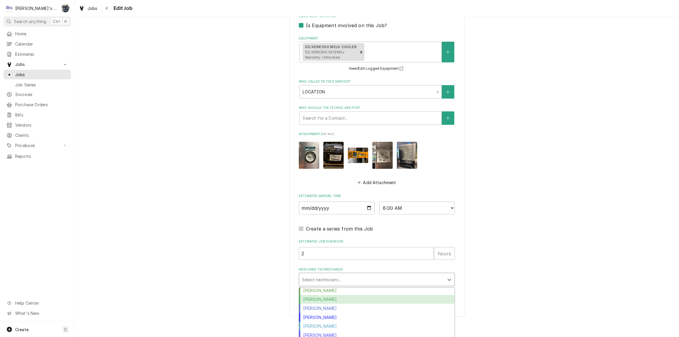
scroll to position [588, 0]
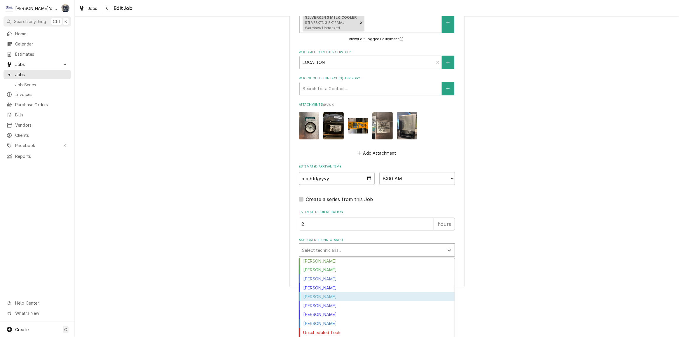
click at [353, 292] on div "Johnny Guerra" at bounding box center [377, 296] width 156 height 9
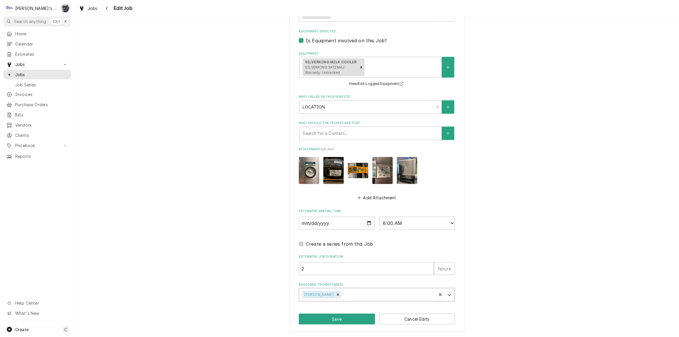
scroll to position [535, 0]
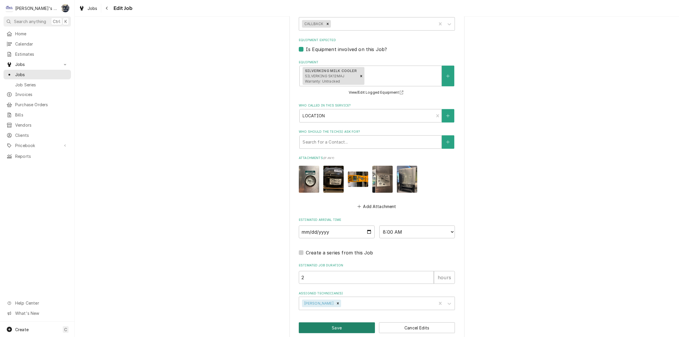
click at [341, 322] on button "Save" at bounding box center [337, 327] width 76 height 11
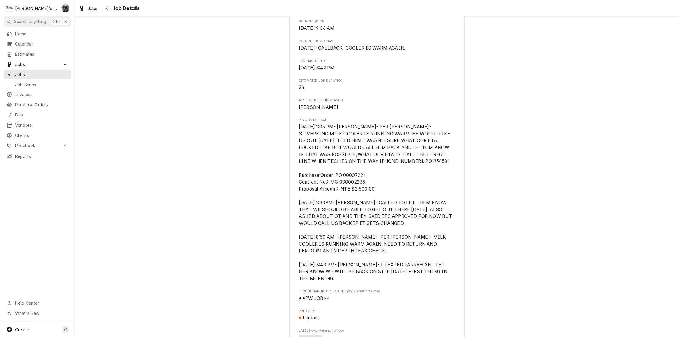
scroll to position [318, 0]
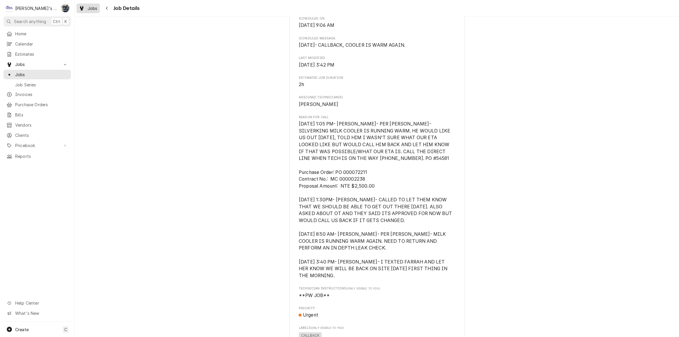
click at [86, 9] on div "Jobs" at bounding box center [88, 8] width 21 height 7
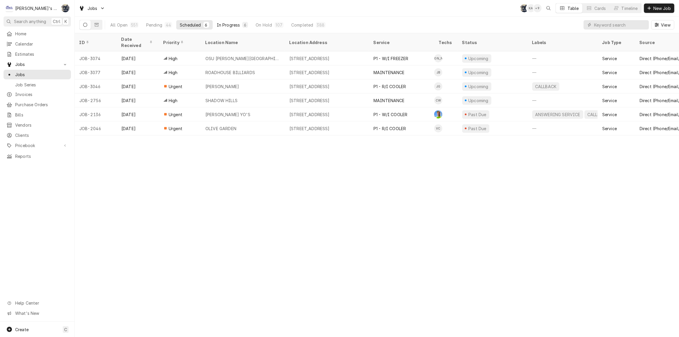
click at [237, 27] on div "In Progress" at bounding box center [228, 25] width 23 height 6
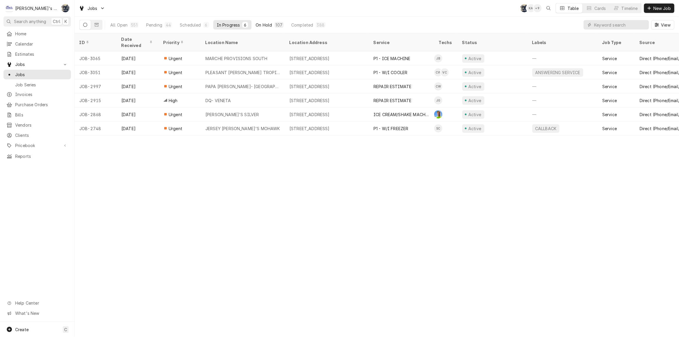
click at [268, 25] on div "On Hold" at bounding box center [264, 25] width 16 height 6
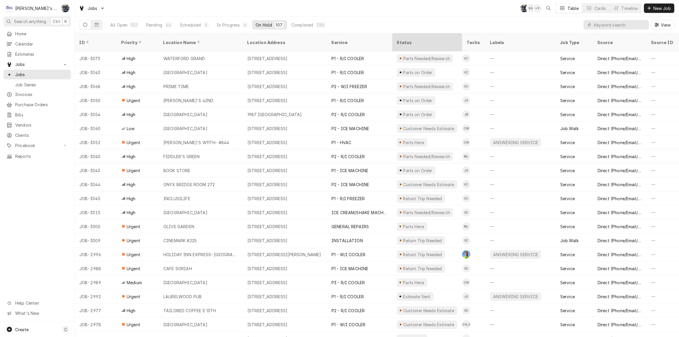
click at [438, 39] on div "Status" at bounding box center [427, 42] width 60 height 6
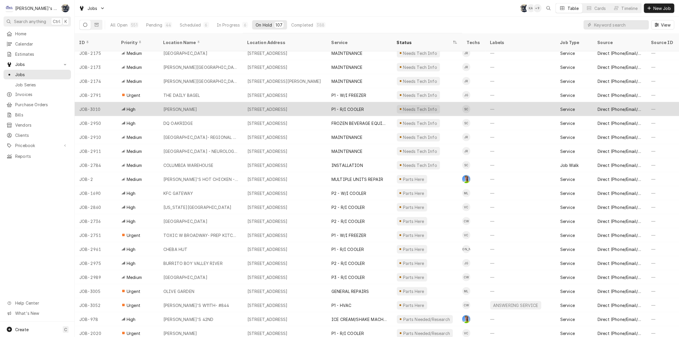
scroll to position [552, 0]
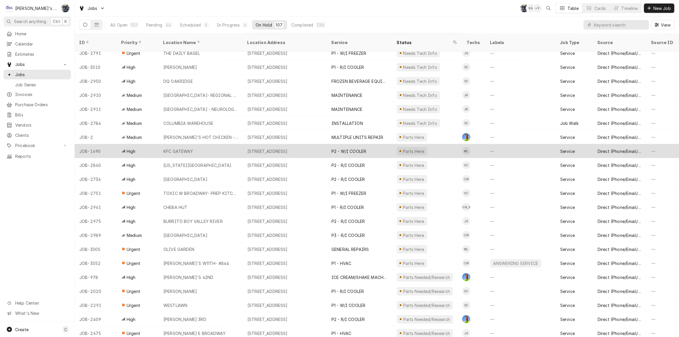
click at [356, 148] on div "P2 - W/I COOLER" at bounding box center [349, 151] width 35 height 6
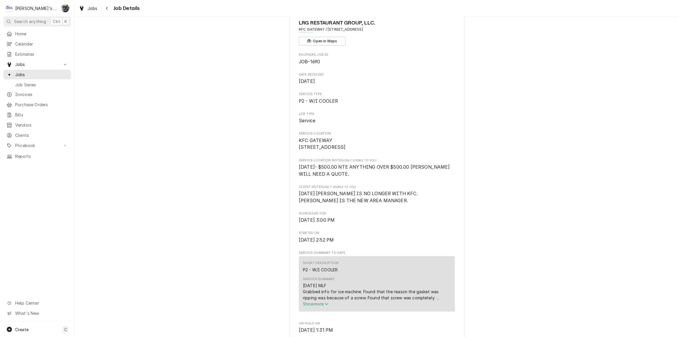
scroll to position [132, 0]
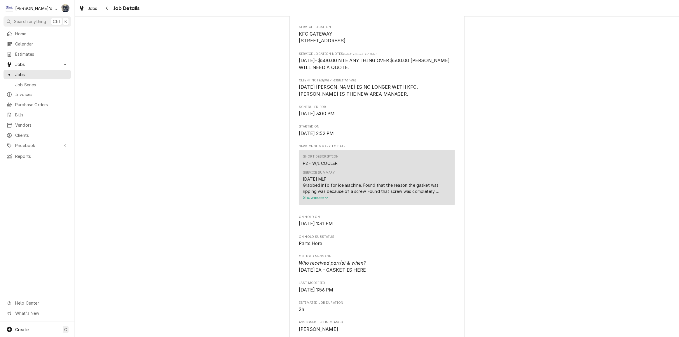
click at [313, 200] on span "Show more" at bounding box center [316, 197] width 26 height 5
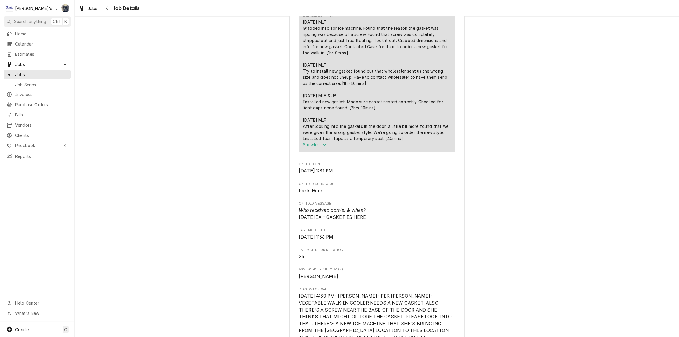
scroll to position [292, 0]
click at [89, 8] on span "Jobs" at bounding box center [93, 8] width 10 height 6
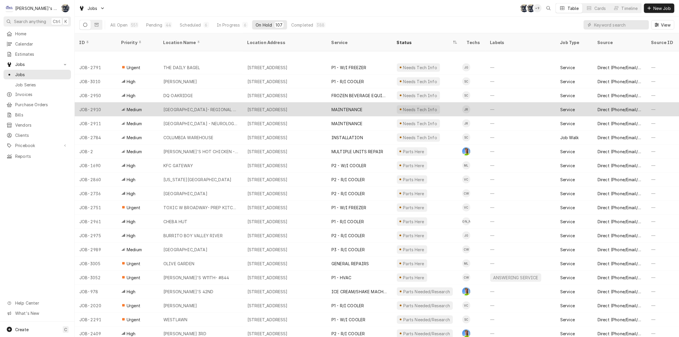
scroll to position [580, 0]
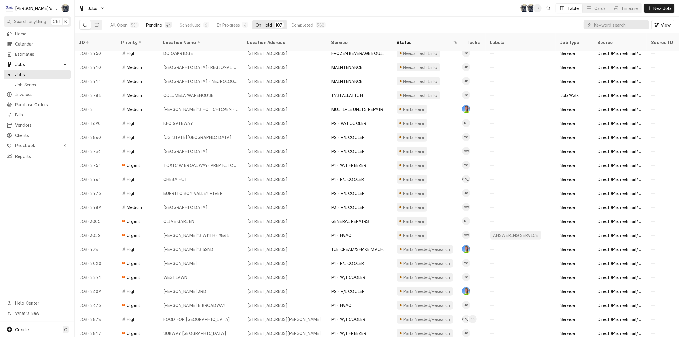
click at [150, 26] on div "Pending" at bounding box center [154, 25] width 16 height 6
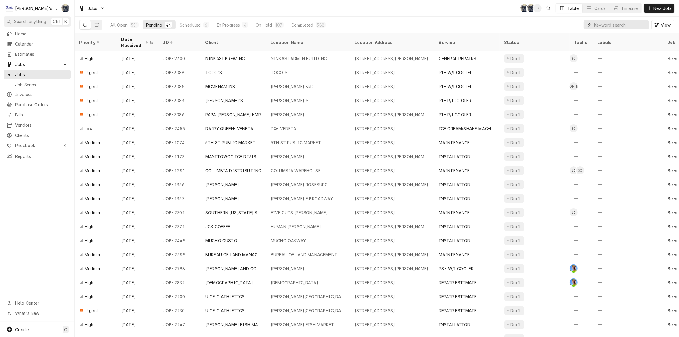
click at [636, 22] on input "Dynamic Content Wrapper" at bounding box center [620, 24] width 52 height 9
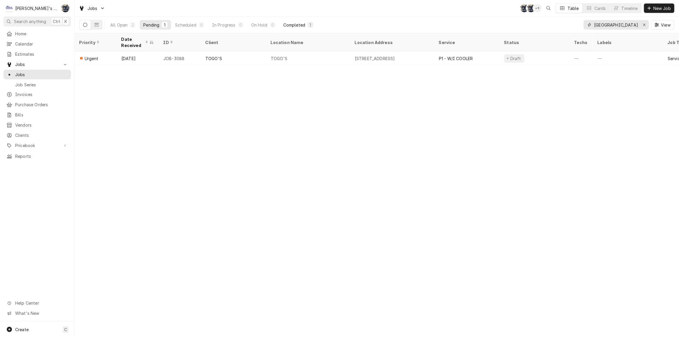
type input "TOGO"
click at [296, 25] on div "Completed" at bounding box center [294, 25] width 22 height 6
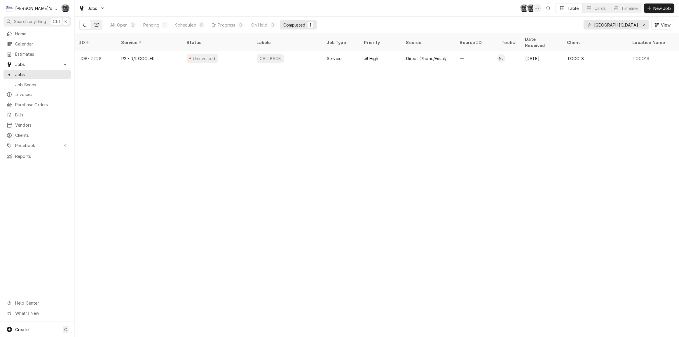
click at [95, 25] on icon "Dynamic Content Wrapper" at bounding box center [97, 25] width 4 height 4
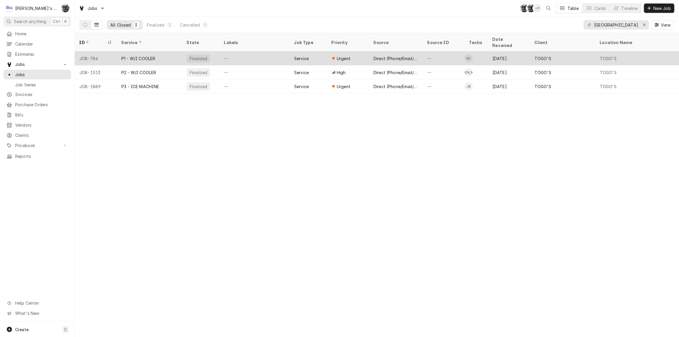
click at [416, 55] on div "Direct (Phone/Email/etc.)" at bounding box center [396, 58] width 44 height 6
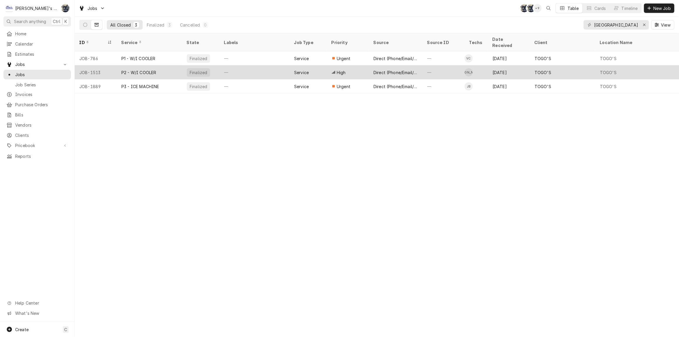
click at [362, 67] on div "High" at bounding box center [348, 72] width 42 height 14
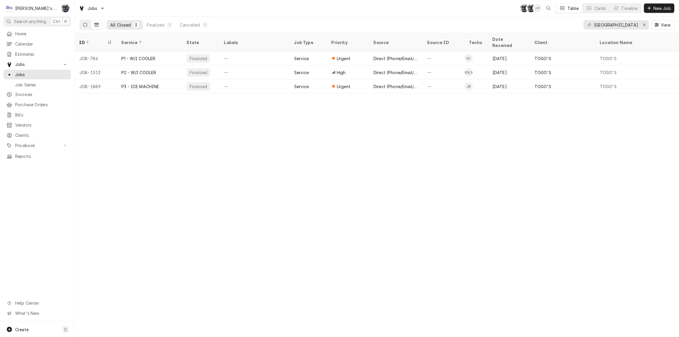
click at [86, 26] on icon "Dynamic Content Wrapper" at bounding box center [85, 25] width 4 height 4
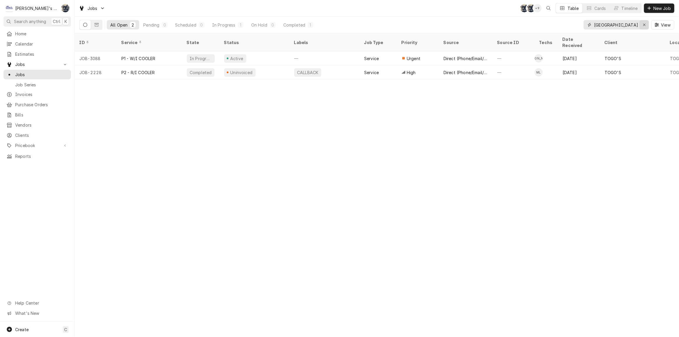
click at [643, 25] on icon "Erase input" at bounding box center [644, 25] width 3 height 4
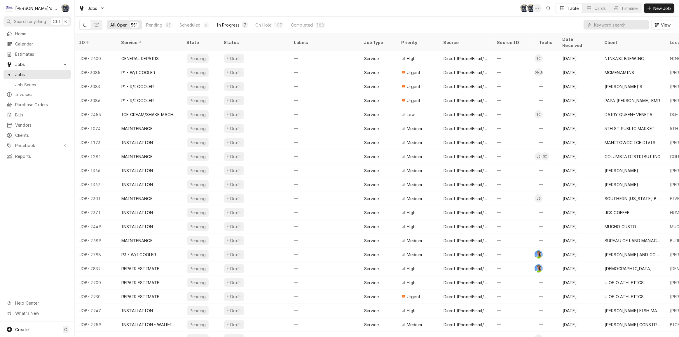
click at [219, 23] on div "In Progress" at bounding box center [228, 25] width 23 height 6
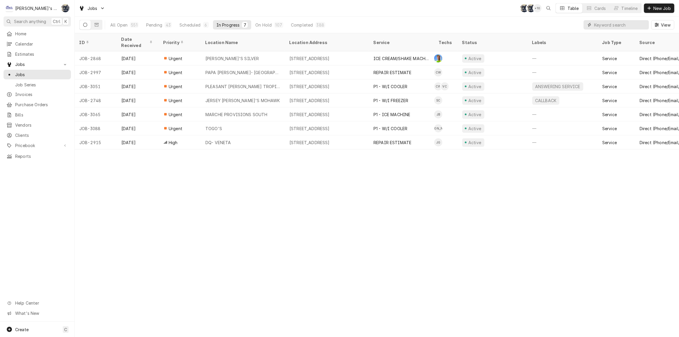
click at [609, 23] on input "Dynamic Content Wrapper" at bounding box center [620, 24] width 52 height 9
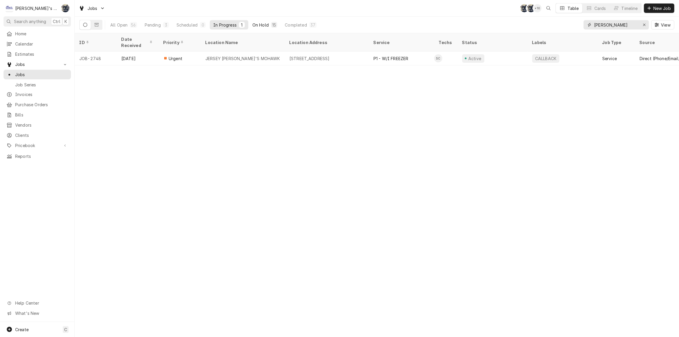
type input "STEVEN"
click at [265, 21] on button "On Hold 15" at bounding box center [265, 24] width 32 height 9
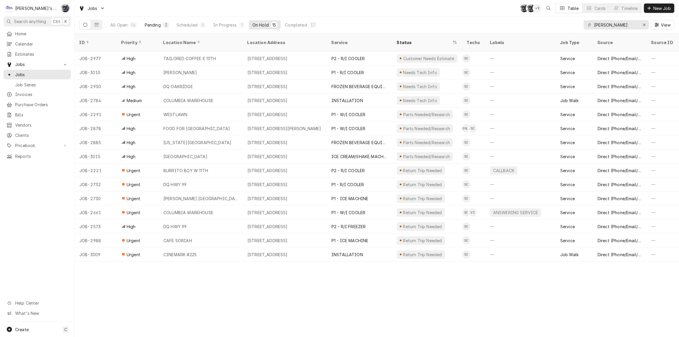
click at [156, 26] on div "Pending" at bounding box center [153, 25] width 16 height 6
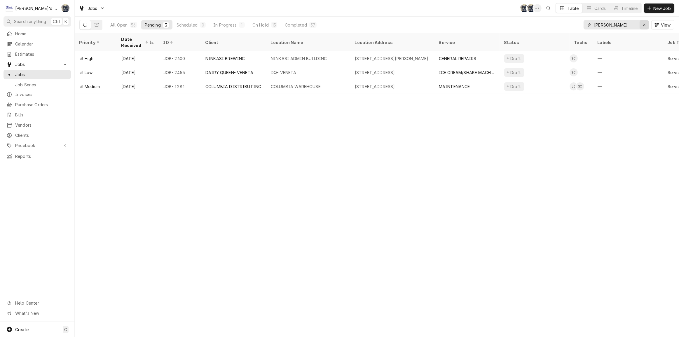
click at [646, 25] on icon "Erase input" at bounding box center [644, 25] width 3 height 4
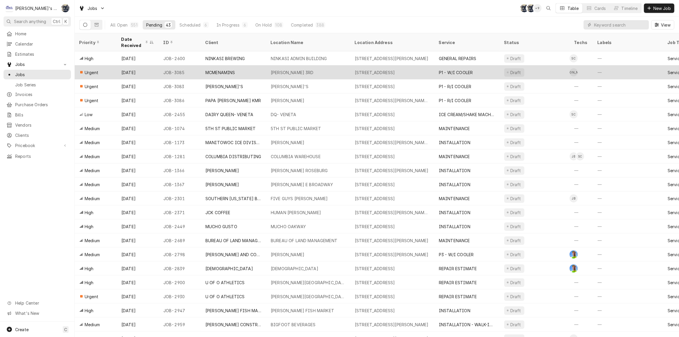
click at [283, 69] on div "MCMENAMIN'S NW 3RD" at bounding box center [292, 72] width 43 height 6
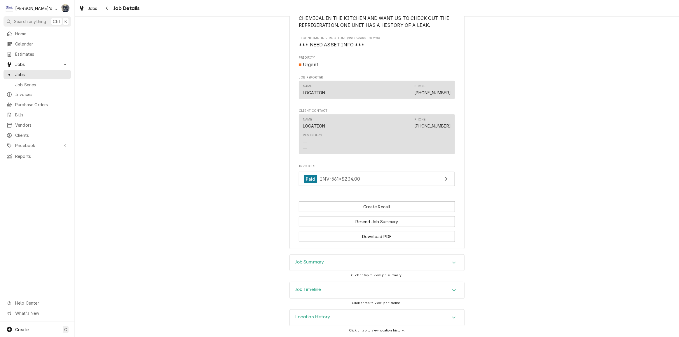
scroll to position [359, 0]
click at [341, 260] on div "Job Summary" at bounding box center [377, 263] width 175 height 16
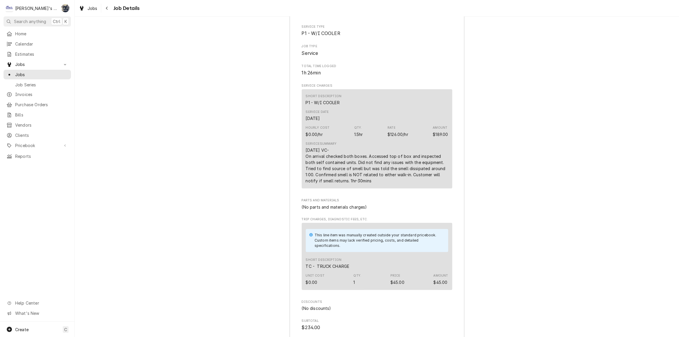
scroll to position [651, 0]
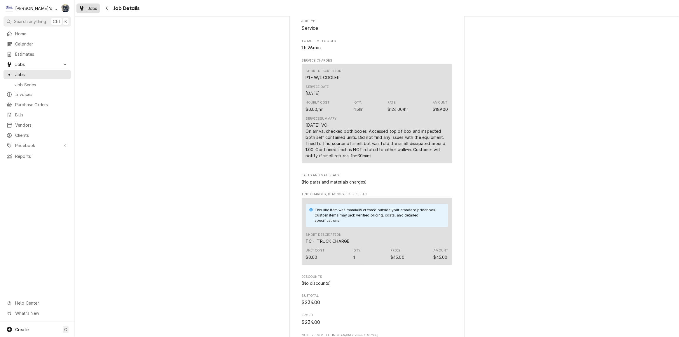
click at [90, 11] on span "Jobs" at bounding box center [93, 8] width 10 height 6
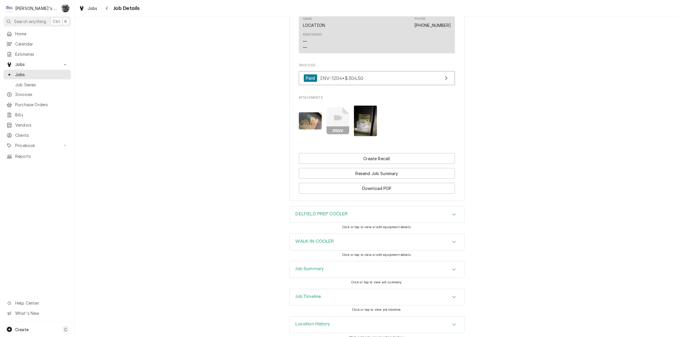
scroll to position [473, 0]
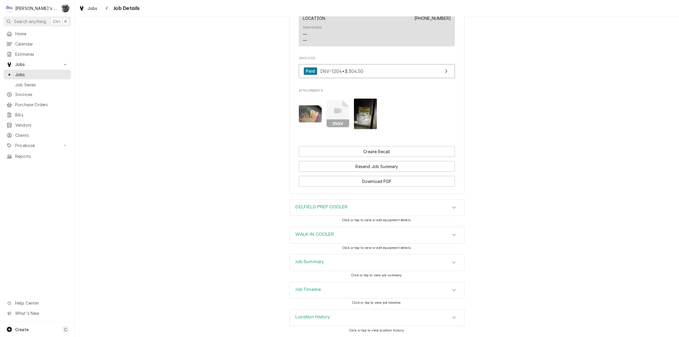
click at [327, 241] on div "WALK-IN COOLER" at bounding box center [377, 235] width 175 height 16
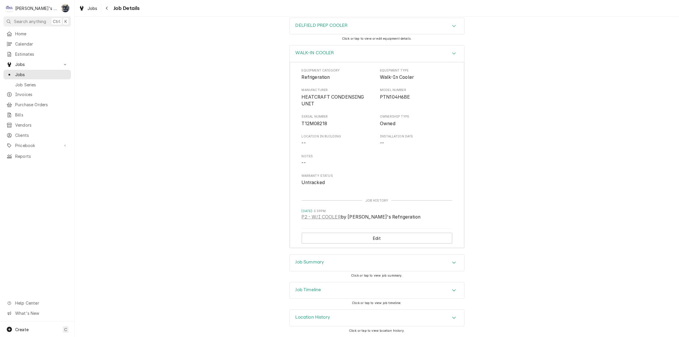
click at [329, 259] on div "Job Summary" at bounding box center [377, 263] width 175 height 16
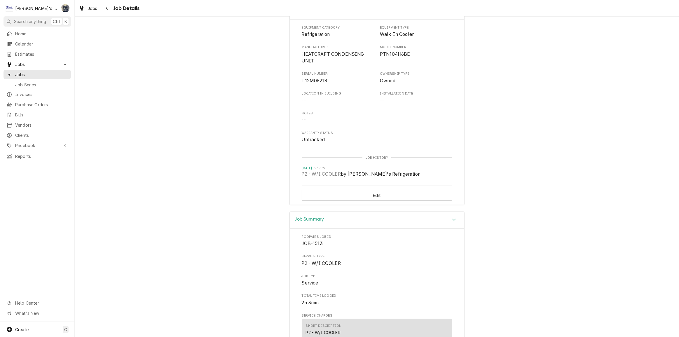
scroll to position [814, 0]
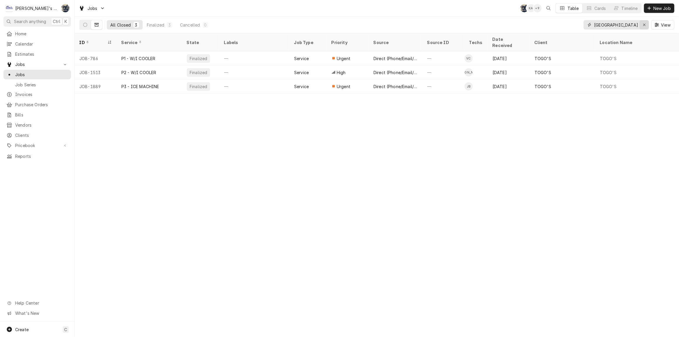
click at [645, 23] on icon "Erase input" at bounding box center [644, 25] width 3 height 4
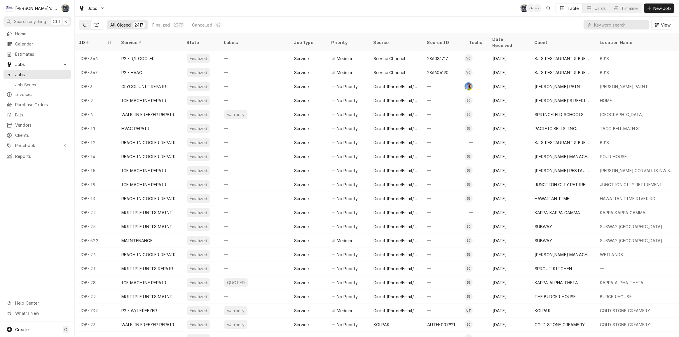
click at [85, 25] on icon "Dynamic Content Wrapper" at bounding box center [85, 25] width 4 height 4
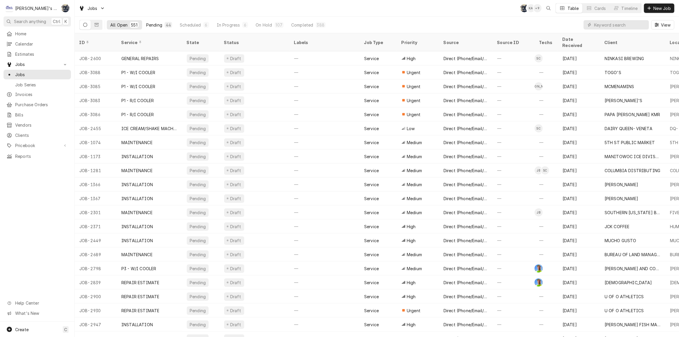
click at [159, 27] on div "Pending" at bounding box center [154, 25] width 16 height 6
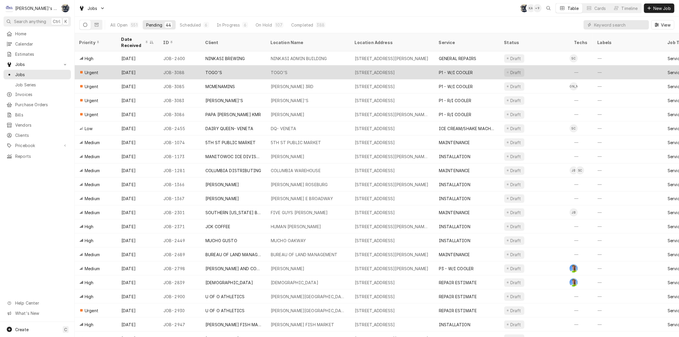
click at [215, 70] on div "TOGO'S" at bounding box center [213, 72] width 17 height 6
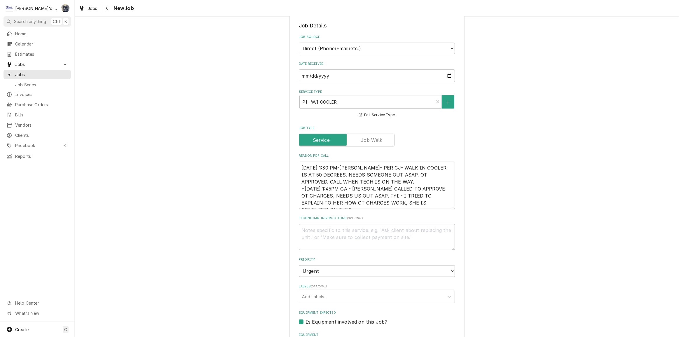
scroll to position [186, 0]
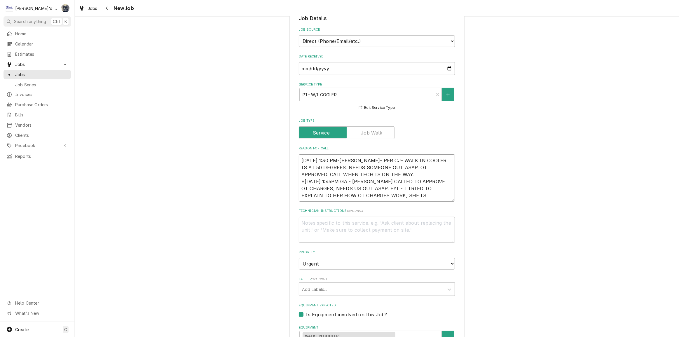
click at [378, 175] on textarea "10/2/2025 1:30 PM-BECKETT- PER CJ- WALK IN COOLER IS AT 50 DEGREES. NEEDS SOMEO…" at bounding box center [377, 177] width 156 height 47
type textarea "x"
type textarea "10/2/2025 1:30 PM-BECKETT- PER CJ- WALK IN COOLER IS AT 50 DEGREES. NEEDS SOMEO…"
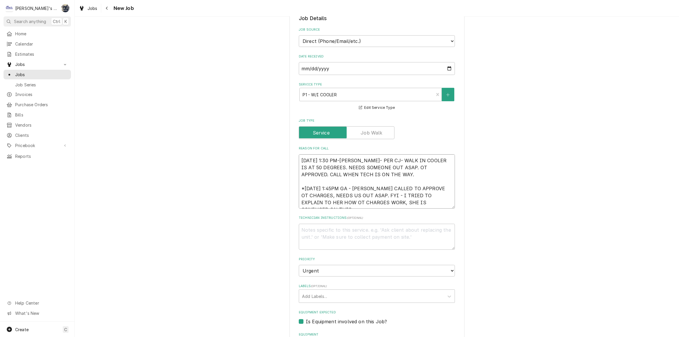
type textarea "x"
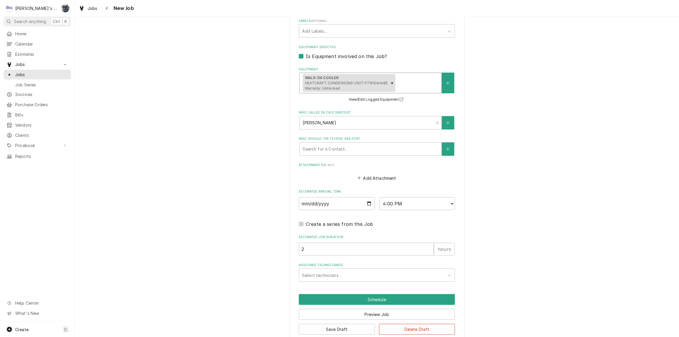
scroll to position [459, 0]
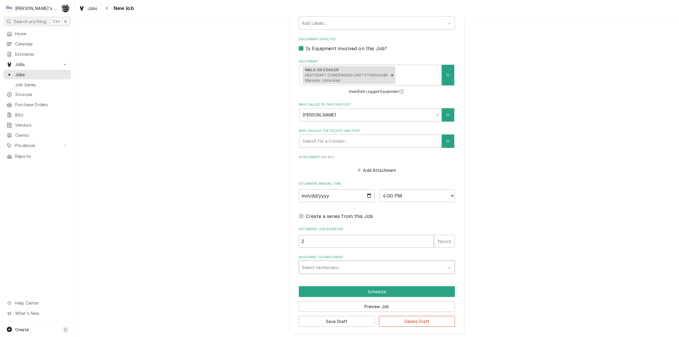
type textarea "10/2/2025 1:30 PM-BECKETT- PER CJ- WALK IN COOLER IS AT 50 DEGREES. NEEDS SOMEO…"
click at [358, 265] on div "Assigned Technician(s)" at bounding box center [371, 267] width 139 height 11
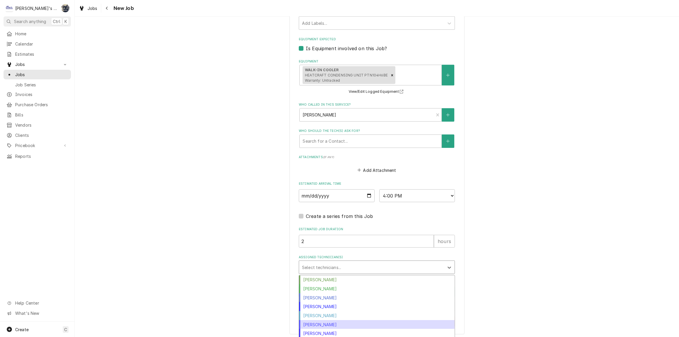
click at [339, 322] on div "Justin Achter" at bounding box center [377, 324] width 156 height 9
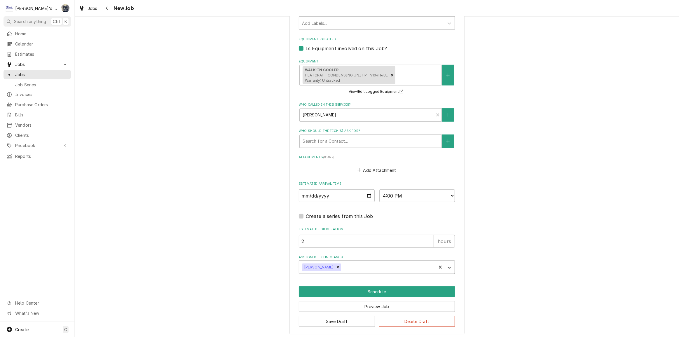
type textarea "x"
click at [415, 196] on select "AM / PM 6:00 AM 6:15 AM 6:30 AM 6:45 AM 7:00 AM 7:15 AM 7:30 AM 7:45 AM 8:00 AM…" at bounding box center [417, 195] width 76 height 13
select select "15:45:00"
click at [379, 189] on select "AM / PM 6:00 AM 6:15 AM 6:30 AM 6:45 AM 7:00 AM 7:15 AM 7:30 AM 7:45 AM 8:00 AM…" at bounding box center [417, 195] width 76 height 13
click at [370, 291] on button "Schedule" at bounding box center [377, 291] width 156 height 11
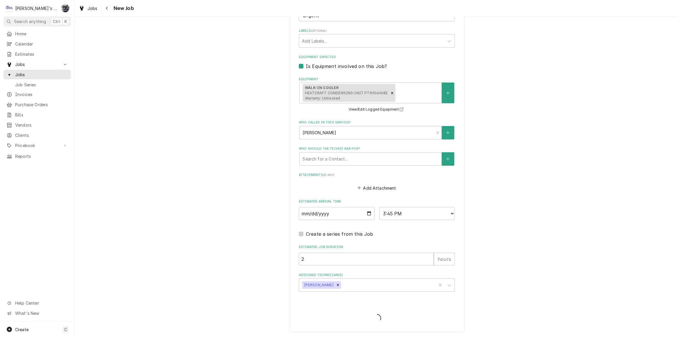
scroll to position [439, 0]
type textarea "x"
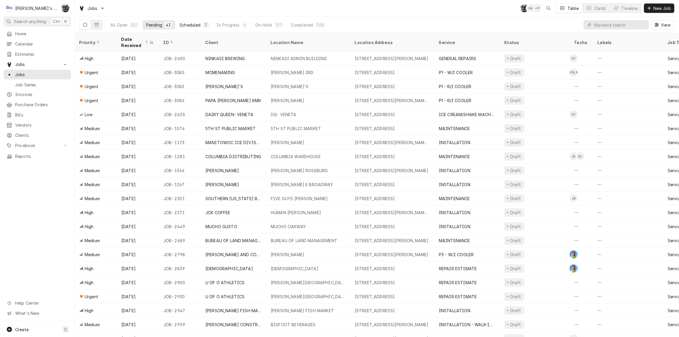
click at [200, 24] on button "Scheduled 7" at bounding box center [194, 24] width 36 height 9
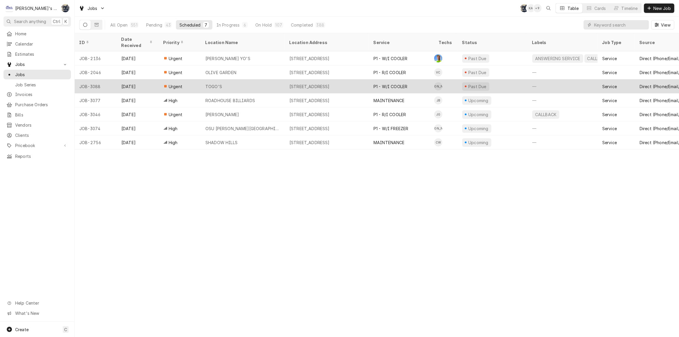
click at [265, 79] on div "TOGO'S" at bounding box center [243, 86] width 84 height 14
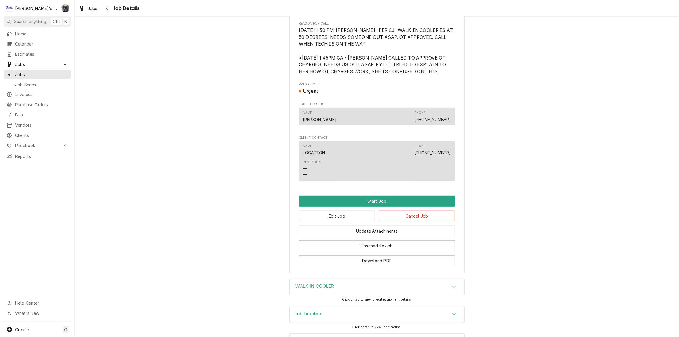
scroll to position [318, 0]
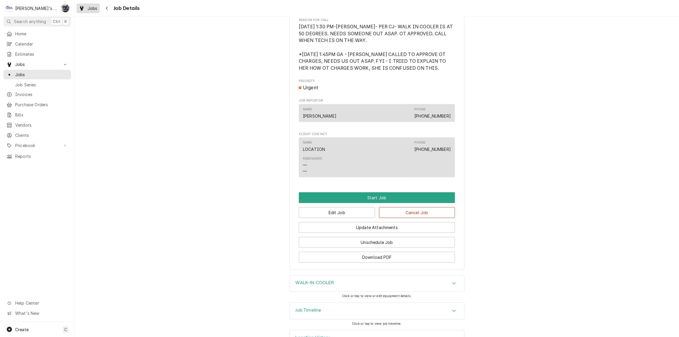
click at [92, 9] on span "Jobs" at bounding box center [93, 8] width 10 height 6
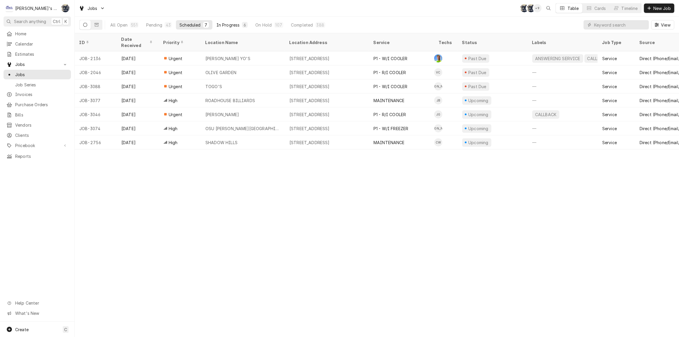
click at [230, 22] on div "In Progress" at bounding box center [228, 25] width 23 height 6
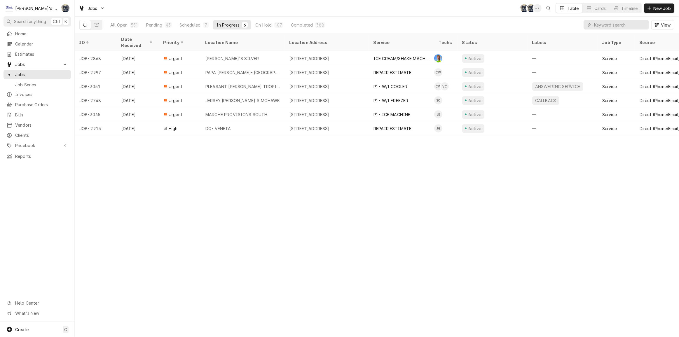
click at [233, 12] on div "Jobs SB SB + 9 Table Cards Timeline New Job" at bounding box center [377, 8] width 604 height 16
click at [155, 24] on div "Pending" at bounding box center [154, 25] width 16 height 6
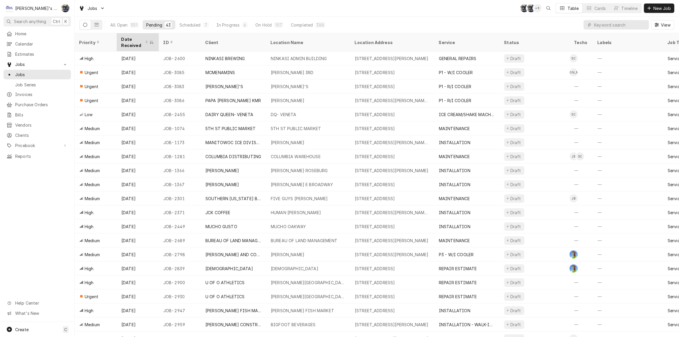
click at [125, 40] on div "Date Received" at bounding box center [134, 42] width 27 height 12
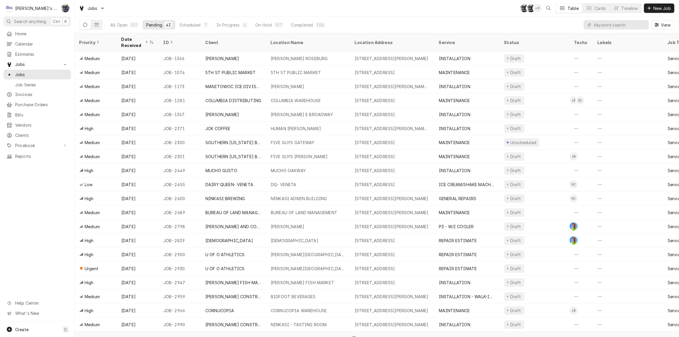
click at [125, 40] on div "Date Received" at bounding box center [134, 42] width 27 height 12
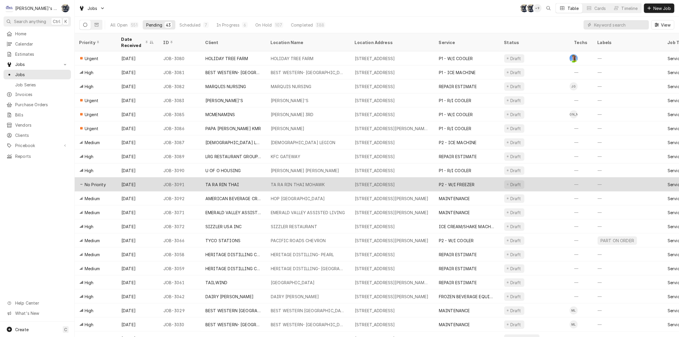
click at [293, 182] on div "TA RA RIN THAI MOHAWK" at bounding box center [298, 185] width 54 height 6
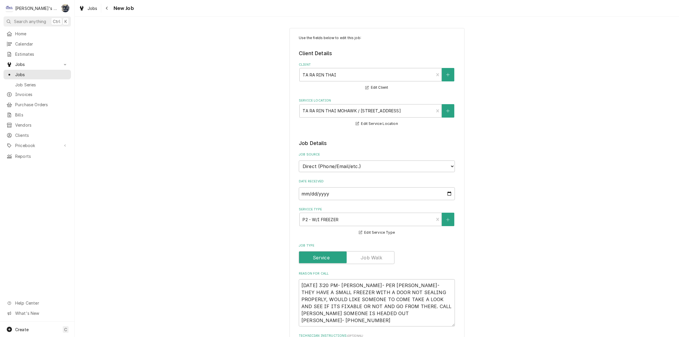
type textarea "x"
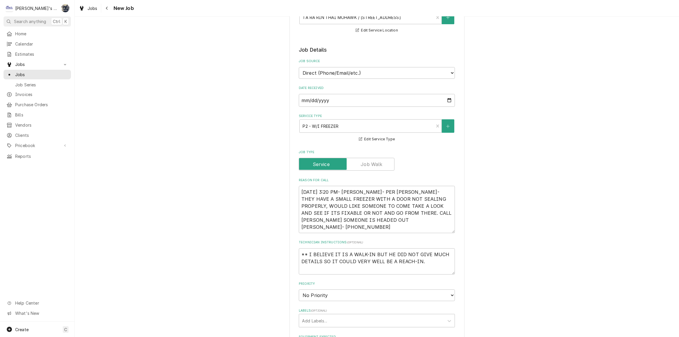
scroll to position [186, 0]
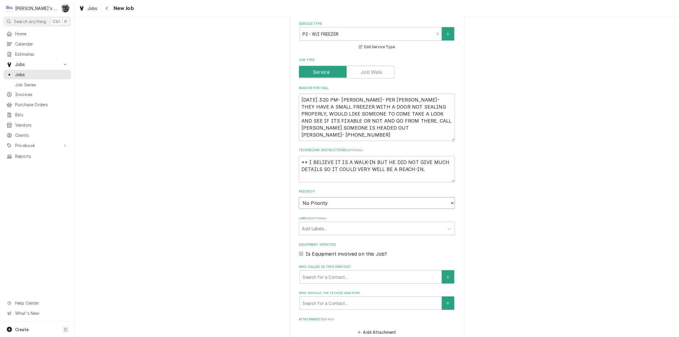
click at [341, 202] on select "No Priority Urgent High Medium Low" at bounding box center [377, 203] width 156 height 12
select select "2"
click at [299, 197] on select "No Priority Urgent High Medium Low" at bounding box center [377, 203] width 156 height 12
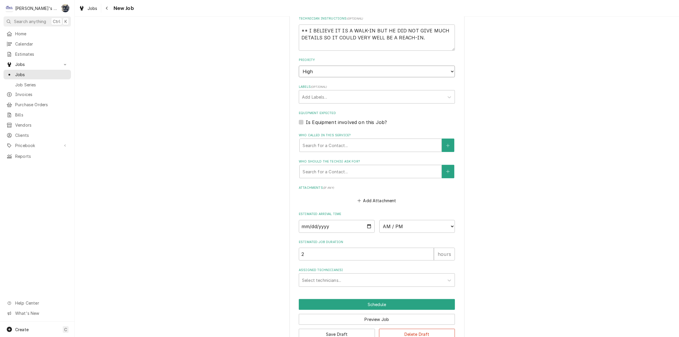
scroll to position [330, 0]
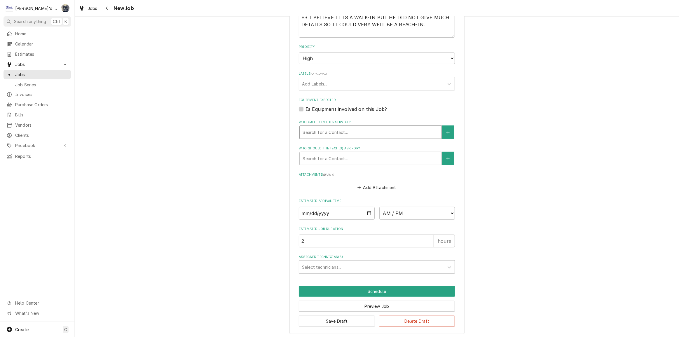
click at [339, 126] on div "Search for a Contact..." at bounding box center [371, 132] width 142 height 13
click at [487, 121] on div "Use the fields below to edit this job: Client Details Client TA RA RIN THAI Edi…" at bounding box center [377, 15] width 604 height 647
click at [360, 319] on button "Save Draft" at bounding box center [337, 321] width 76 height 11
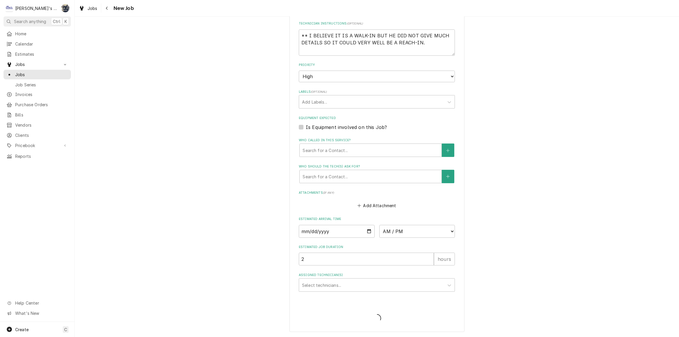
scroll to position [311, 0]
type textarea "x"
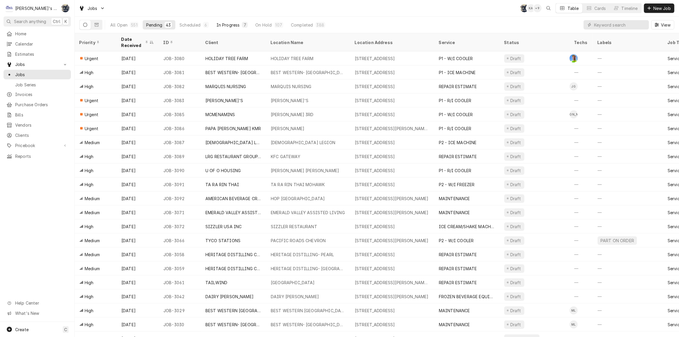
click at [246, 25] on div "7" at bounding box center [245, 25] width 4 height 6
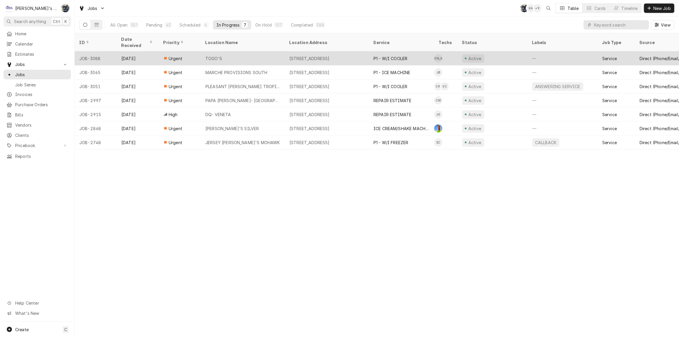
click at [290, 55] on div "[STREET_ADDRESS]" at bounding box center [309, 58] width 40 height 6
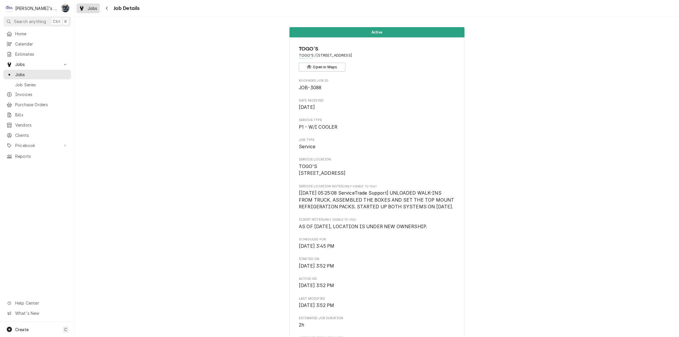
click at [81, 5] on div "Dynamic Content Wrapper" at bounding box center [82, 8] width 6 height 7
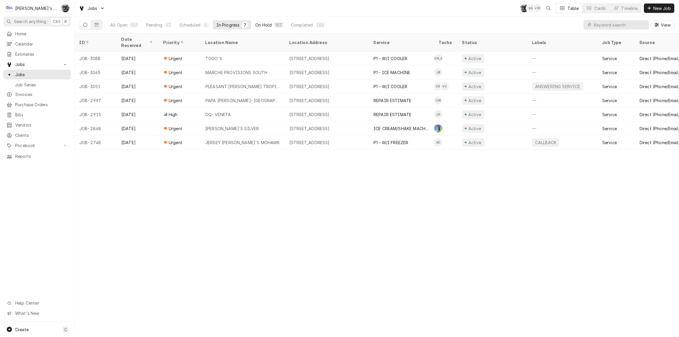
click at [276, 25] on div "107" at bounding box center [278, 25] width 7 height 6
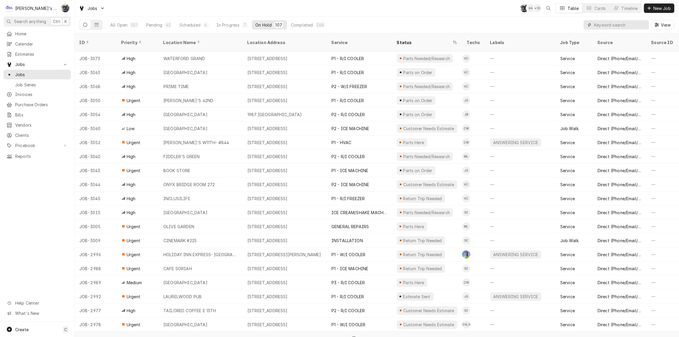
click at [637, 26] on input "Dynamic Content Wrapper" at bounding box center [620, 24] width 52 height 9
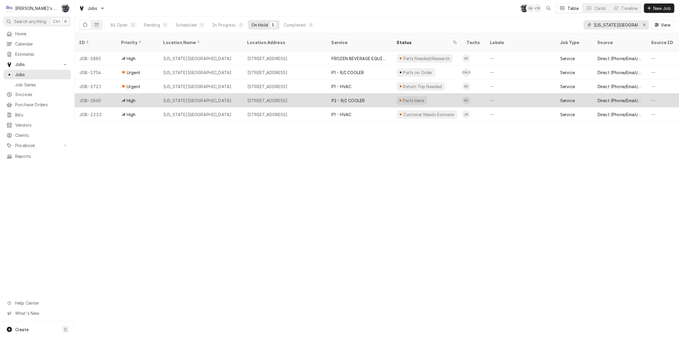
type input "[US_STATE][GEOGRAPHIC_DATA]"
click at [350, 97] on div "P2 - R/I COOLER" at bounding box center [348, 100] width 33 height 6
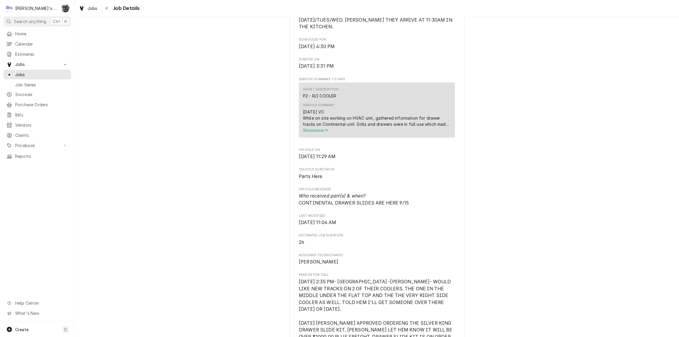
scroll to position [292, 0]
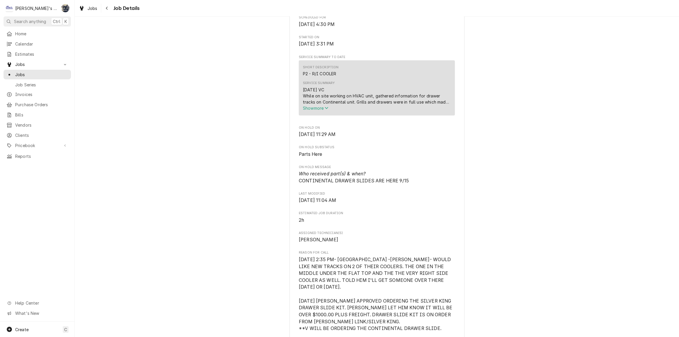
click at [323, 107] on span "Show more" at bounding box center [316, 108] width 26 height 5
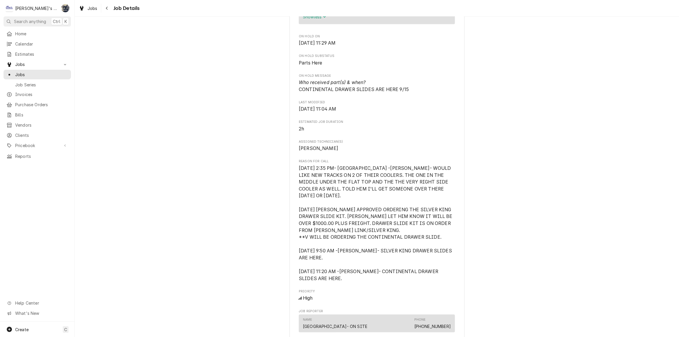
scroll to position [531, 0]
click at [91, 10] on span "Jobs" at bounding box center [93, 8] width 10 height 6
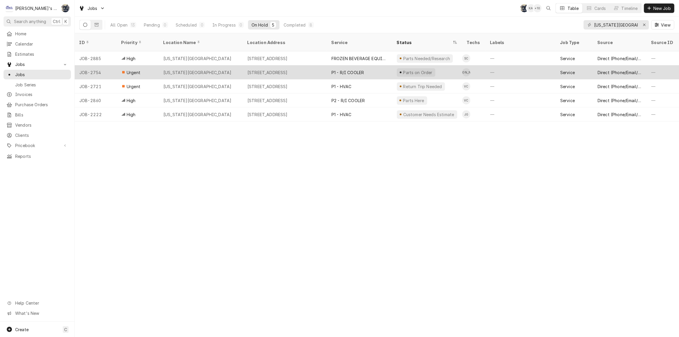
click at [358, 69] on div "P1 - R/I COOLER" at bounding box center [348, 72] width 32 height 6
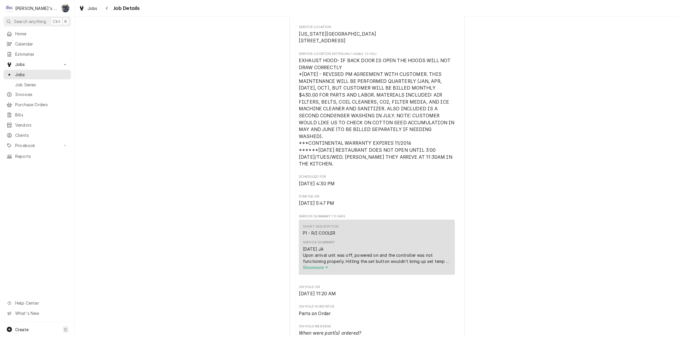
scroll to position [239, 0]
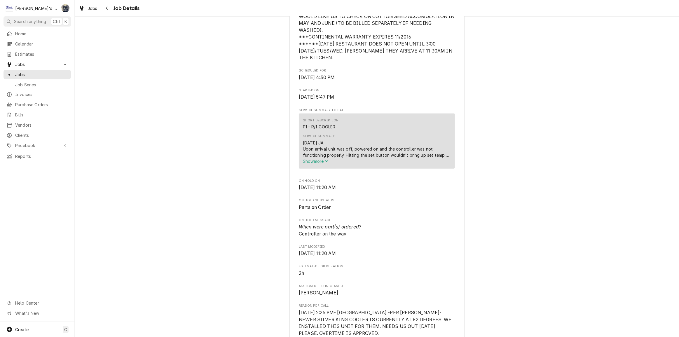
click at [309, 159] on span "Show more" at bounding box center [316, 161] width 26 height 5
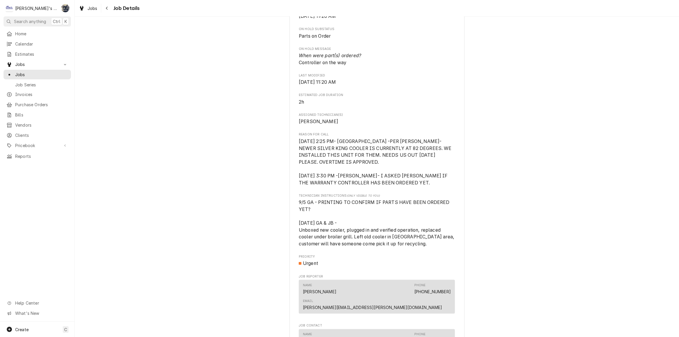
scroll to position [557, 0]
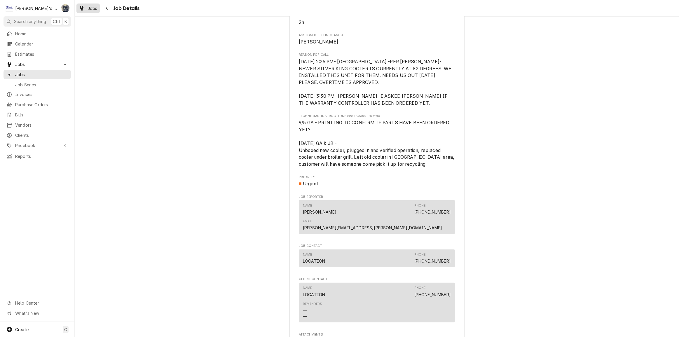
click at [88, 9] on span "Jobs" at bounding box center [93, 8] width 10 height 6
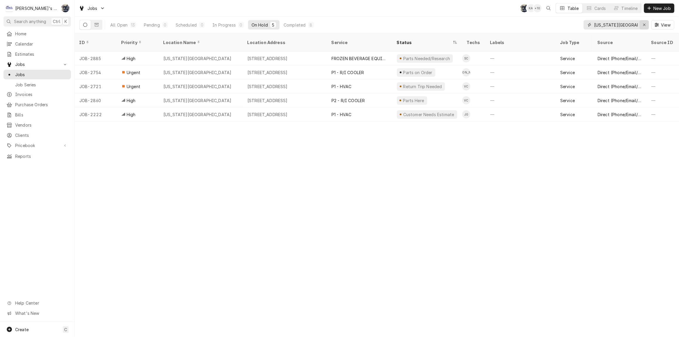
click at [642, 26] on div "Erase input" at bounding box center [644, 25] width 6 height 6
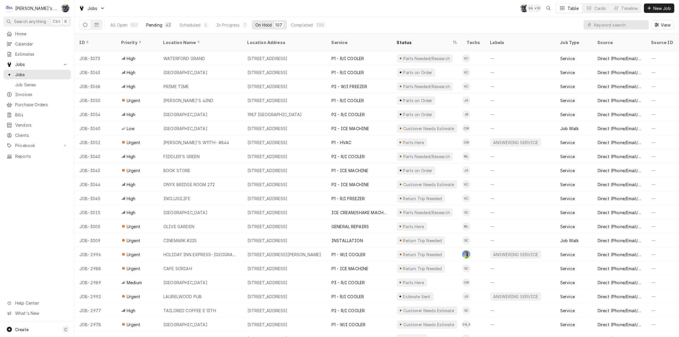
click at [158, 24] on div "Pending" at bounding box center [154, 25] width 16 height 6
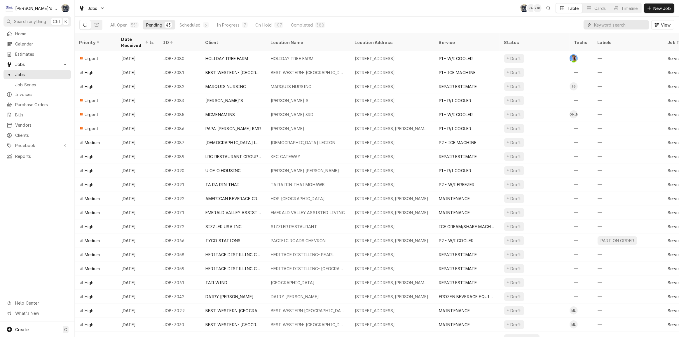
click at [596, 25] on input "Dynamic Content Wrapper" at bounding box center [620, 24] width 52 height 9
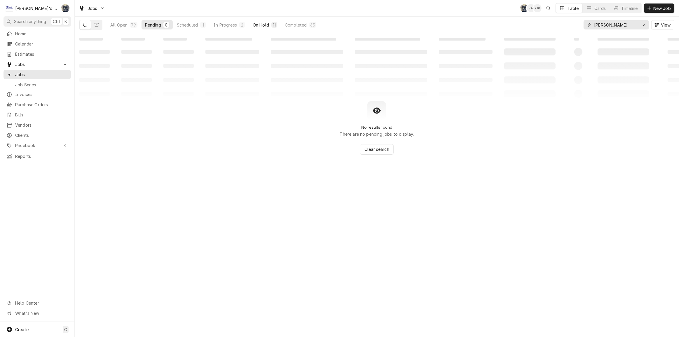
type input "[PERSON_NAME]"
click at [257, 25] on div "On Hold" at bounding box center [261, 25] width 16 height 6
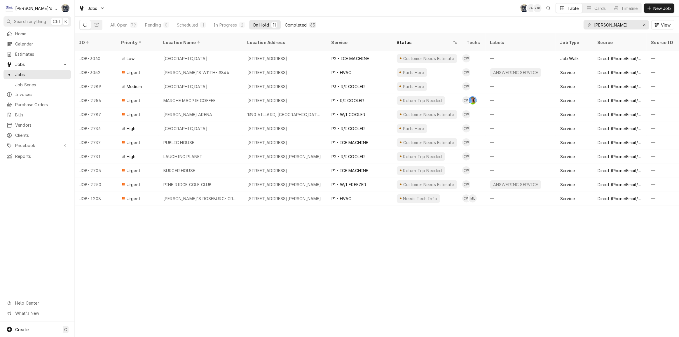
click at [290, 25] on div "Completed" at bounding box center [296, 25] width 22 height 6
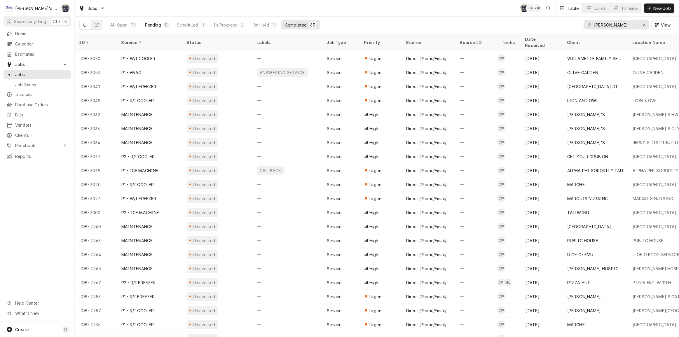
click at [153, 24] on div "Pending" at bounding box center [153, 25] width 16 height 6
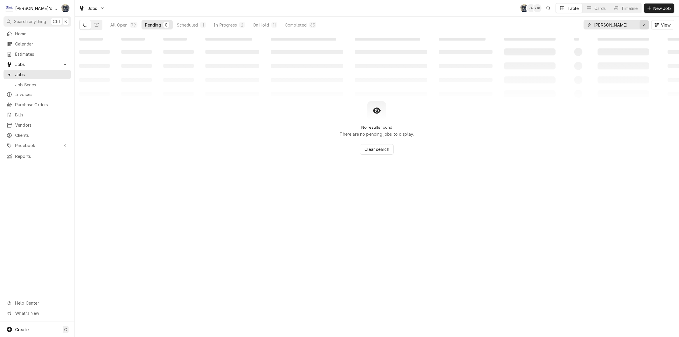
click at [644, 26] on icon "Erase input" at bounding box center [644, 25] width 3 height 4
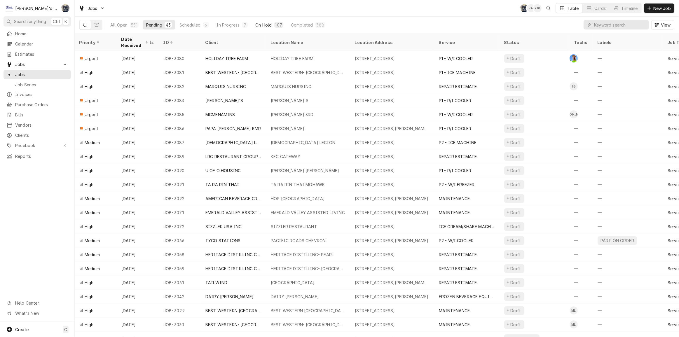
click at [260, 21] on button "On Hold 107" at bounding box center [269, 24] width 35 height 9
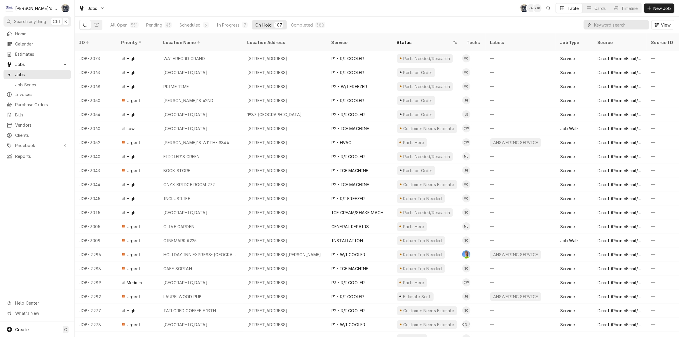
click at [605, 26] on input "Dynamic Content Wrapper" at bounding box center [620, 24] width 52 height 9
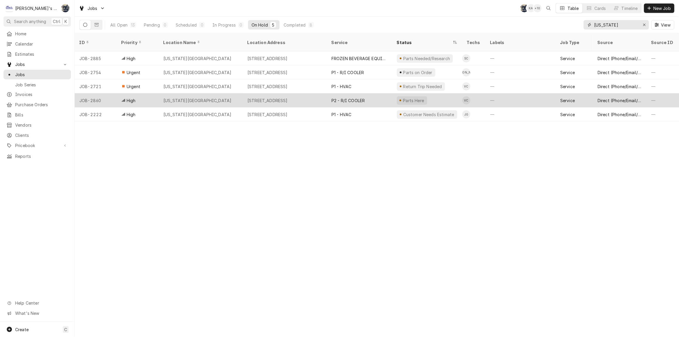
type input "[US_STATE]"
click at [285, 93] on div "[STREET_ADDRESS]" at bounding box center [285, 100] width 84 height 14
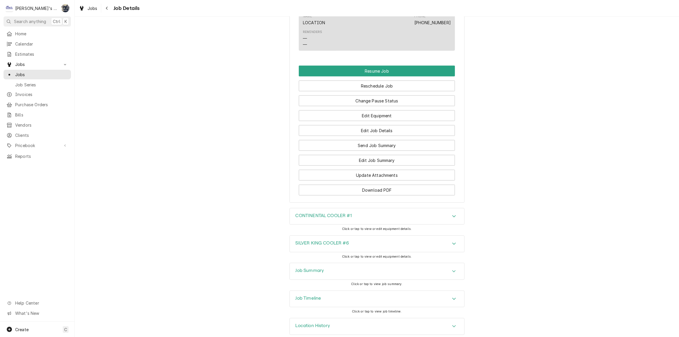
scroll to position [721, 0]
click at [331, 267] on div "Job Summary" at bounding box center [377, 271] width 175 height 16
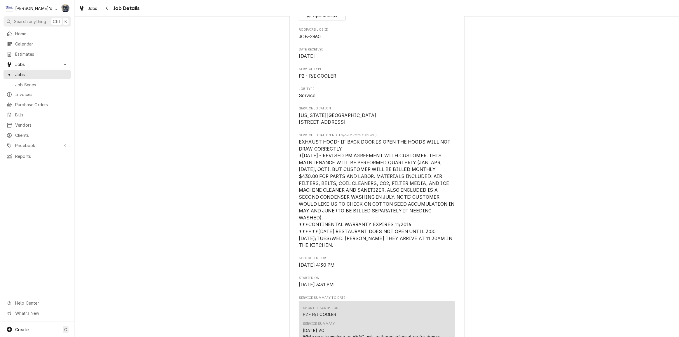
scroll to position [0, 0]
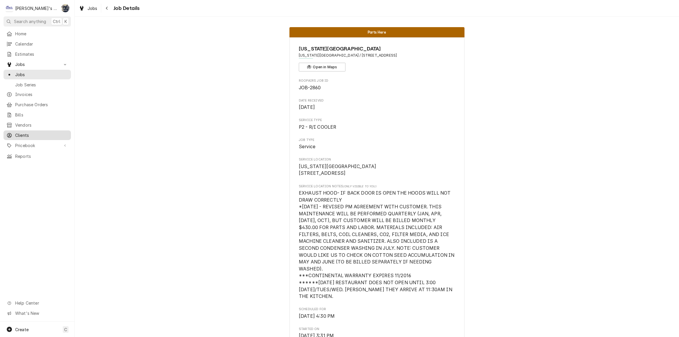
click at [38, 132] on span "Clients" at bounding box center [41, 135] width 53 height 6
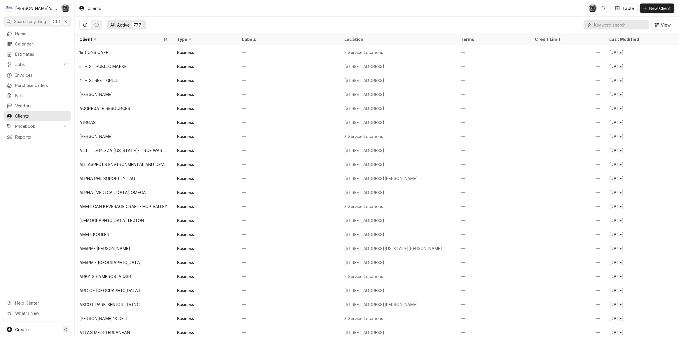
click at [612, 23] on input "Dynamic Content Wrapper" at bounding box center [620, 24] width 52 height 9
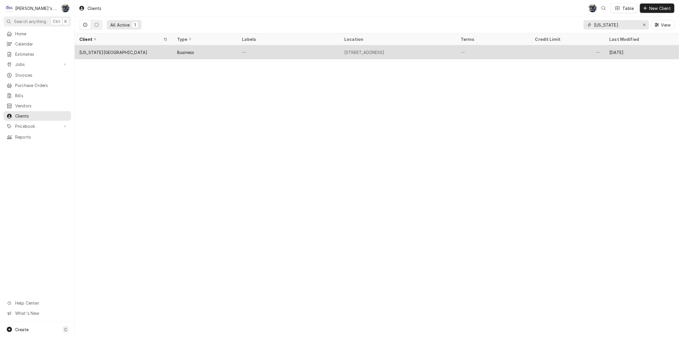
type input "[US_STATE]"
click at [356, 53] on div "[STREET_ADDRESS]" at bounding box center [364, 52] width 40 height 6
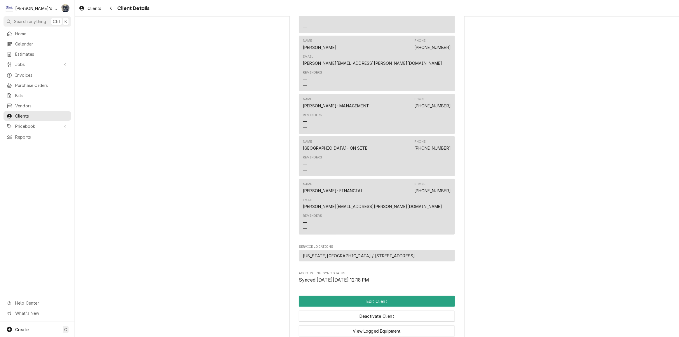
scroll to position [347, 0]
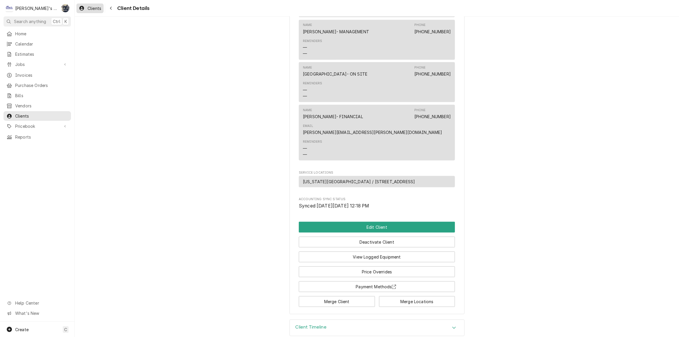
click at [93, 6] on span "Clients" at bounding box center [95, 8] width 14 height 6
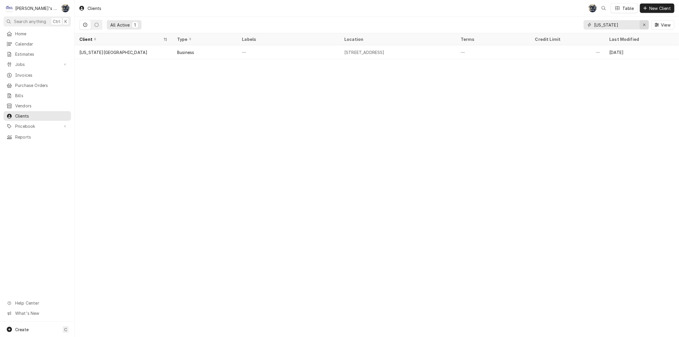
click at [643, 24] on icon "Erase input" at bounding box center [644, 25] width 3 height 4
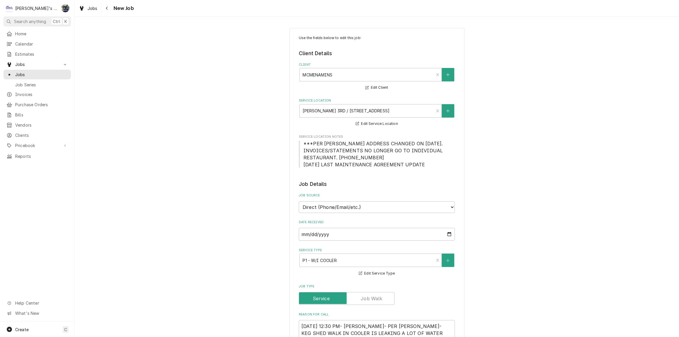
type textarea "x"
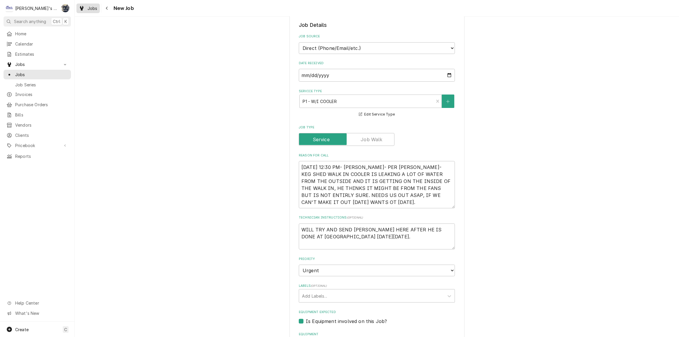
click at [85, 8] on div "Jobs" at bounding box center [88, 8] width 21 height 7
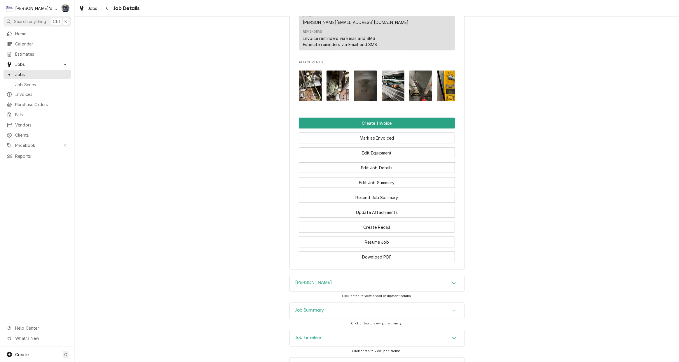
scroll to position [730, 0]
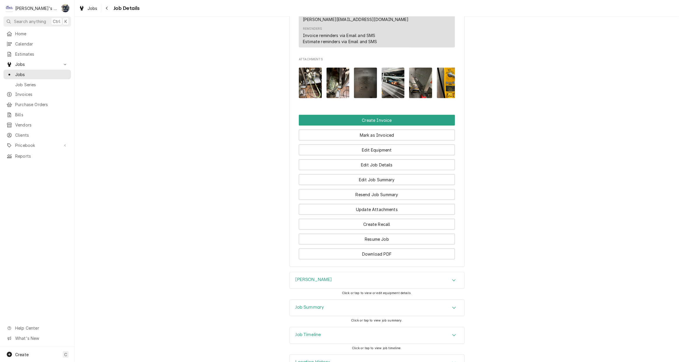
click at [353, 300] on div "Job Summary" at bounding box center [377, 308] width 175 height 16
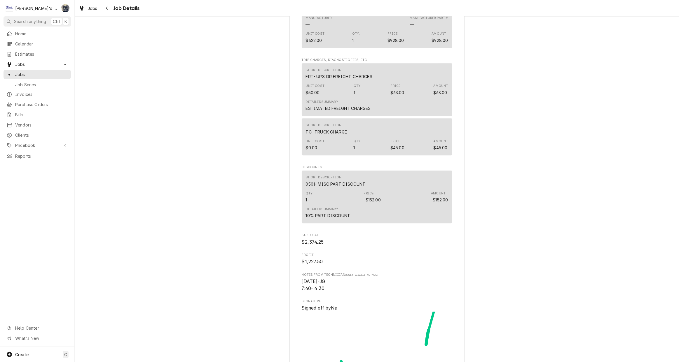
scroll to position [1944, 0]
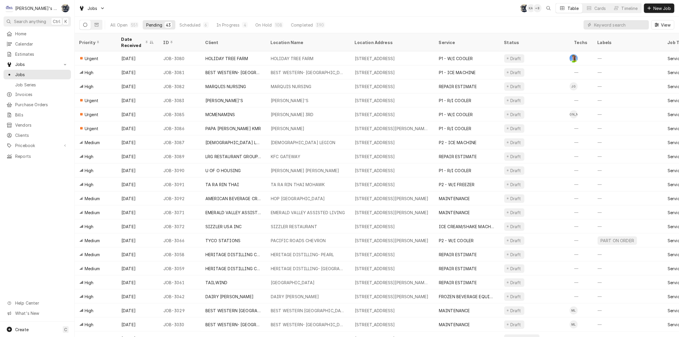
click at [199, 7] on div "Jobs SB KA + 8 Table Cards Timeline New Job" at bounding box center [377, 8] width 604 height 16
click at [201, 26] on button "Scheduled 6" at bounding box center [194, 24] width 36 height 9
